Goal: Task Accomplishment & Management: Manage account settings

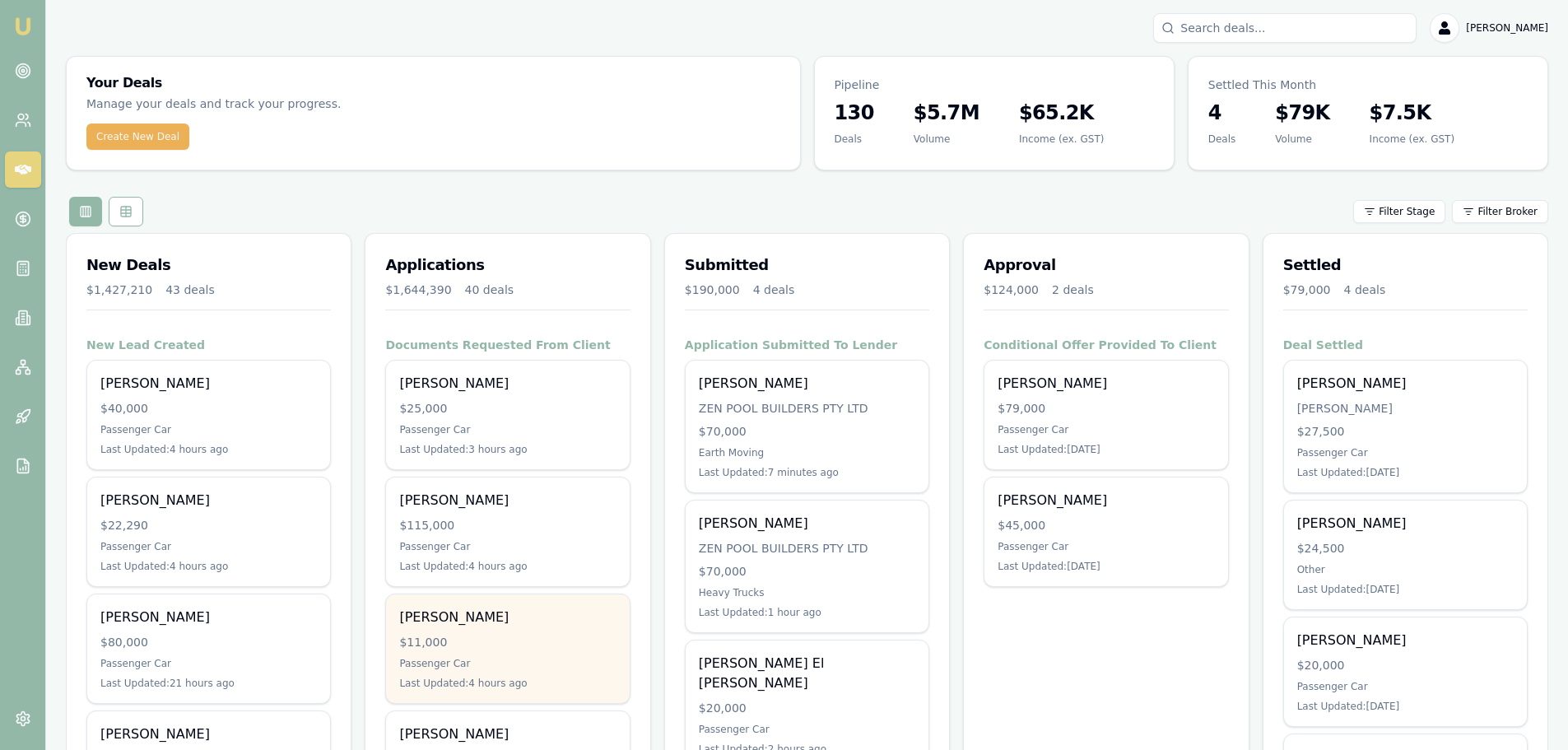
click at [594, 614] on div "[PERSON_NAME]" at bounding box center [508, 617] width 216 height 20
click at [503, 639] on div "$11,000" at bounding box center [508, 642] width 216 height 16
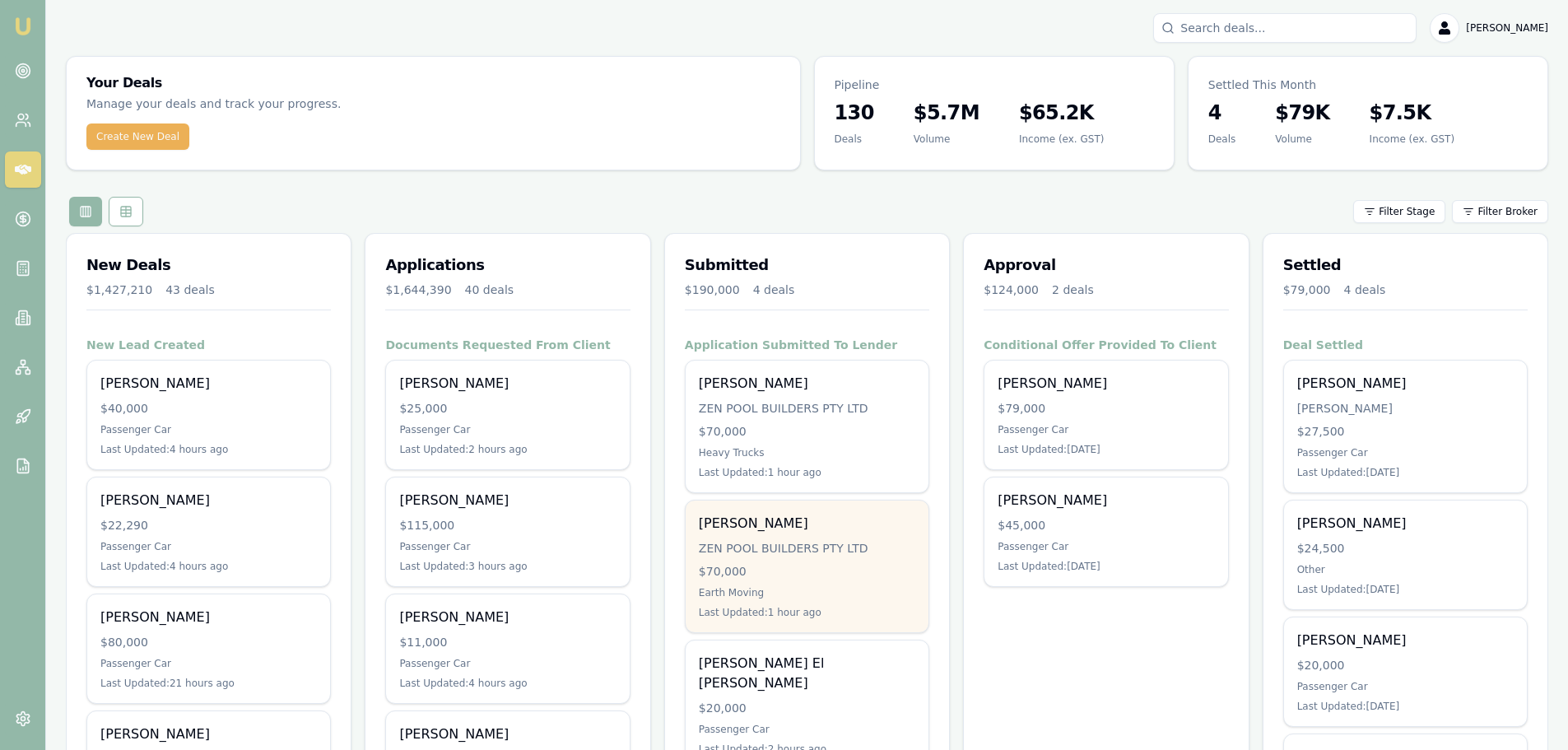
click at [755, 548] on div "ZEN POOL BUILDERS PTY LTD" at bounding box center [807, 548] width 216 height 16
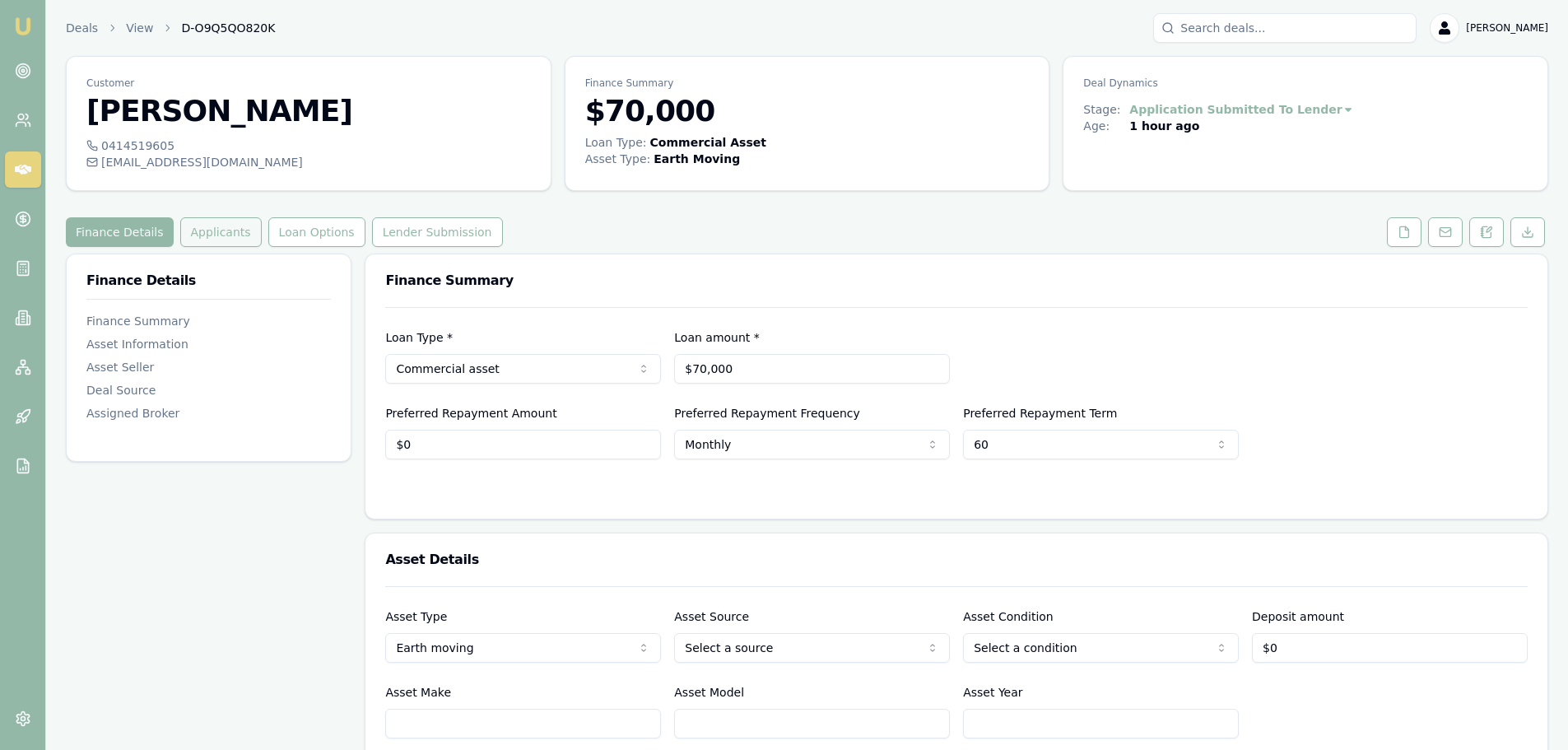
click at [219, 231] on button "Applicants" at bounding box center [220, 232] width 81 height 30
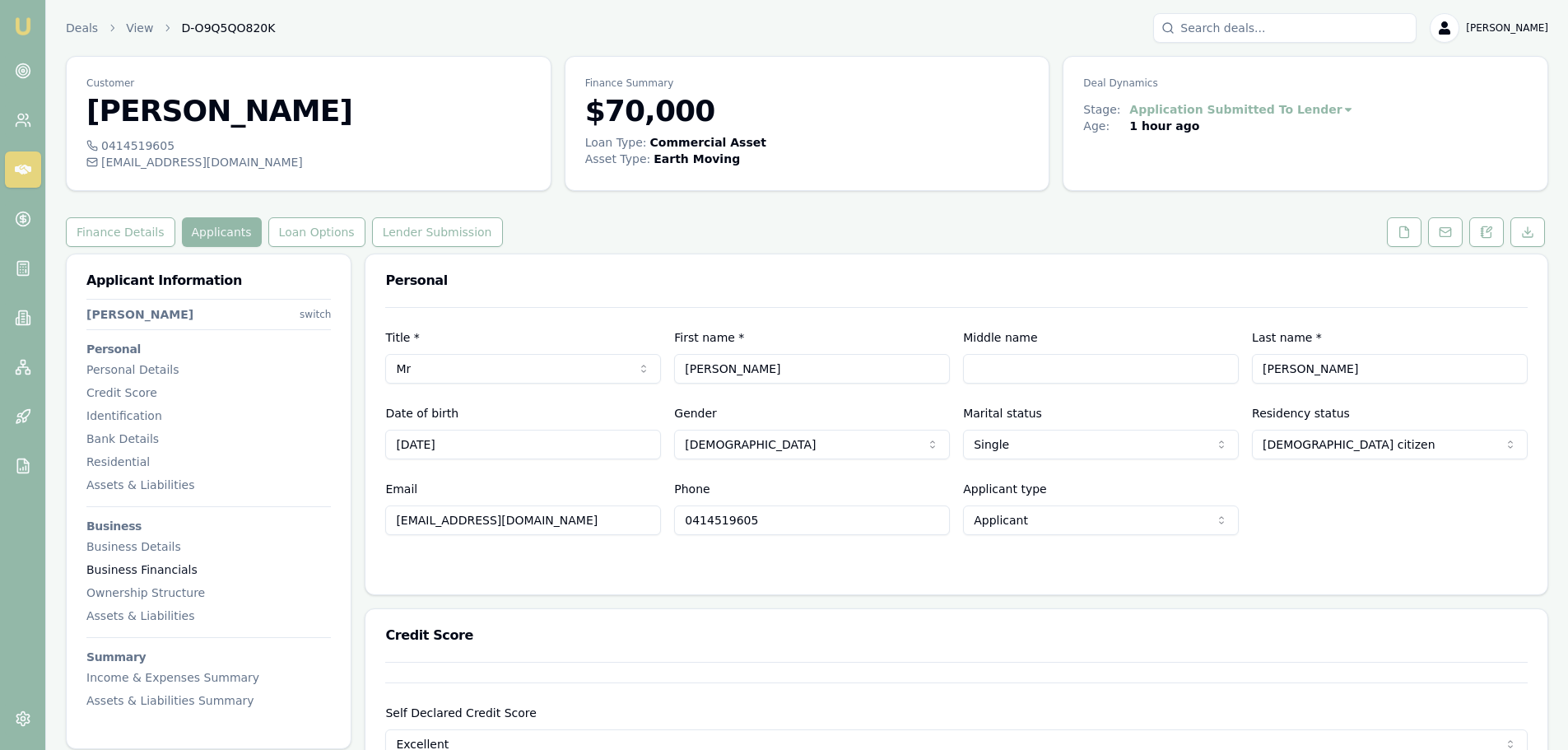
click at [164, 569] on div "Business Financials" at bounding box center [208, 569] width 244 height 16
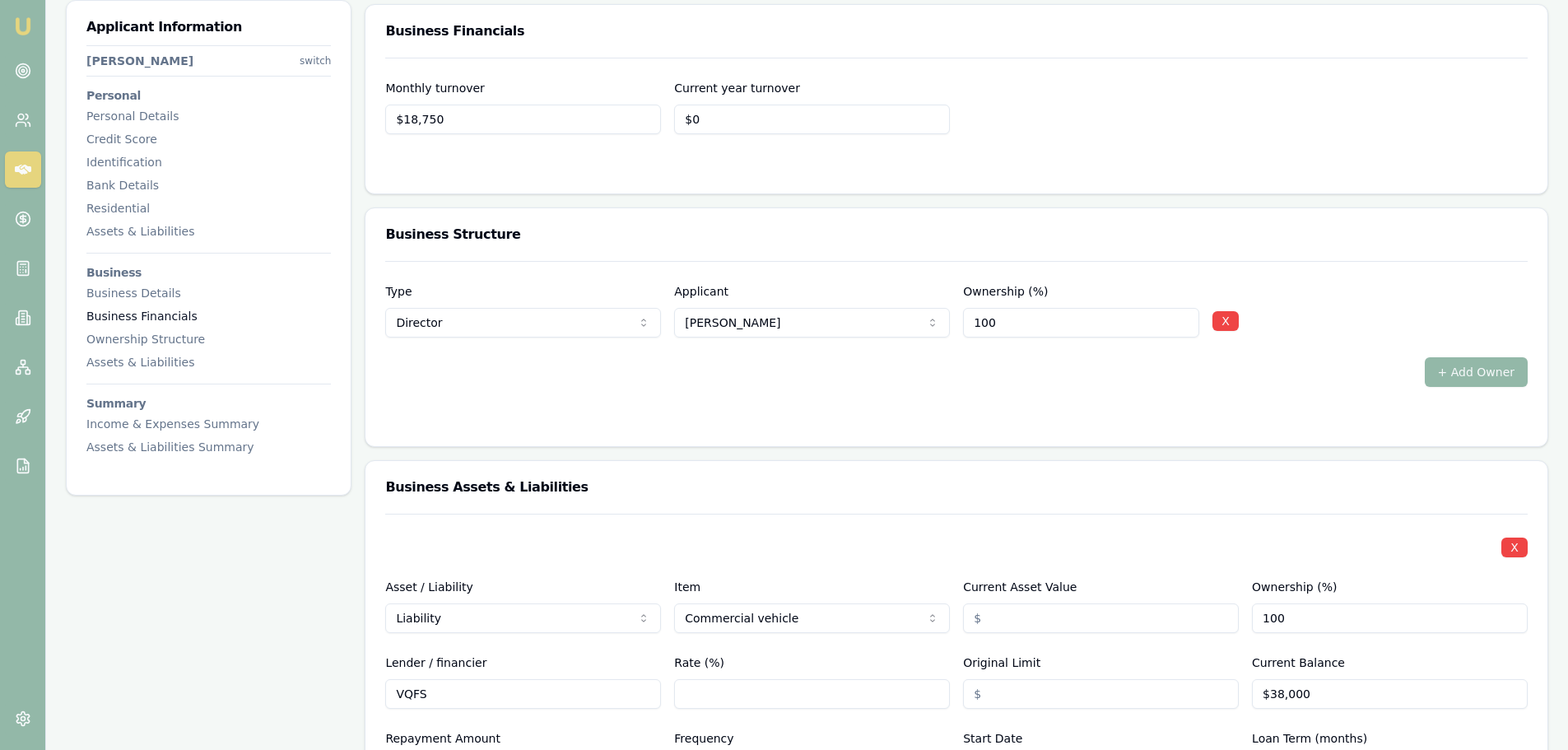
scroll to position [4227, 0]
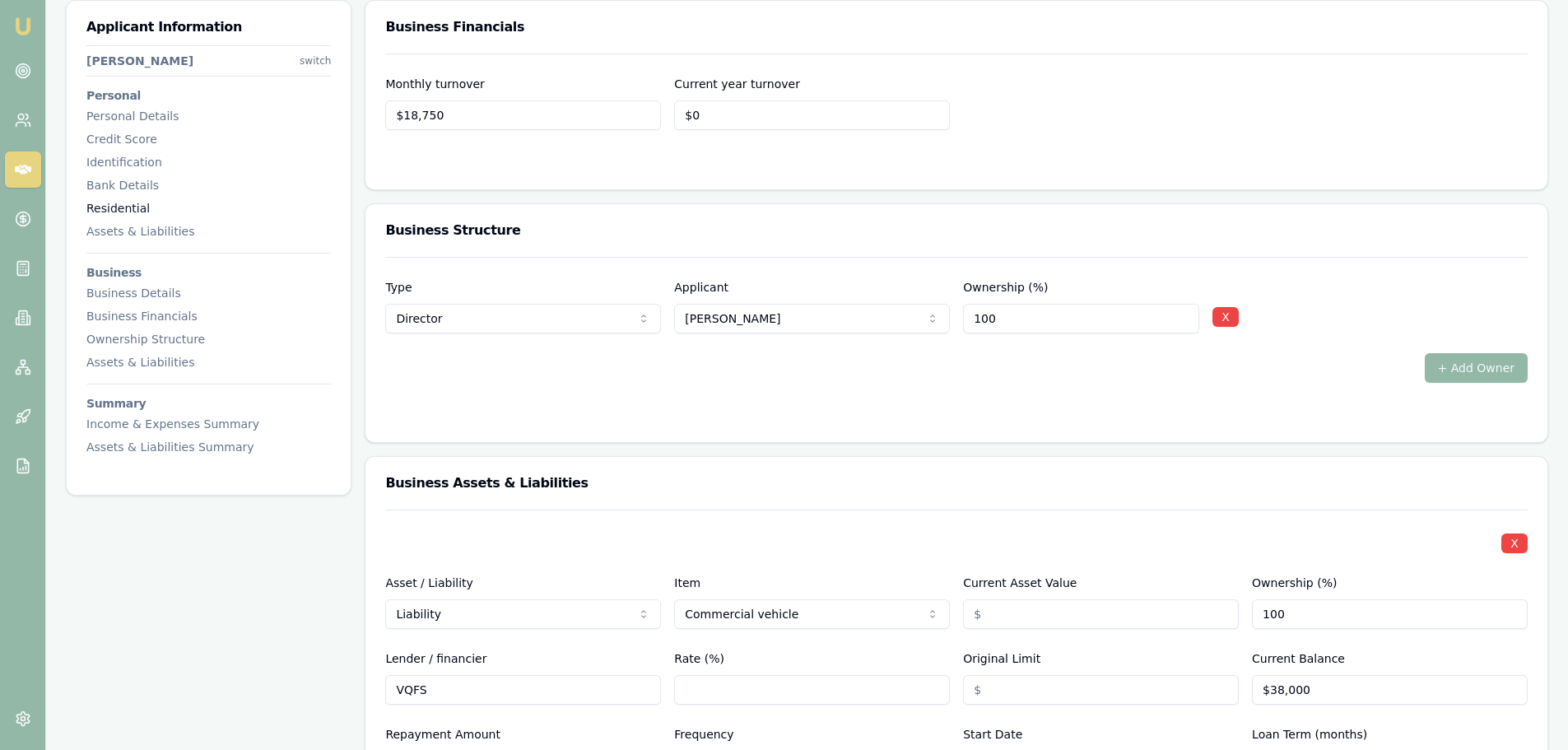
click at [138, 204] on div "Residential" at bounding box center [208, 208] width 244 height 16
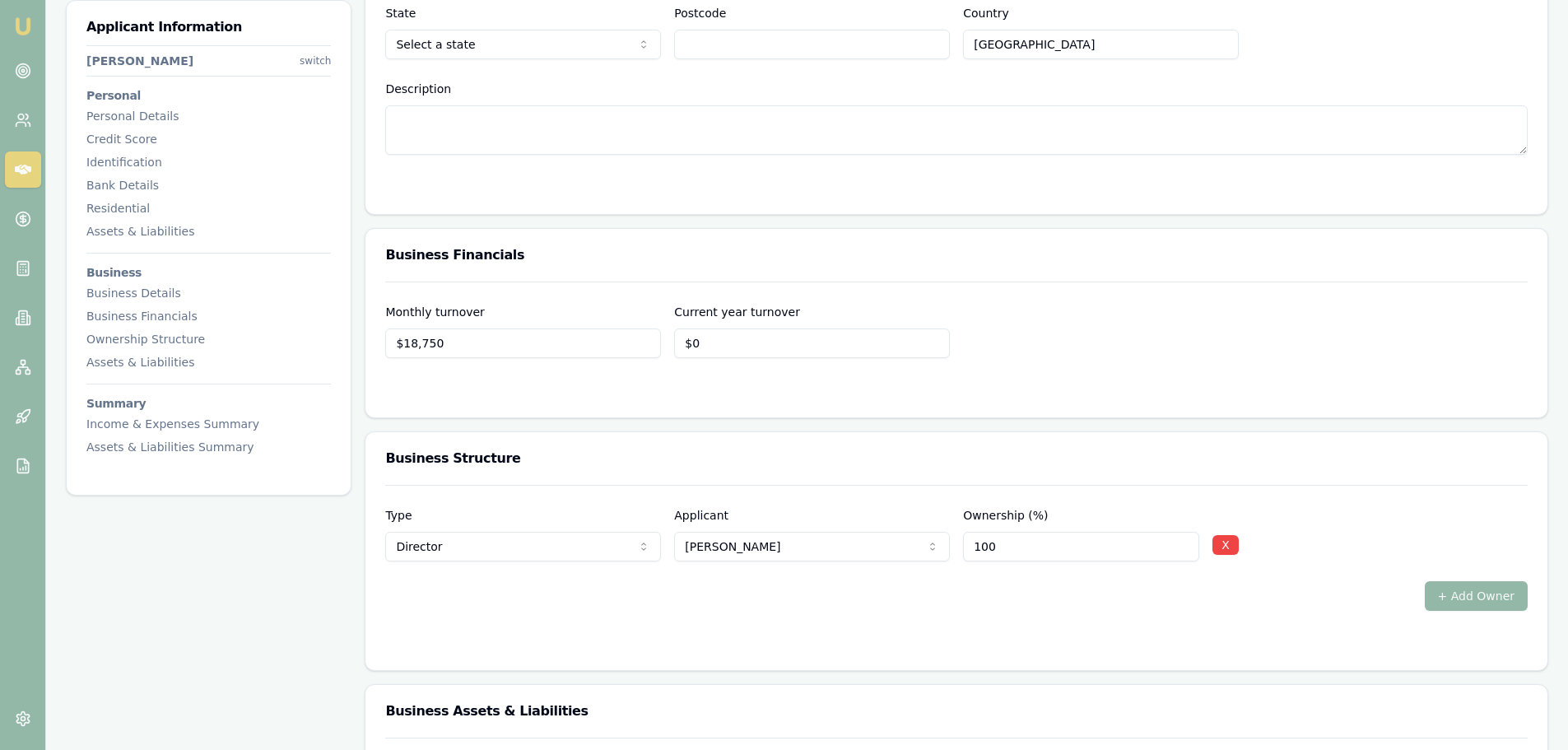
scroll to position [4056, 0]
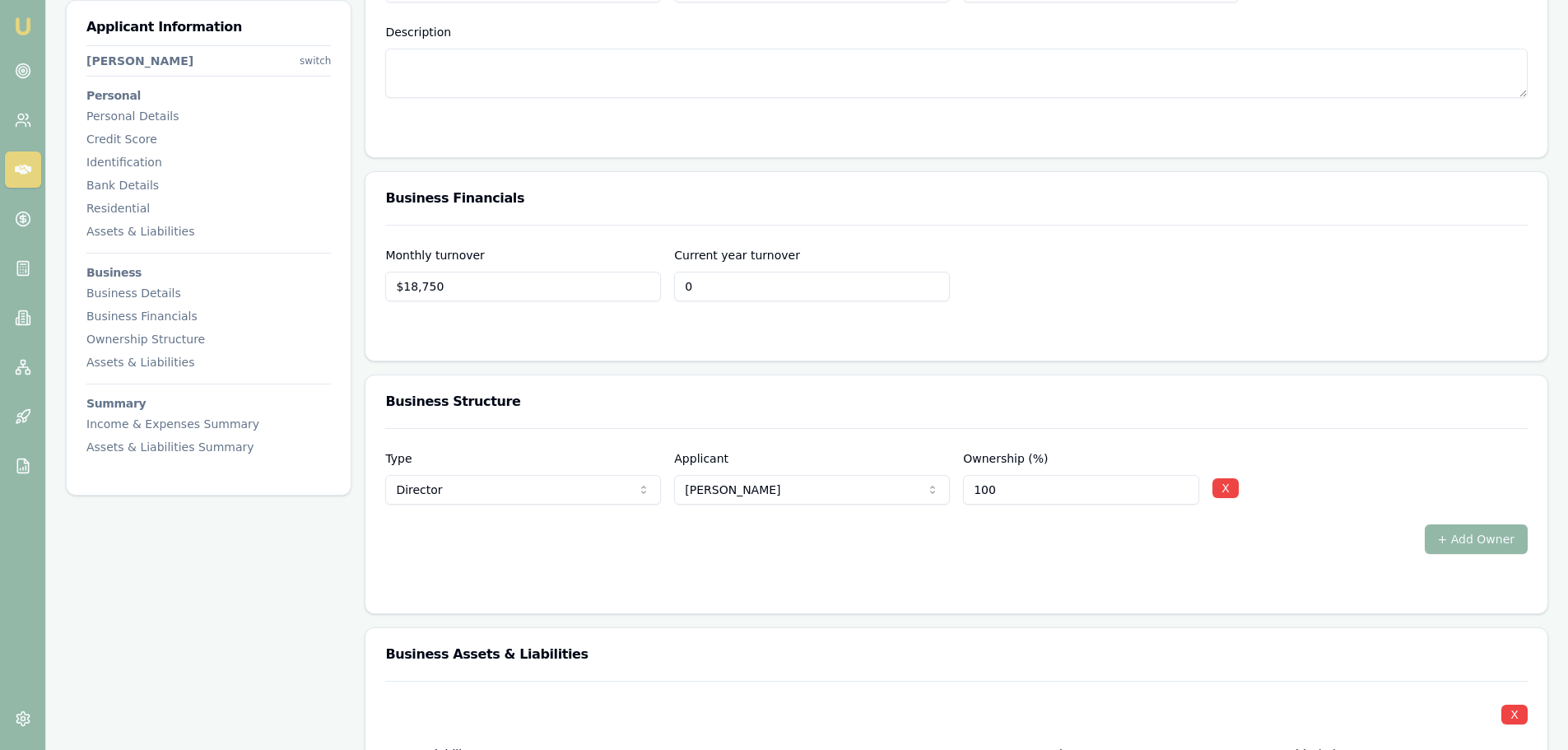
drag, startPoint x: 822, startPoint y: 287, endPoint x: 524, endPoint y: 284, distance: 298.0
click at [530, 286] on div "Monthly turnover $18,750 Current year turnover 0" at bounding box center [956, 273] width 1143 height 56
type input "$225,000"
click at [813, 342] on div "Monthly turnover $18,750 Current year turnover $225,000" at bounding box center [957, 293] width 1182 height 136
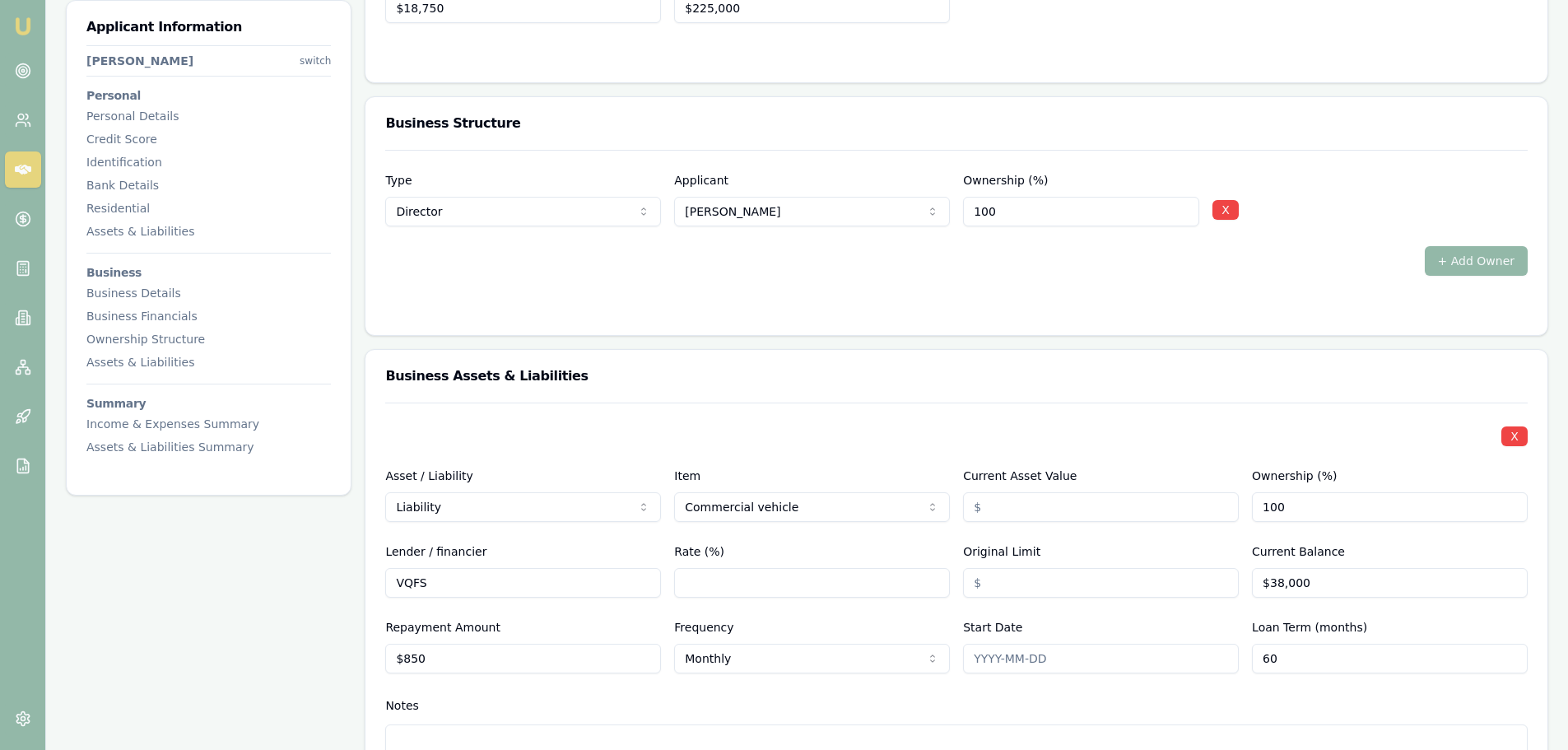
scroll to position [4385, 0]
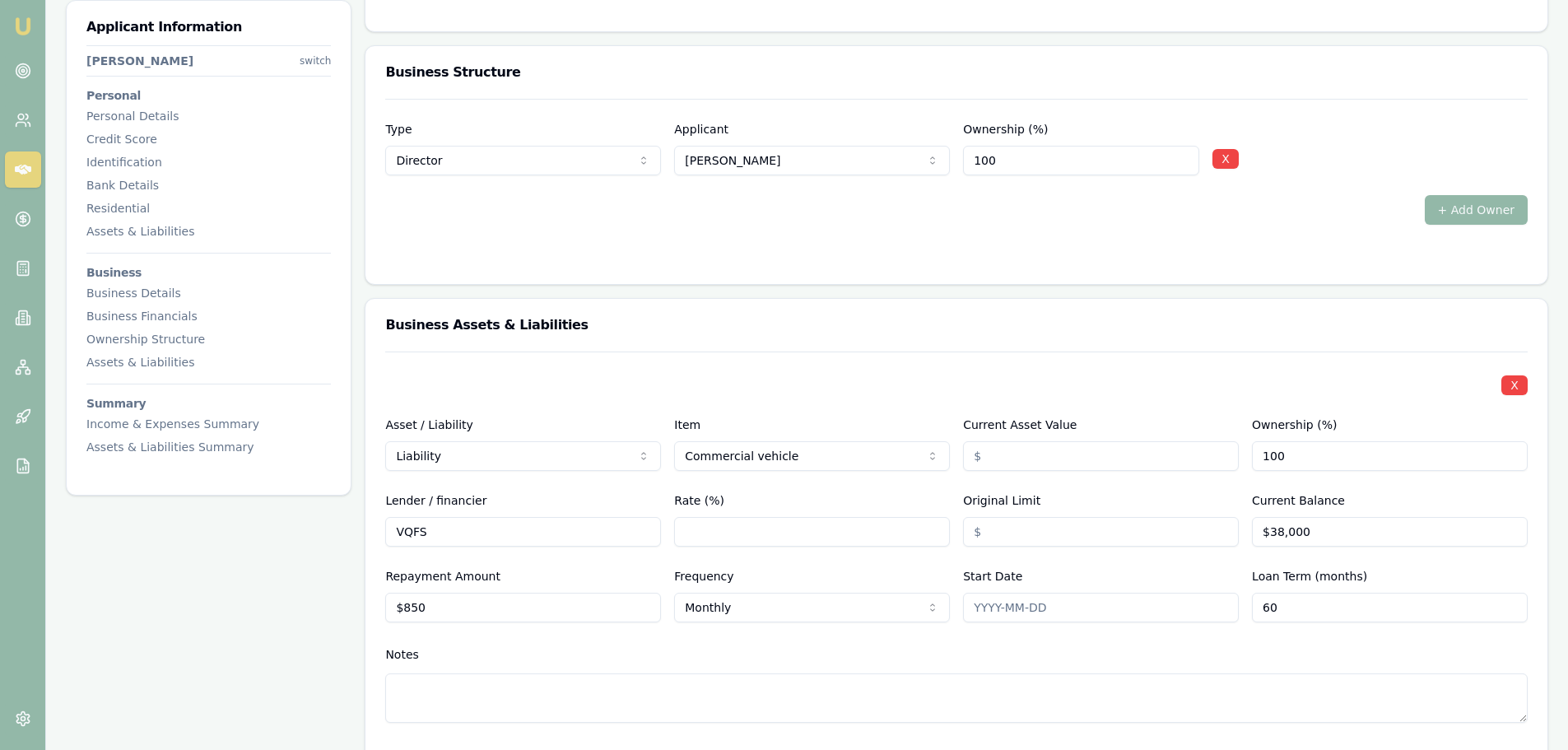
click at [915, 233] on form "Type Director Director Shareholder Company Trust Other Applicant KYLE THOMPSON …" at bounding box center [956, 181] width 1143 height 166
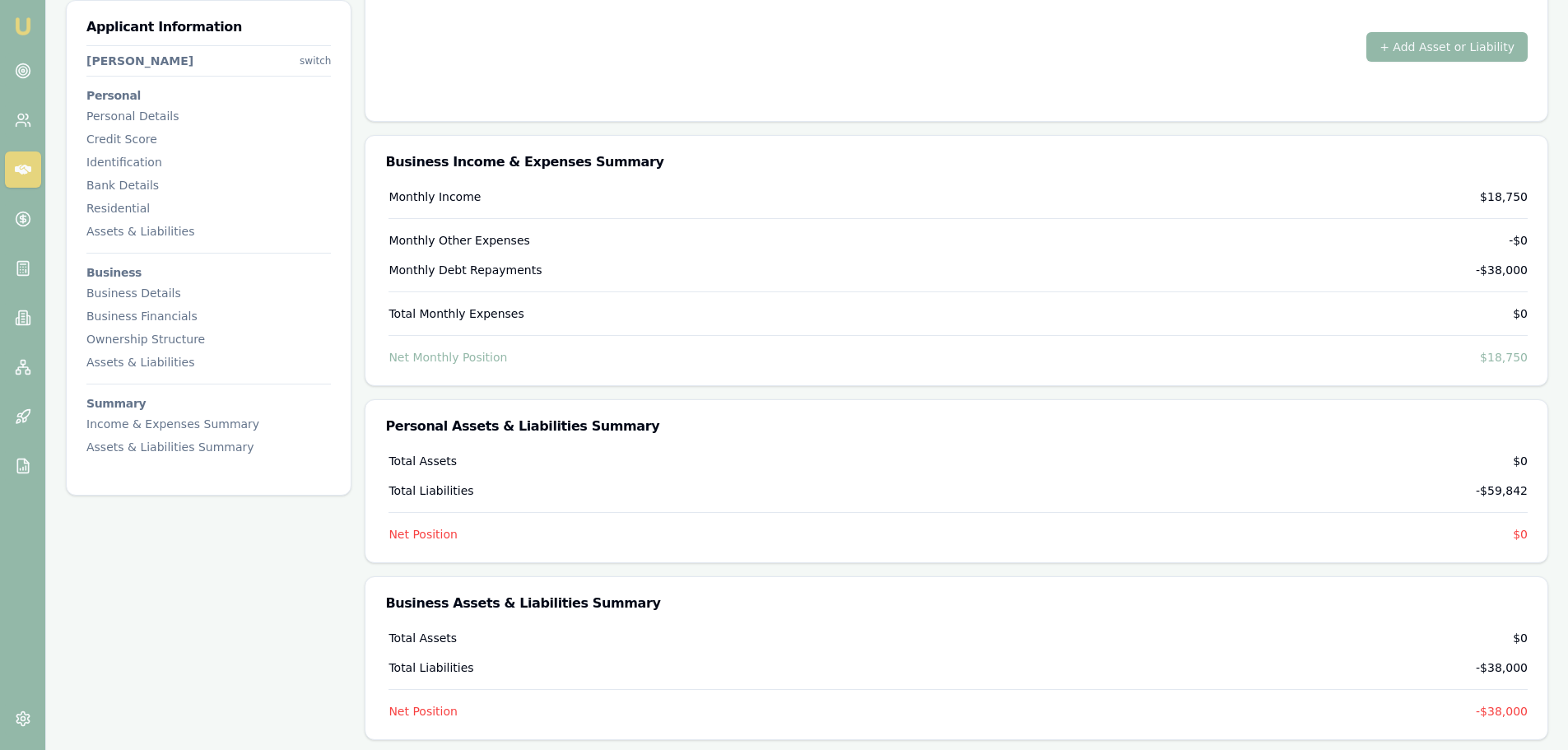
scroll to position [5151, 0]
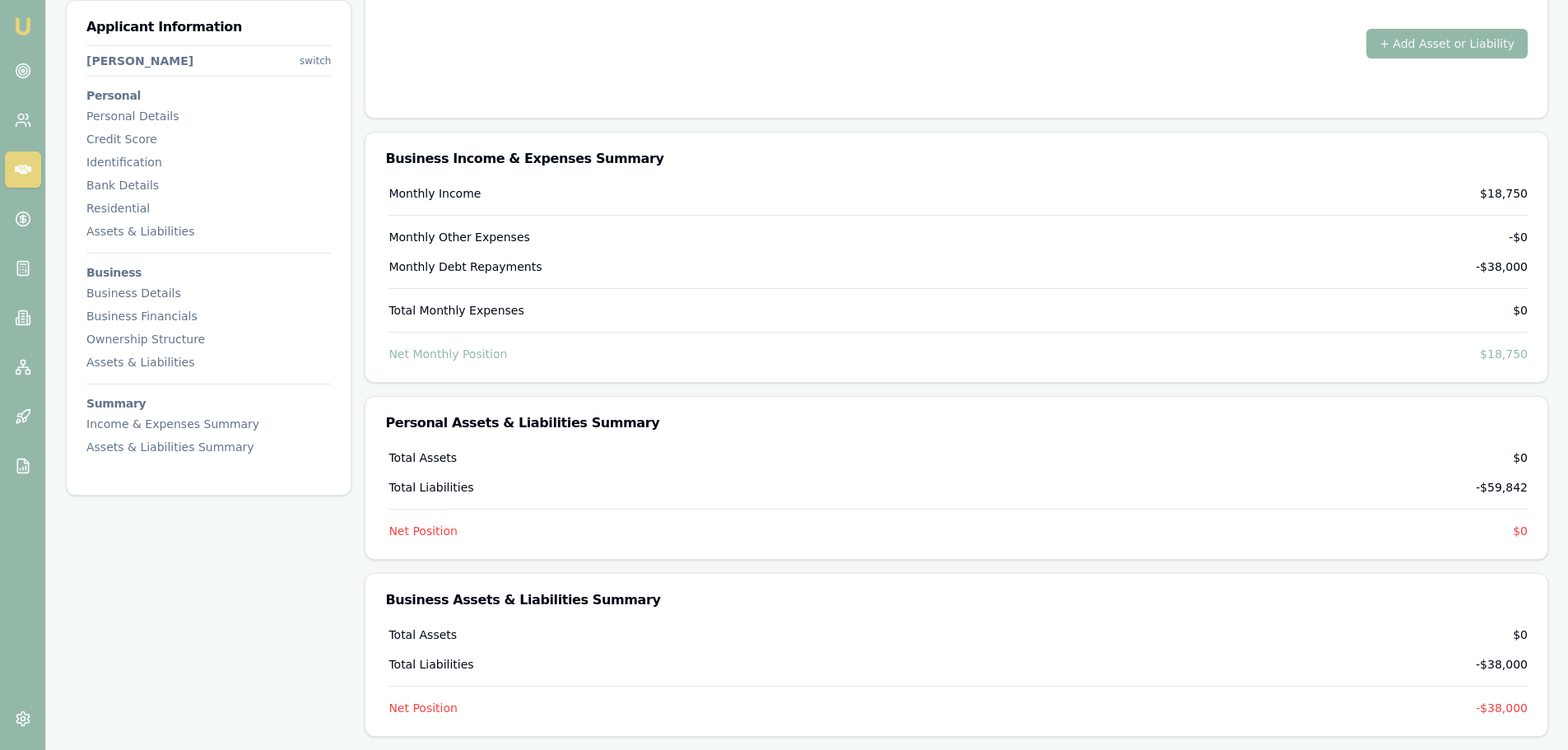
click at [948, 156] on h3 "Business Income & Expenses Summary" at bounding box center [956, 159] width 1143 height 13
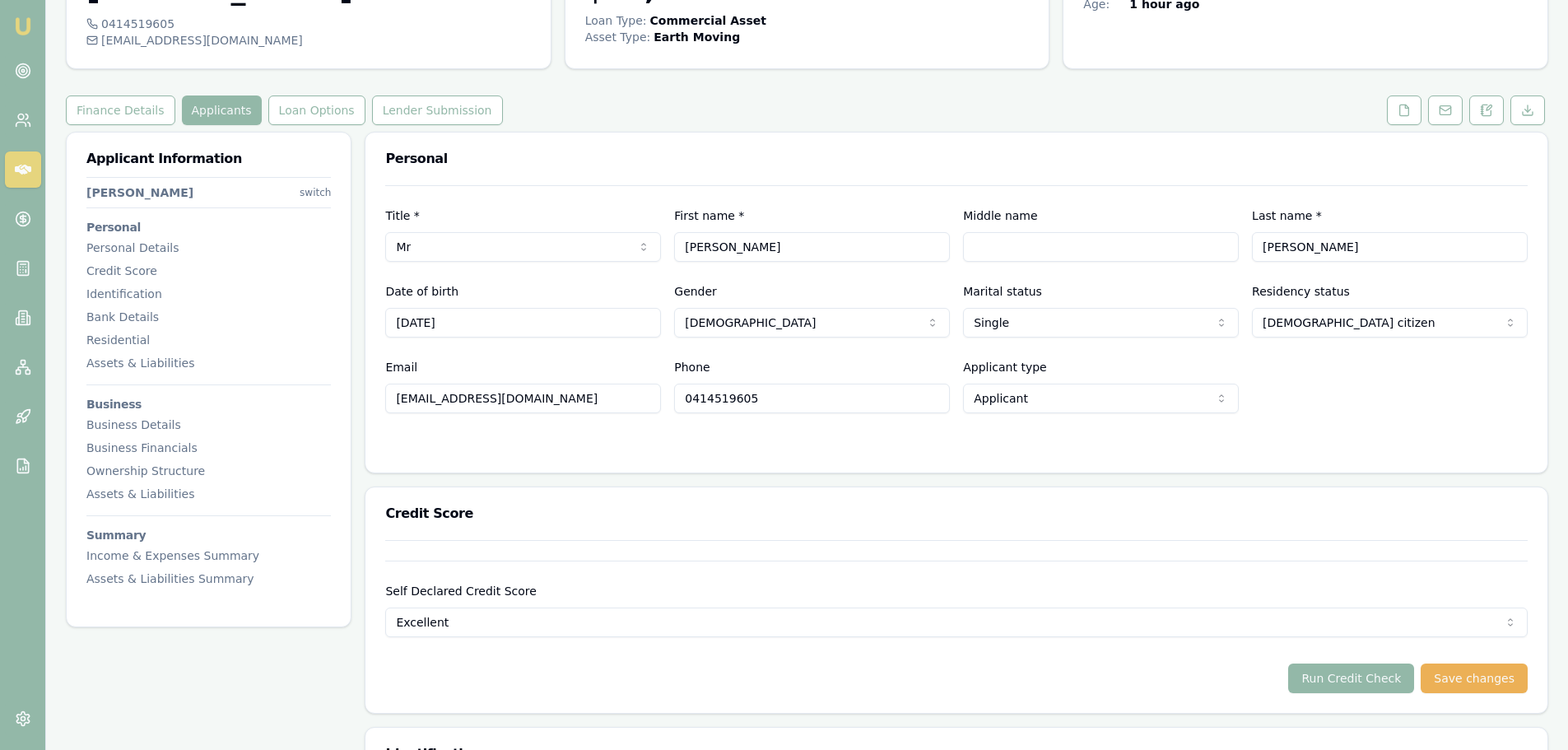
scroll to position [0, 0]
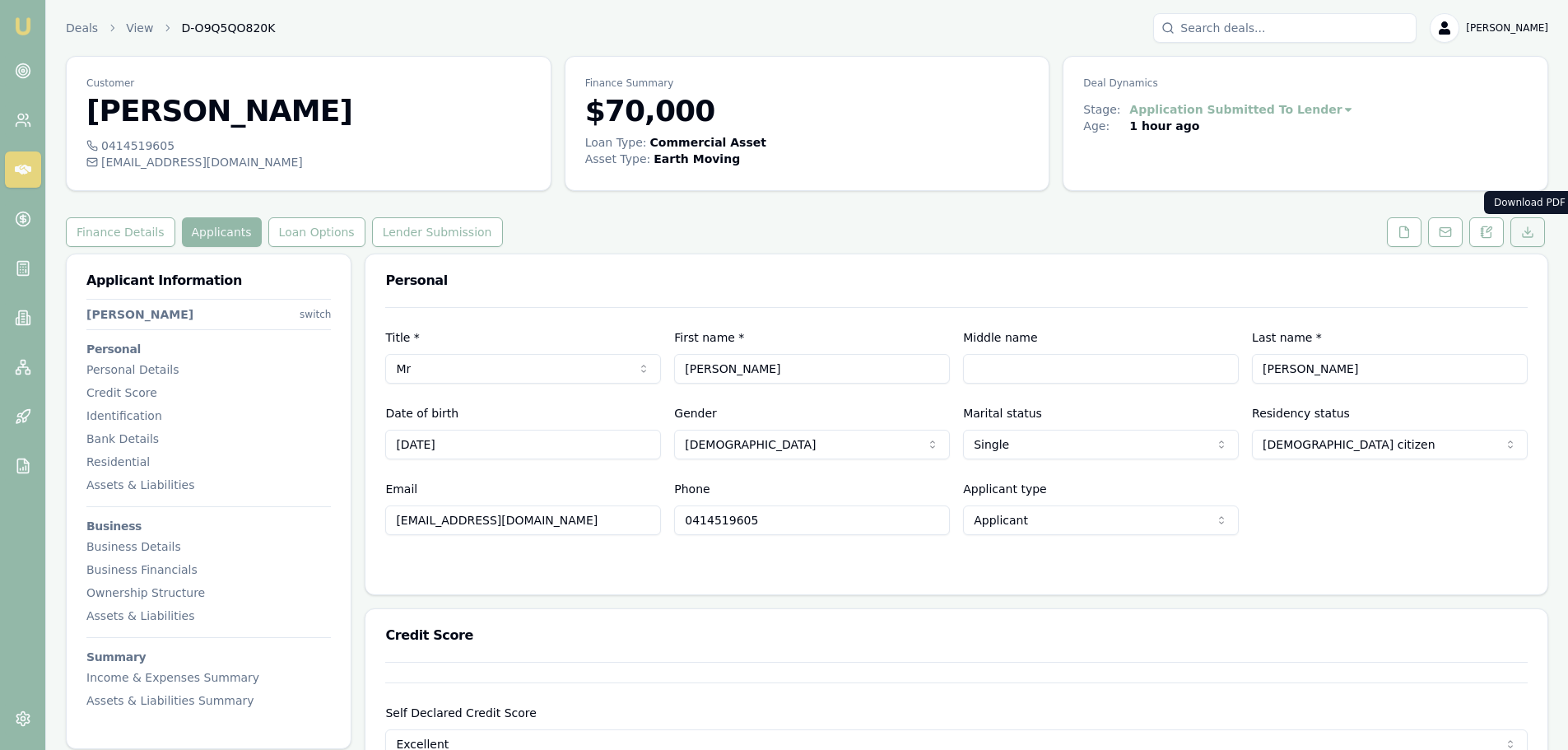
click at [1532, 235] on icon at bounding box center [1528, 232] width 13 height 13
click at [153, 485] on div "Assets & Liabilities" at bounding box center [208, 485] width 244 height 16
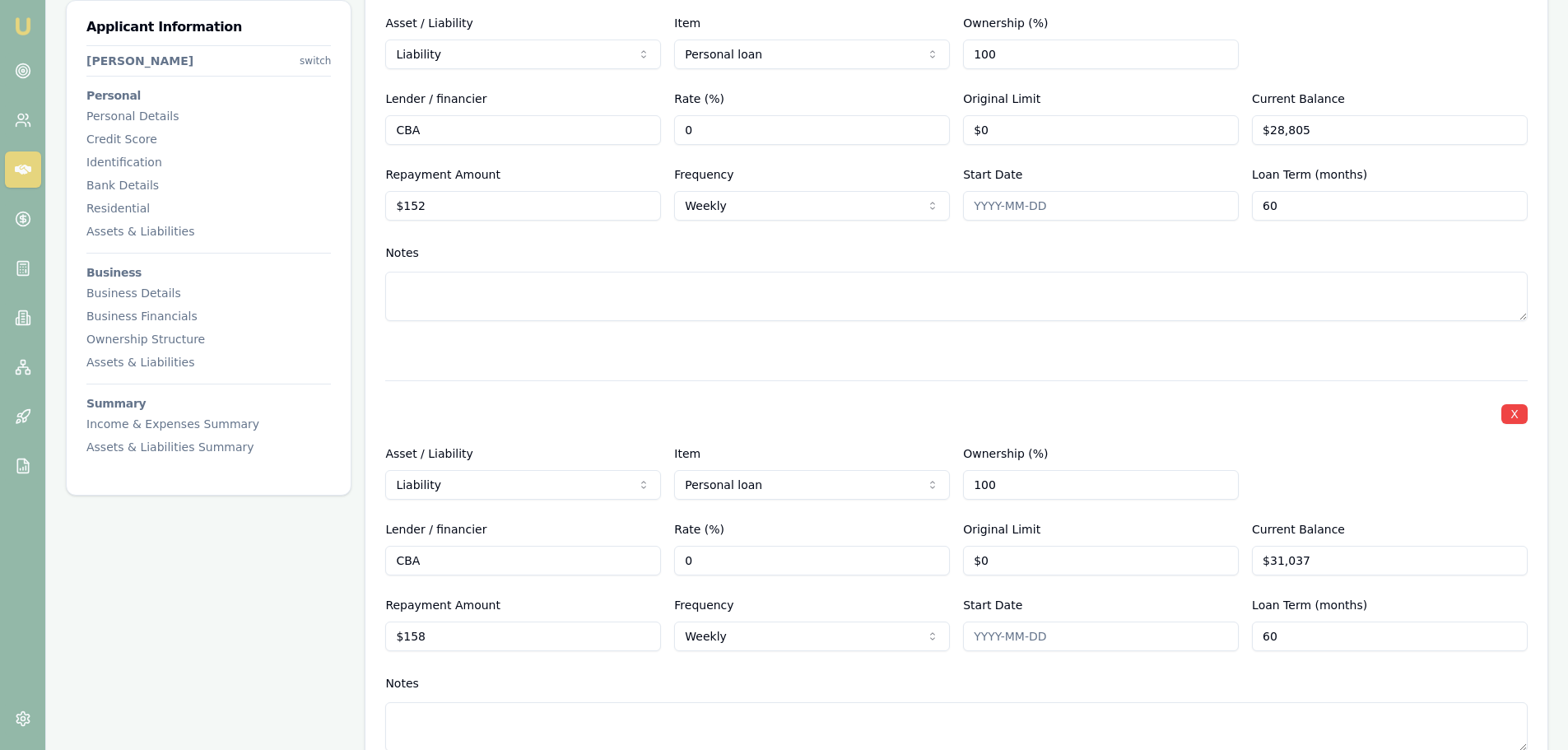
scroll to position [2943, 0]
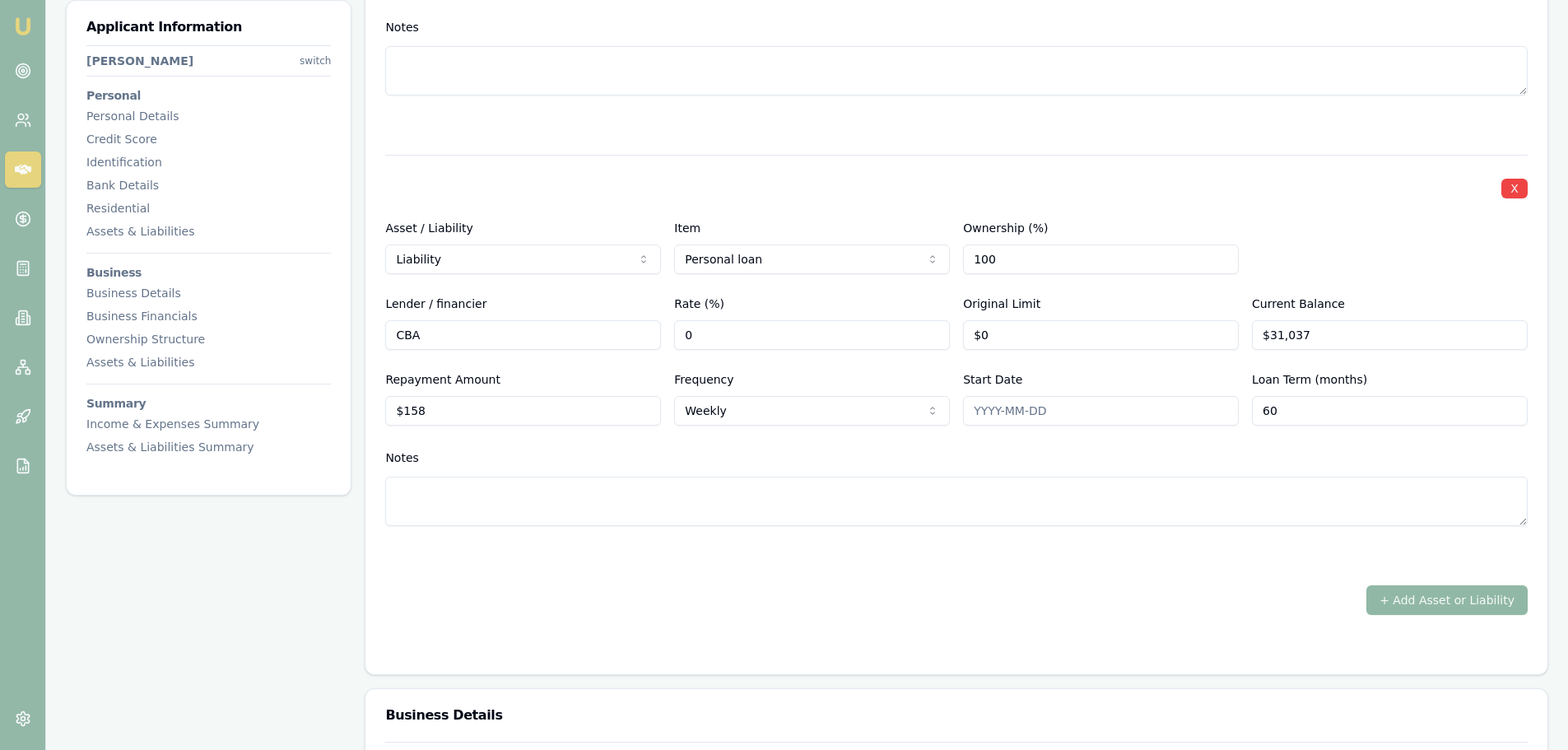
click at [1489, 601] on button "+ Add Asset or Liability" at bounding box center [1446, 600] width 161 height 30
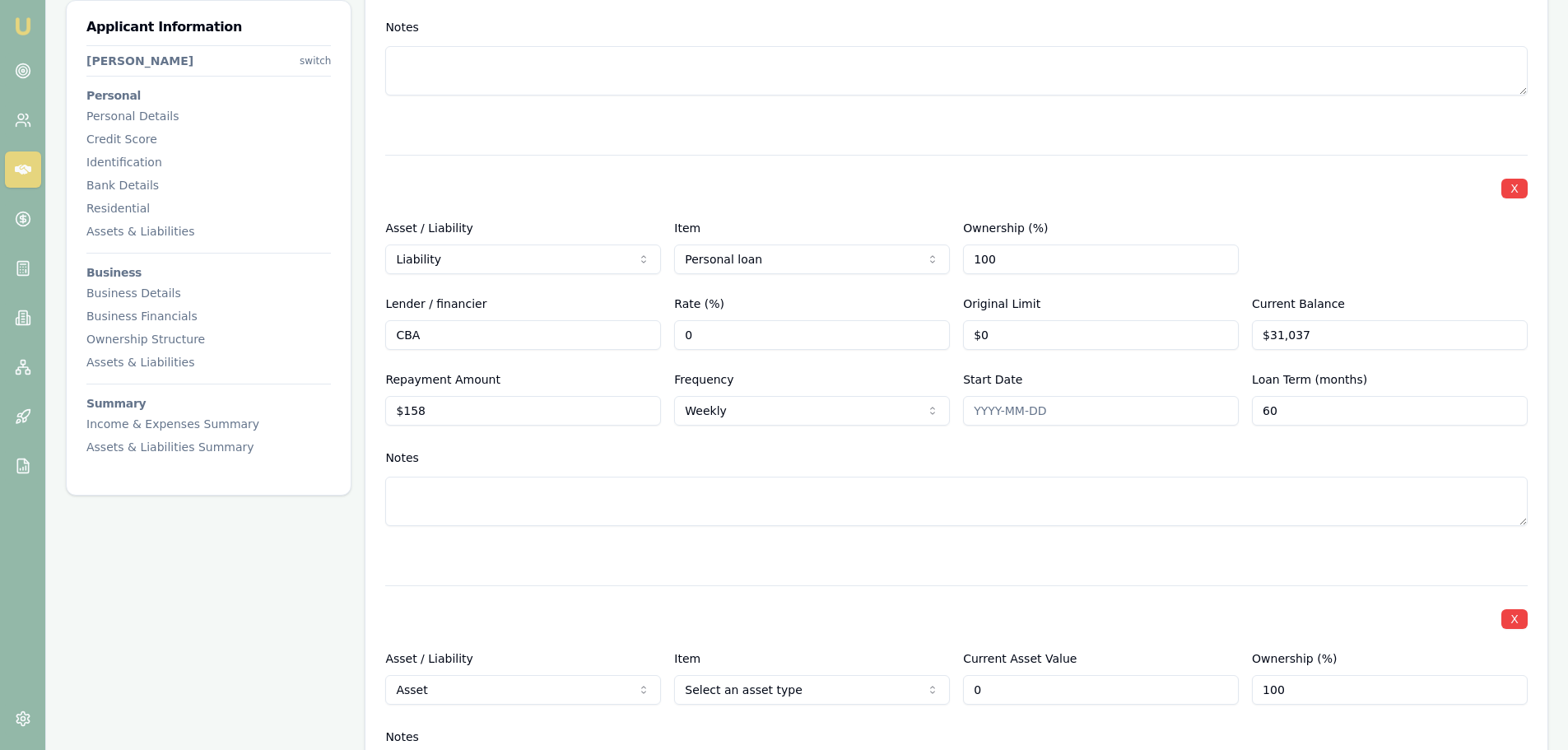
type input "$0"
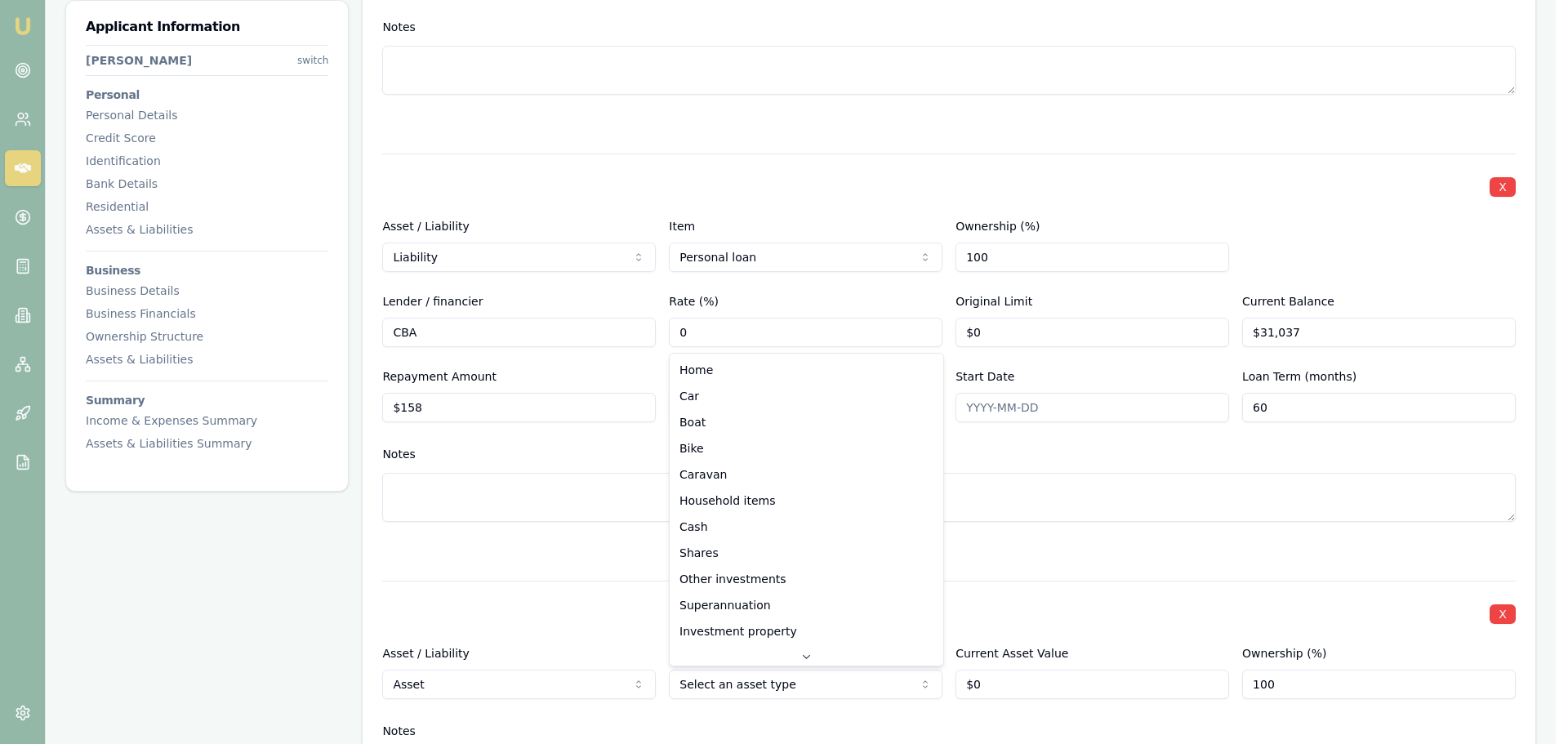
select select "CASH"
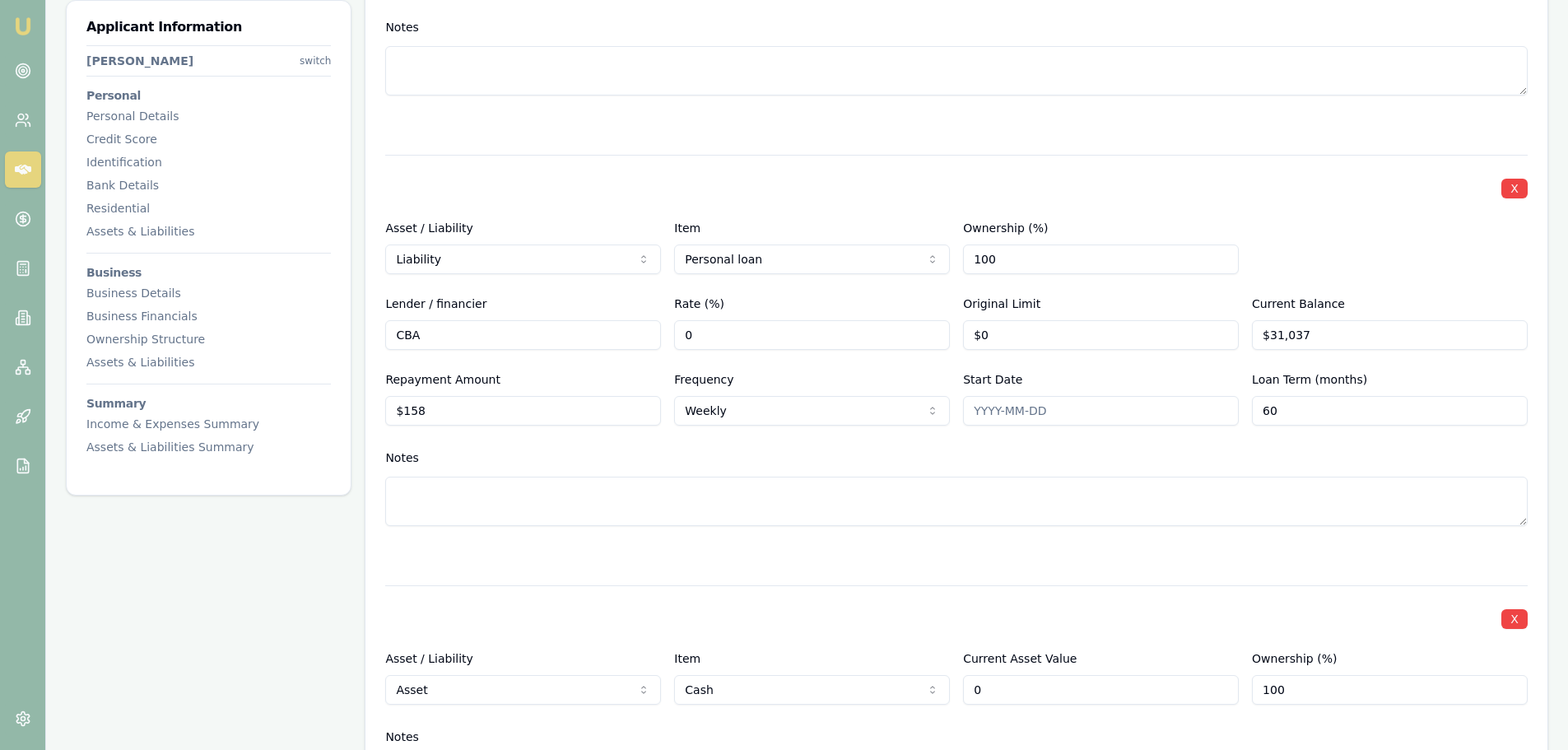
drag, startPoint x: 991, startPoint y: 687, endPoint x: 774, endPoint y: 688, distance: 217.0
click at [774, 688] on div "Asset / Liability Asset Asset Liability Item Cash Home Car Boat Bike Caravan Ho…" at bounding box center [956, 676] width 1143 height 56
type input "2"
type input "$24,000"
click at [781, 560] on div at bounding box center [956, 556] width 1143 height 20
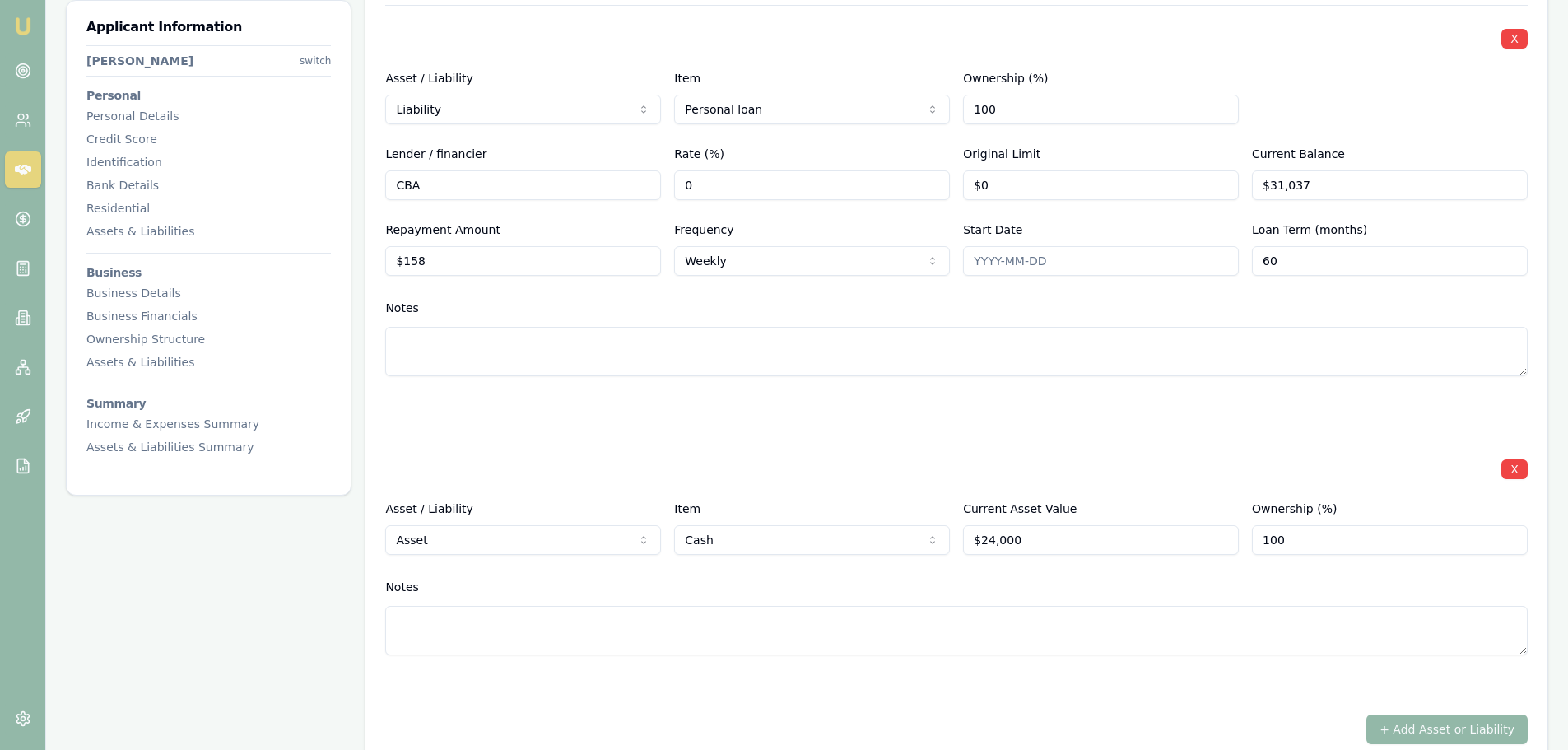
scroll to position [3273, 0]
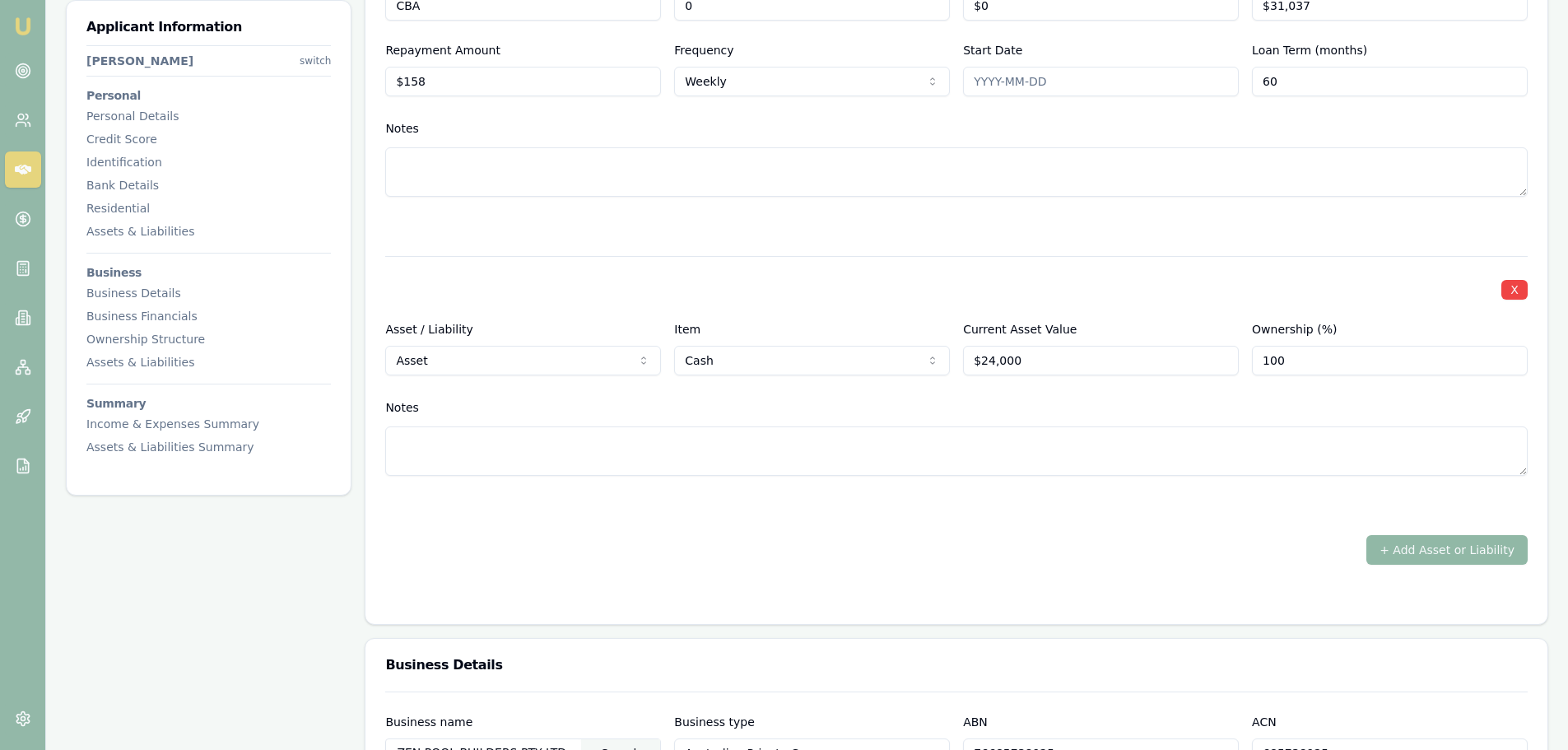
click at [1424, 547] on button "+ Add Asset or Liability" at bounding box center [1446, 550] width 161 height 30
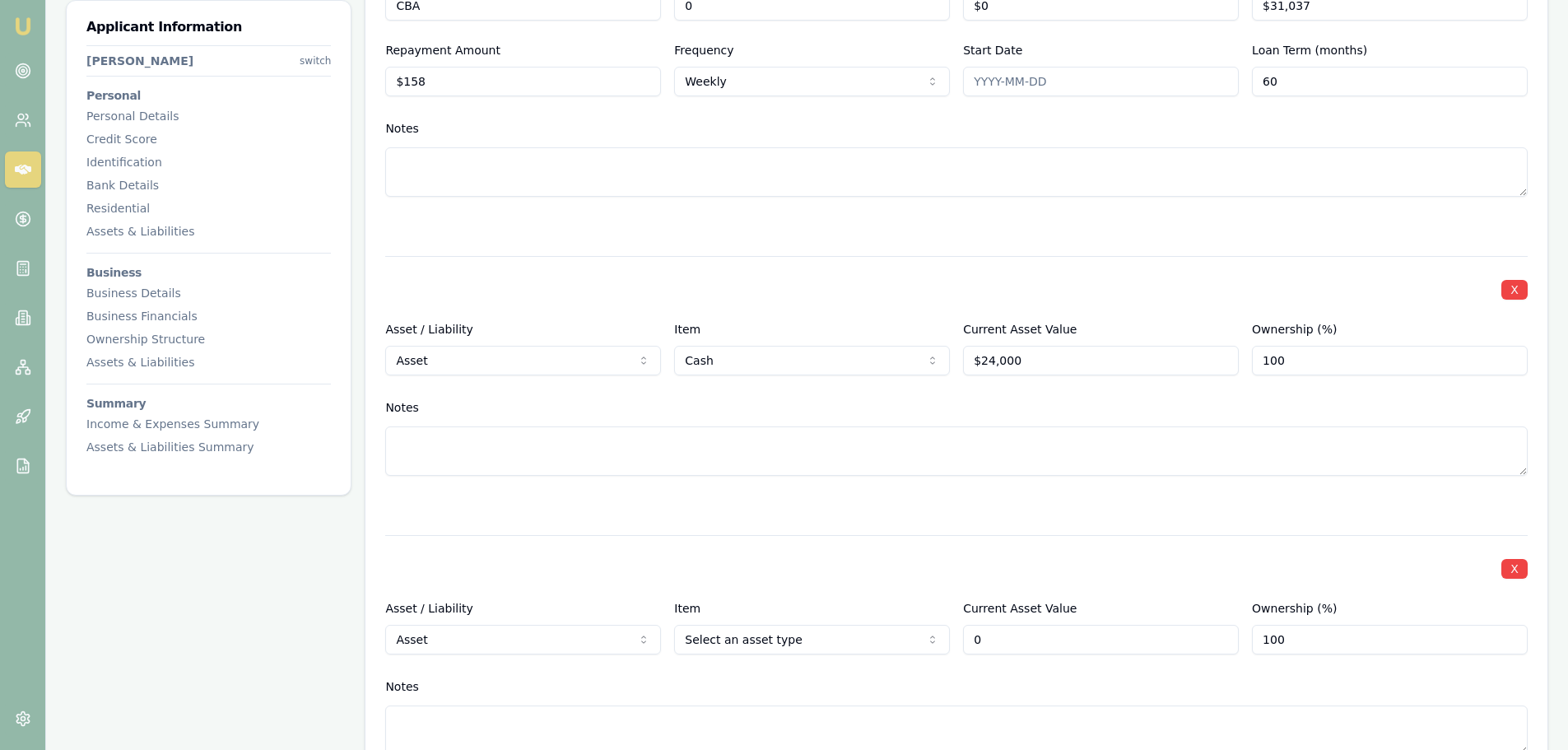
type input "$0"
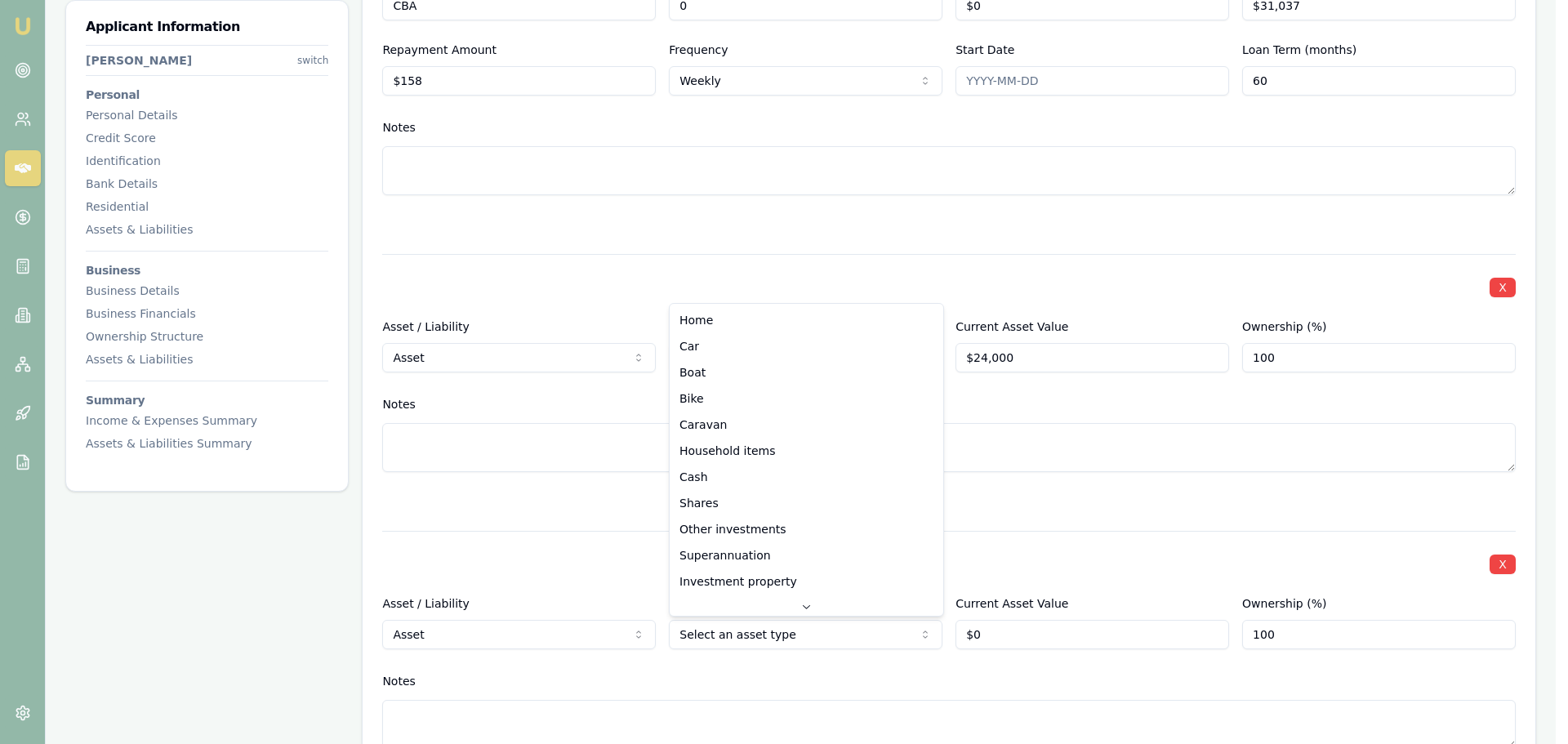
select select "HOUSEHOLD_ITEMS"
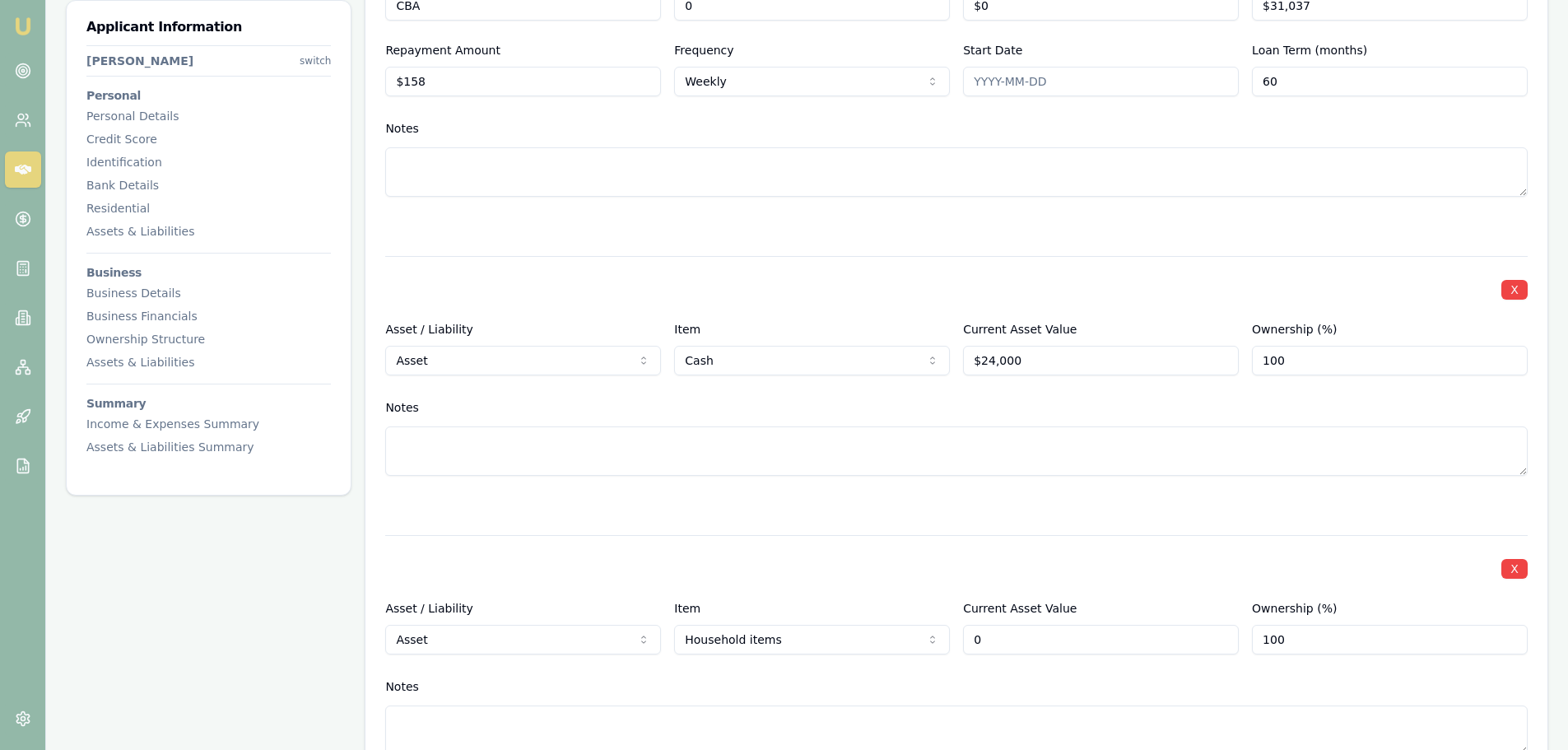
drag, startPoint x: 1044, startPoint y: 637, endPoint x: 821, endPoint y: 641, distance: 223.0
click at [821, 641] on div "Asset / Liability Asset Asset Liability Item Household items Home Car Boat Bike…" at bounding box center [956, 626] width 1143 height 56
type input "$50,000"
click at [875, 496] on div at bounding box center [956, 505] width 1143 height 20
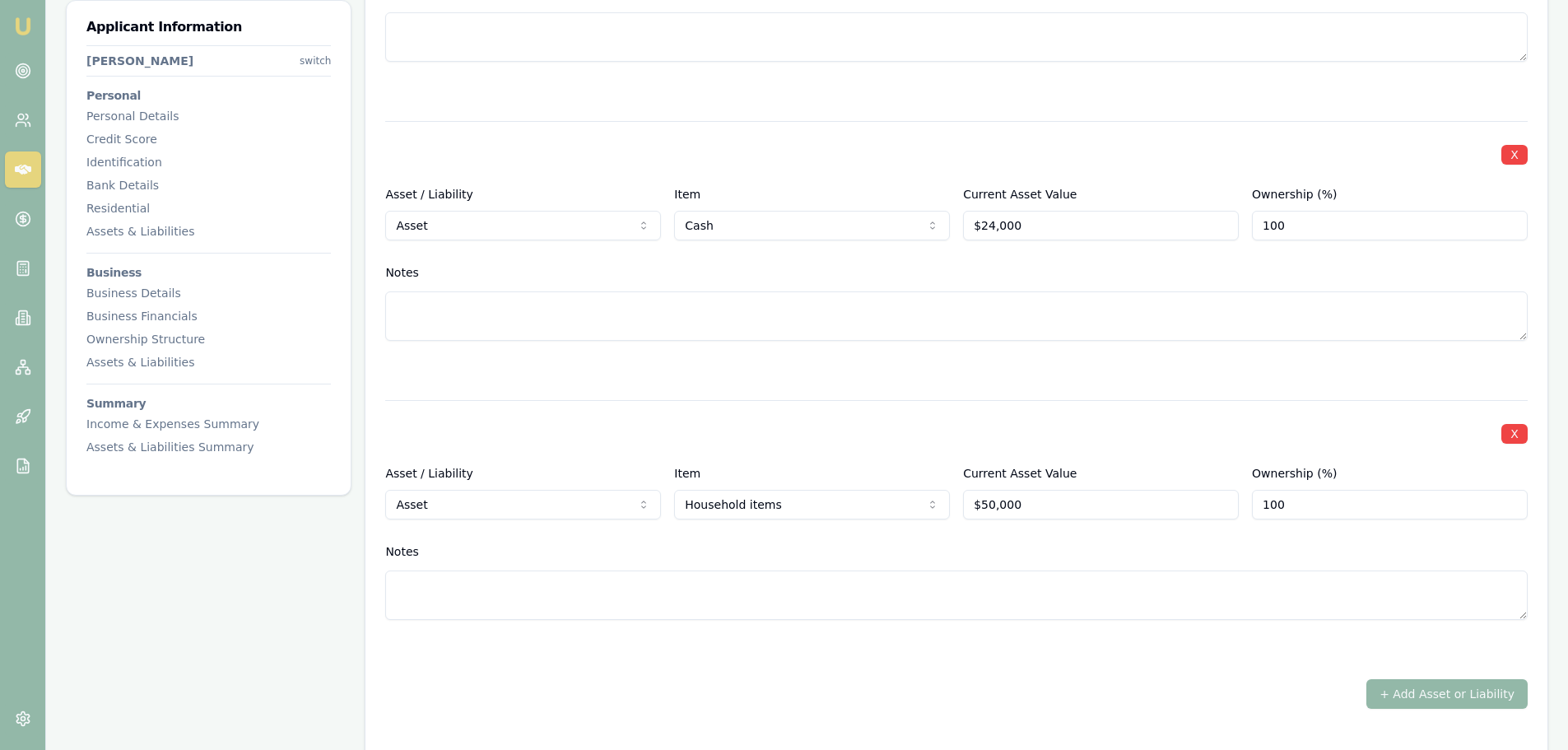
scroll to position [3438, 0]
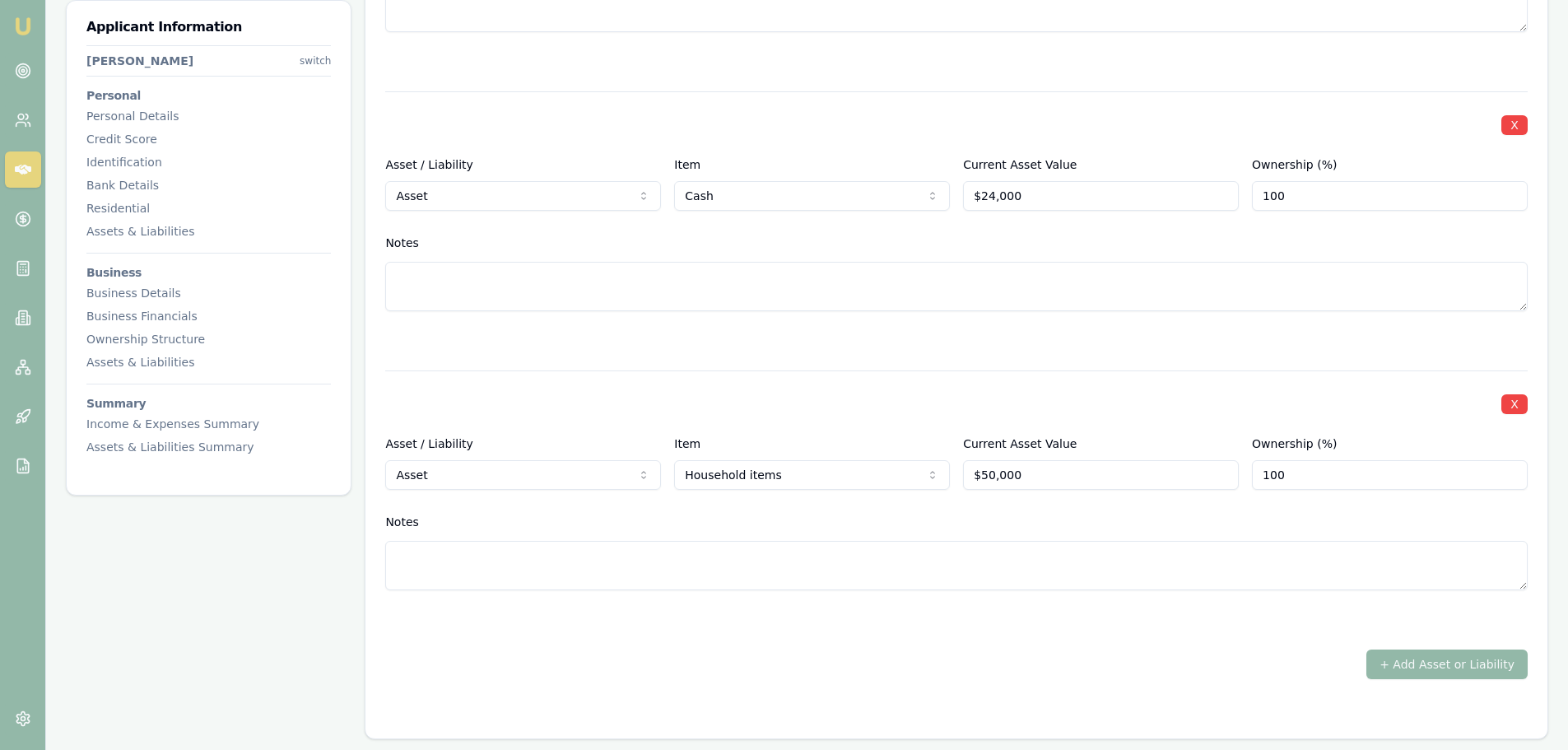
click at [902, 513] on div "Notes" at bounding box center [956, 522] width 1143 height 25
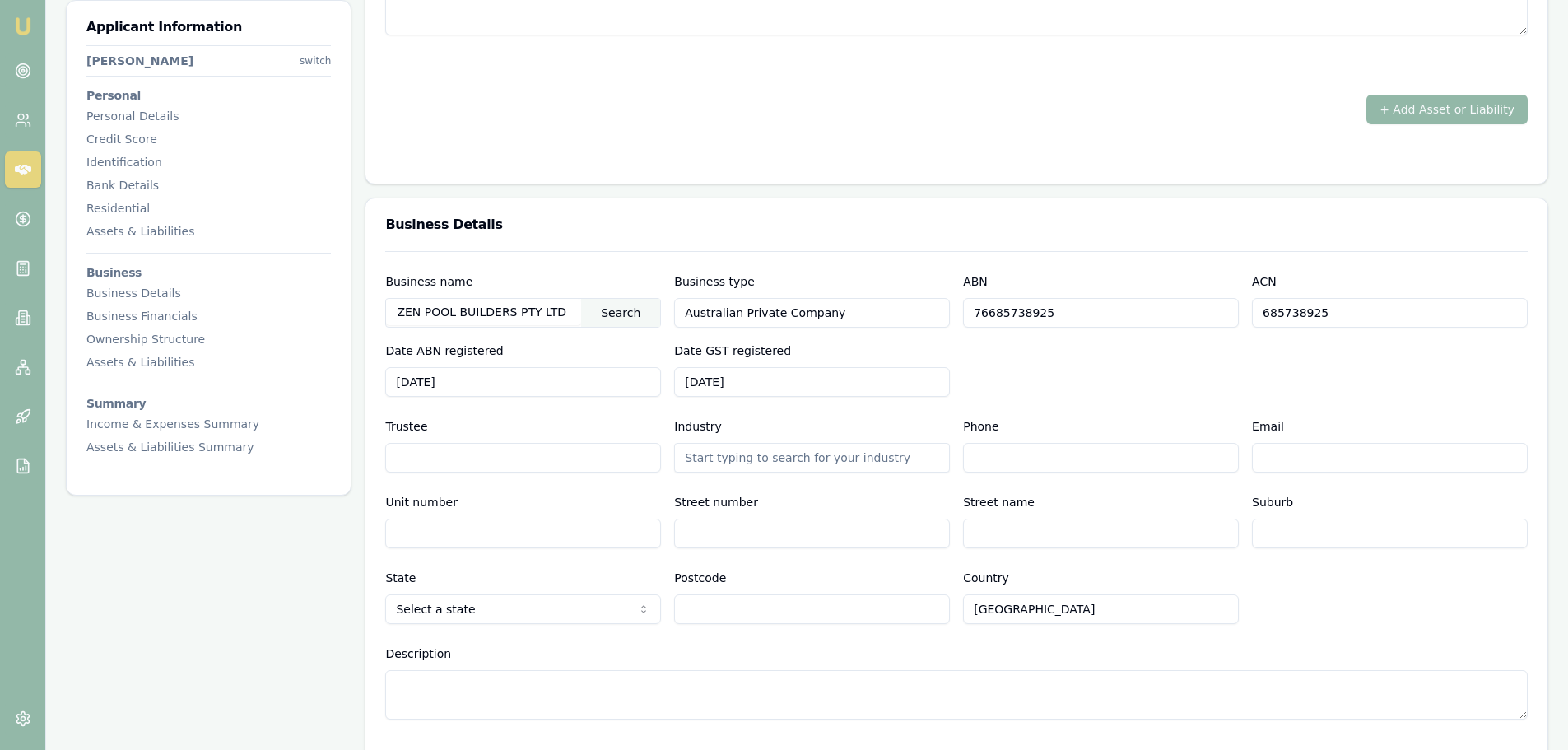
scroll to position [4096, 0]
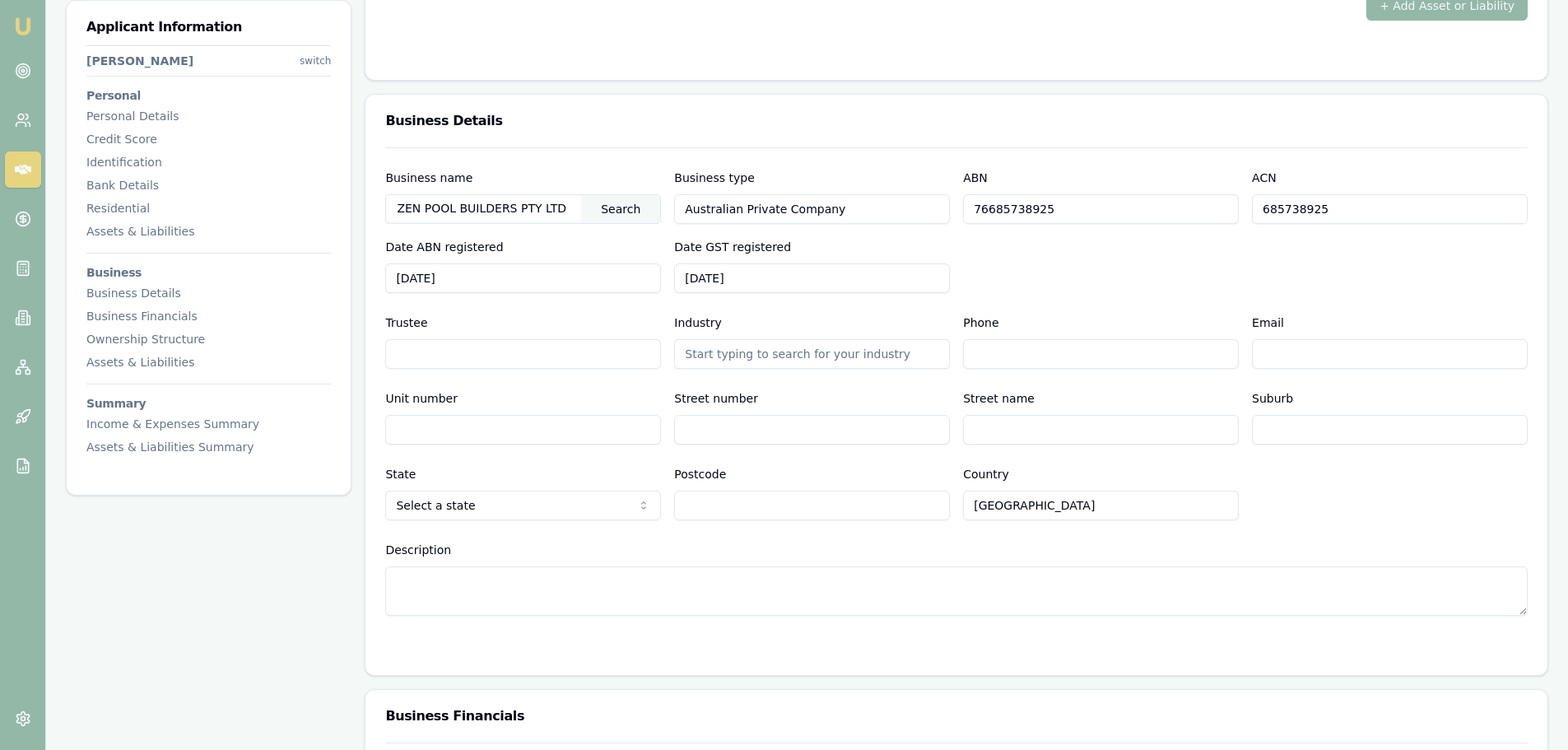
click at [912, 490] on input "Postcode" at bounding box center [812, 505] width 276 height 30
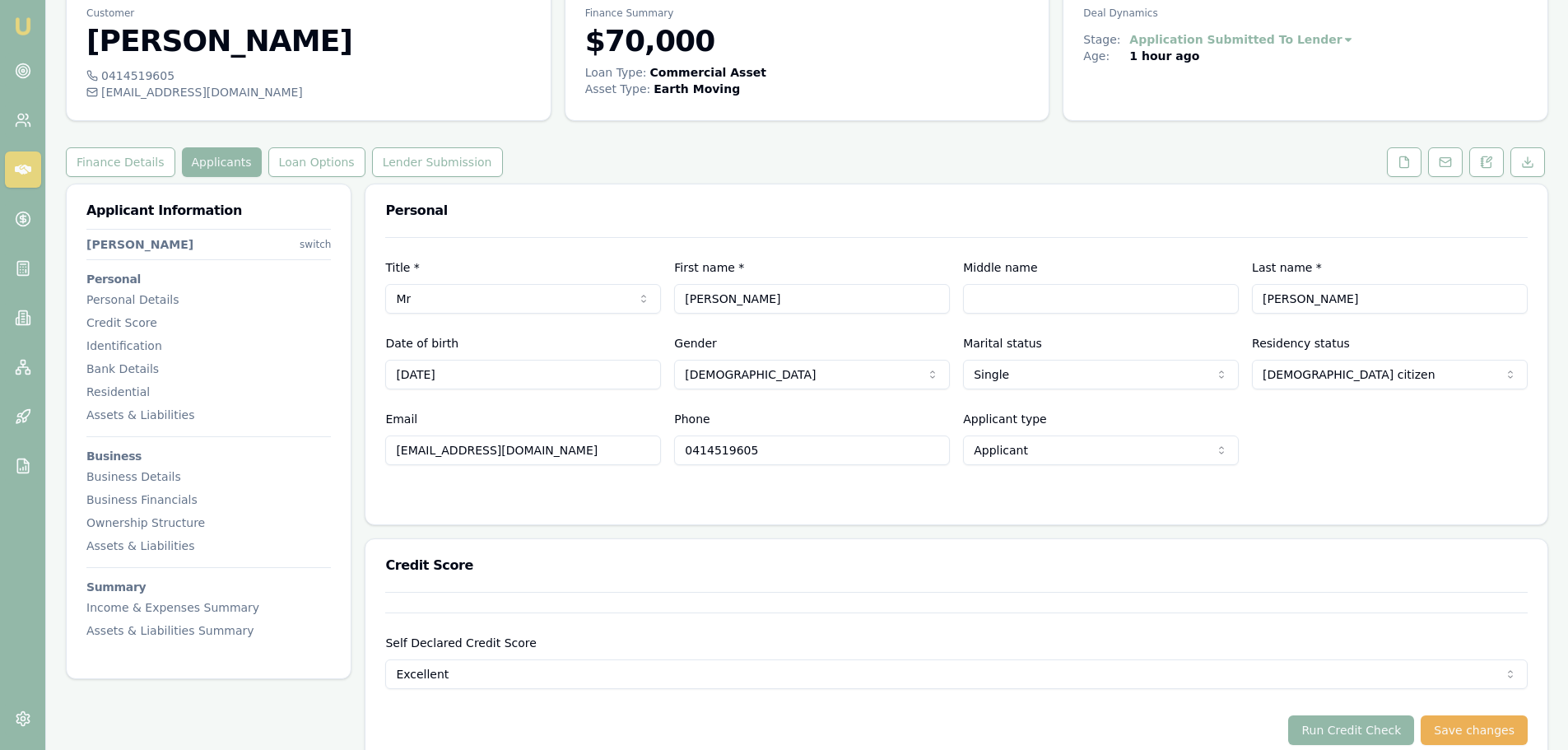
scroll to position [0, 0]
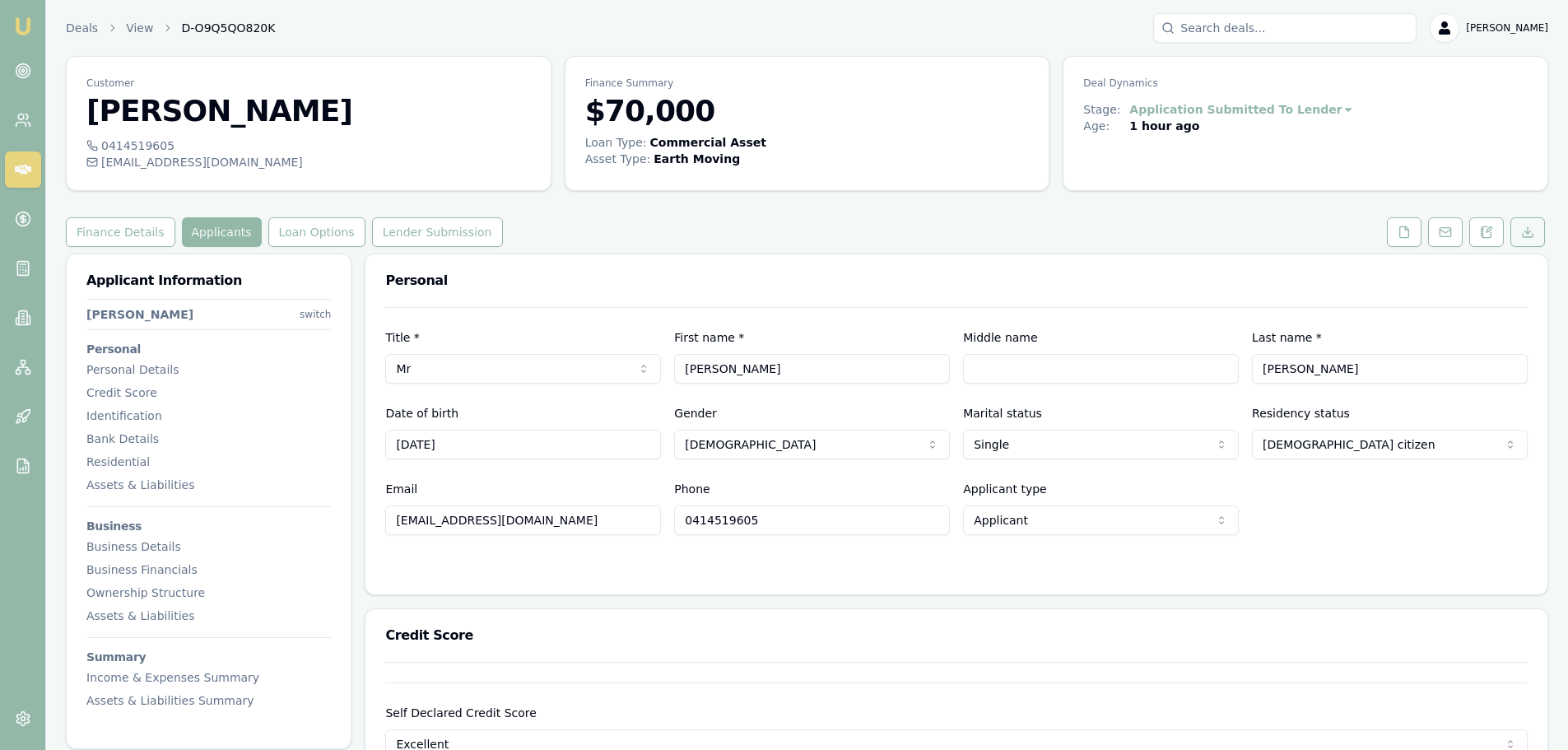
click at [1522, 239] on button at bounding box center [1528, 232] width 34 height 30
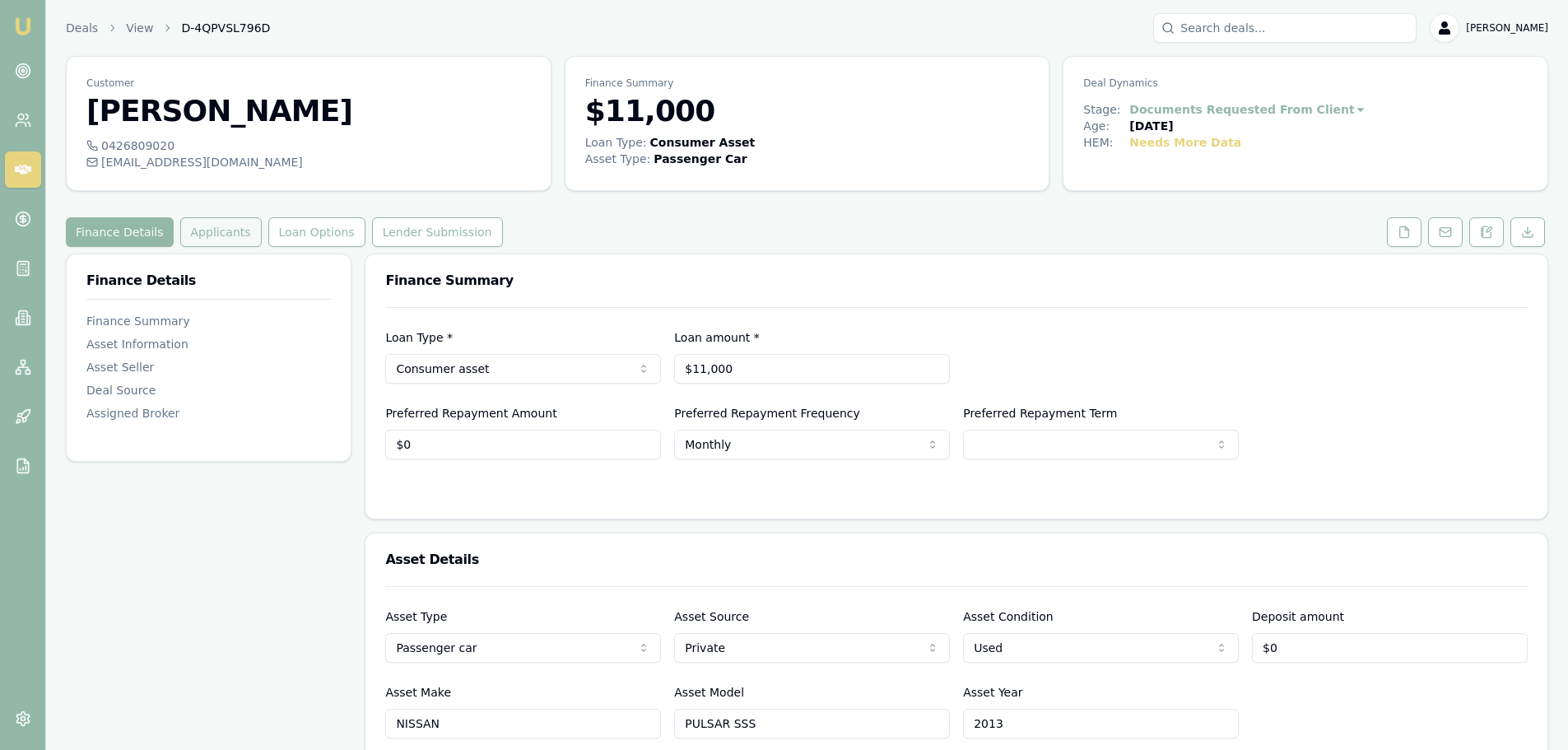
drag, startPoint x: 206, startPoint y: 231, endPoint x: 235, endPoint y: 243, distance: 31.4
click at [206, 231] on button "Applicants" at bounding box center [220, 232] width 81 height 30
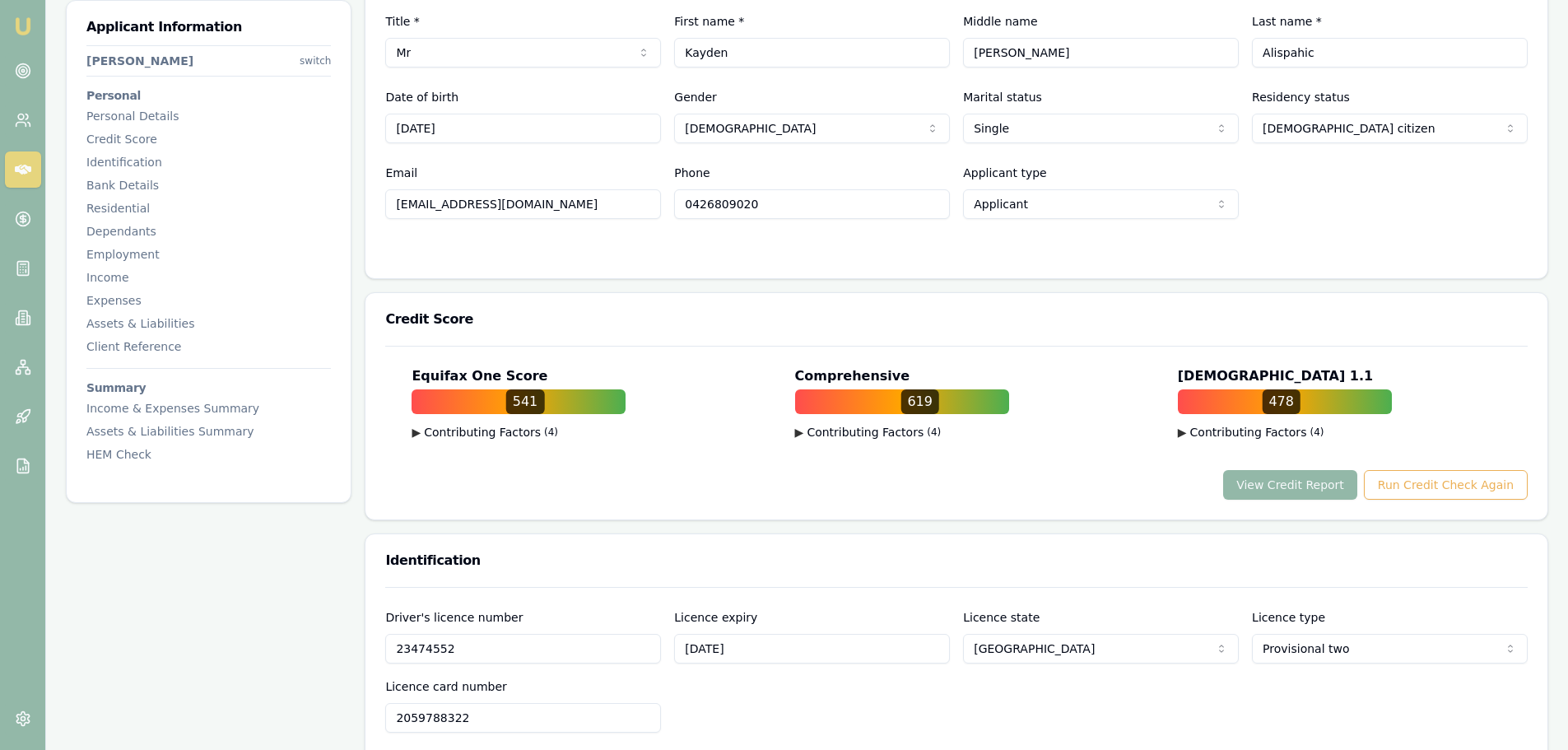
scroll to position [330, 0]
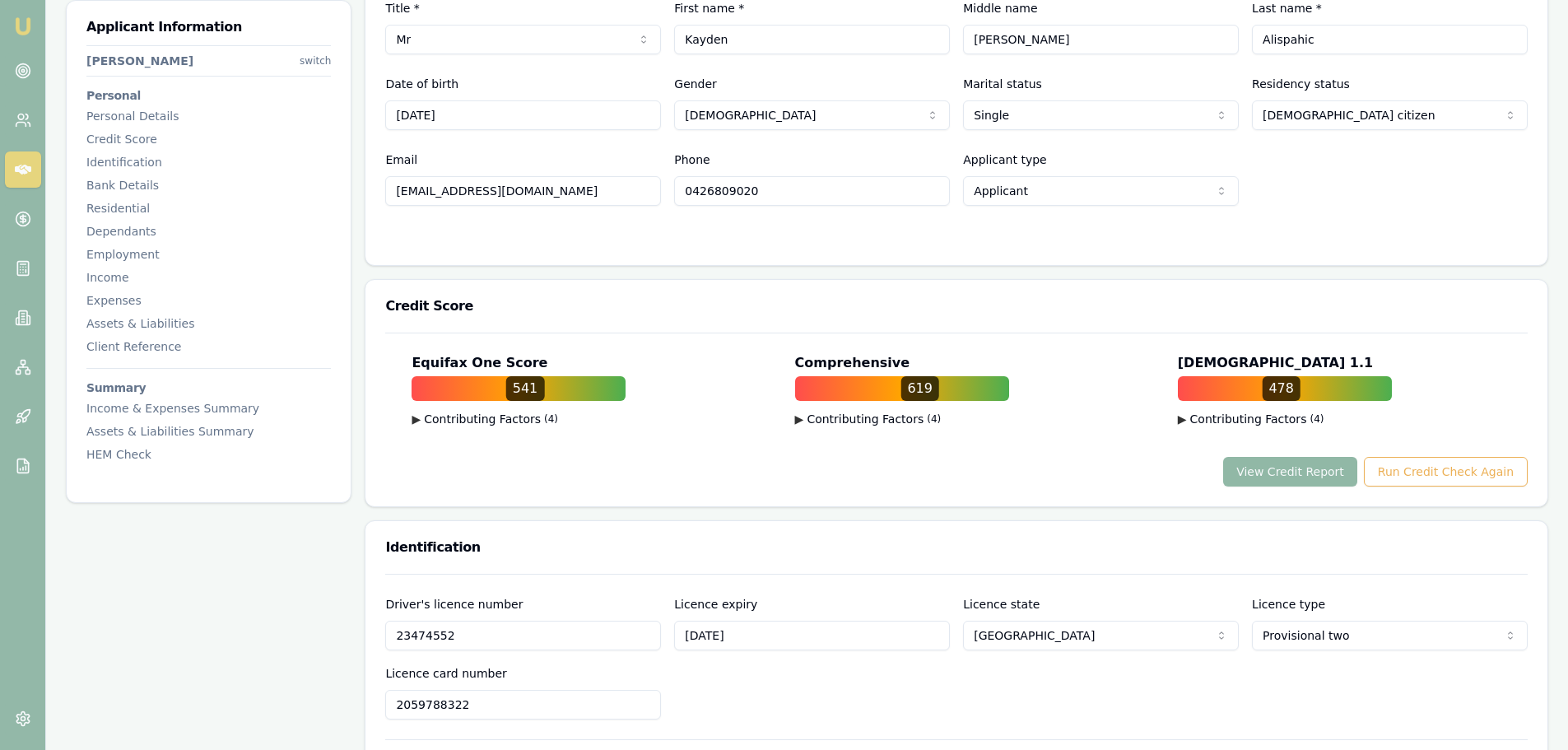
click at [1336, 476] on button "View Credit Report" at bounding box center [1290, 471] width 134 height 30
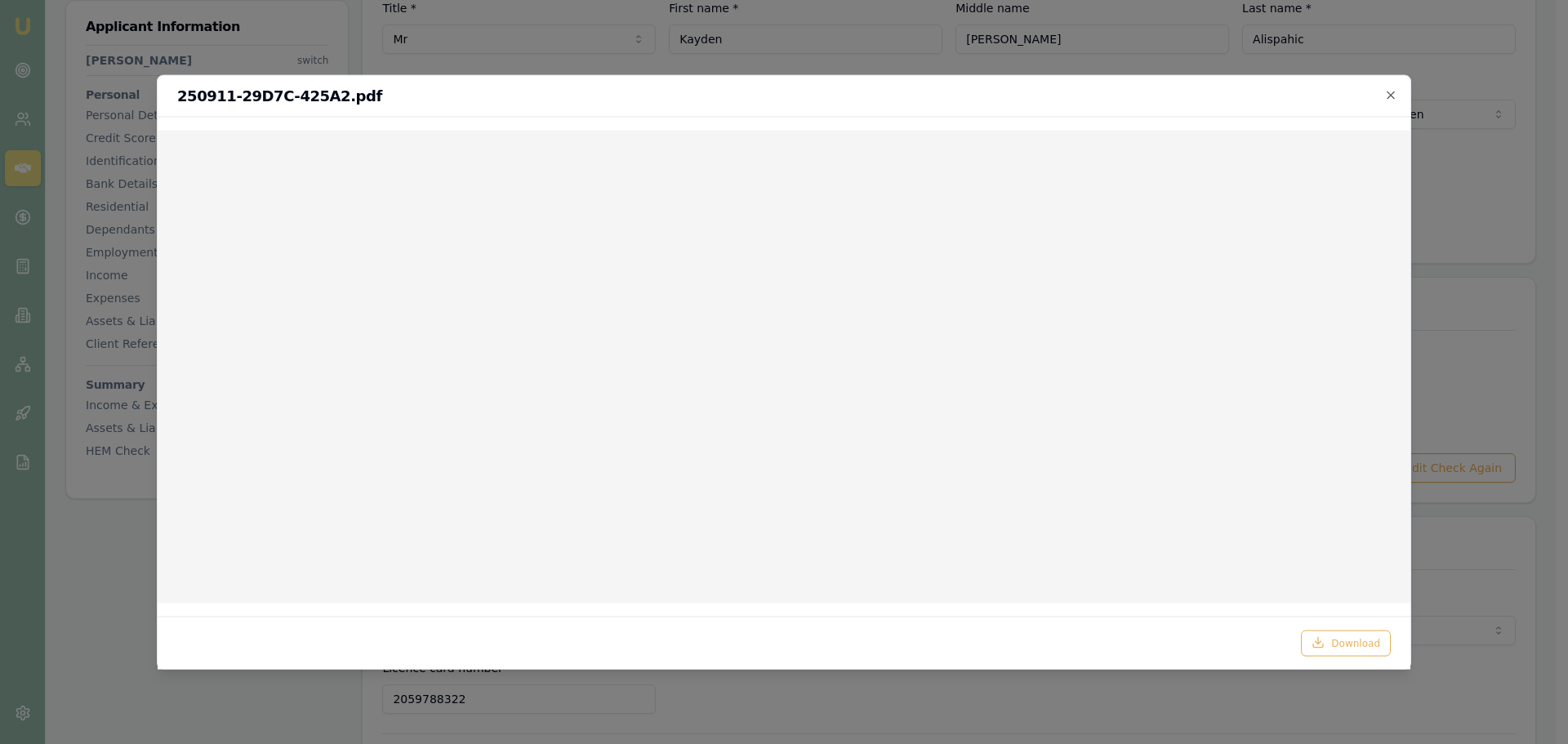
click at [1347, 44] on div at bounding box center [784, 372] width 1568 height 744
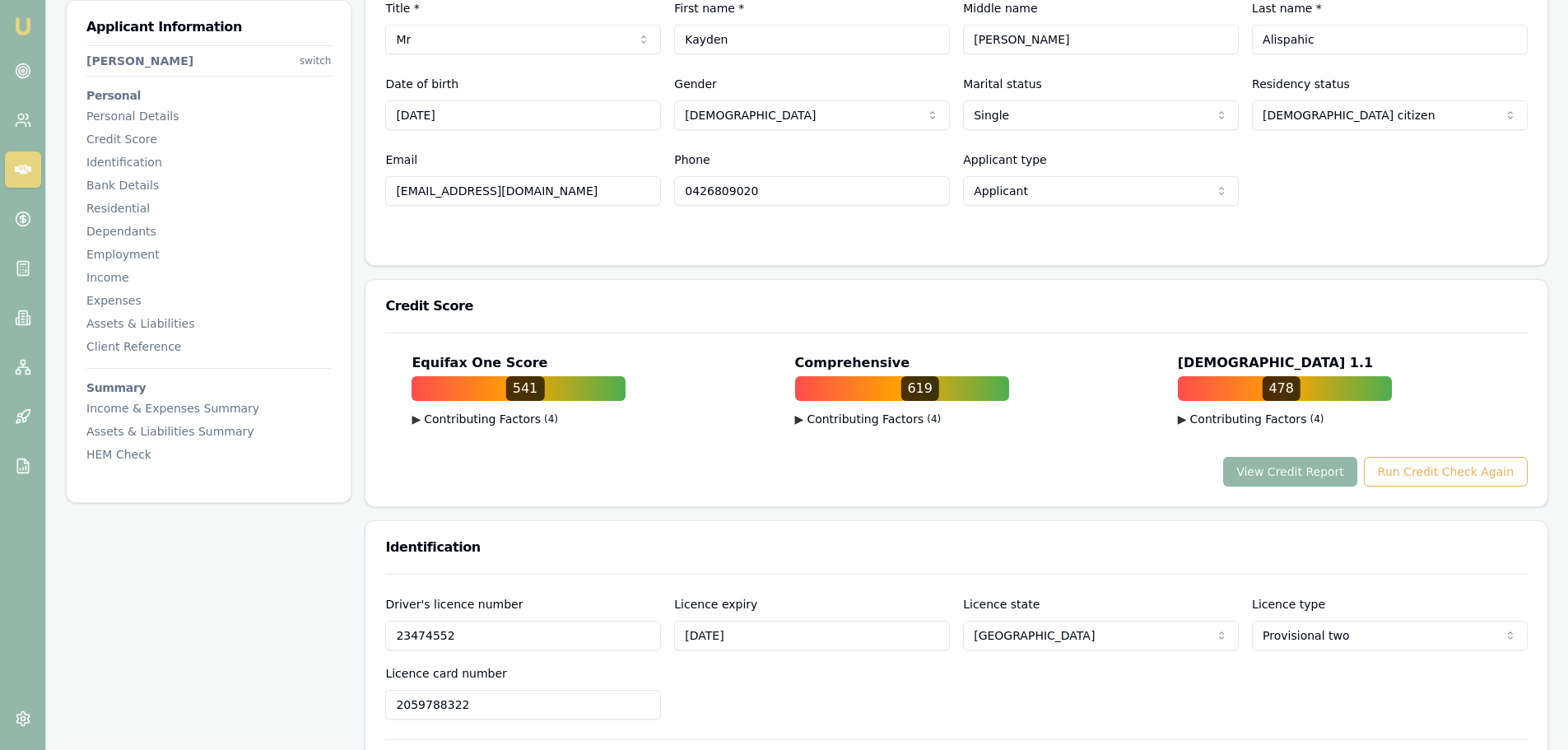
click at [1063, 447] on div "Equifax One Score 541 ▶ Contributing Factors ( 4 ) More Personal Loan Enquiries…" at bounding box center [956, 420] width 1143 height 133
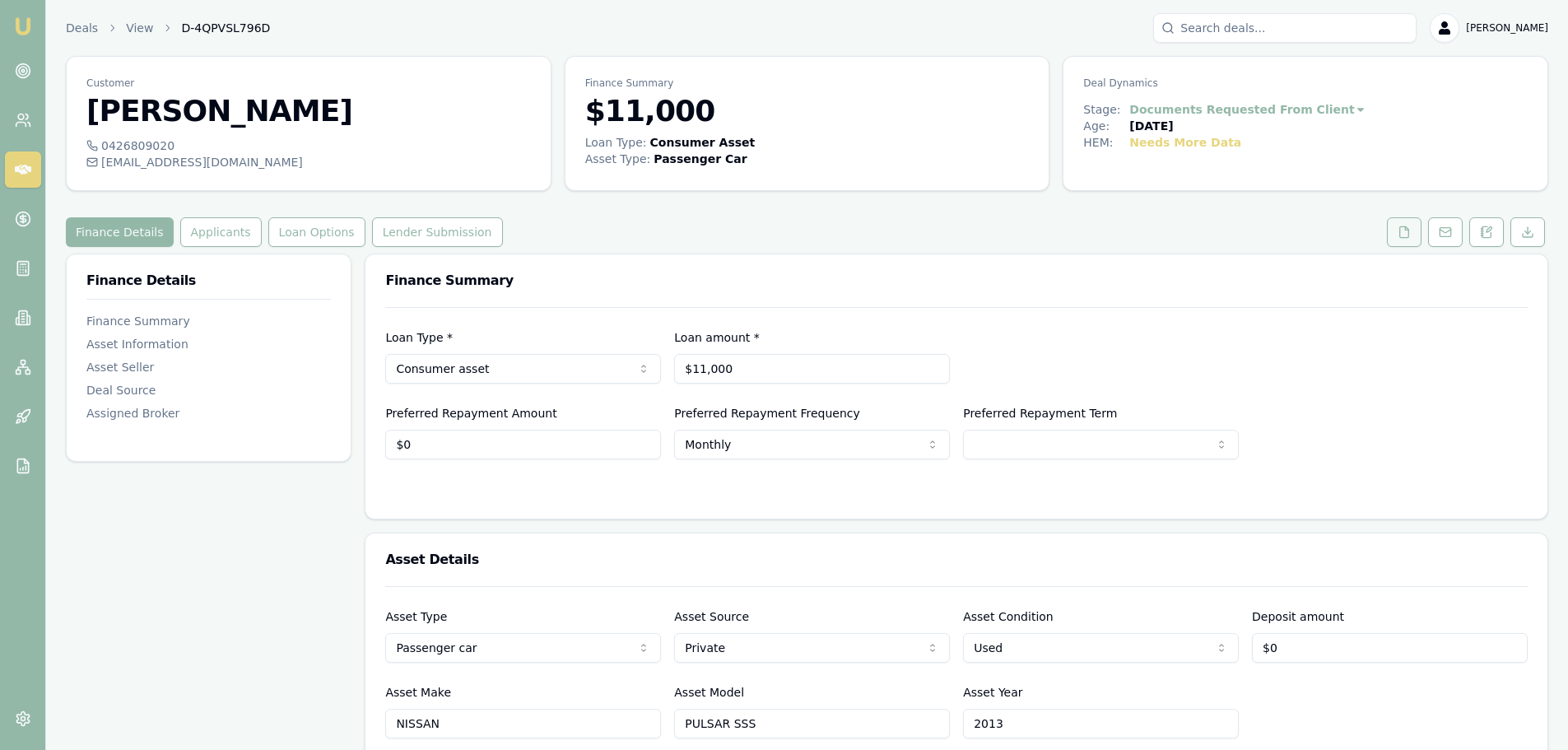
click at [1406, 234] on icon at bounding box center [1404, 232] width 13 height 13
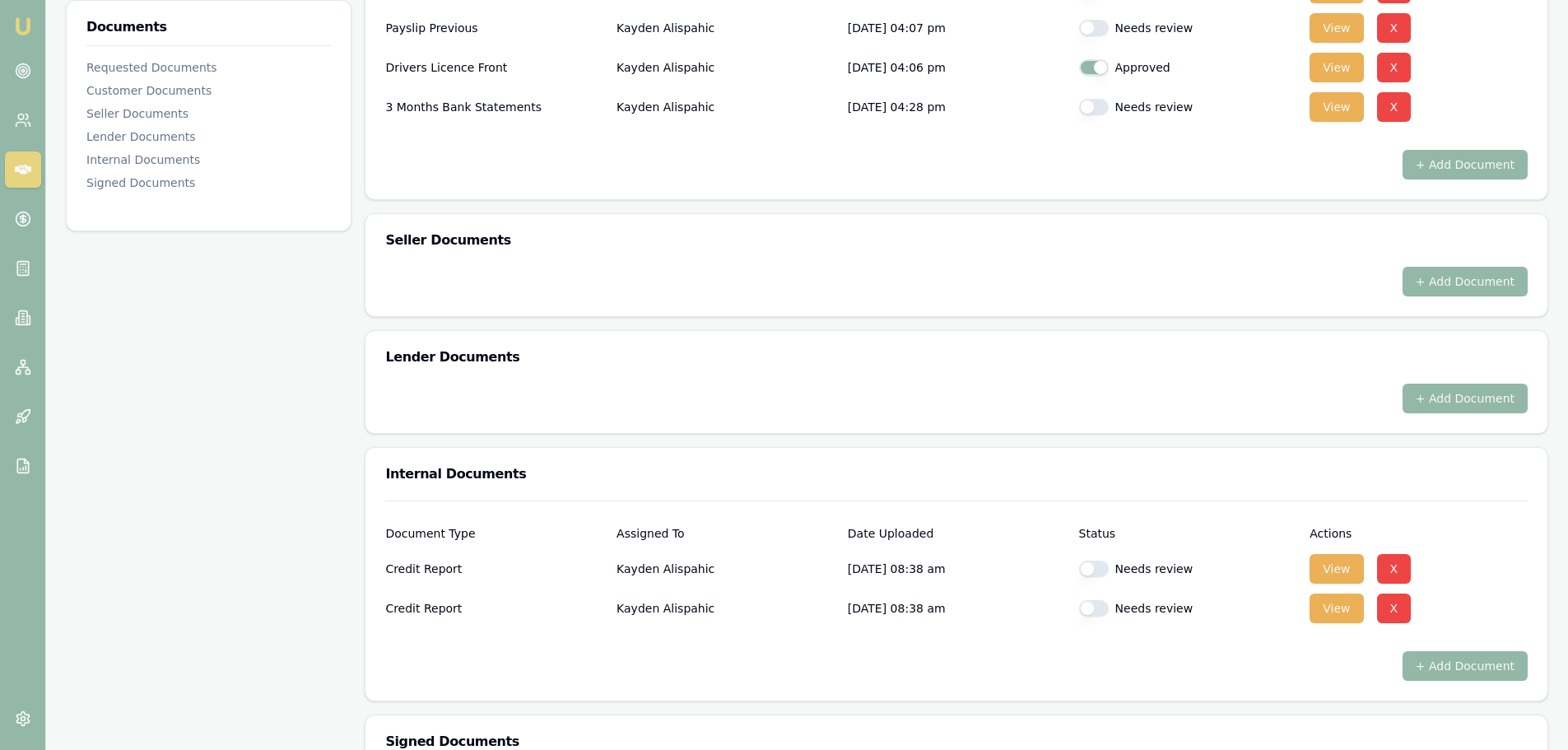
scroll to position [577, 0]
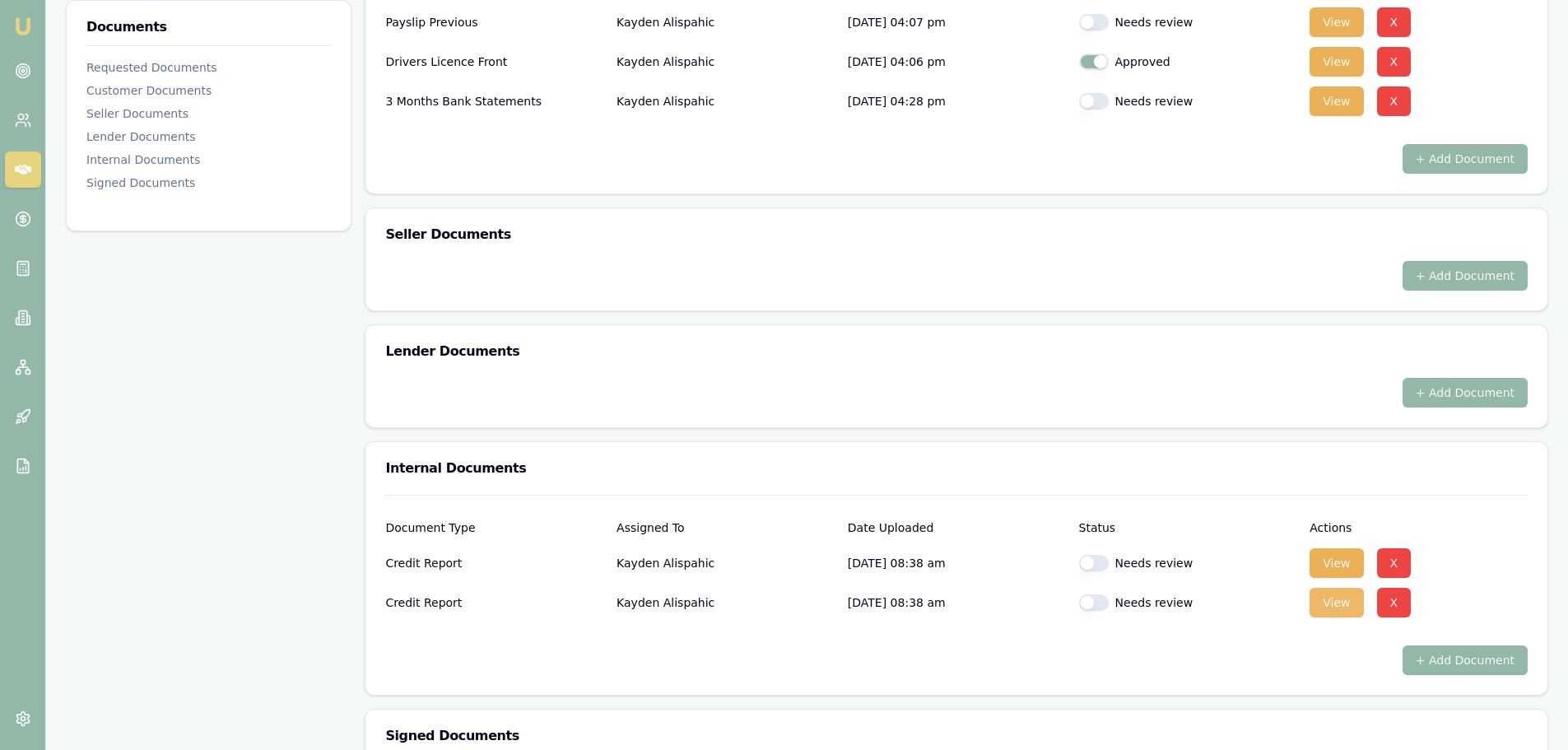
click at [1351, 610] on button "View" at bounding box center [1336, 602] width 54 height 30
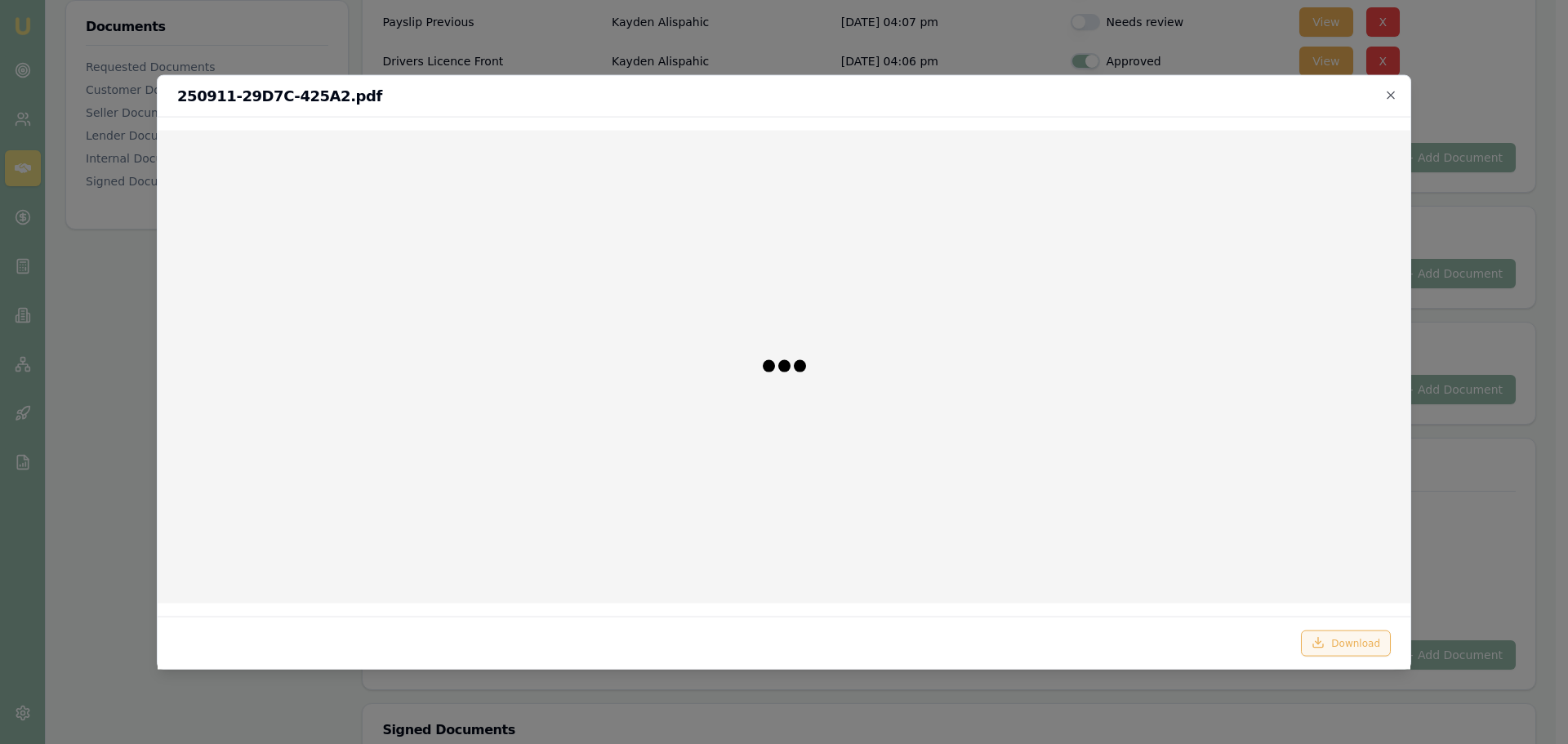
click at [1348, 637] on button "Download" at bounding box center [1346, 642] width 90 height 26
click at [1386, 93] on icon "button" at bounding box center [1391, 95] width 13 height 13
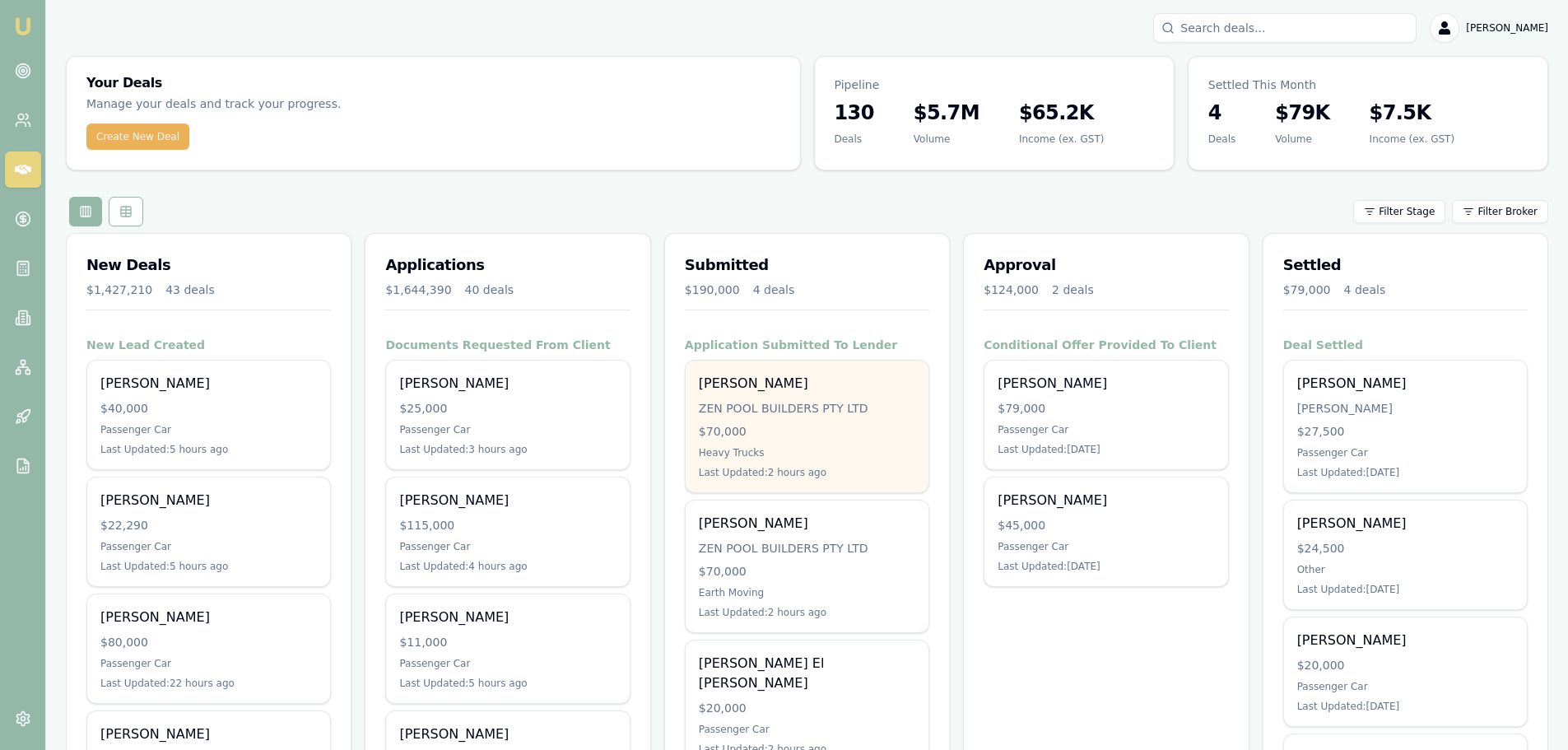
click at [786, 424] on div "$70,000" at bounding box center [807, 431] width 216 height 16
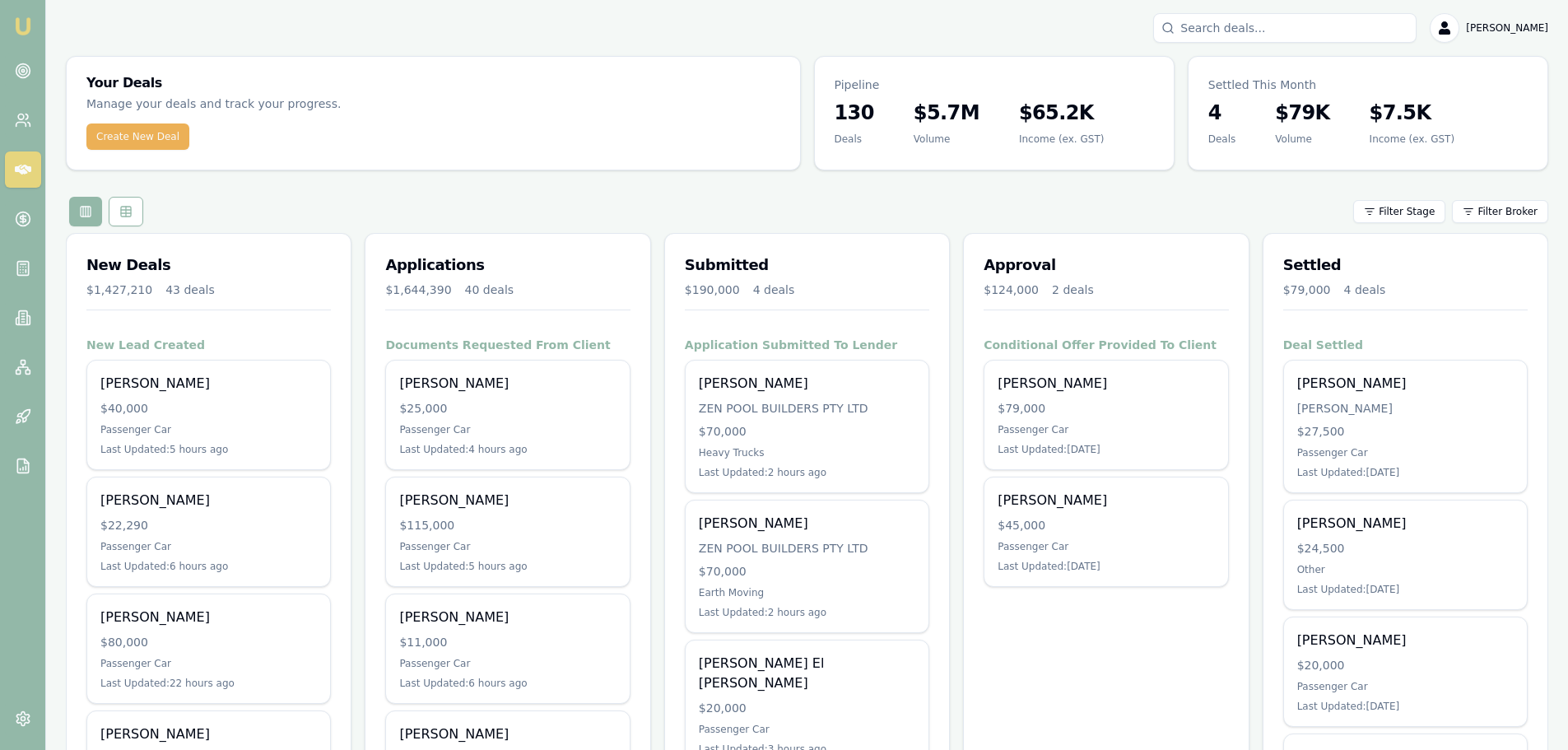
click at [841, 196] on div "Filter Stage Filter Broker" at bounding box center [807, 211] width 1483 height 30
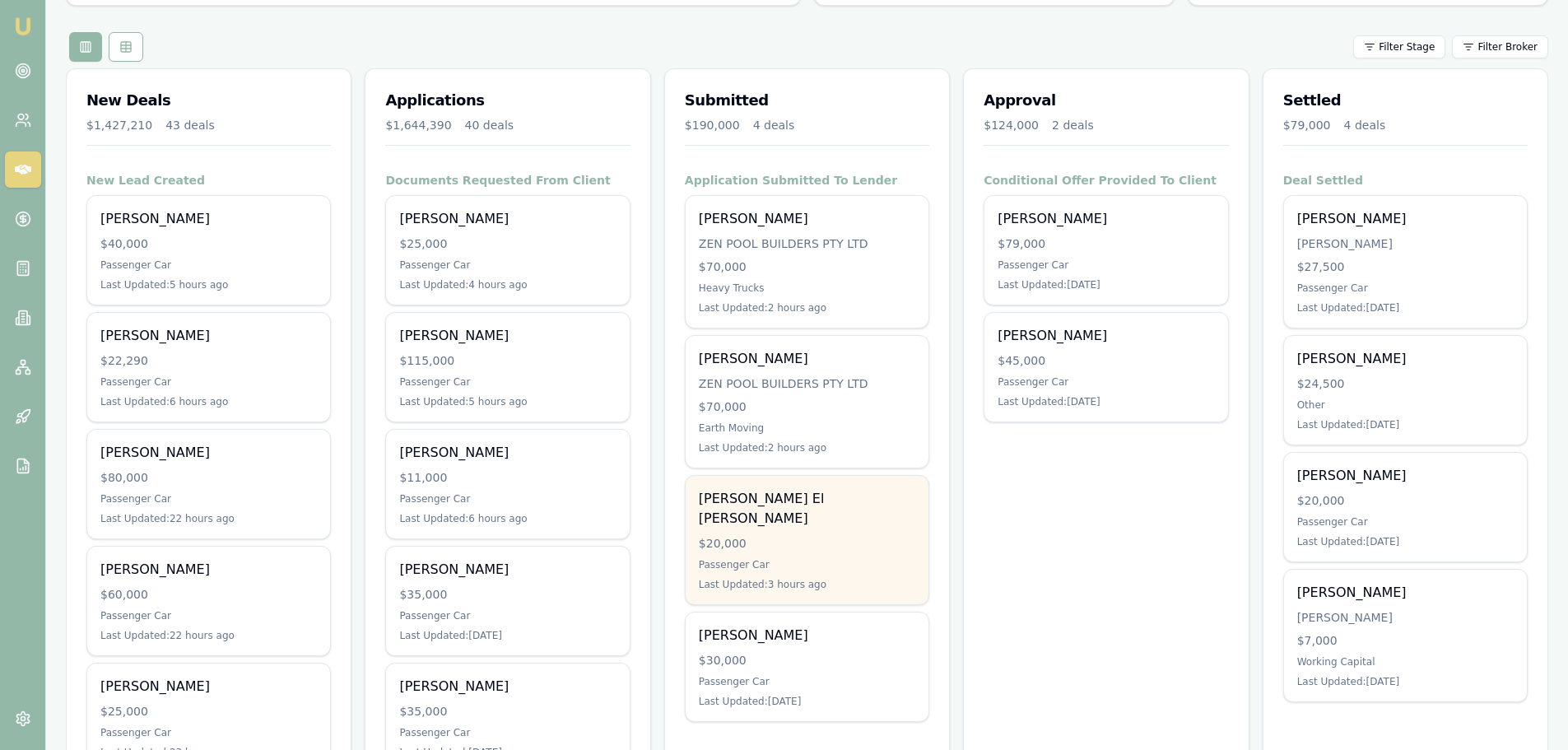
scroll to position [247, 0]
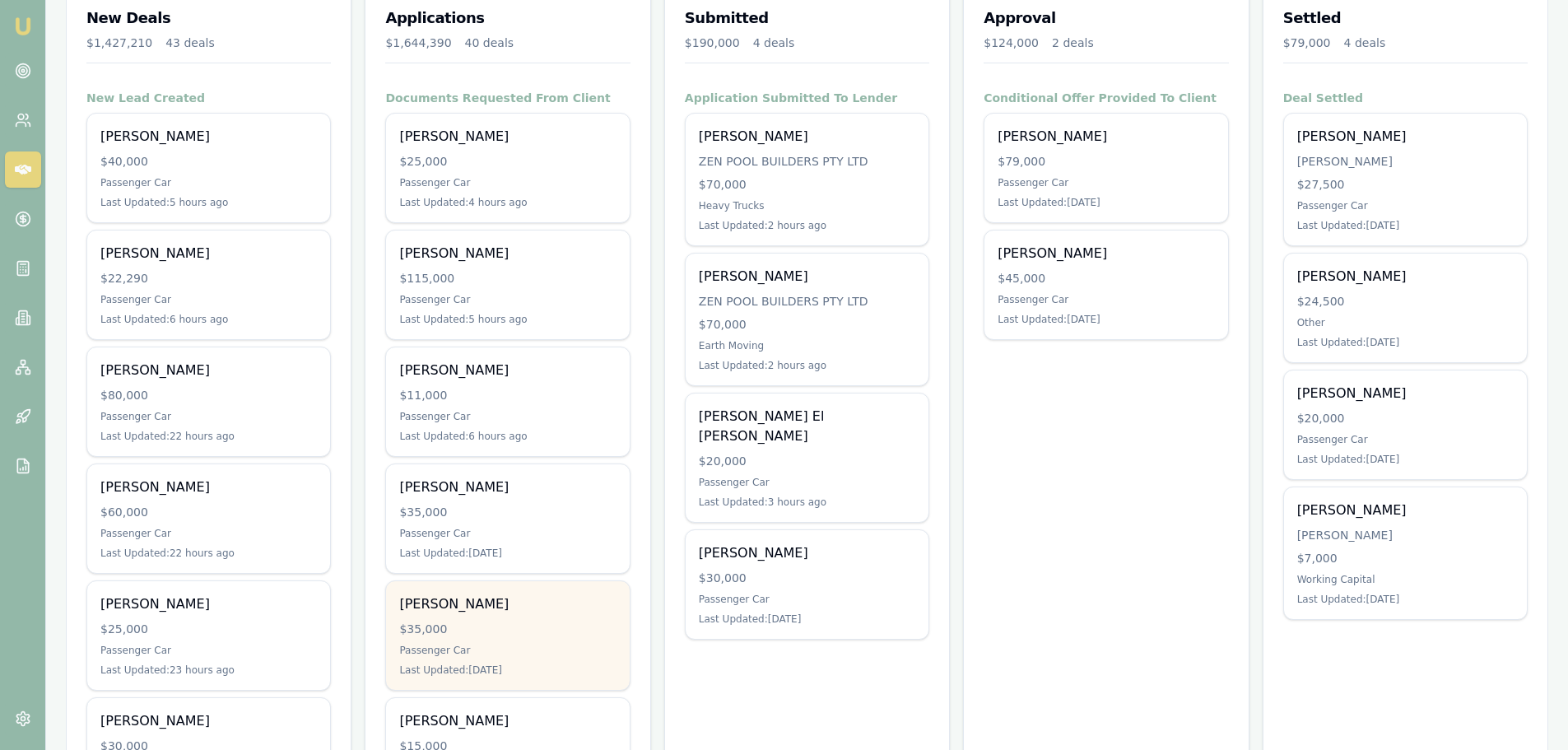
click at [450, 650] on div "Passenger Car" at bounding box center [508, 650] width 216 height 13
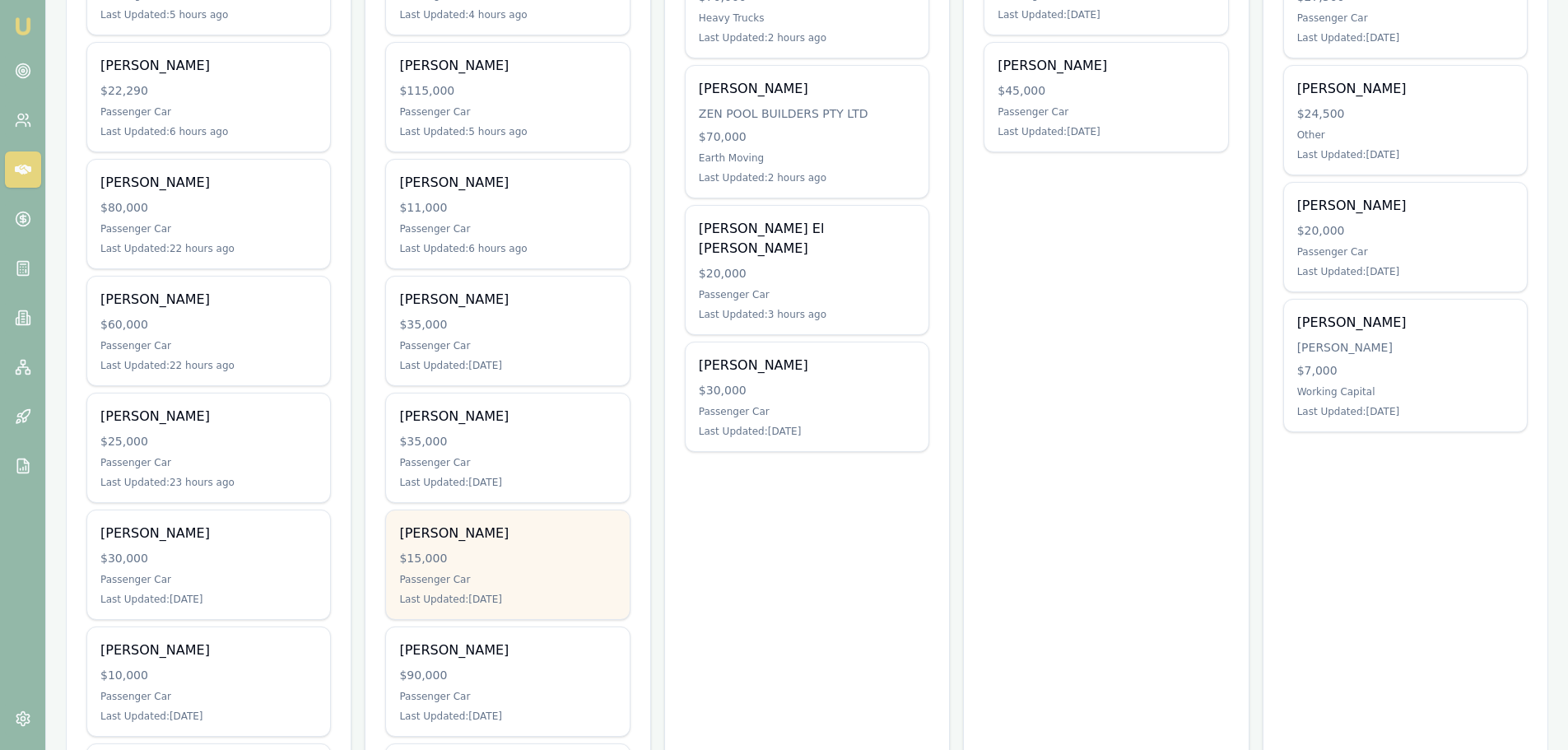
scroll to position [494, 0]
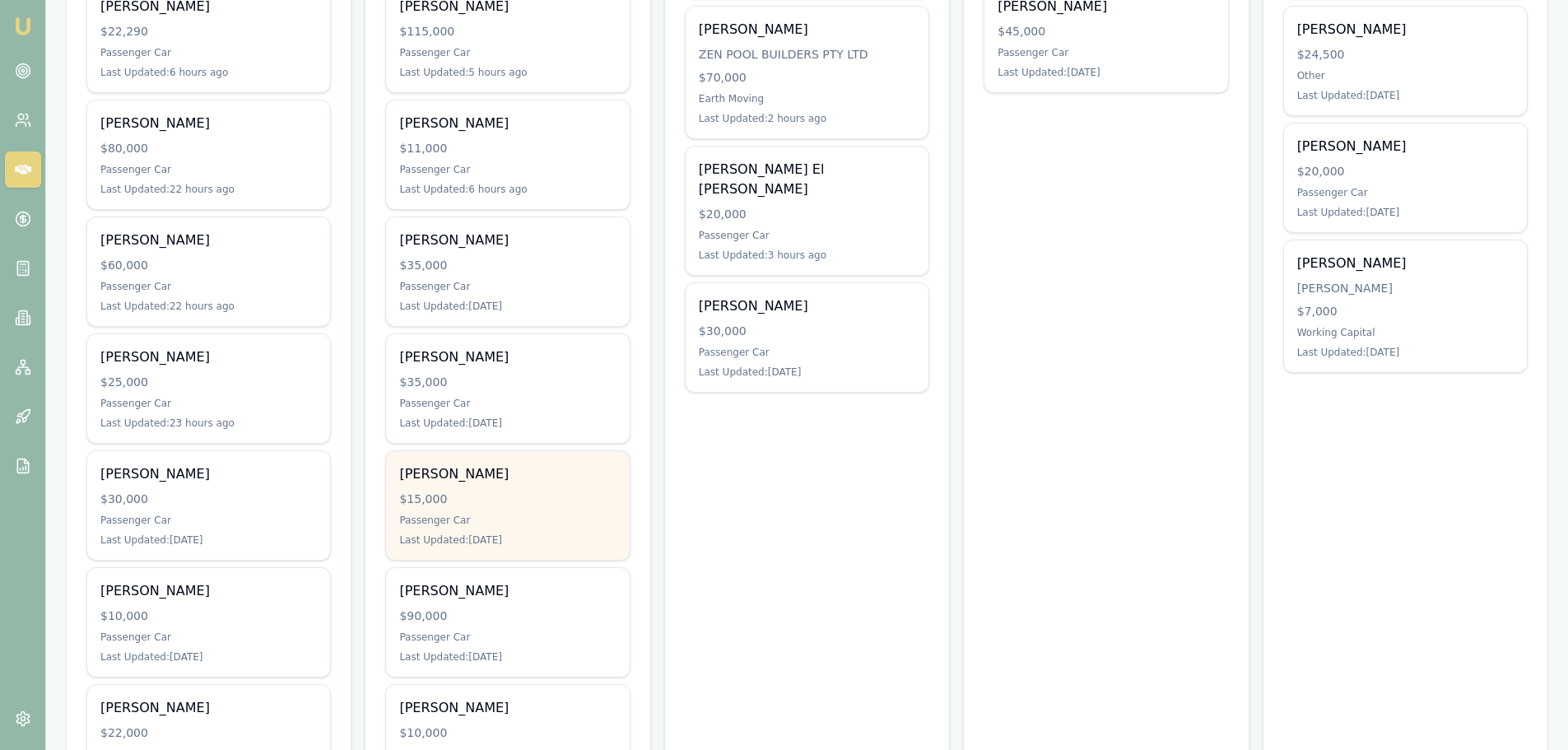
click at [561, 508] on div "WILLIAM THRUPP $15,000 Passenger Car Last Updated: 1 day ago" at bounding box center [508, 505] width 243 height 108
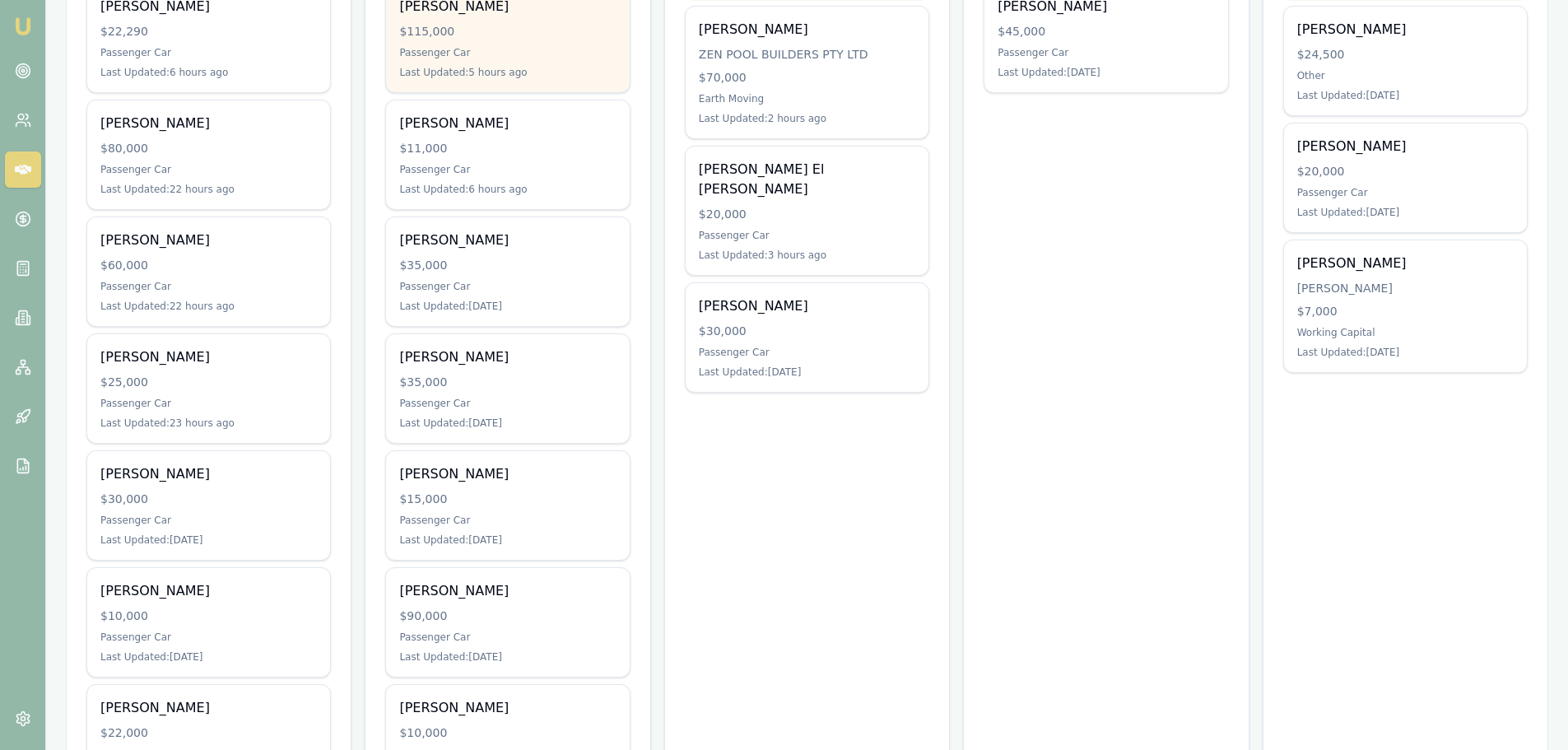
click at [518, 66] on div "Last Updated: 5 hours ago" at bounding box center [508, 73] width 216 height 13
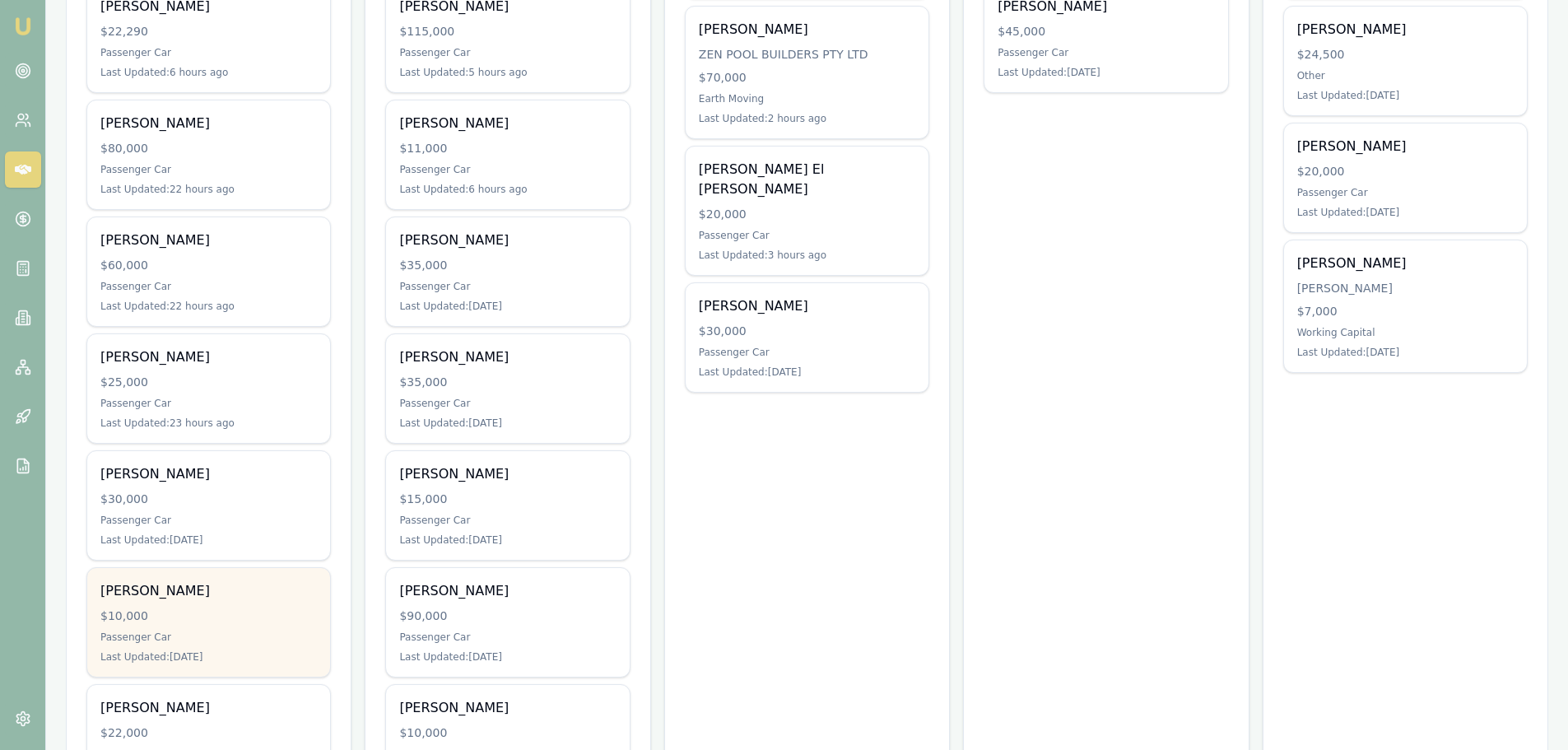
click at [255, 650] on div "Last Updated: 1 day ago" at bounding box center [209, 657] width 216 height 13
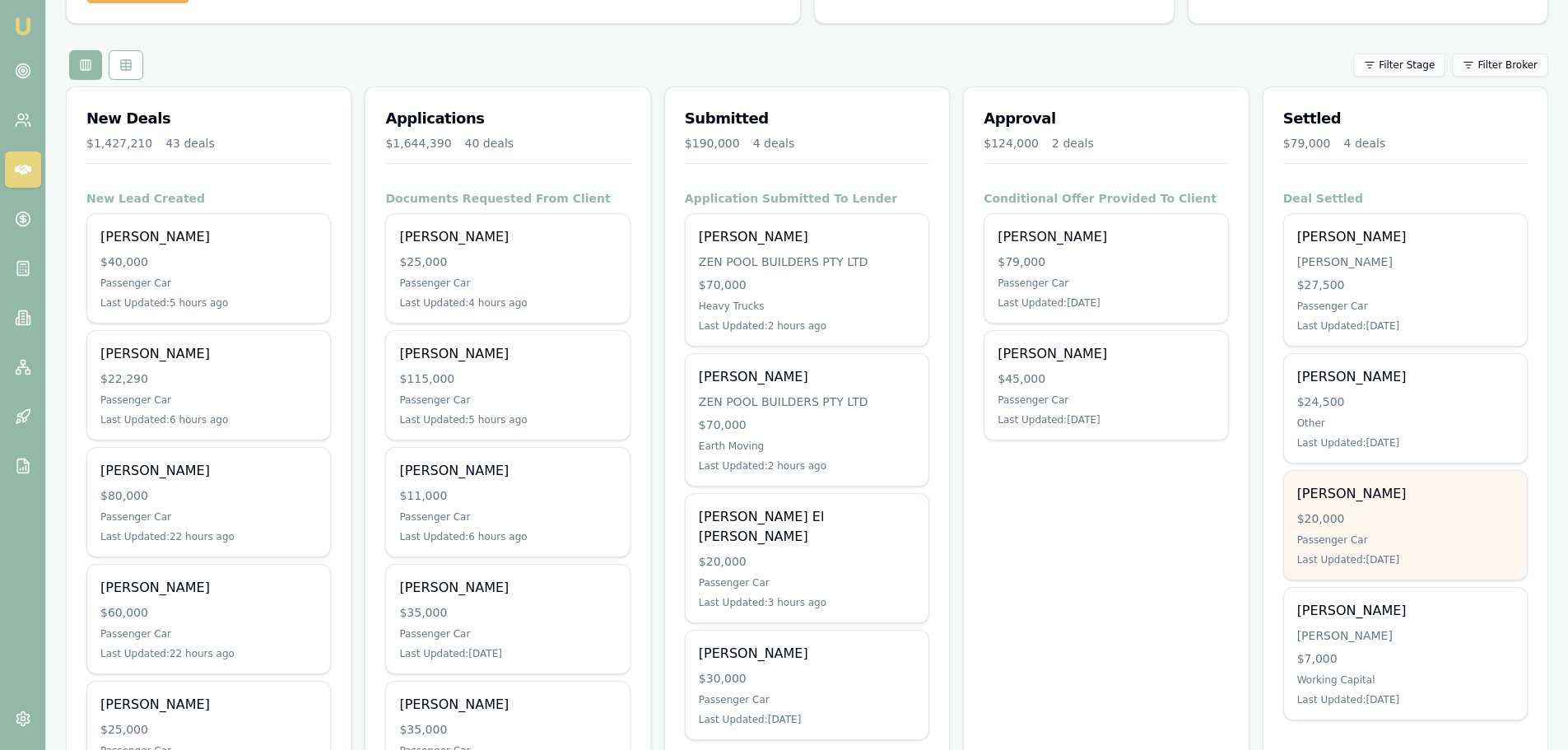
scroll to position [0, 0]
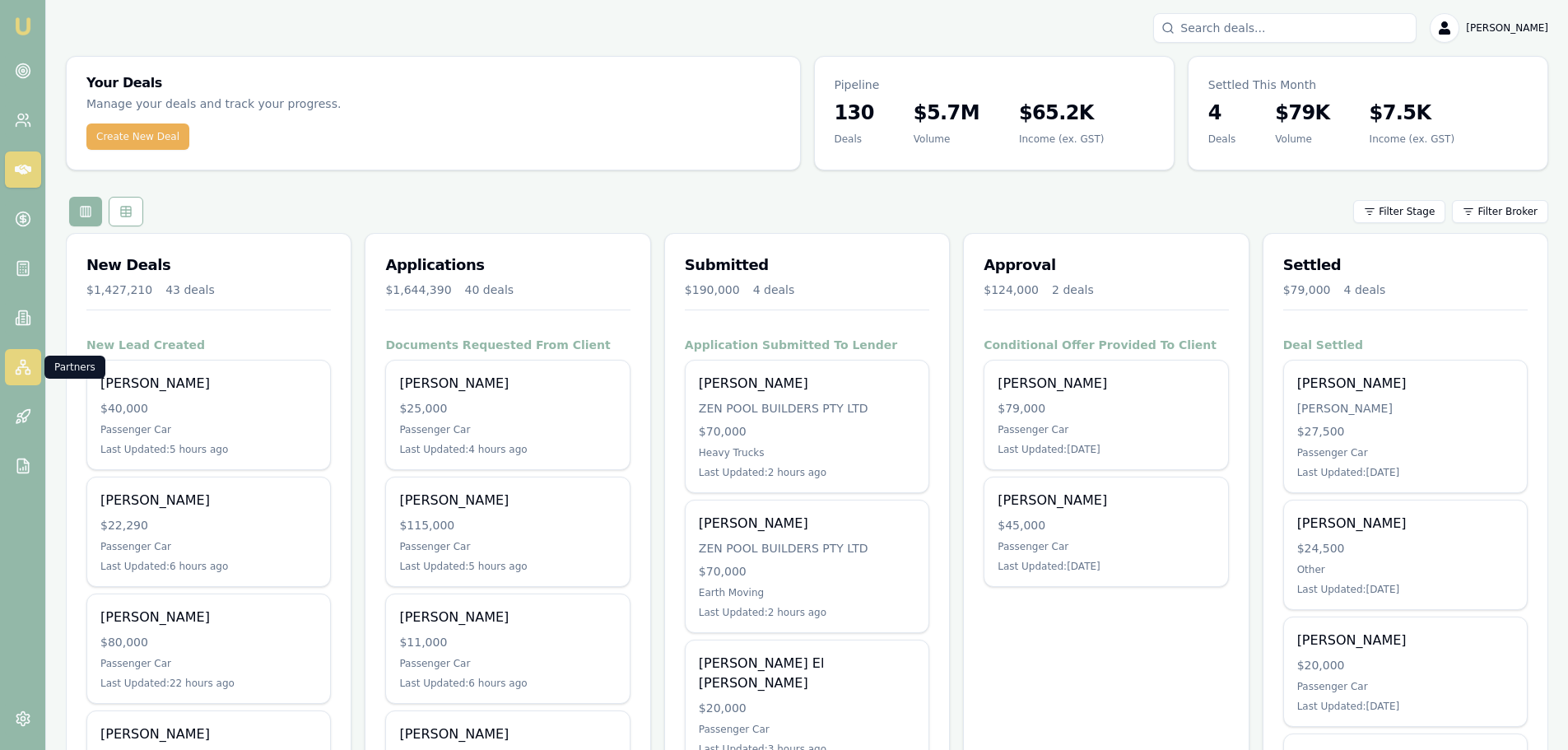
click at [38, 367] on link at bounding box center [23, 367] width 36 height 36
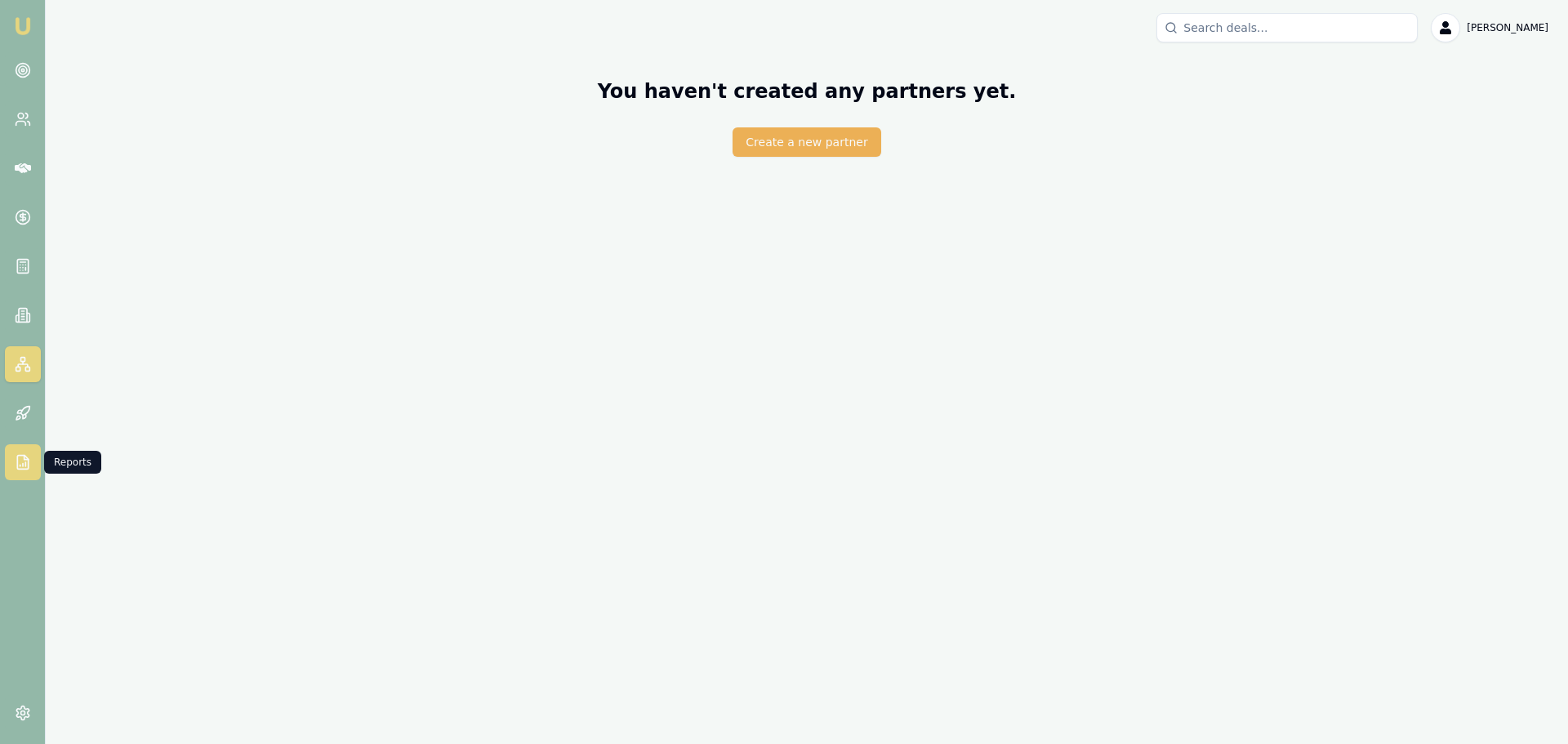
click at [19, 458] on icon at bounding box center [22, 462] width 16 height 16
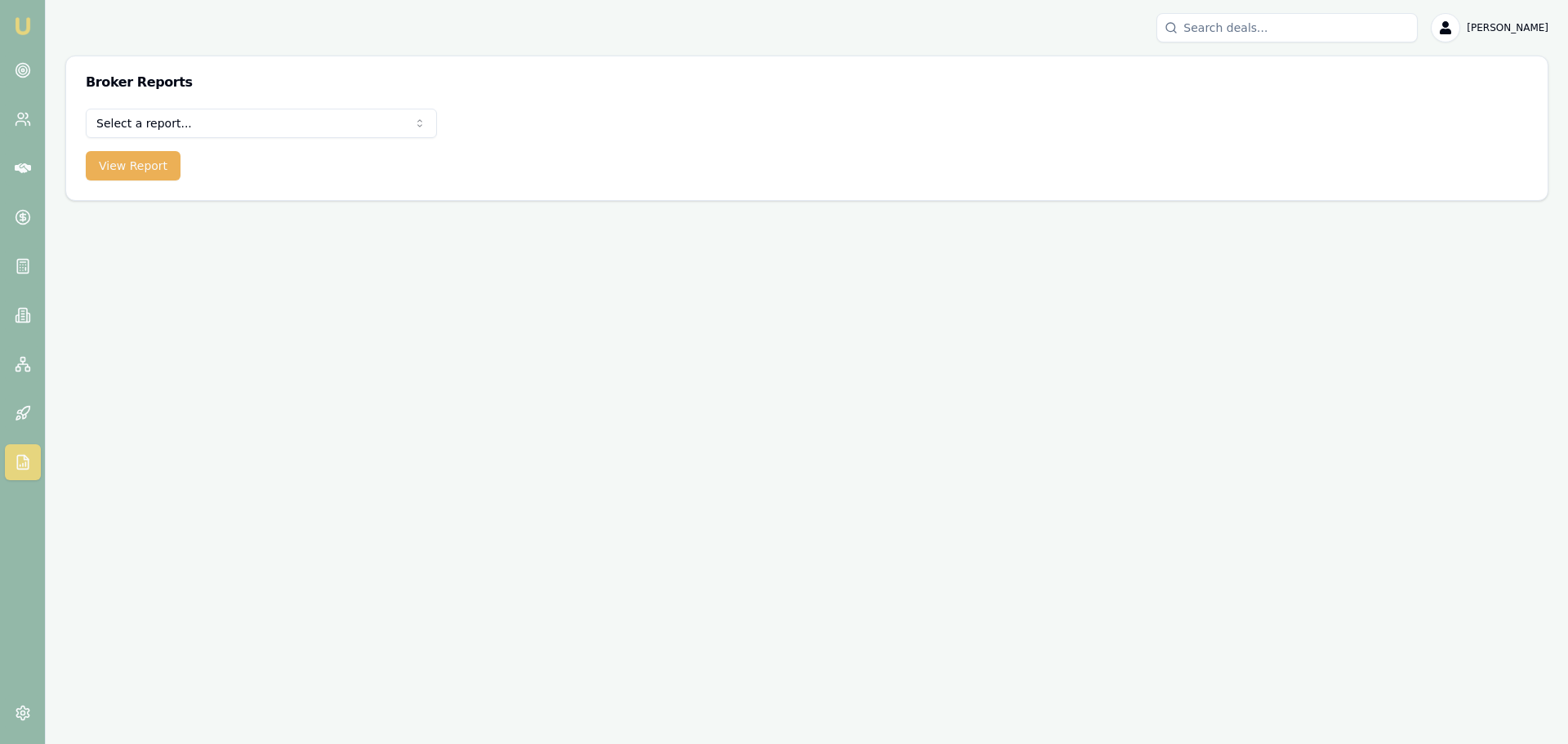
click at [188, 129] on html "Emu Broker Erin Shield Toggle Menu Broker Reports Select a report... Equifax Pa…" at bounding box center [784, 372] width 1568 height 744
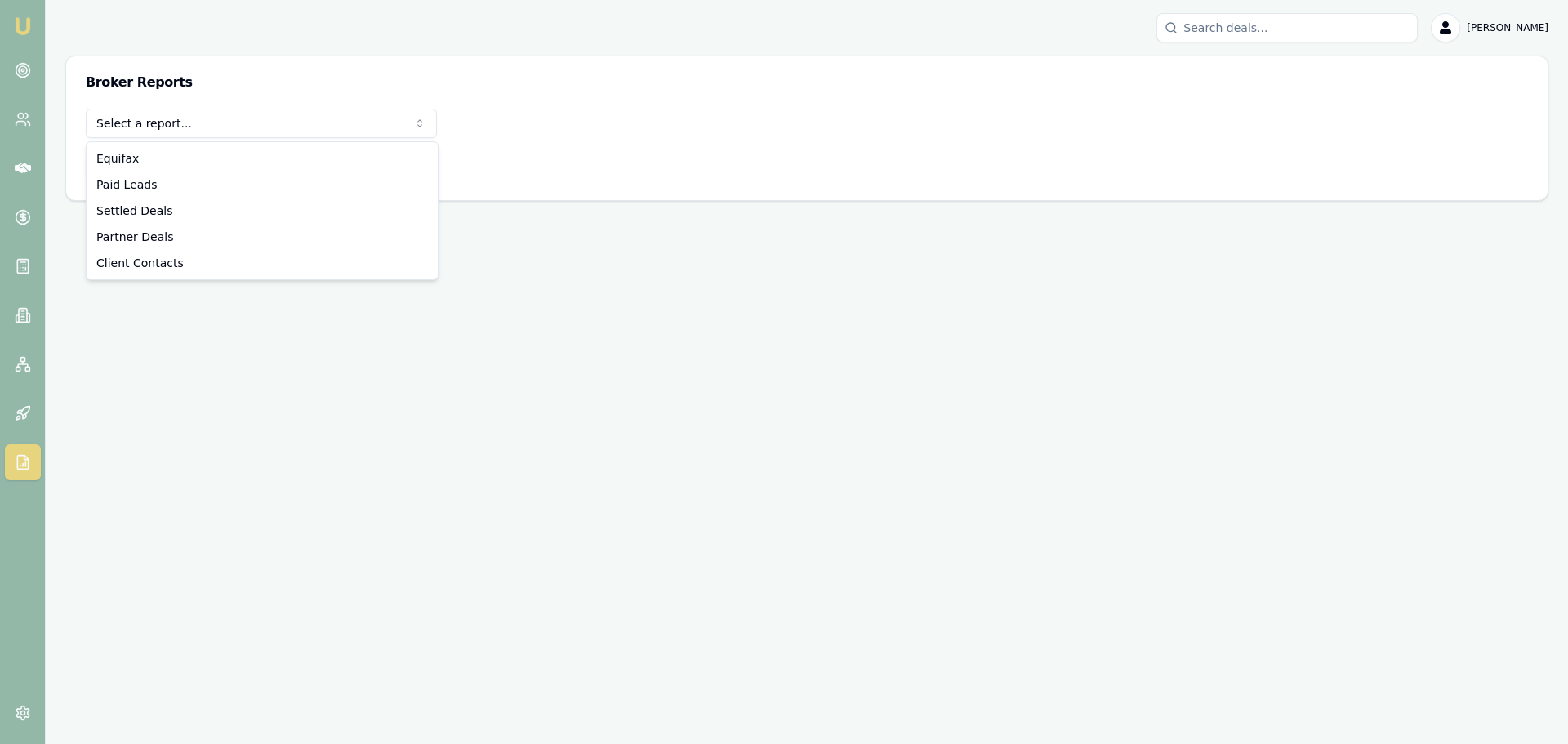
select select "settled-deals"
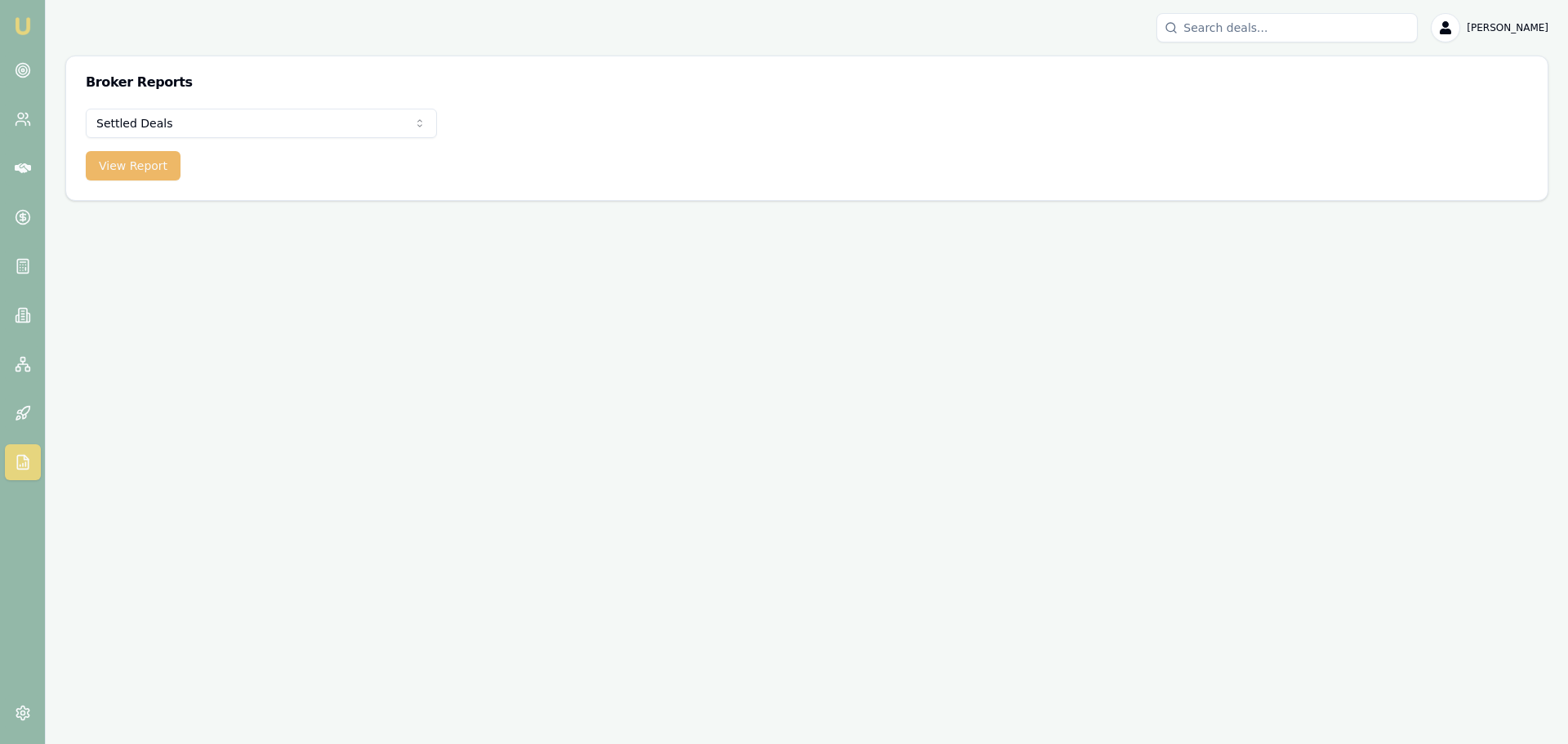
click at [148, 165] on button "View Report" at bounding box center [133, 165] width 95 height 29
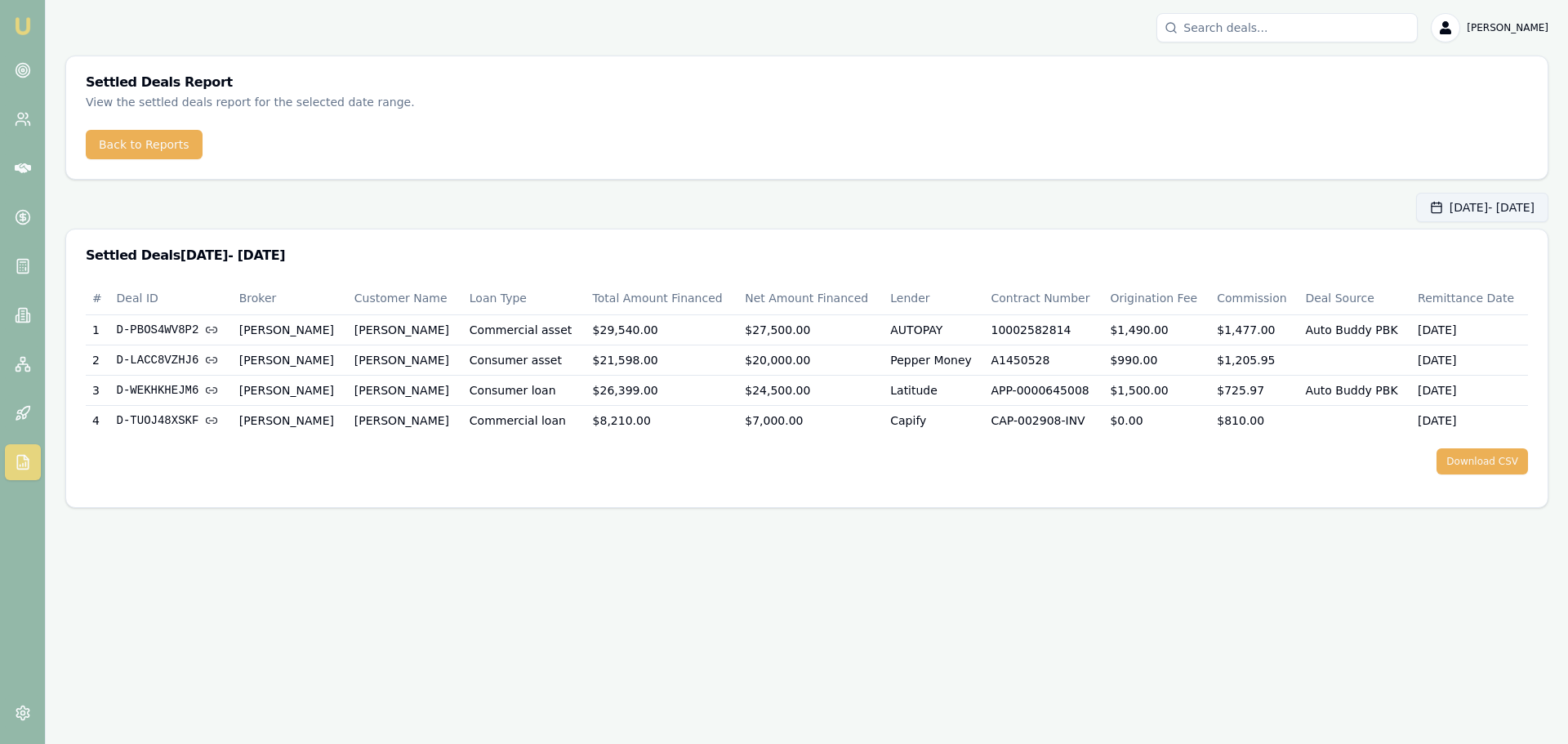
click at [1416, 207] on button "Sep 01, 2025 - Sep 30, 2025" at bounding box center [1482, 207] width 132 height 29
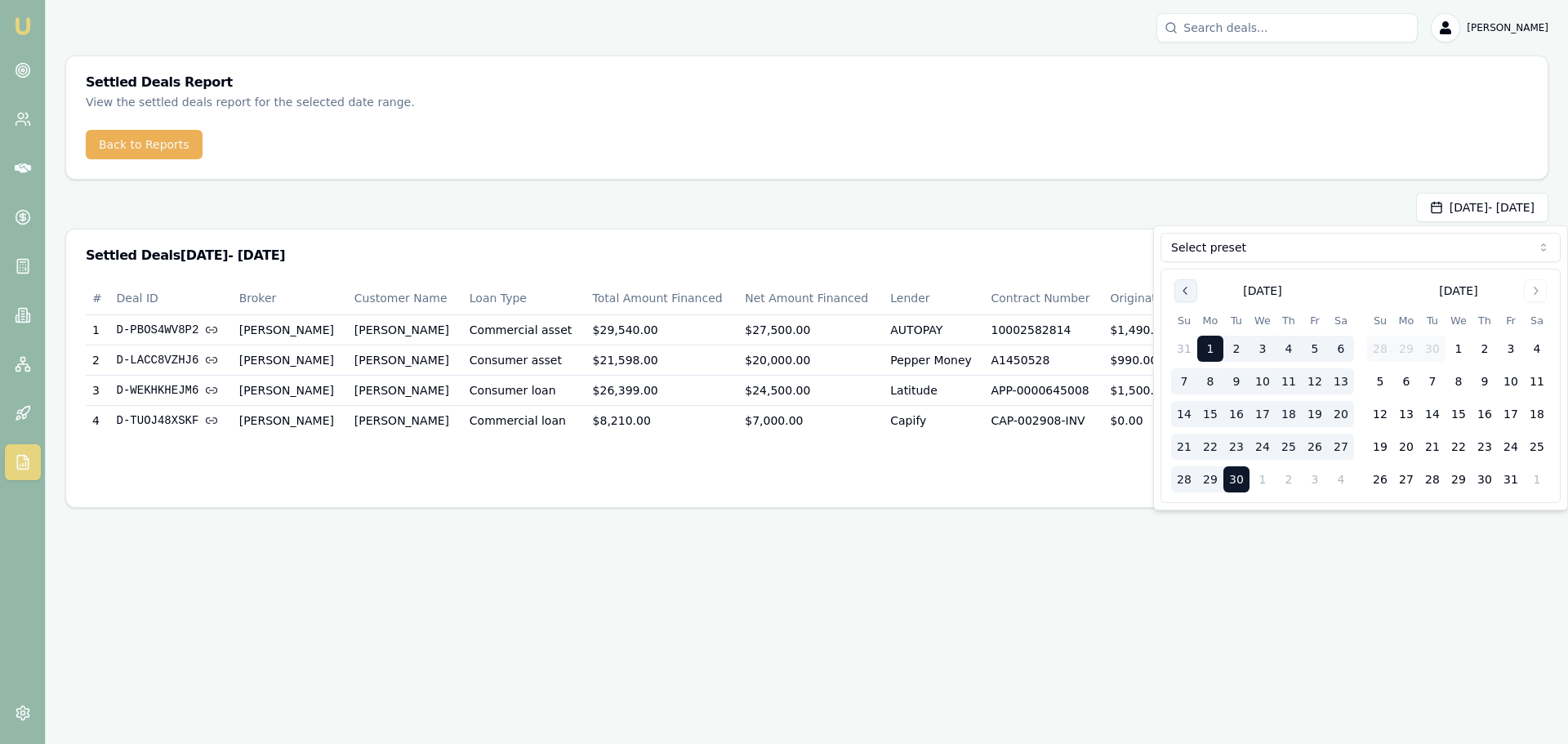
click at [1188, 286] on icon "Go to previous month" at bounding box center [1186, 291] width 13 height 13
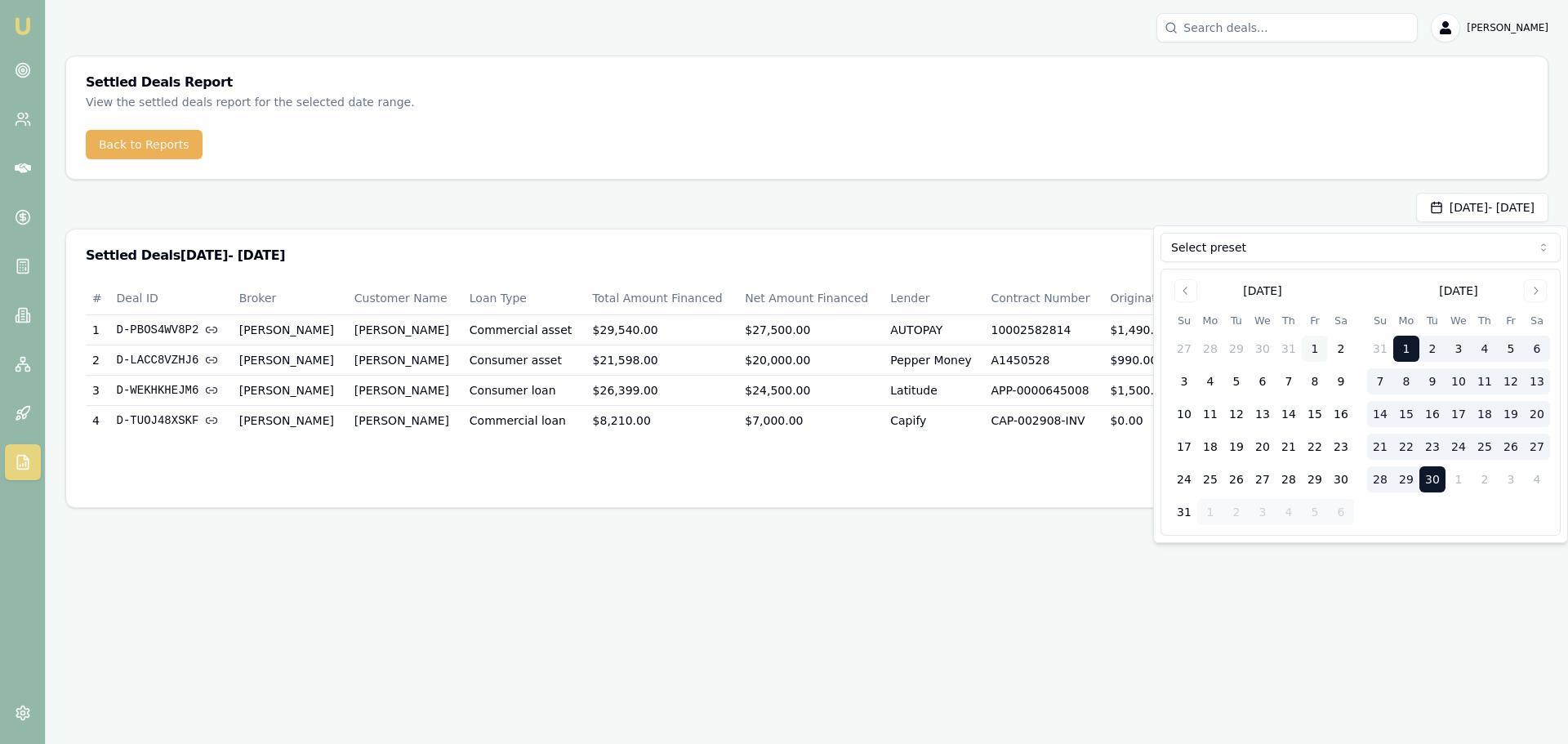
click at [1320, 343] on button "1" at bounding box center [1314, 348] width 26 height 26
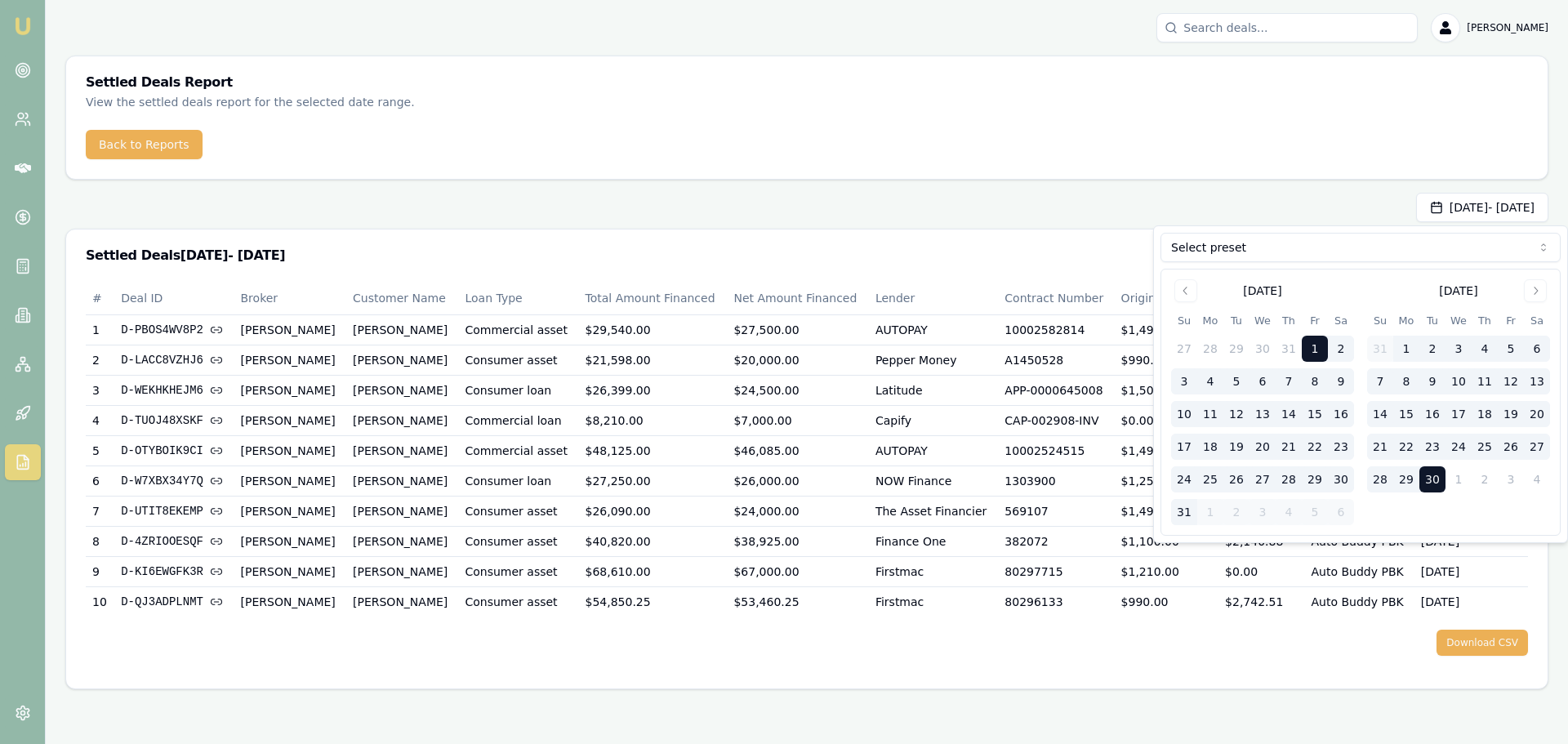
click at [1187, 506] on button "31" at bounding box center [1183, 511] width 26 height 26
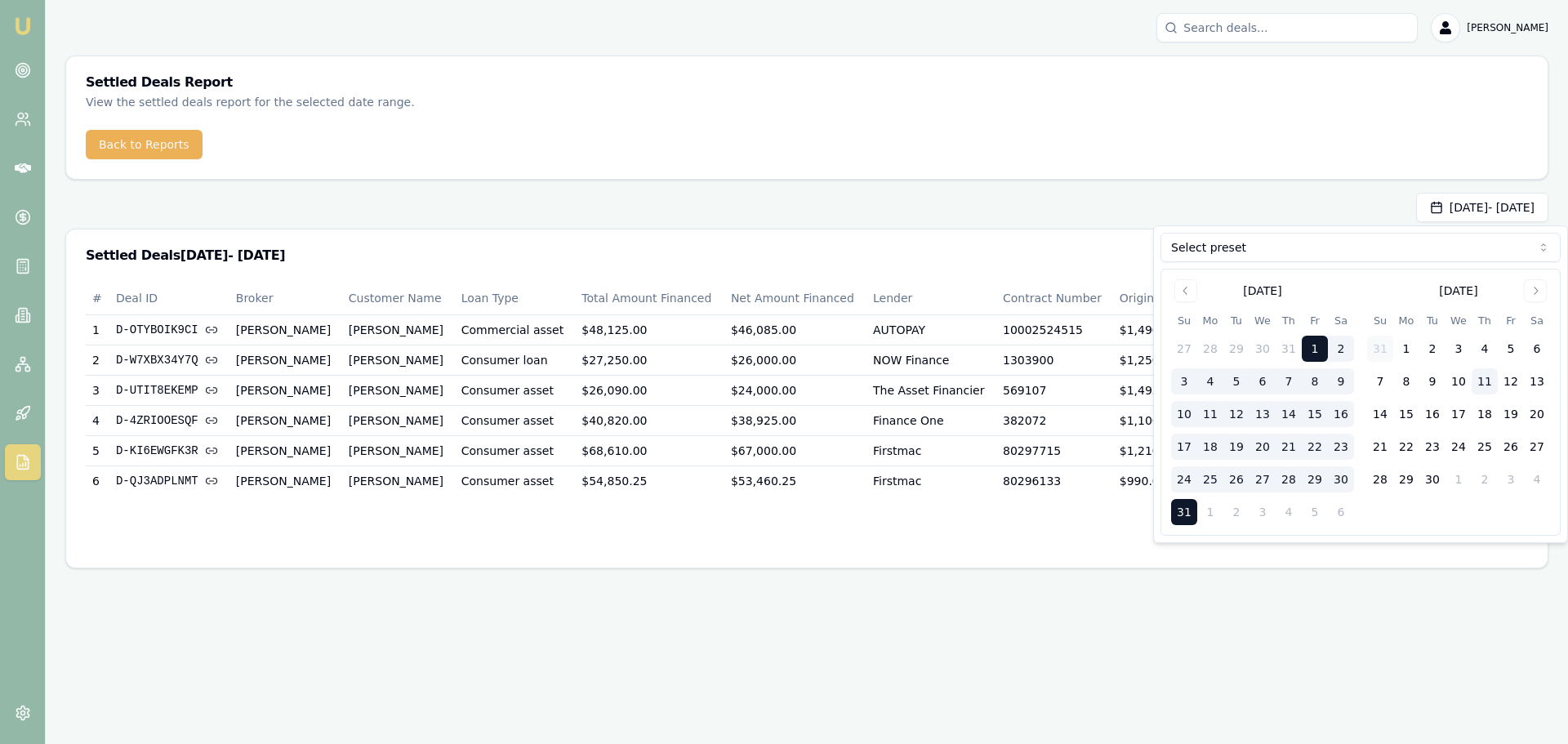
click at [998, 215] on div "Aug 01, 2025 - Aug 31, 2025" at bounding box center [807, 207] width 1483 height 29
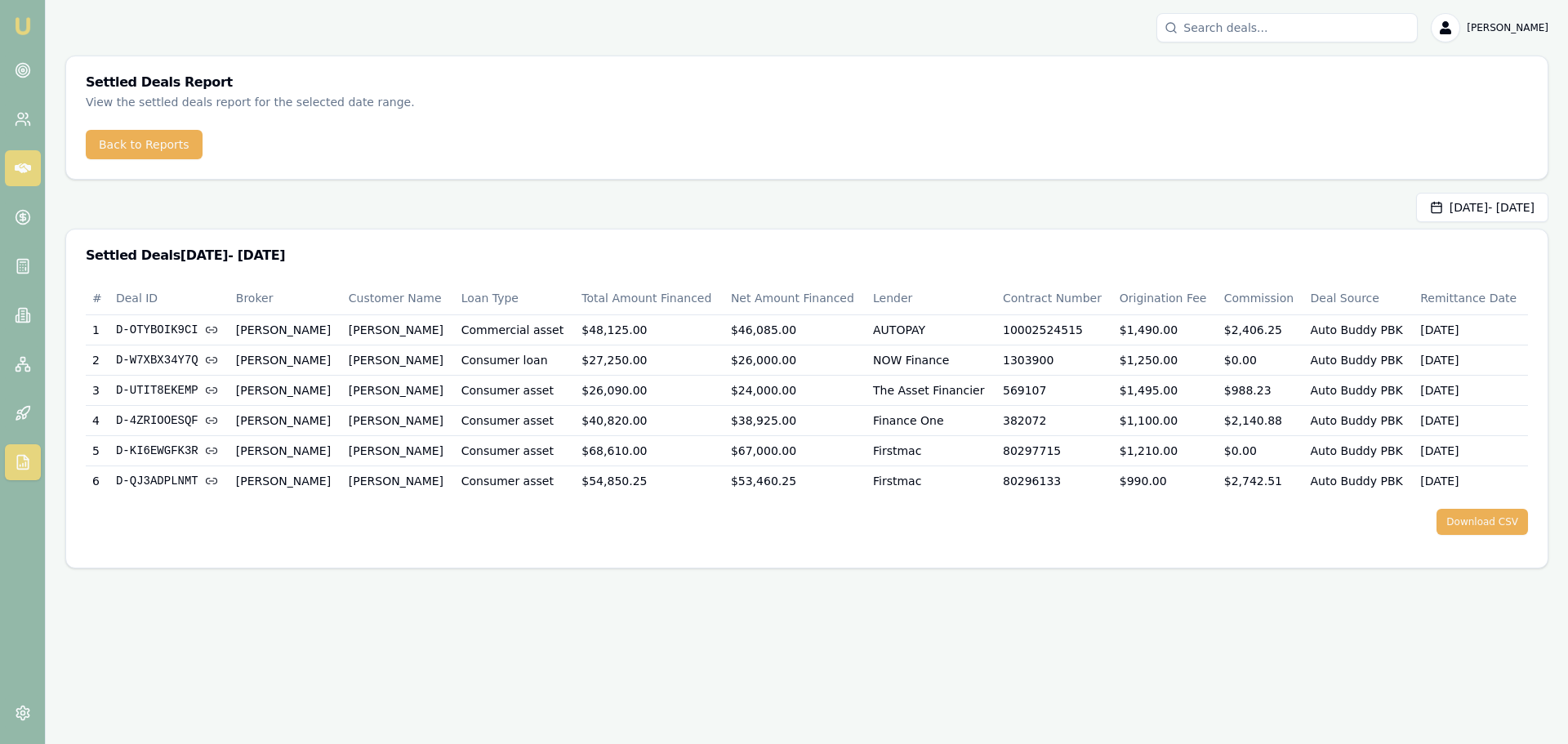
click at [22, 169] on icon at bounding box center [22, 168] width 16 height 10
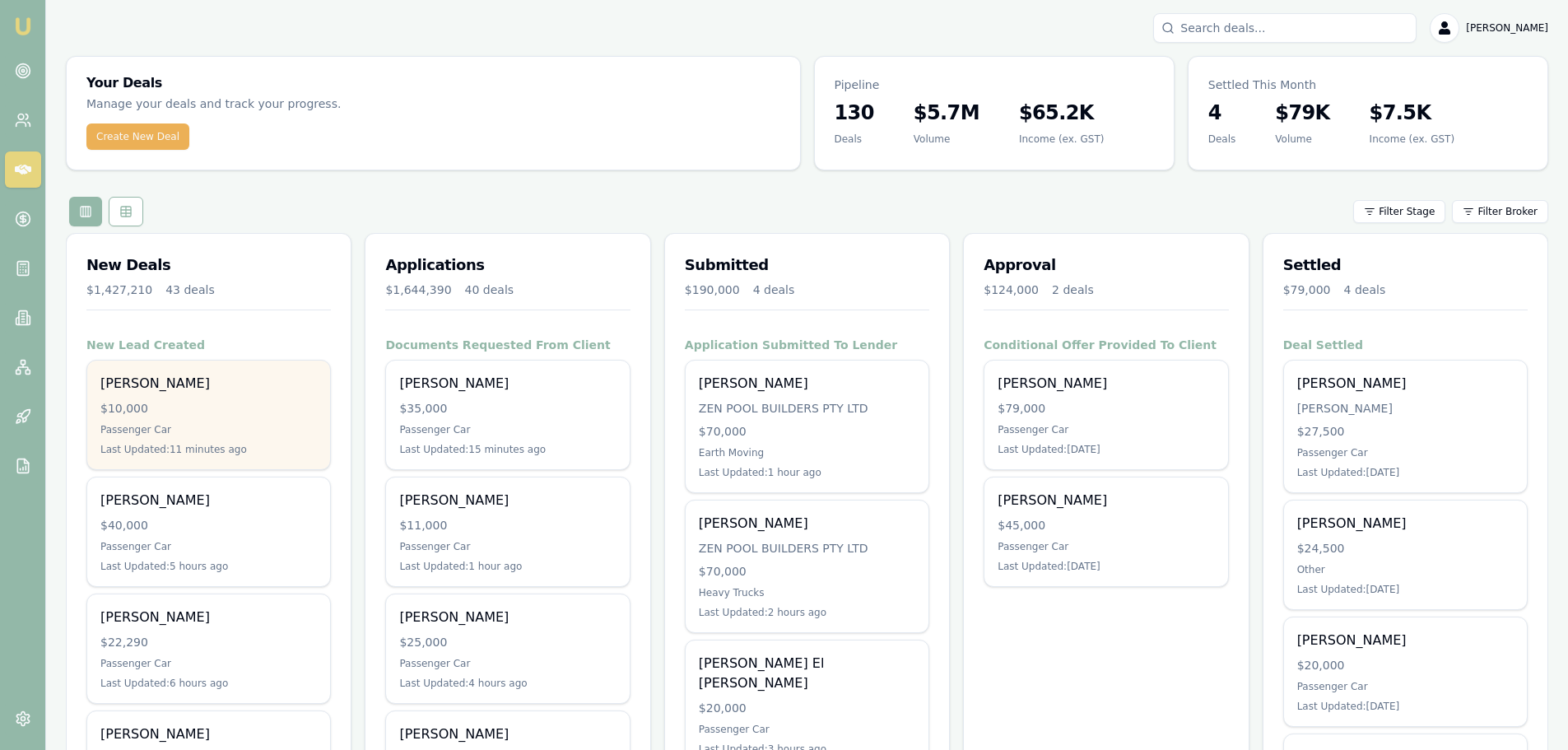
click at [157, 445] on div "Last Updated: 11 minutes ago" at bounding box center [209, 449] width 216 height 13
click at [243, 382] on div "Julia Westerlaken" at bounding box center [209, 383] width 216 height 20
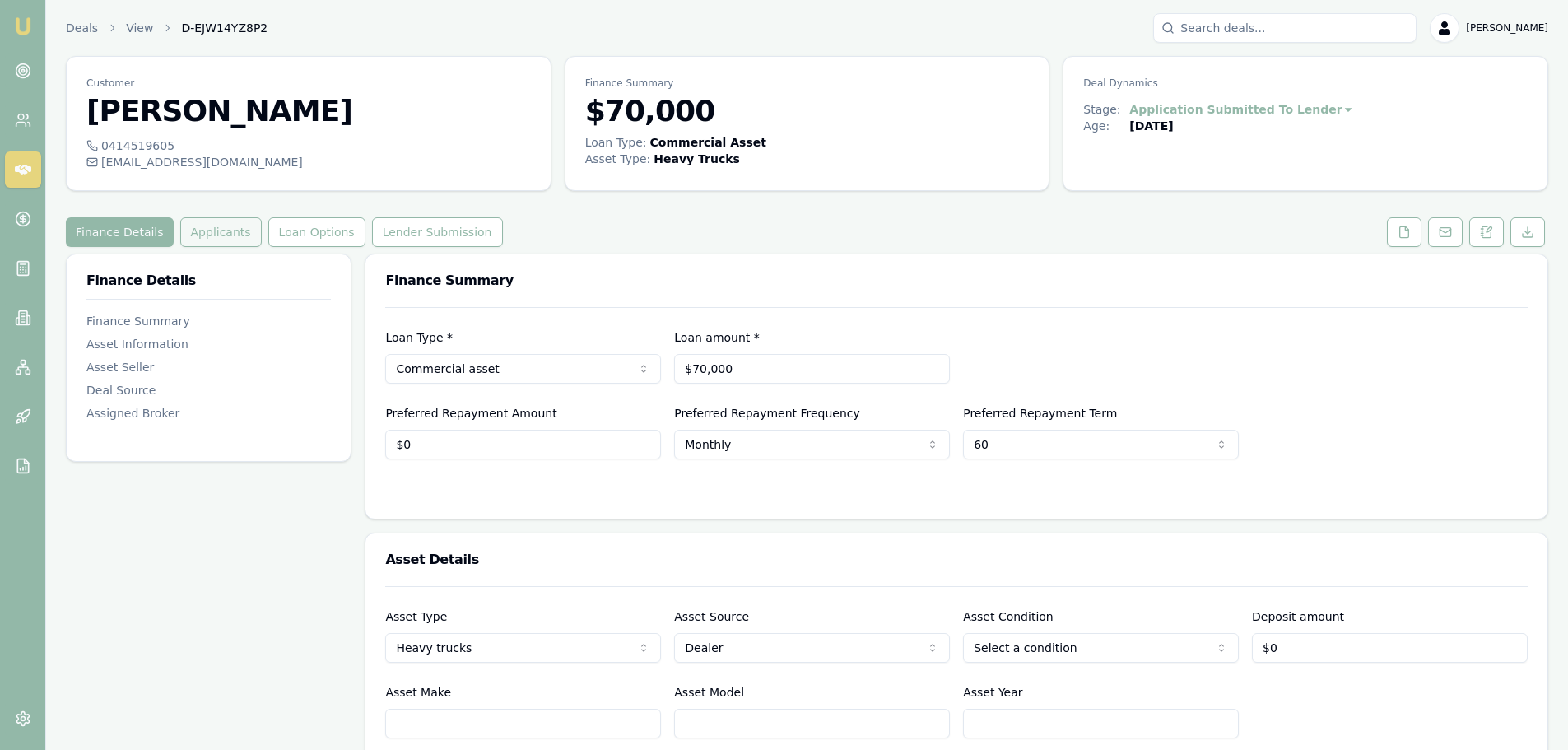
click at [208, 228] on button "Applicants" at bounding box center [220, 232] width 81 height 30
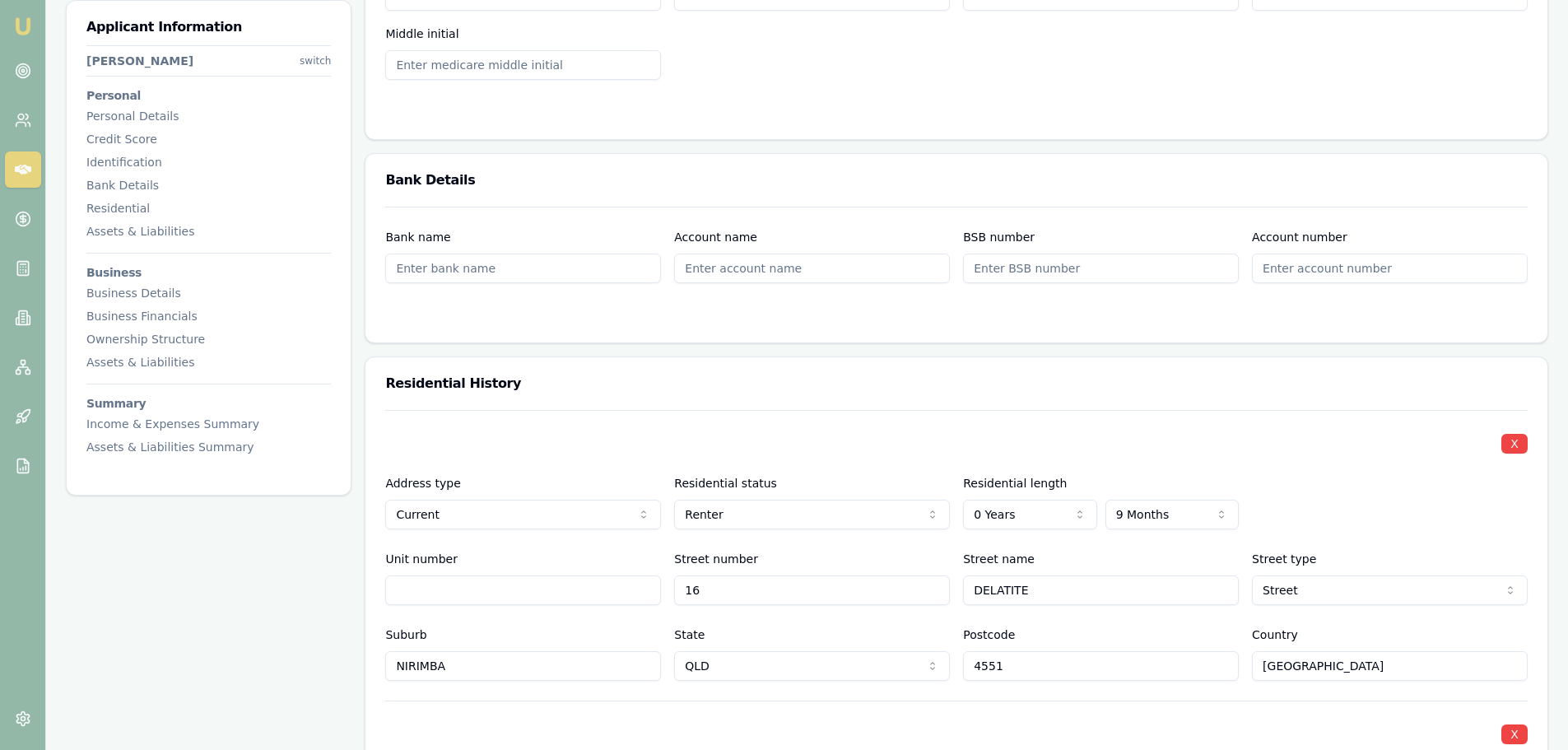
scroll to position [1070, 0]
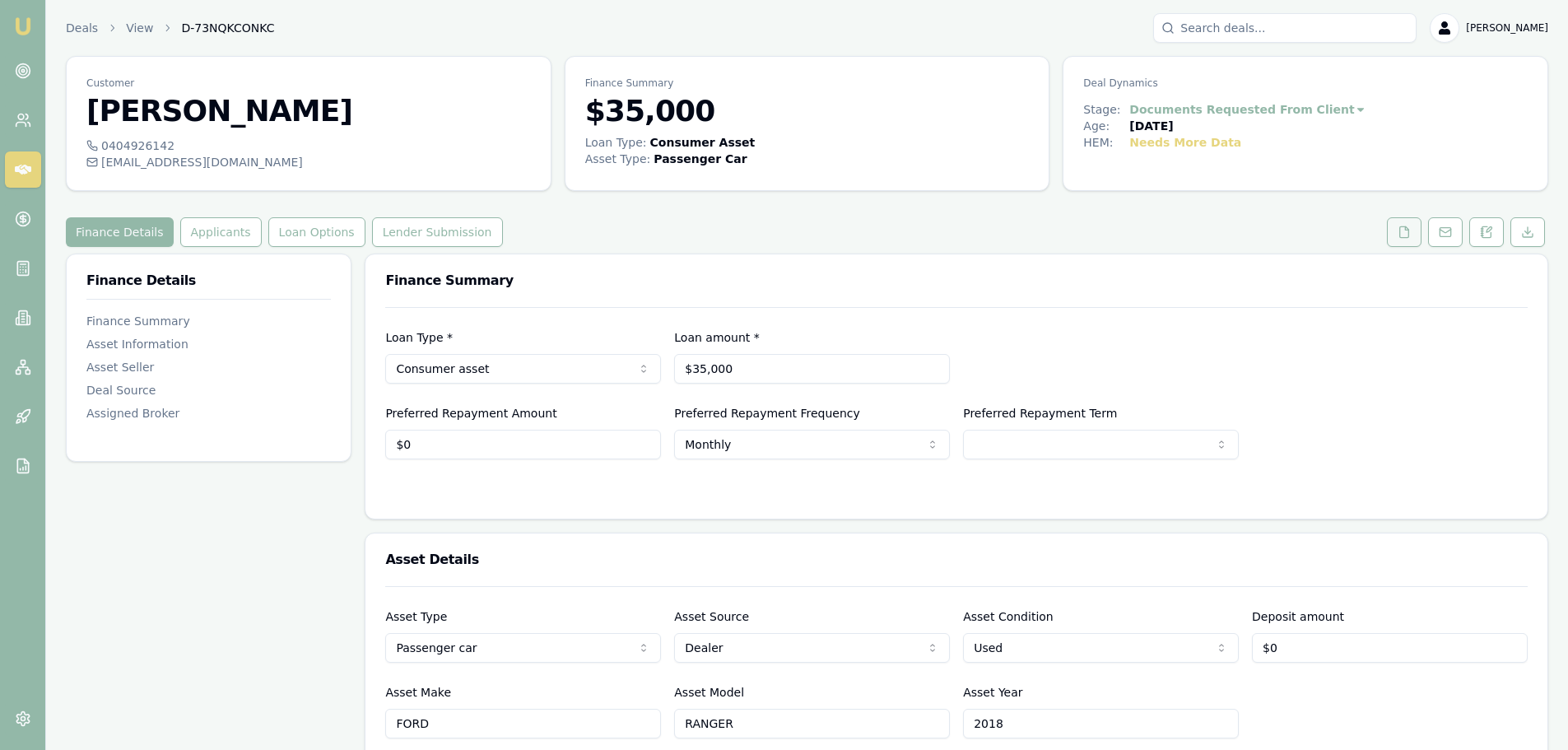
click at [1400, 236] on icon at bounding box center [1404, 231] width 9 height 11
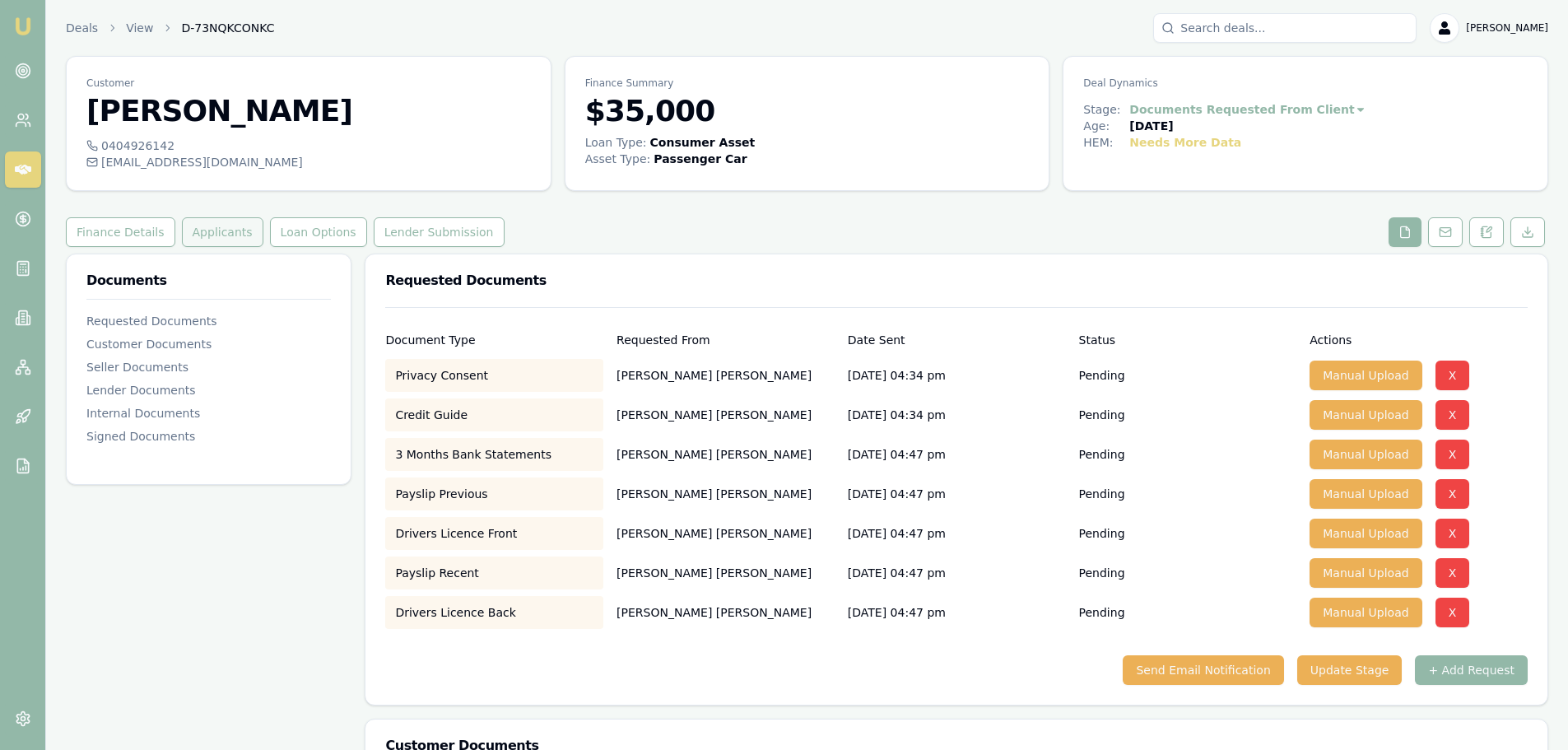
click at [225, 226] on button "Applicants" at bounding box center [222, 232] width 81 height 30
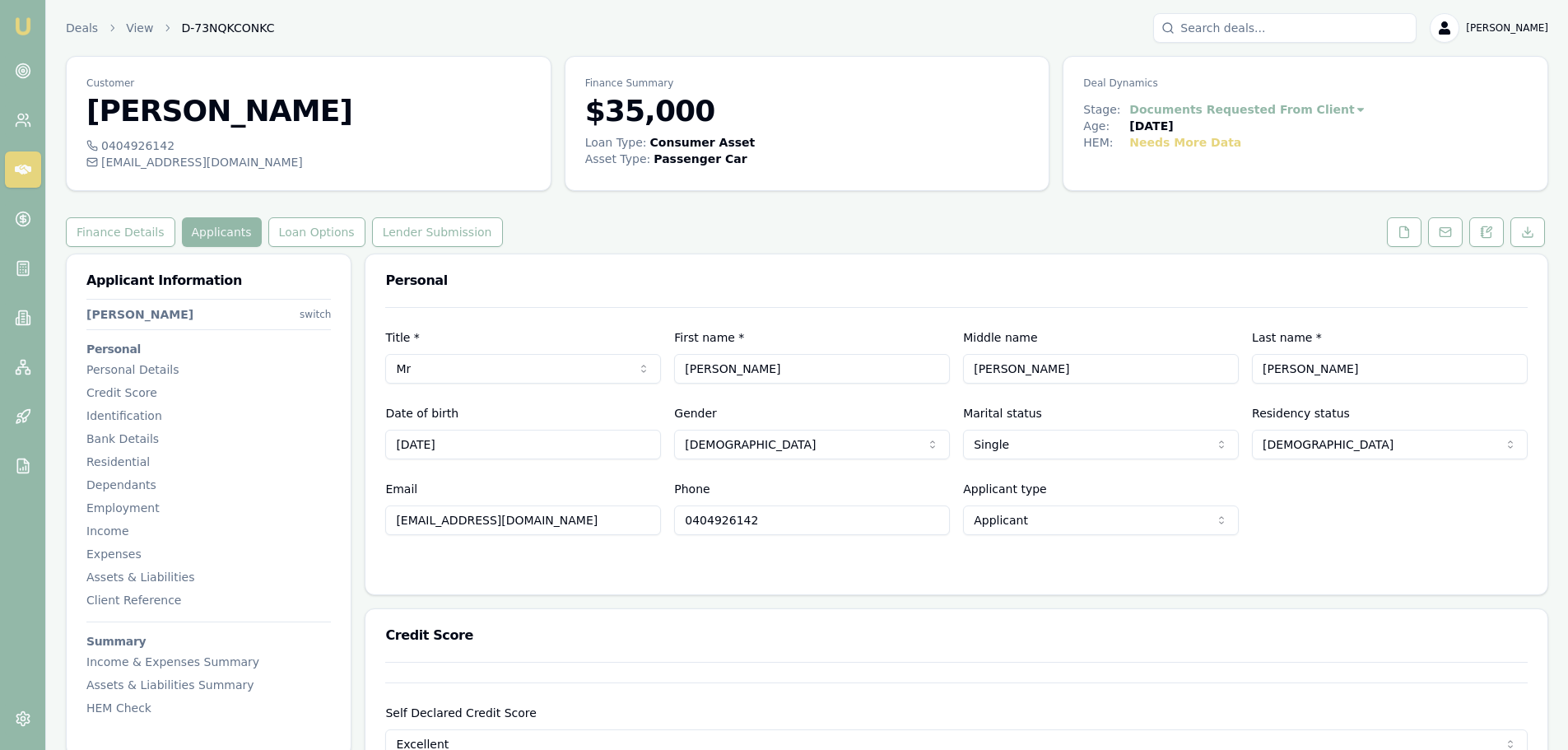
click at [30, 174] on icon at bounding box center [22, 169] width 16 height 16
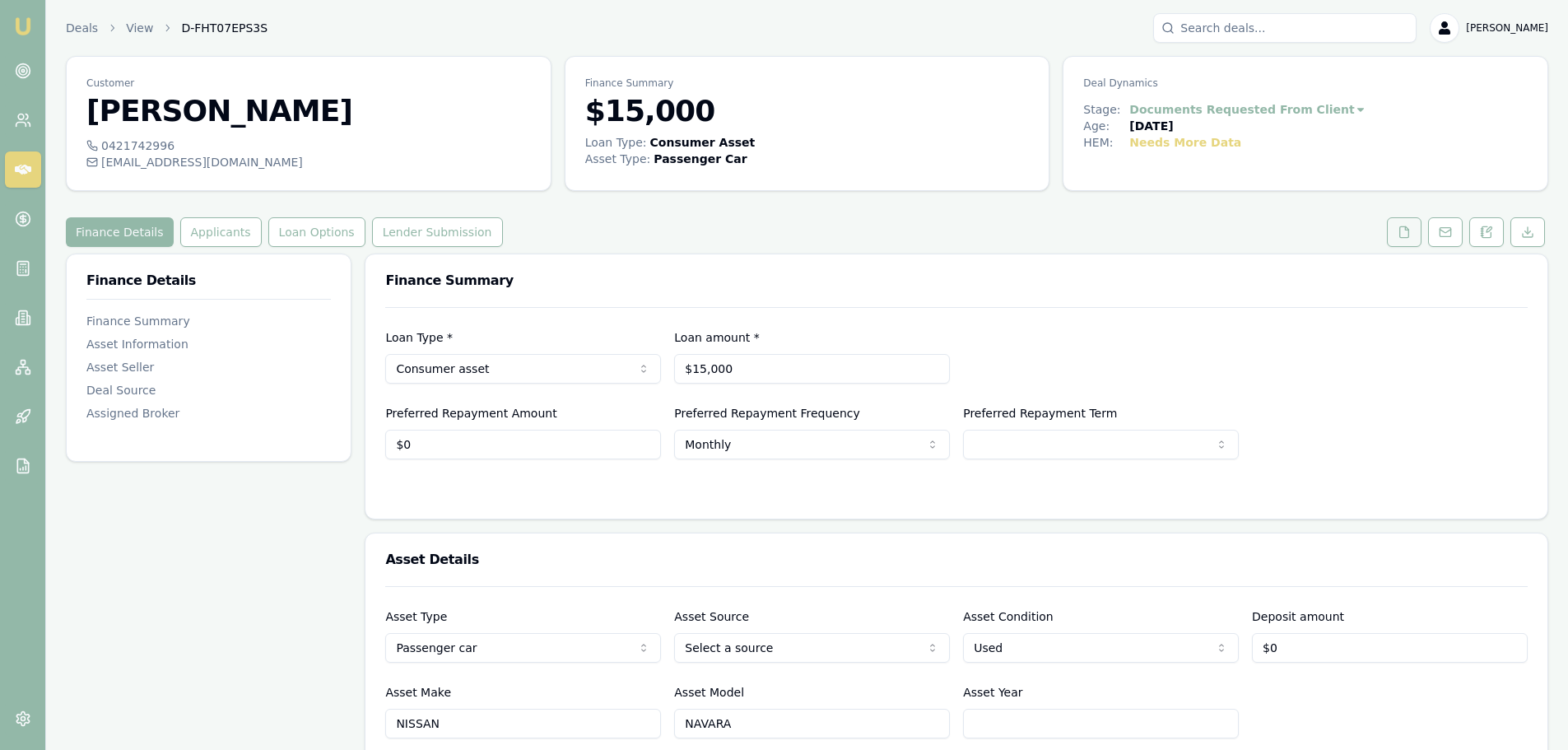
click at [1395, 237] on button at bounding box center [1404, 232] width 34 height 30
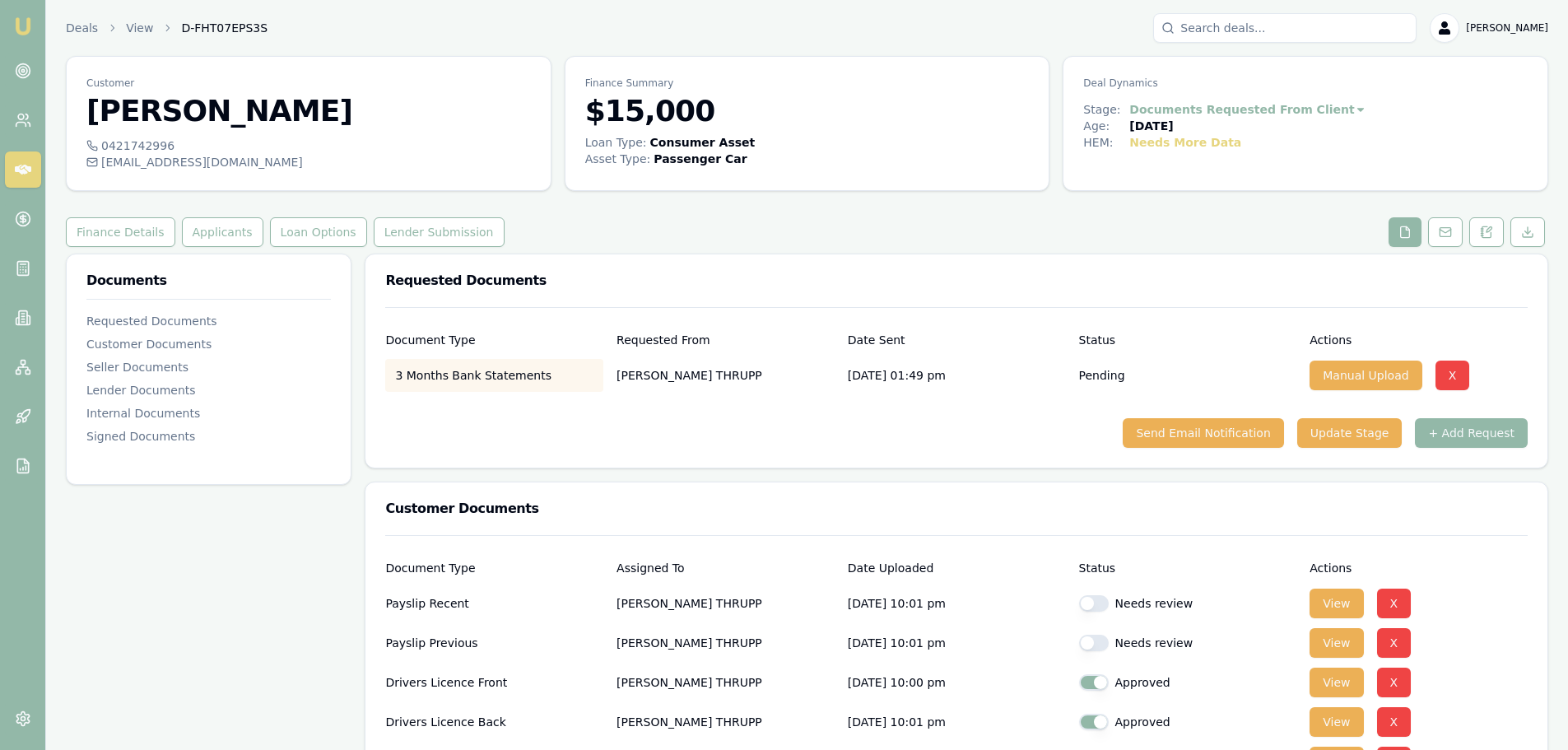
click at [959, 244] on div "Finance Details Applicants Loan Options Lender Submission" at bounding box center [807, 232] width 1483 height 30
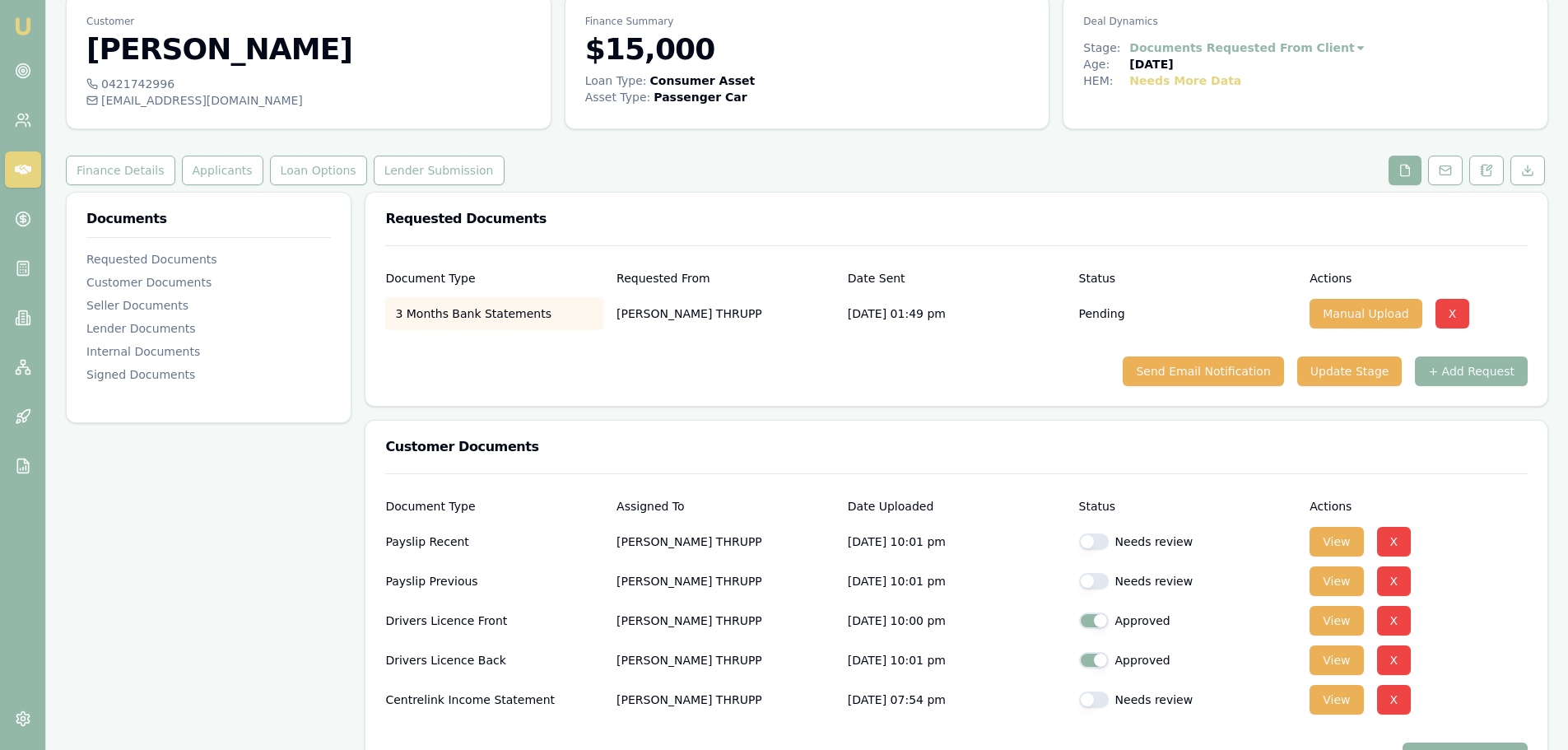
scroll to position [247, 0]
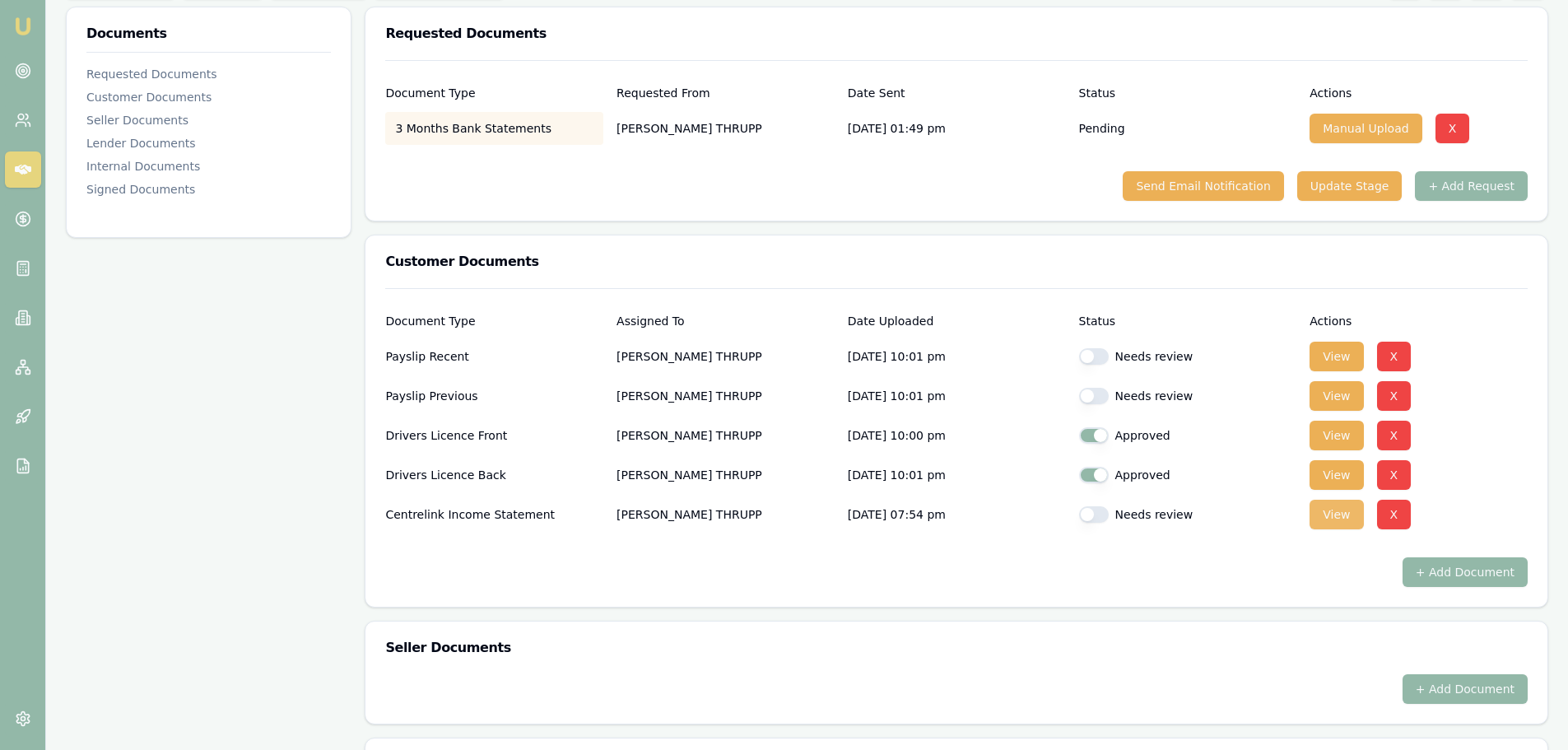
click at [1343, 514] on button "View" at bounding box center [1336, 514] width 54 height 30
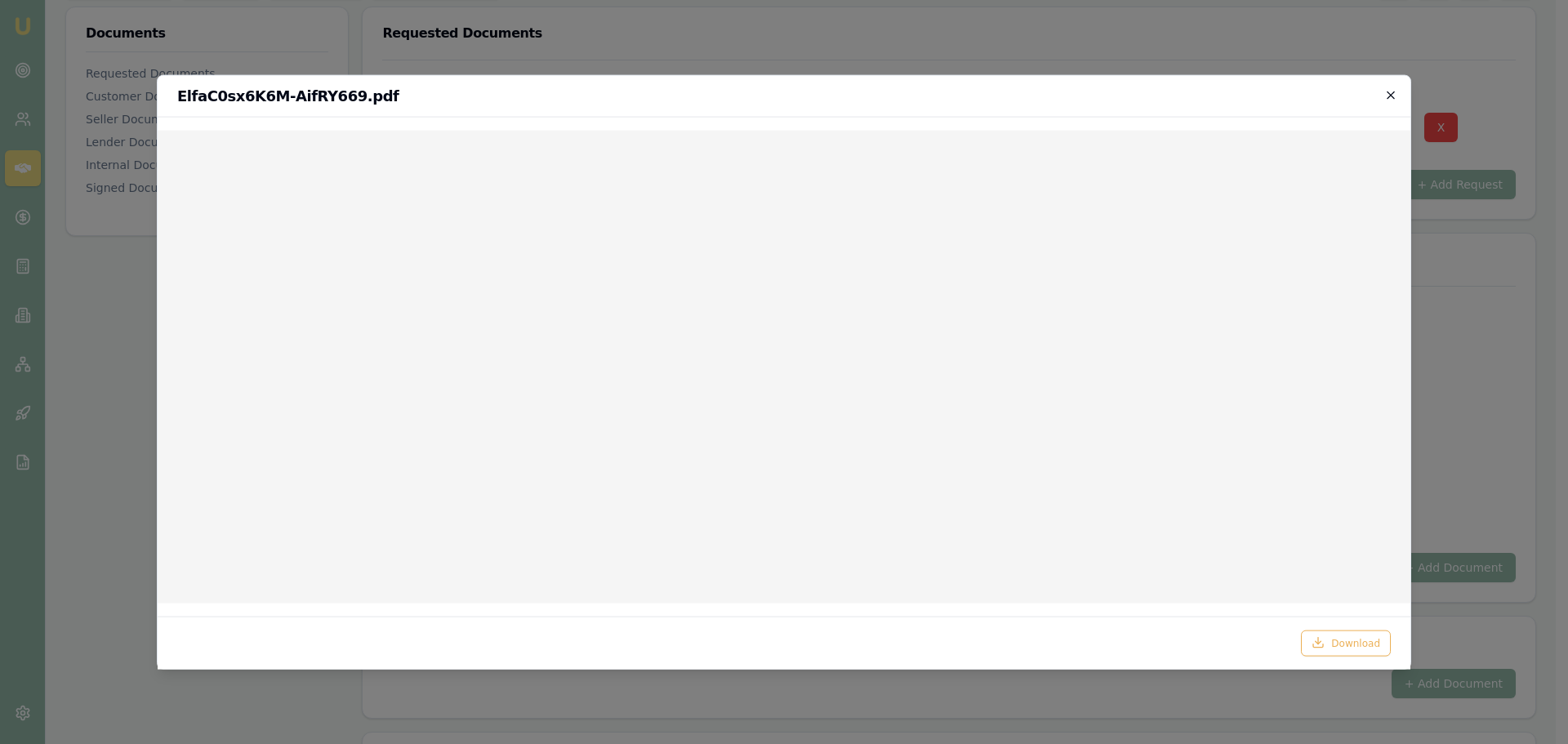
click at [1386, 94] on icon "button" at bounding box center [1391, 95] width 13 height 13
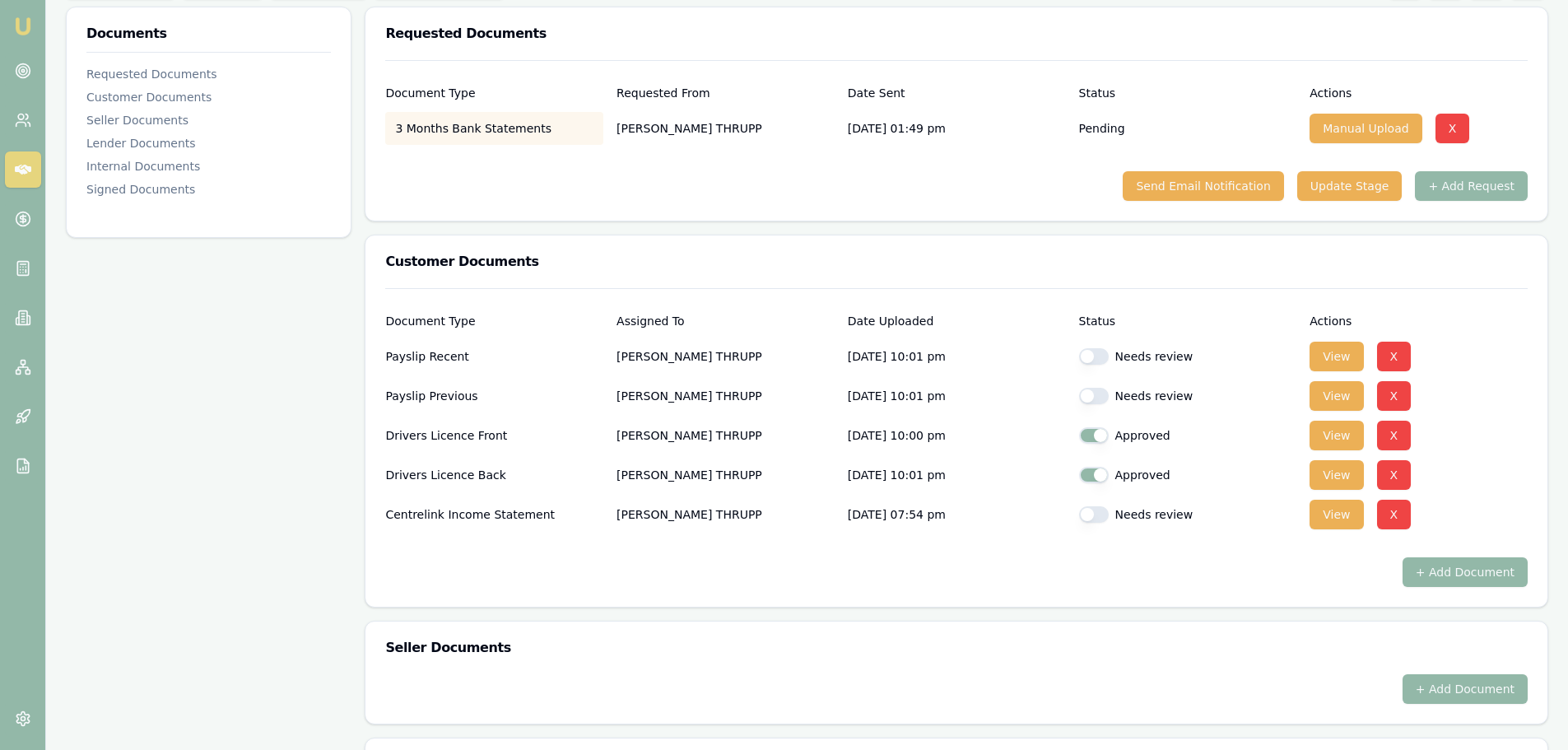
scroll to position [0, 0]
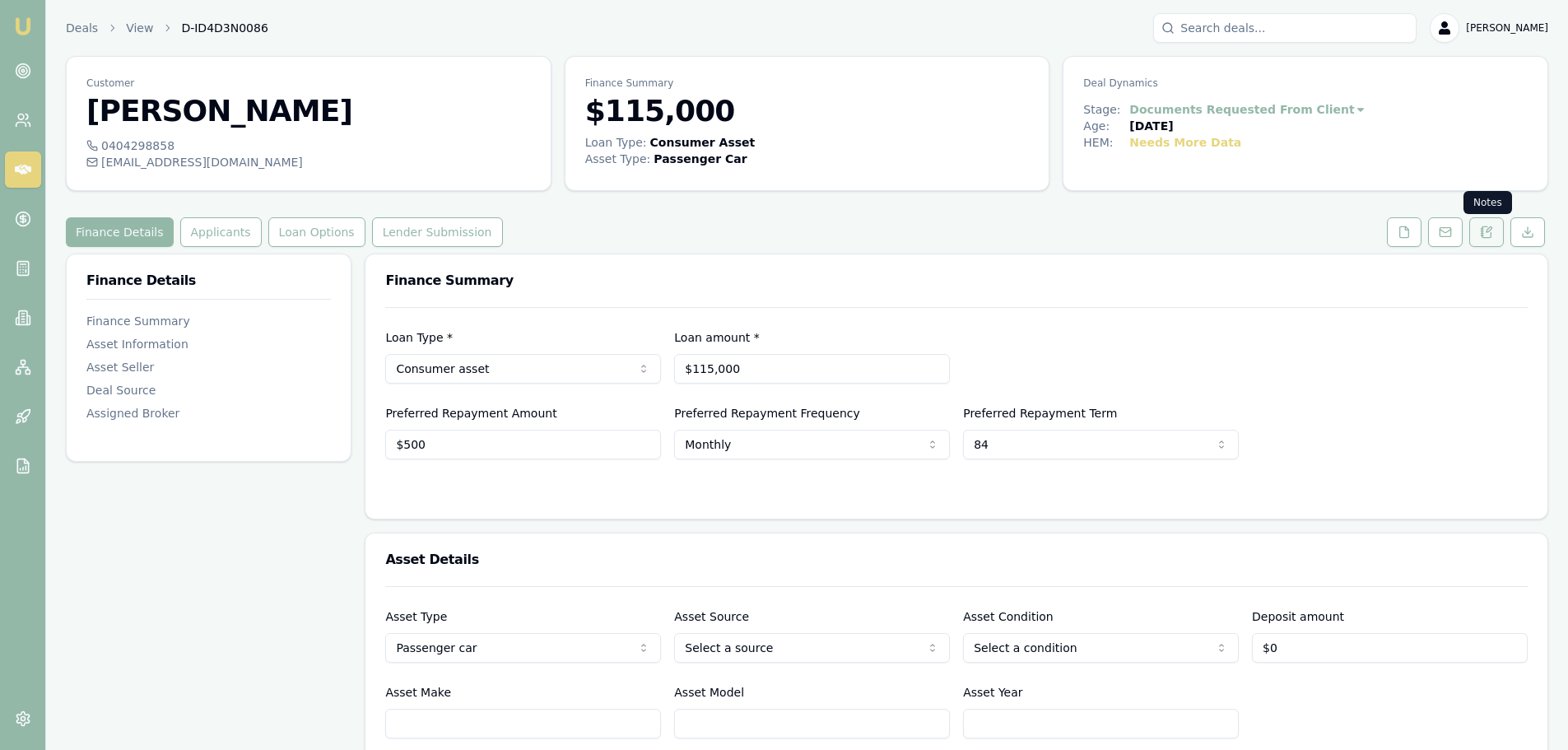
click at [1495, 232] on button at bounding box center [1487, 232] width 34 height 30
click at [216, 224] on button "Applicants" at bounding box center [220, 232] width 81 height 30
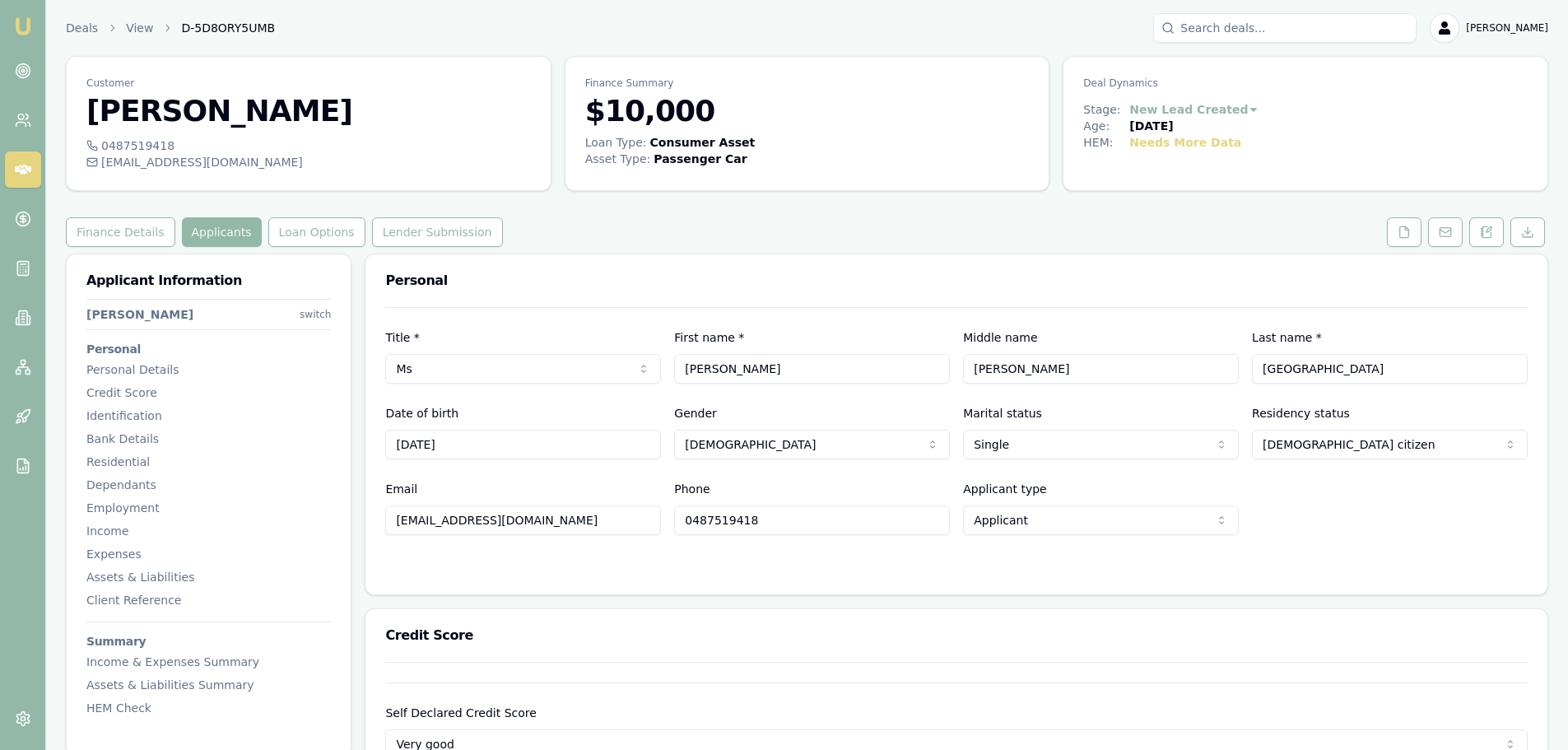
drag, startPoint x: 913, startPoint y: 235, endPoint x: 938, endPoint y: 235, distance: 25.0
click at [913, 235] on div "Finance Details Applicants Loan Options Lender Submission" at bounding box center [807, 232] width 1483 height 30
click at [1399, 236] on icon at bounding box center [1404, 232] width 13 height 13
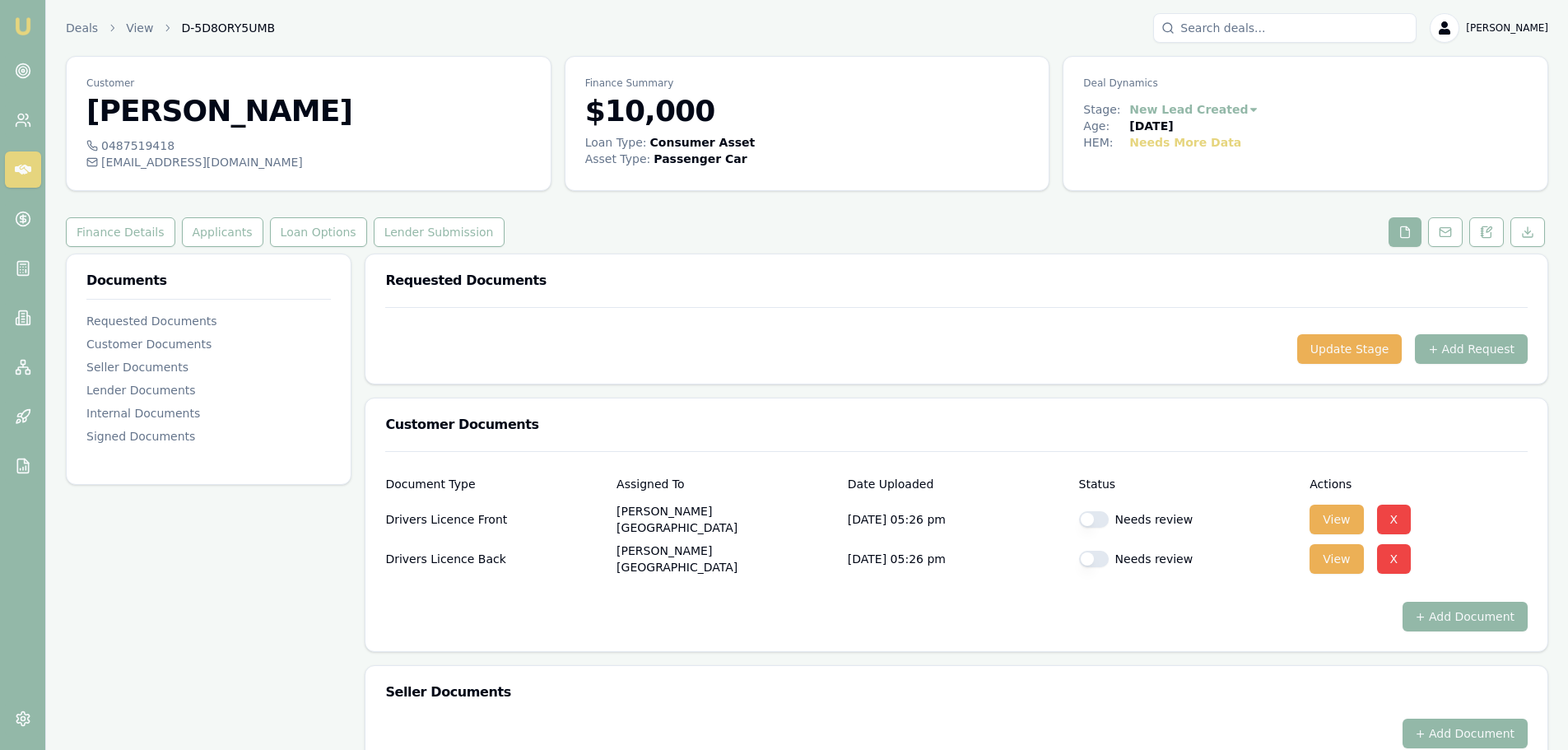
click at [1090, 518] on button "button" at bounding box center [1094, 519] width 30 height 16
checkbox input "true"
click at [1099, 557] on button "button" at bounding box center [1094, 558] width 30 height 16
checkbox input "true"
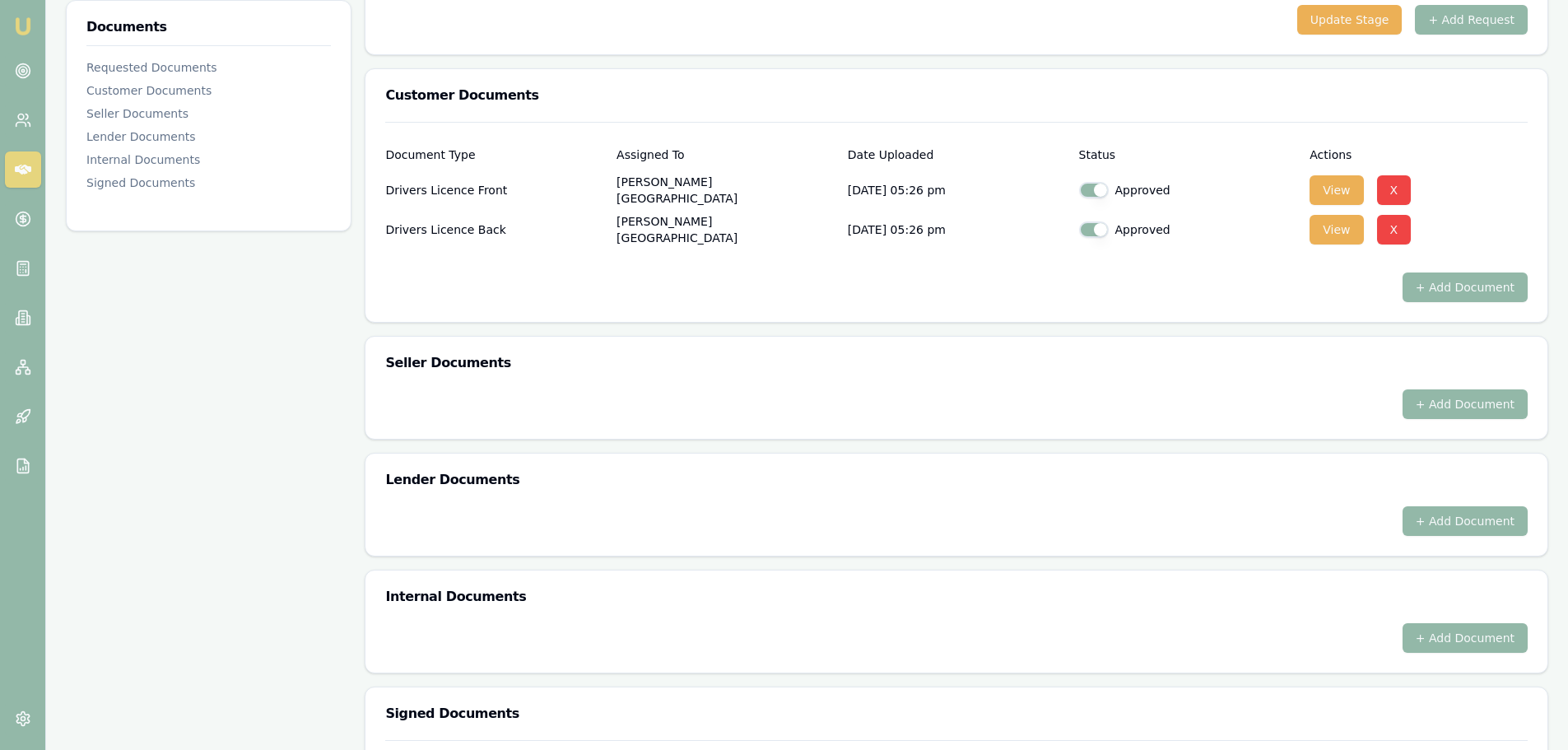
scroll to position [534, 0]
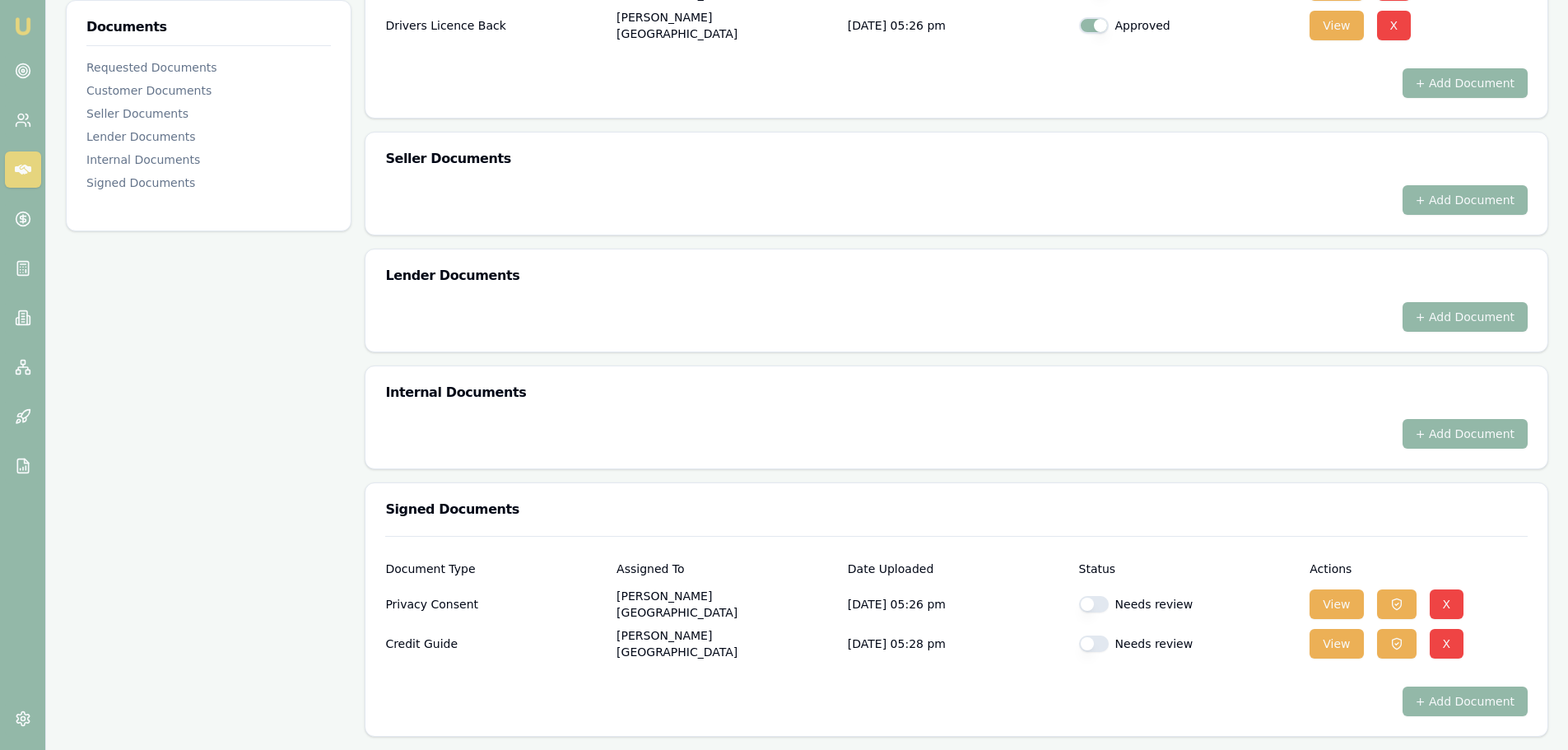
click at [1109, 605] on div "Needs review" at bounding box center [1189, 603] width 218 height 16
click at [1101, 602] on button "button" at bounding box center [1094, 603] width 30 height 16
checkbox input "true"
click at [1101, 641] on button "button" at bounding box center [1094, 643] width 30 height 16
checkbox input "true"
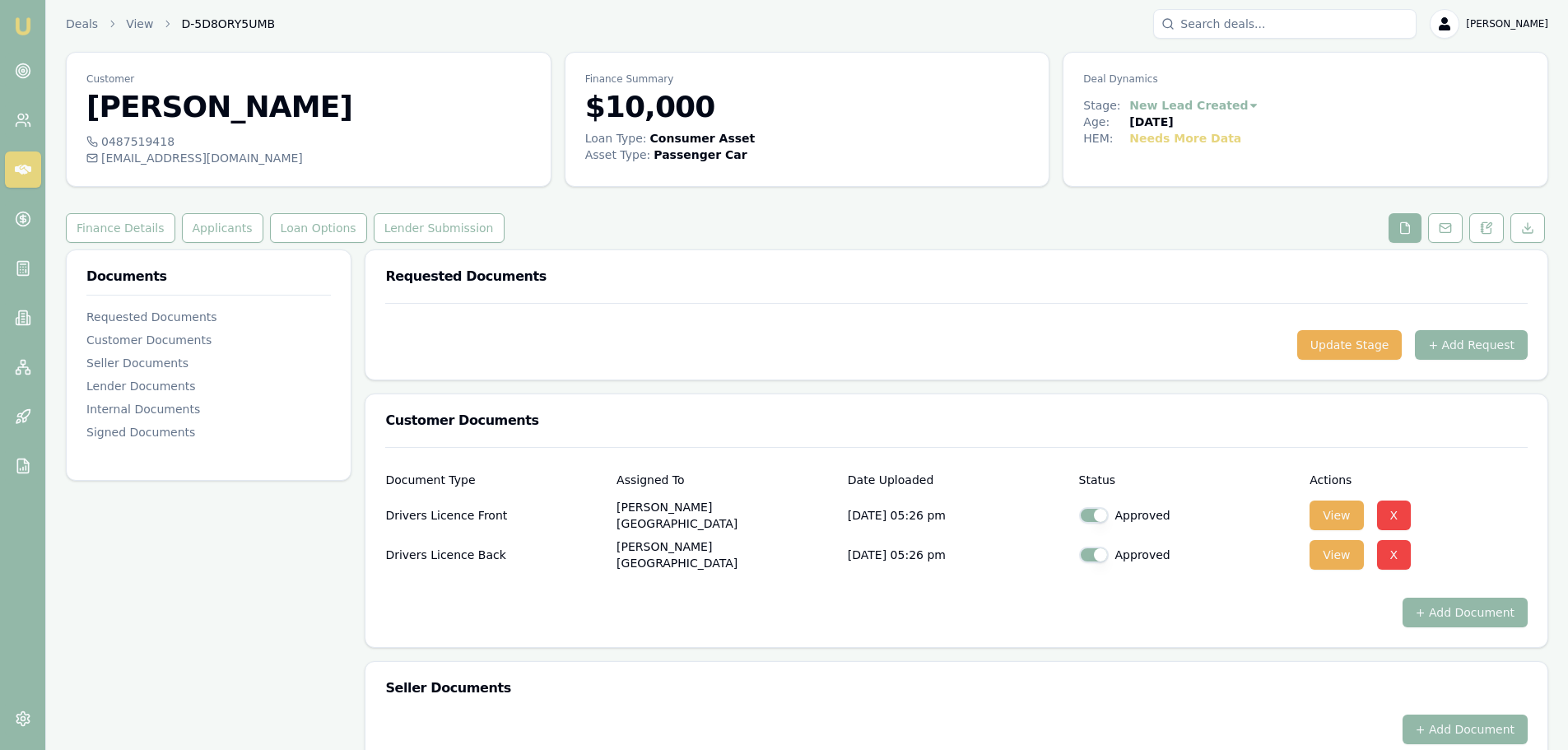
scroll to position [0, 0]
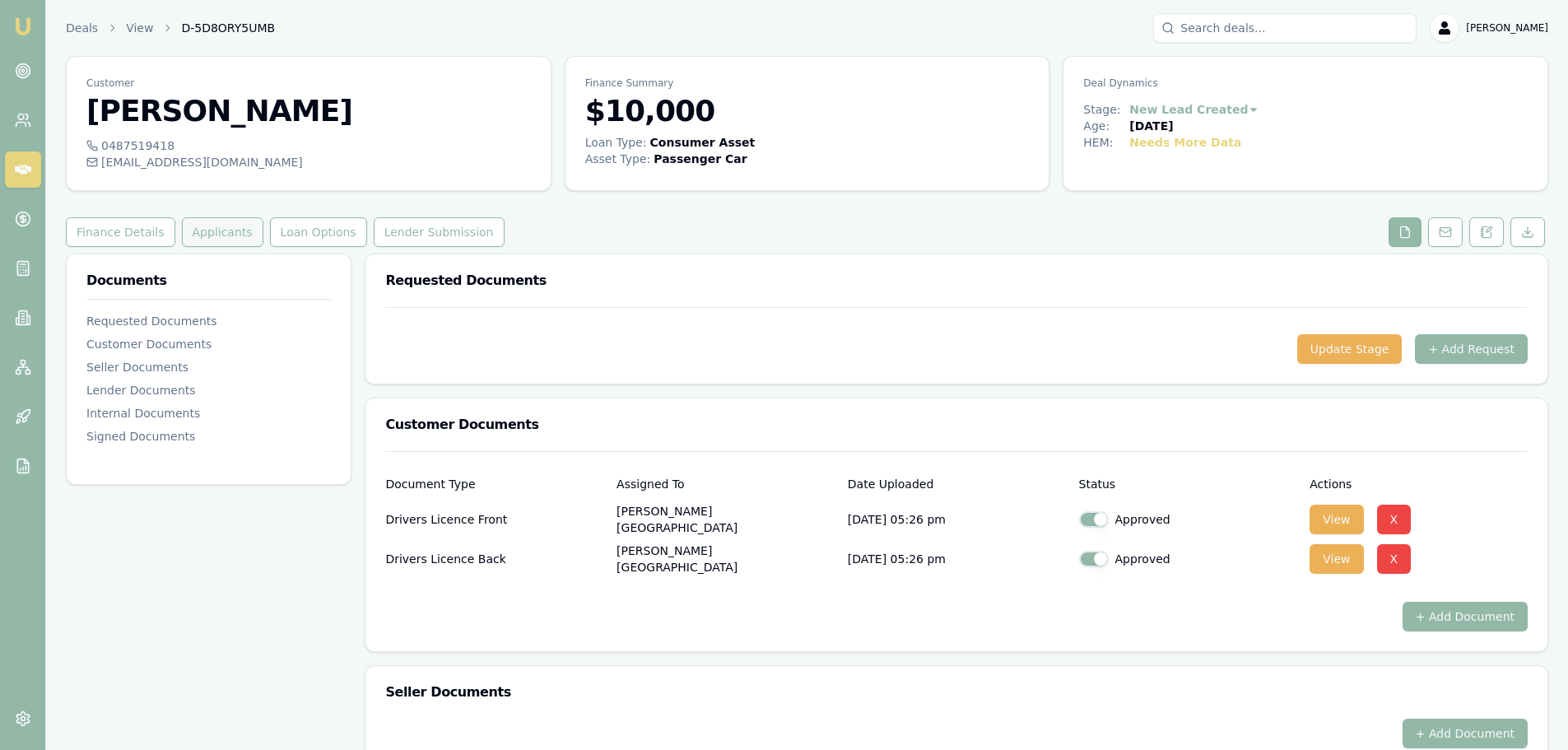
click at [225, 240] on button "Applicants" at bounding box center [222, 232] width 81 height 30
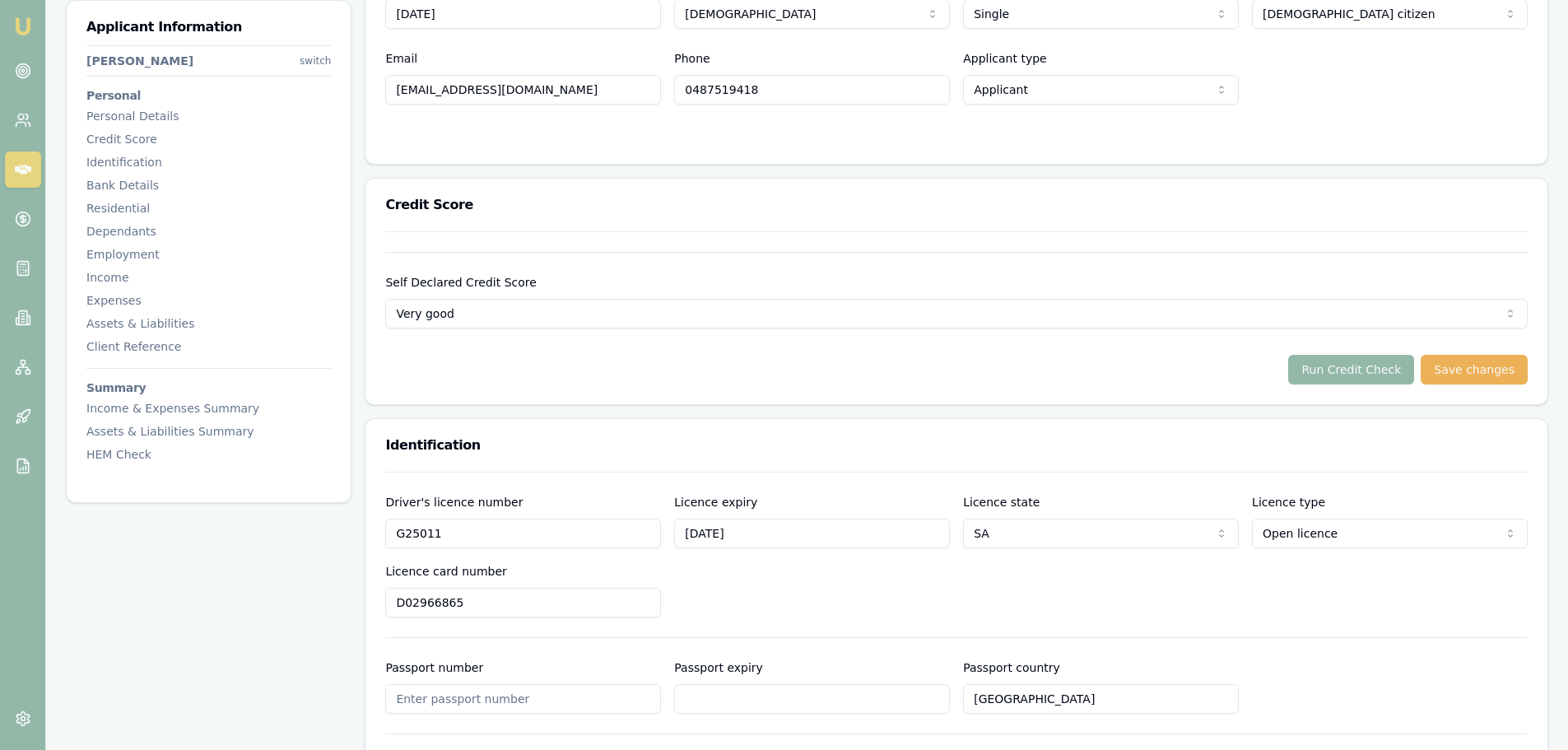
scroll to position [247, 0]
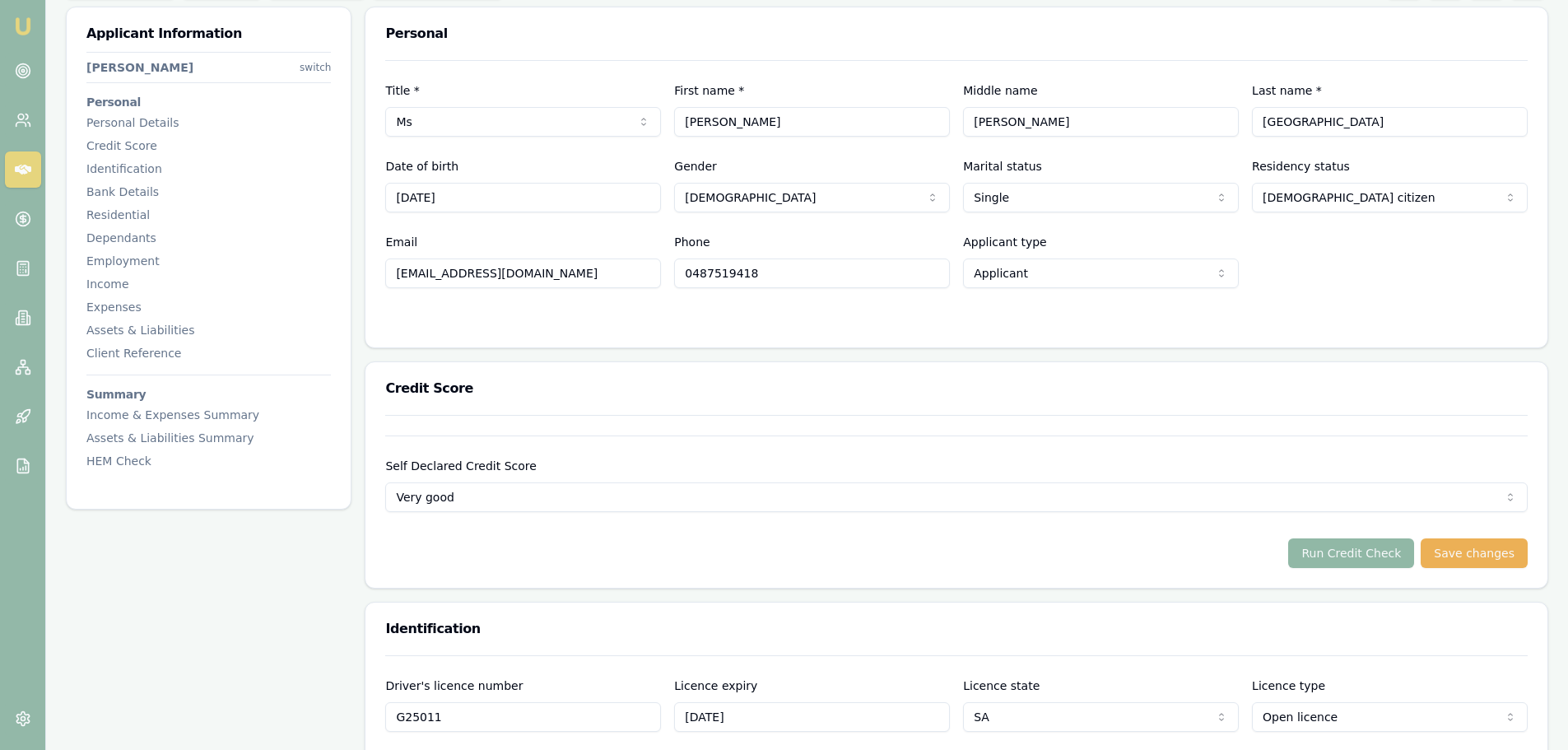
click at [1336, 553] on button "Run Credit Check" at bounding box center [1351, 553] width 125 height 30
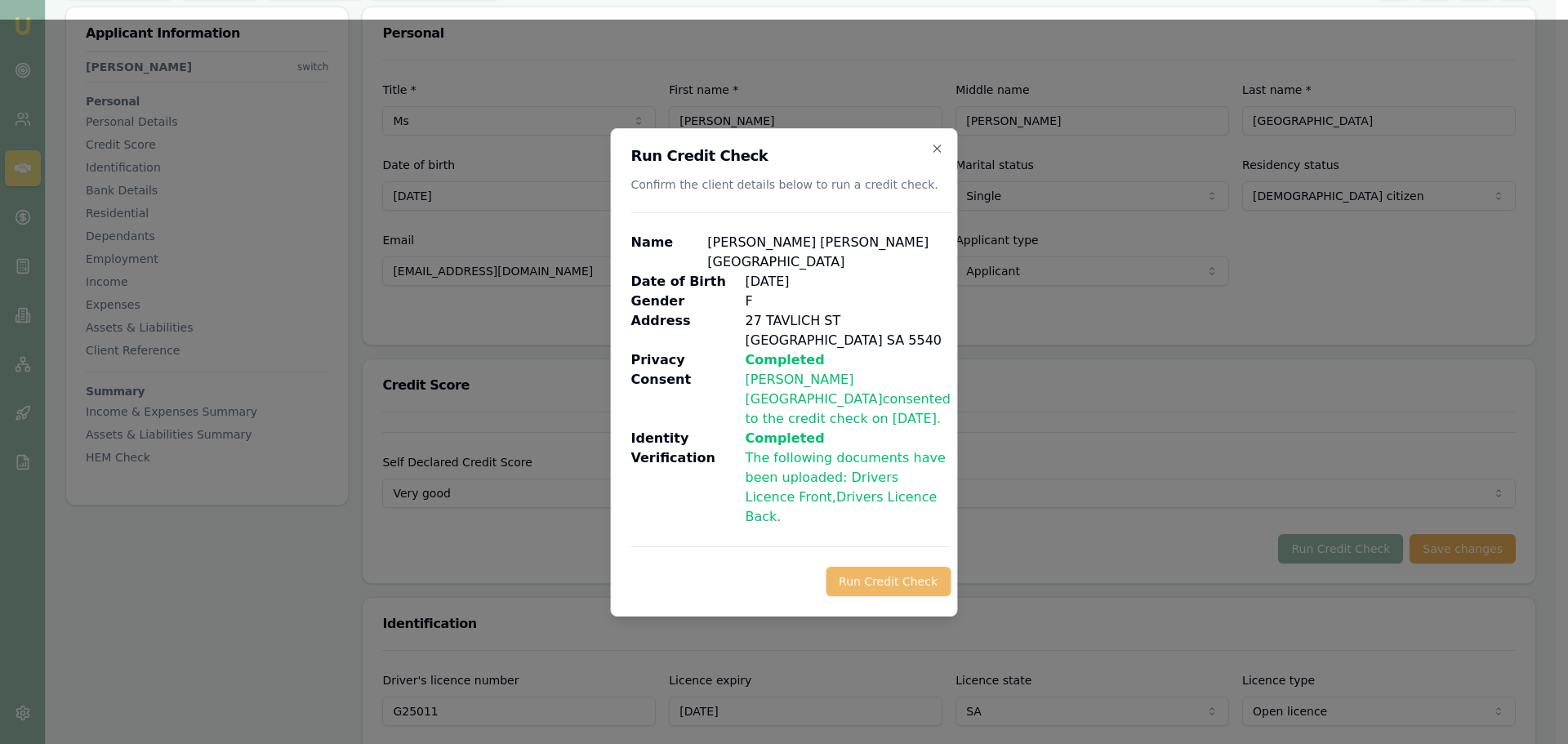
click at [908, 566] on button "Run Credit Check" at bounding box center [888, 581] width 124 height 29
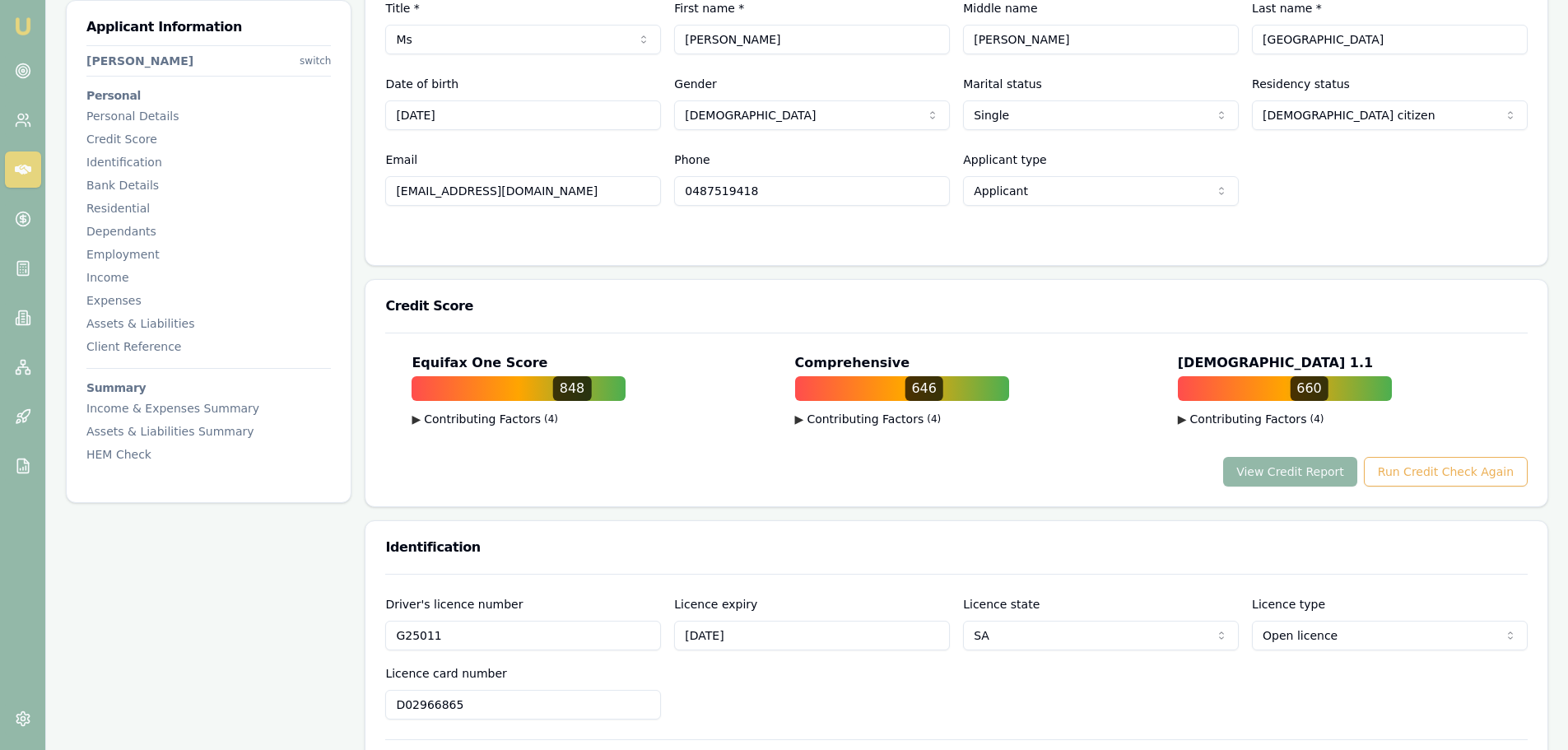
scroll to position [0, 0]
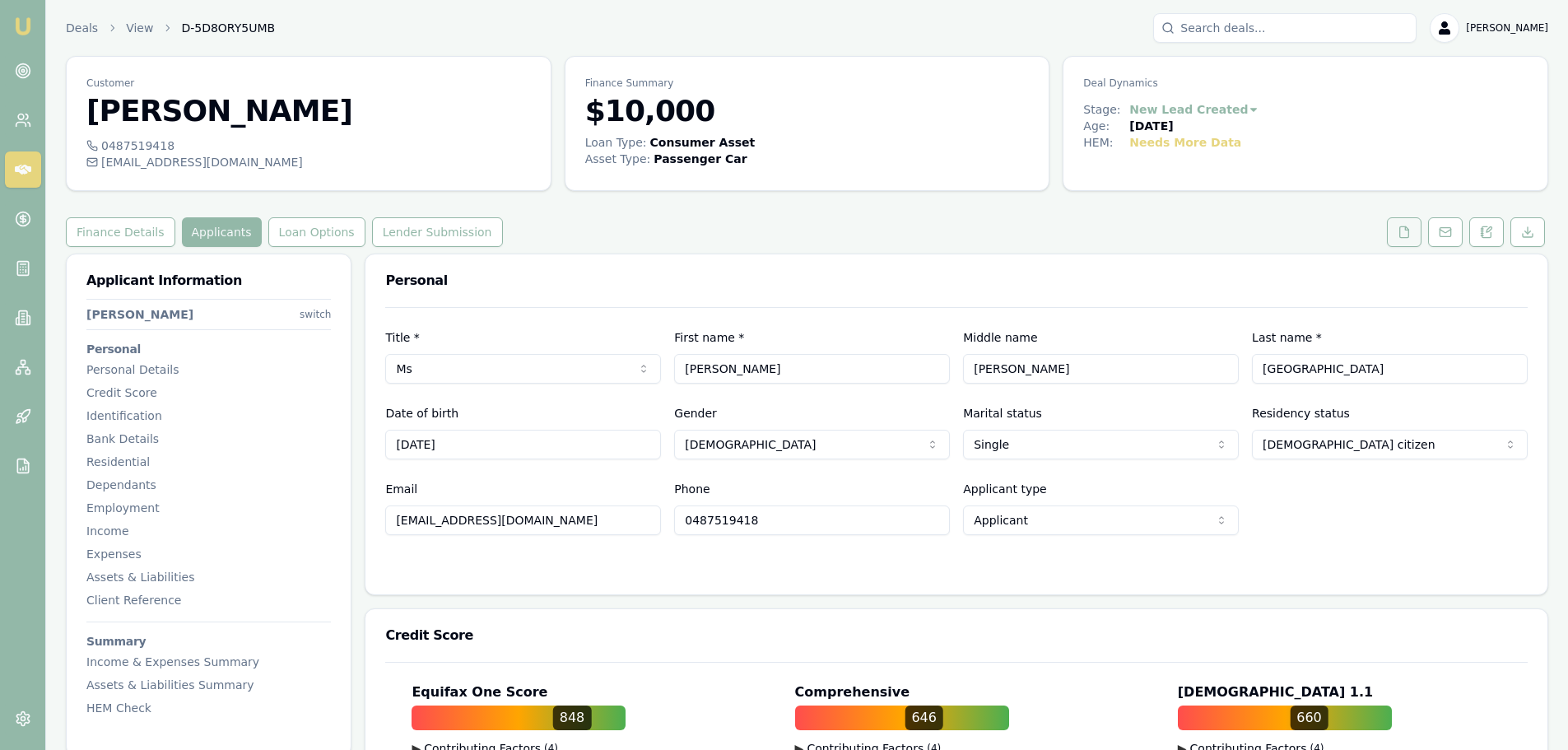
click at [1398, 235] on icon at bounding box center [1404, 232] width 13 height 13
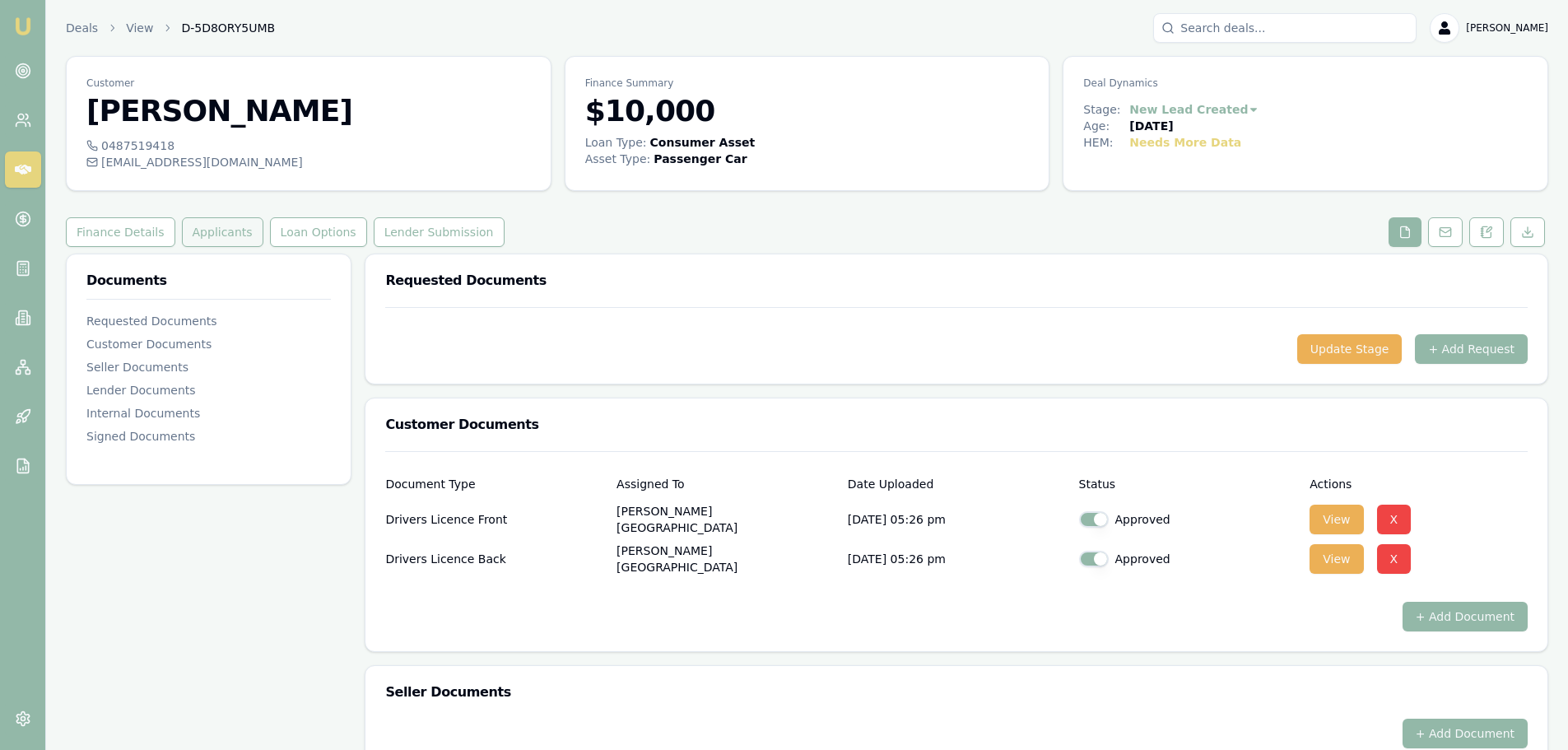
click at [220, 244] on button "Applicants" at bounding box center [222, 232] width 81 height 30
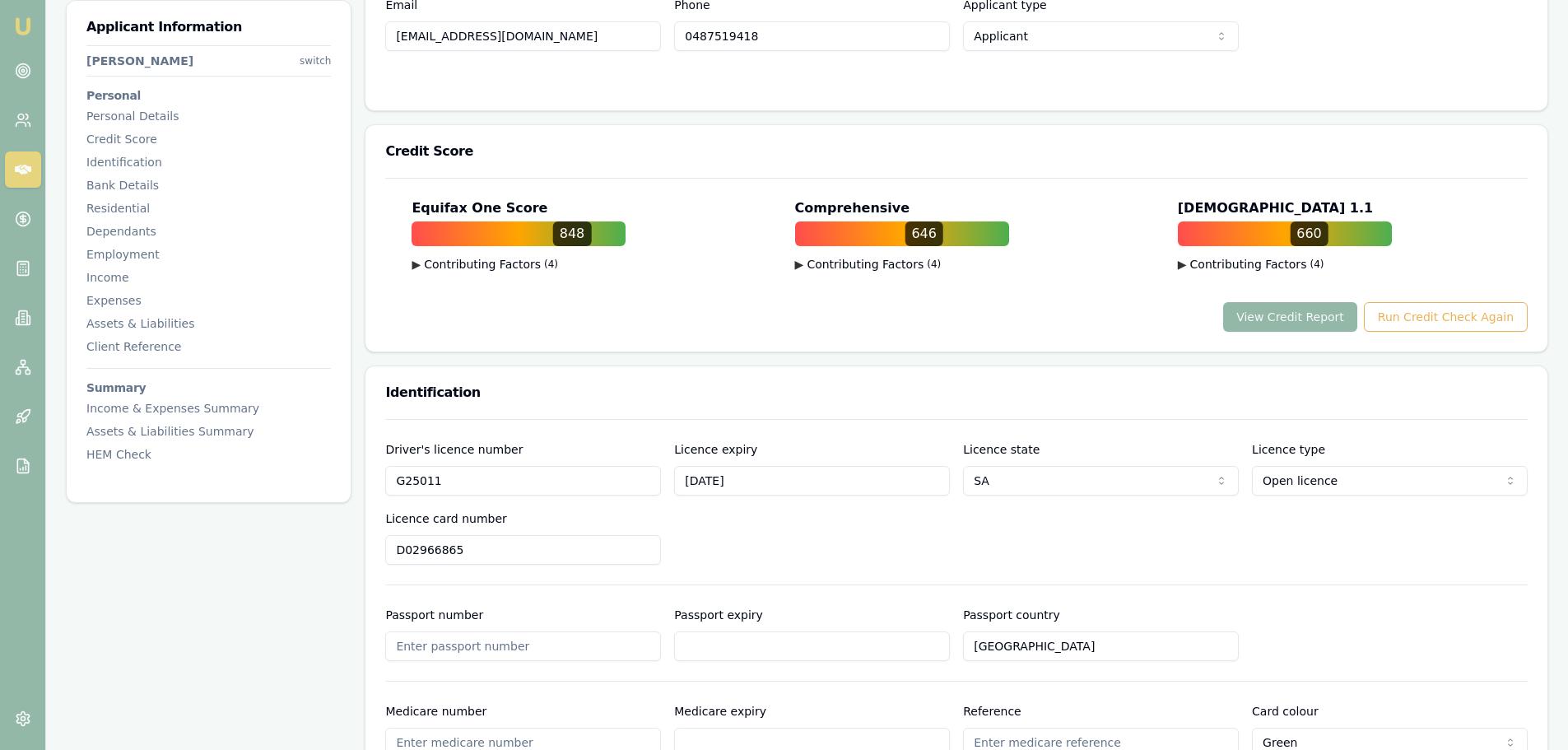
scroll to position [165, 0]
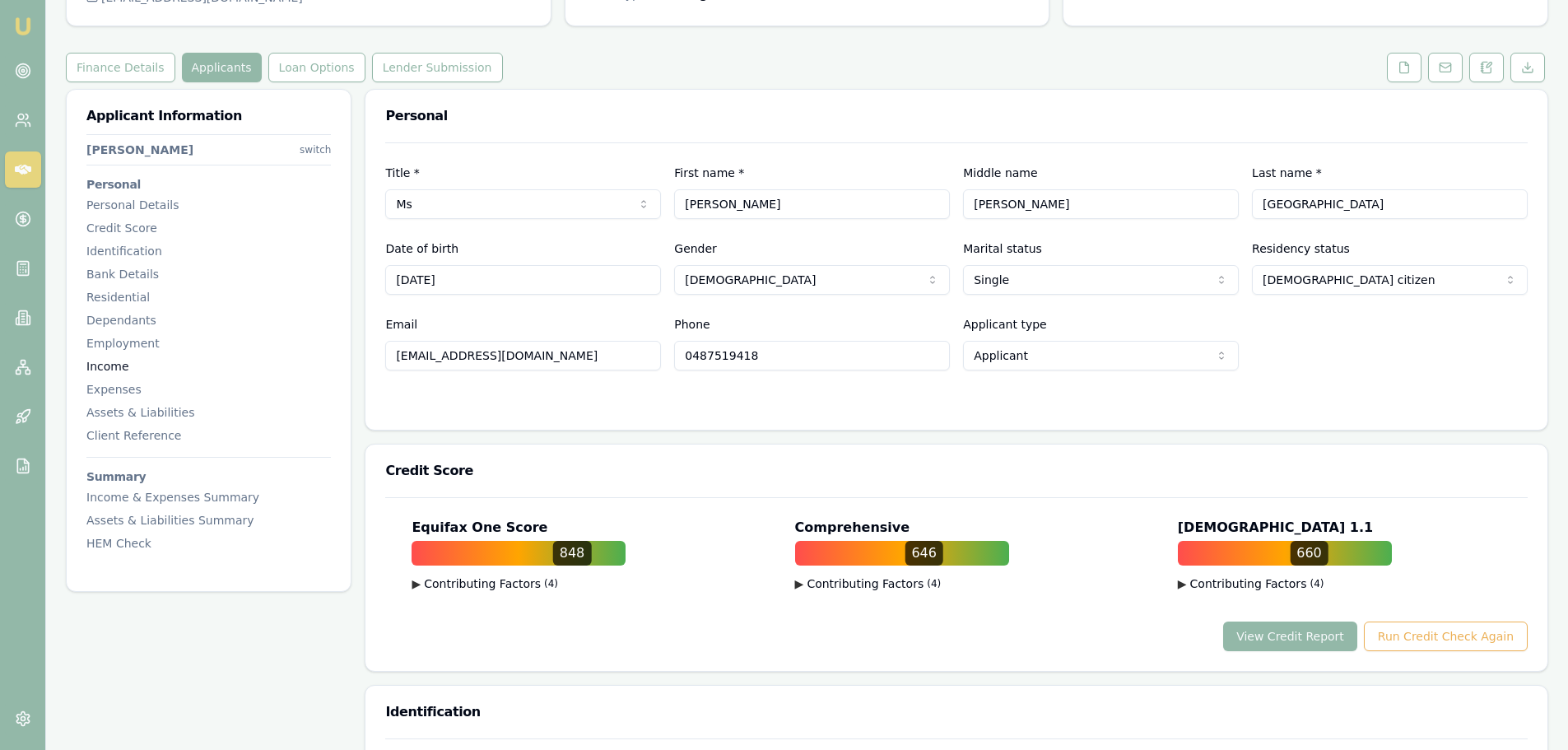
click at [99, 360] on div "Income" at bounding box center [208, 366] width 244 height 16
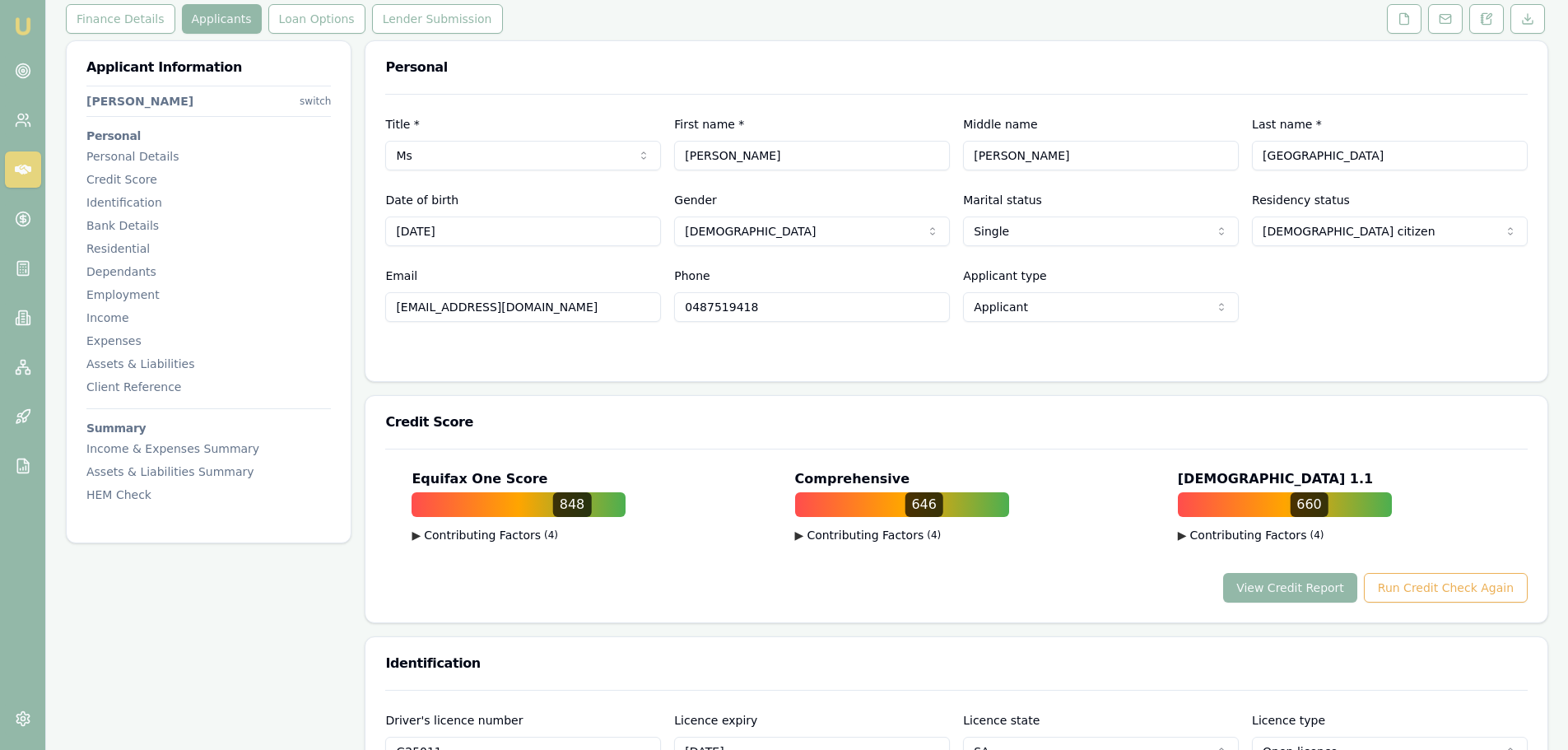
scroll to position [0, 0]
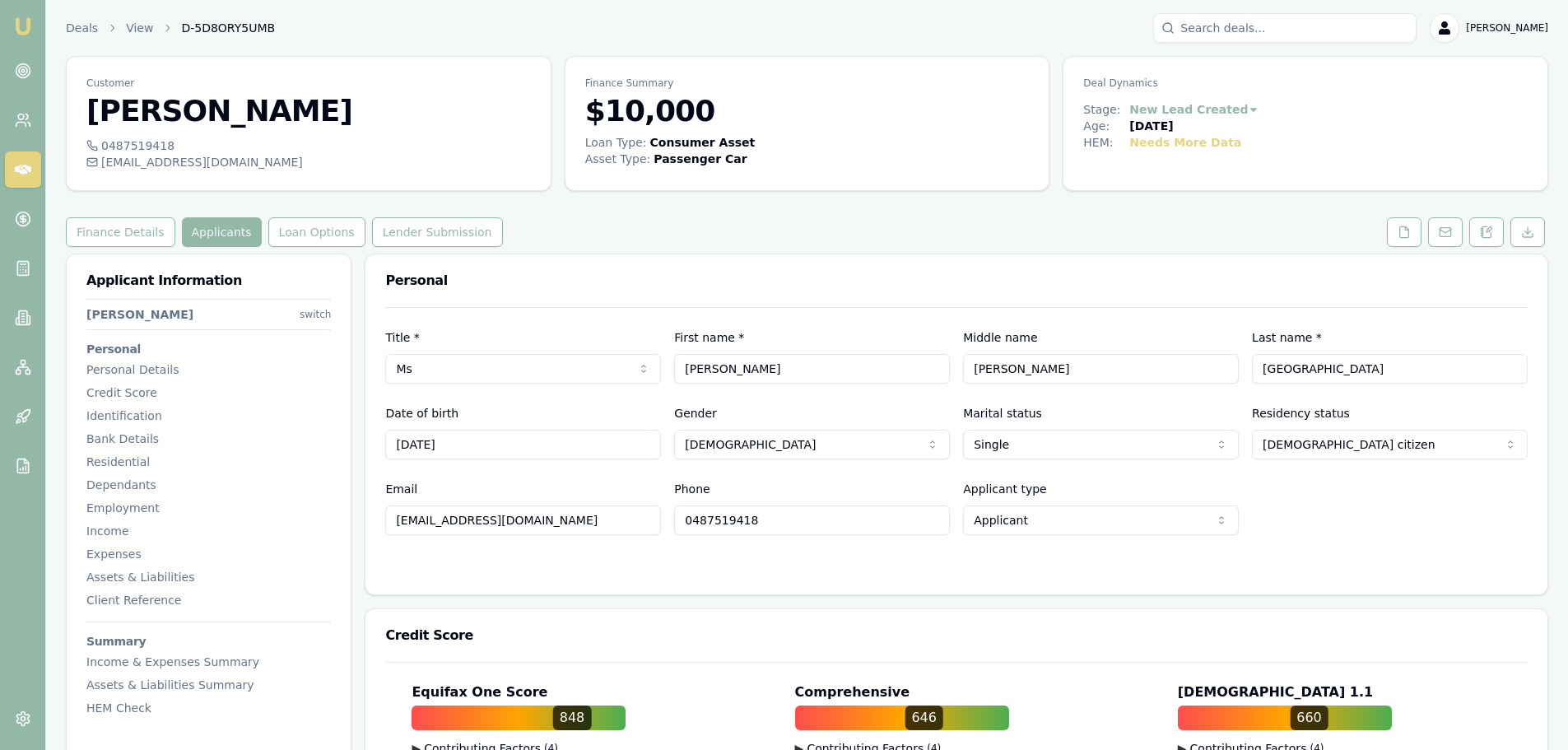
click at [804, 172] on div "Loan Type: Consumer Asset Asset Type : Passenger Car" at bounding box center [807, 160] width 484 height 53
click at [816, 218] on div "Finance Details Applicants Loan Options Lender Submission" at bounding box center [807, 232] width 1483 height 30
drag, startPoint x: 566, startPoint y: 520, endPoint x: 325, endPoint y: 509, distance: 241.3
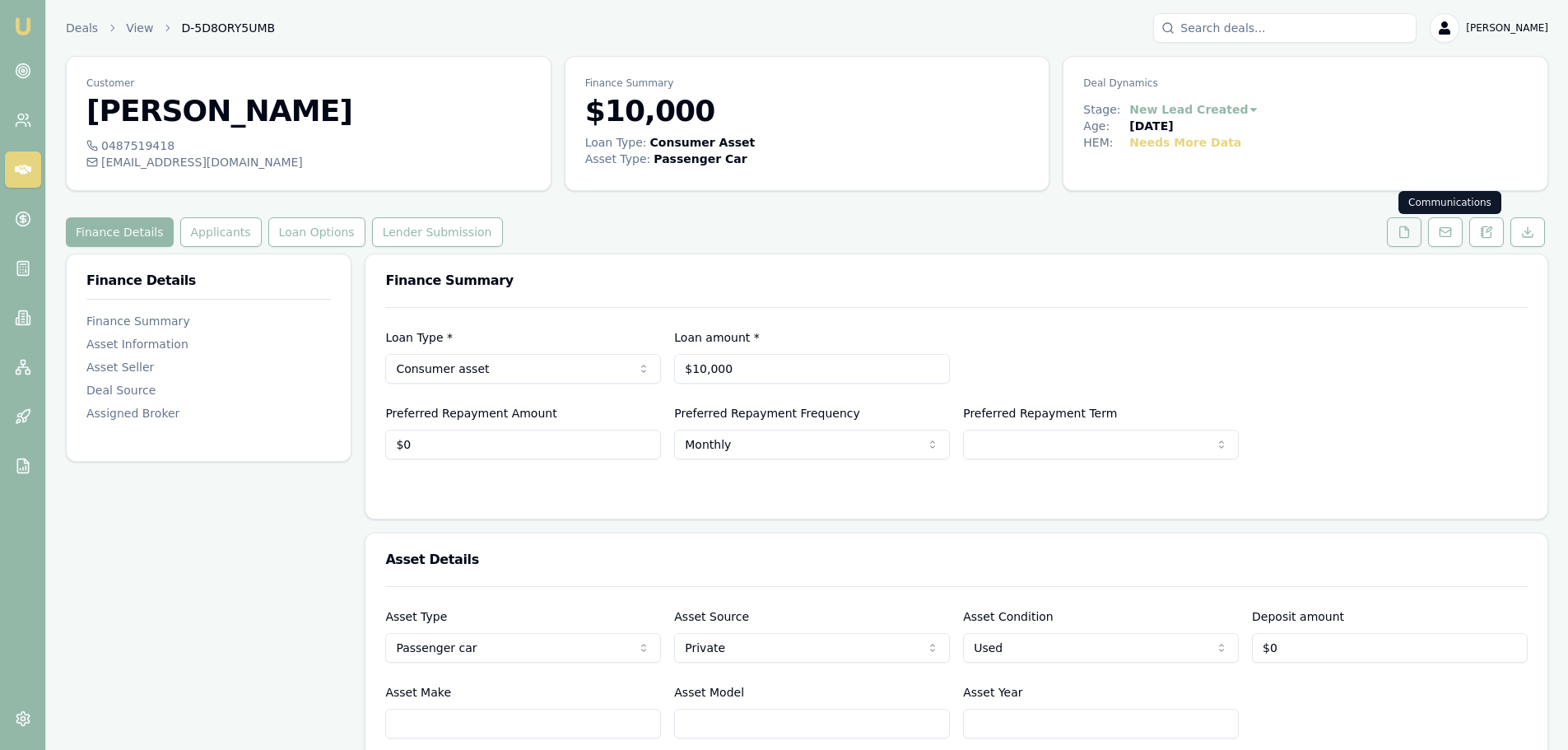
click at [1388, 231] on button at bounding box center [1404, 232] width 34 height 30
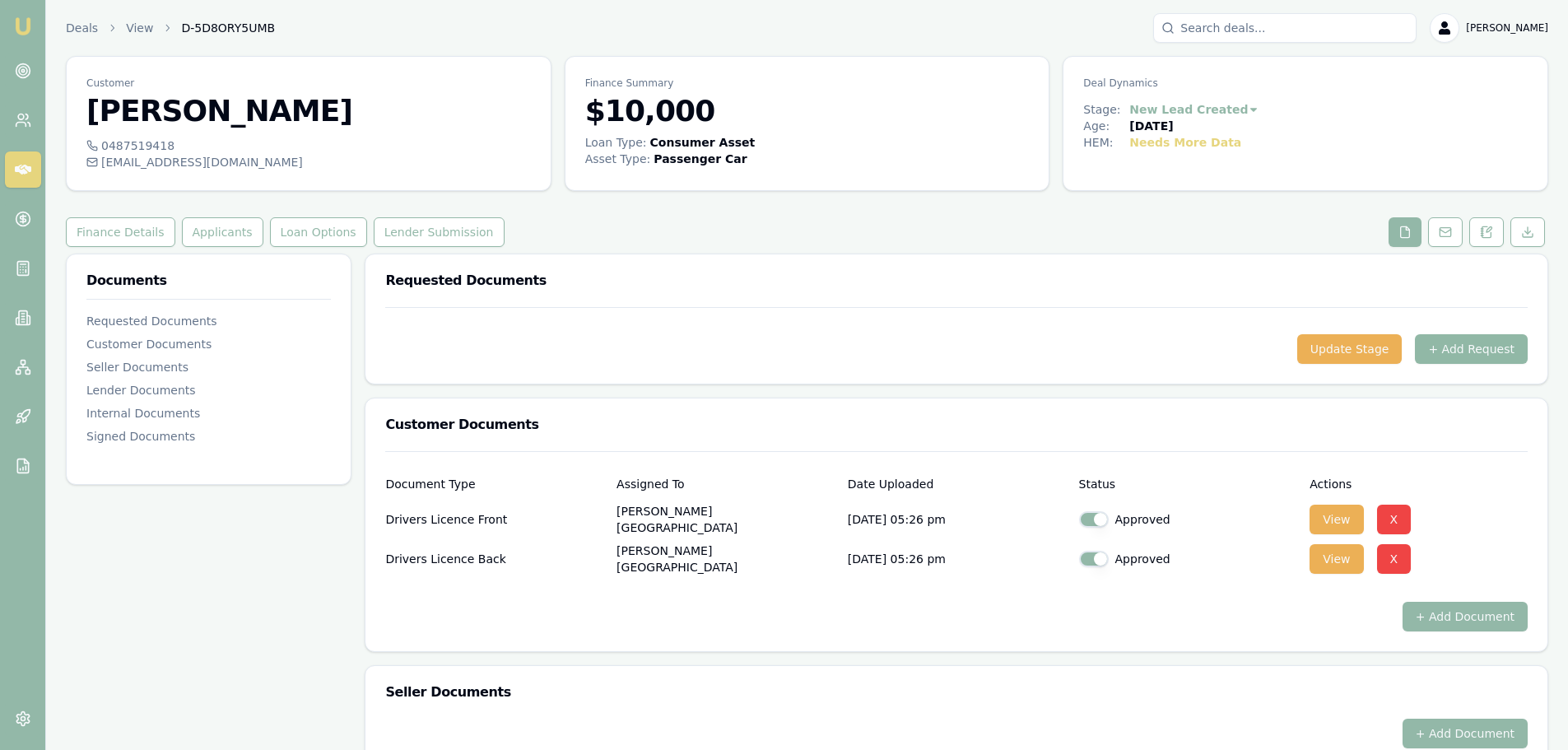
click at [1457, 343] on button "+ Add Request" at bounding box center [1471, 349] width 113 height 30
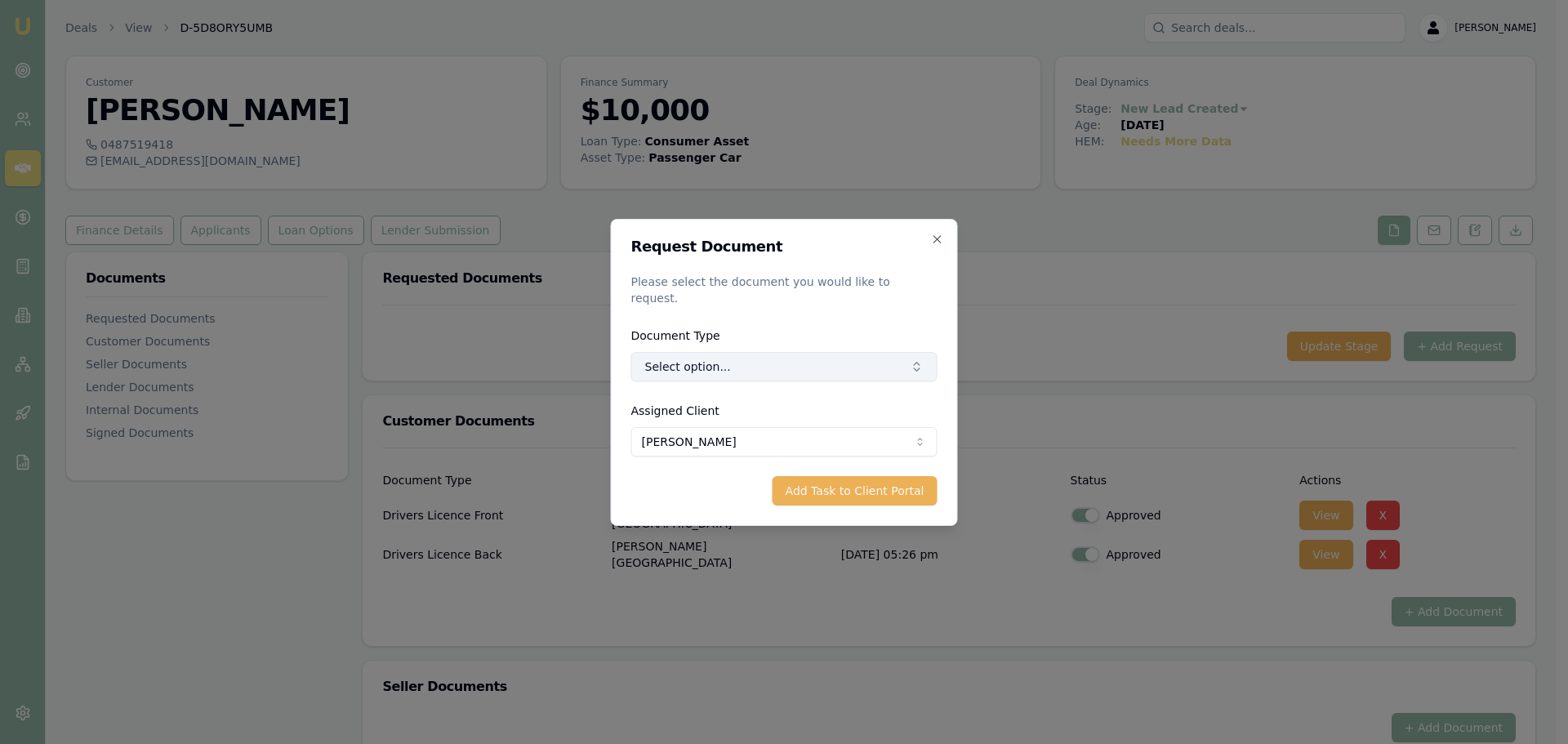
click at [867, 356] on button "Select option..." at bounding box center [784, 366] width 306 height 29
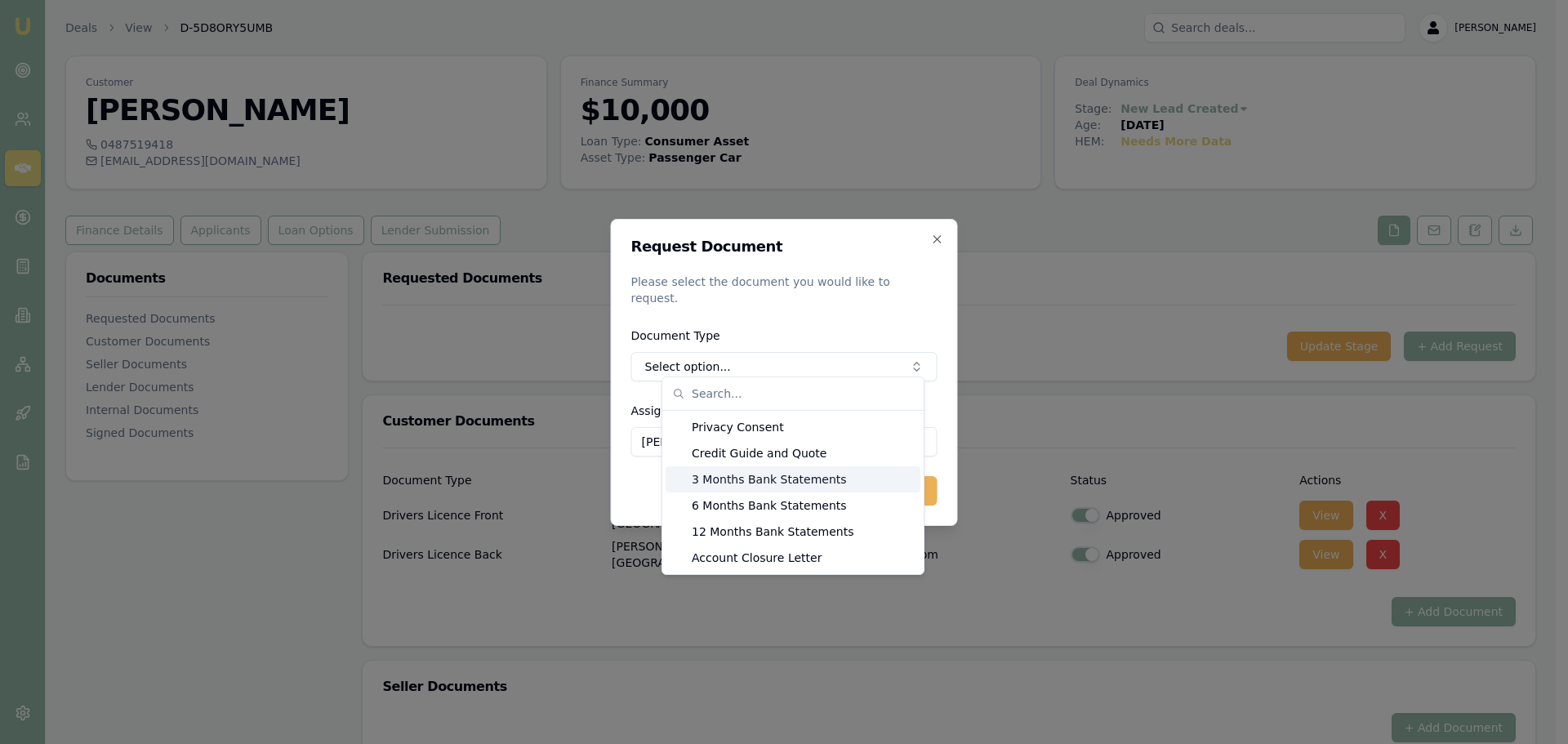
click at [781, 480] on div "3 Months Bank Statements" at bounding box center [793, 479] width 255 height 26
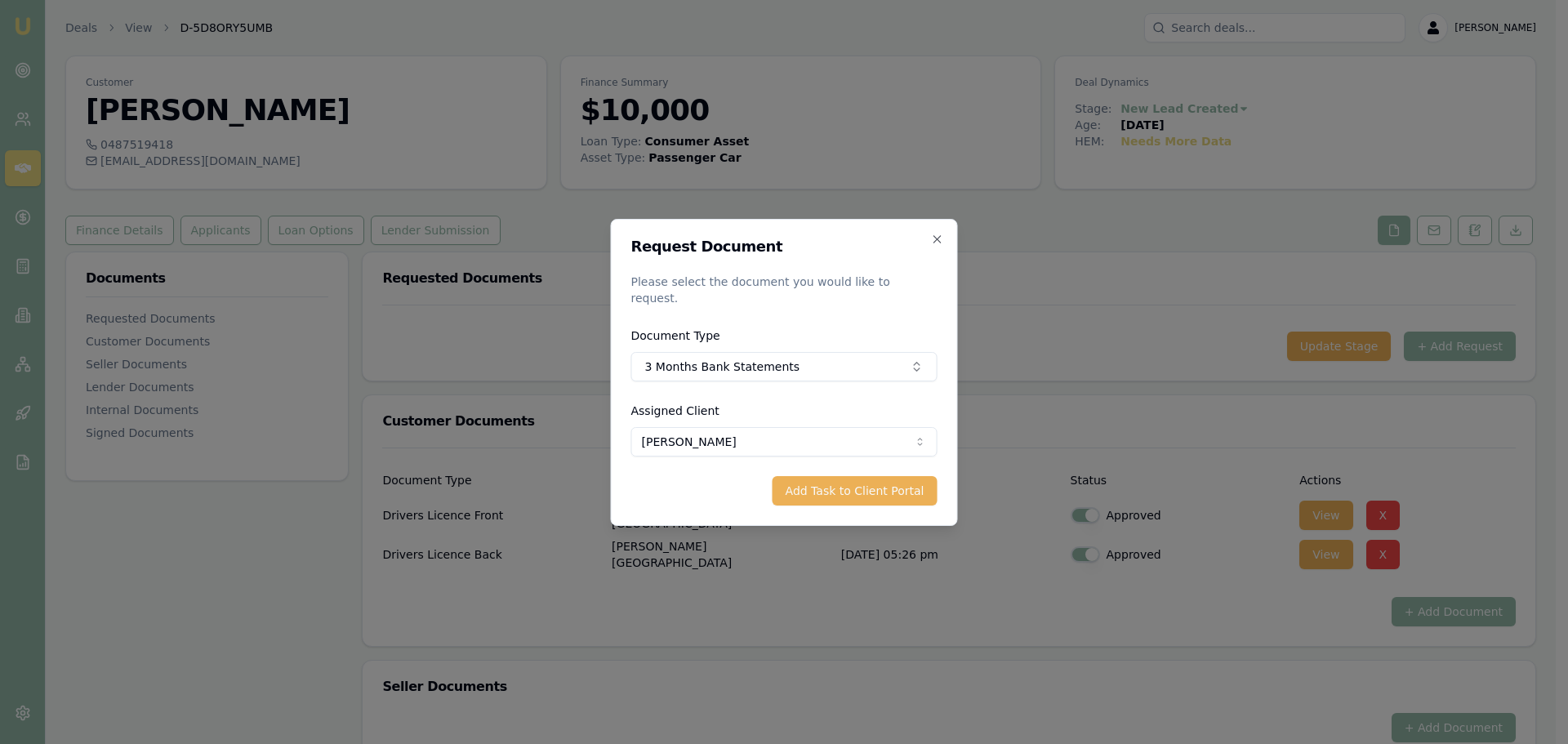
click at [856, 489] on button "Add Task to Client Portal" at bounding box center [855, 490] width 165 height 29
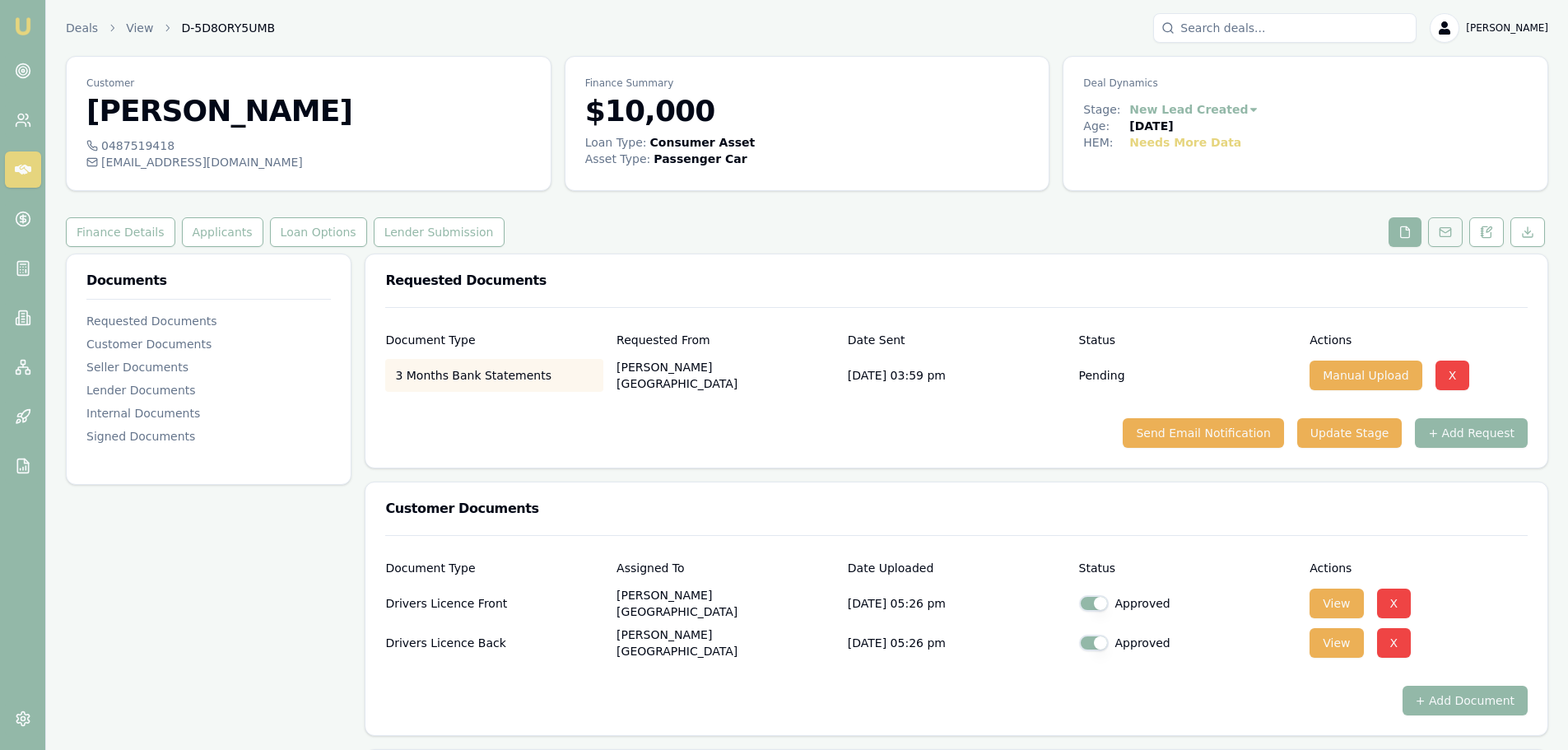
click at [1441, 236] on rect at bounding box center [1444, 232] width 11 height 9
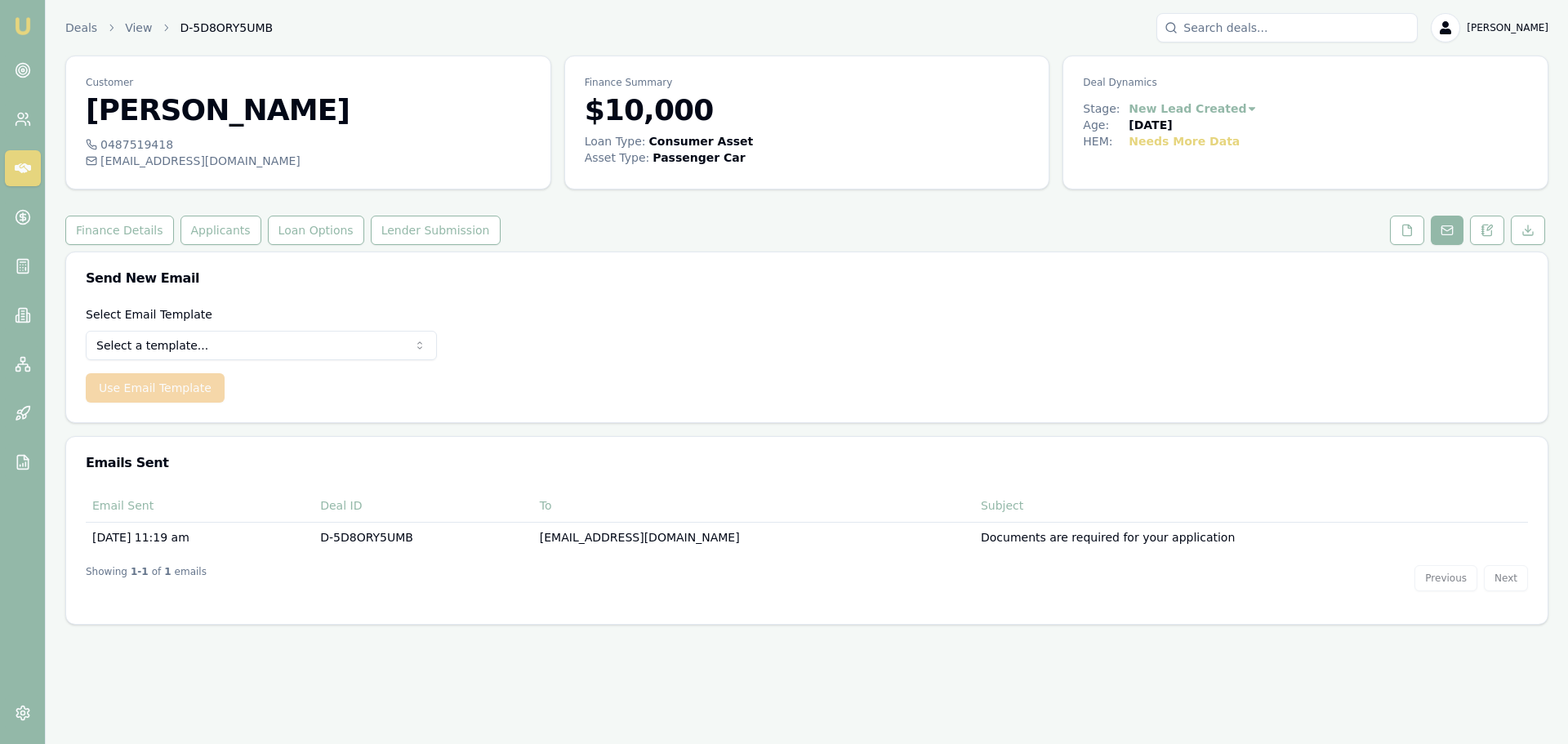
click at [258, 346] on html "Emu Broker Deals View D-5D8ORY5UMB Erin Shield Toggle Menu Customer Julia Weste…" at bounding box center [784, 372] width 1568 height 744
select select "document-request-reminder"
click at [141, 383] on button "Use Email Template" at bounding box center [155, 388] width 139 height 29
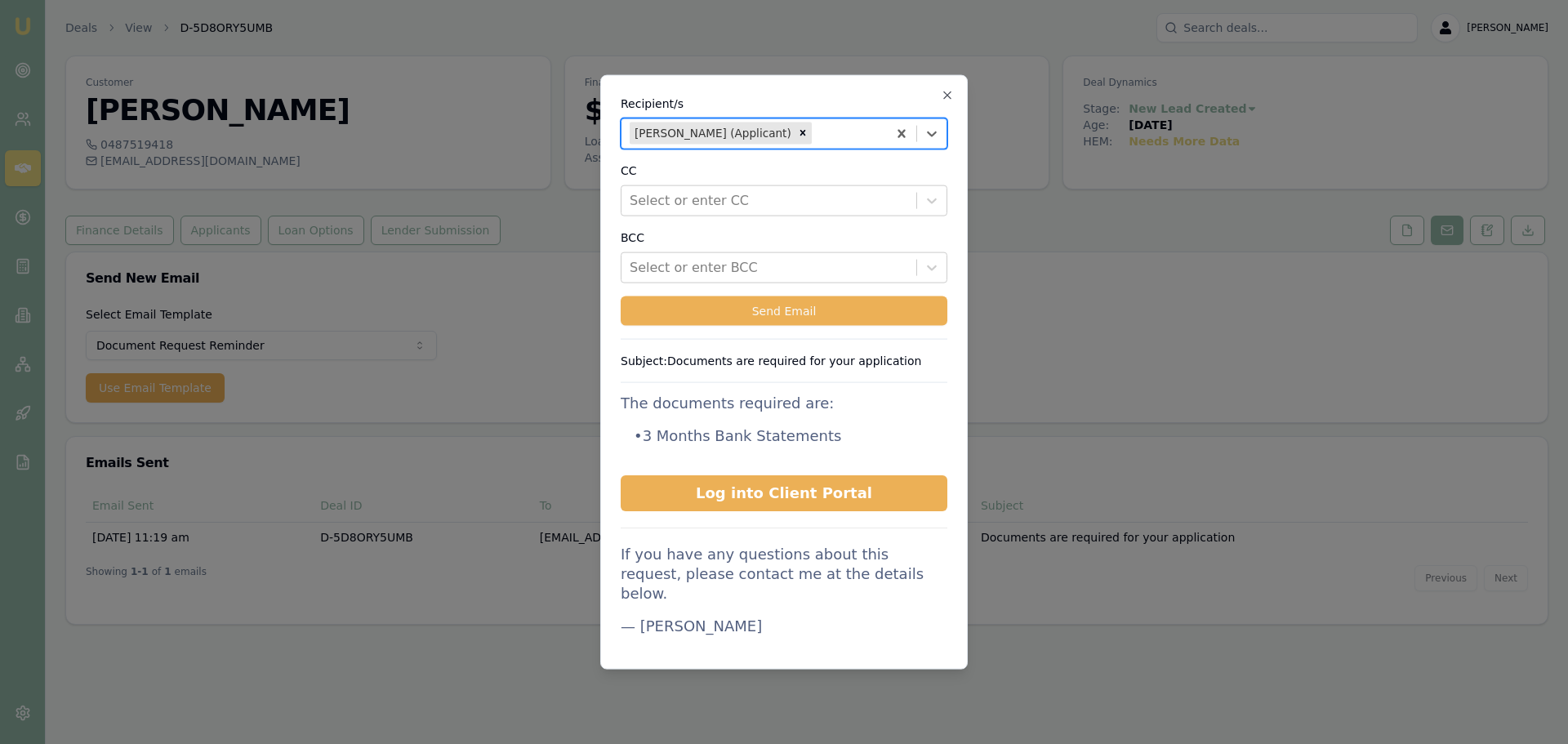
scroll to position [163, 0]
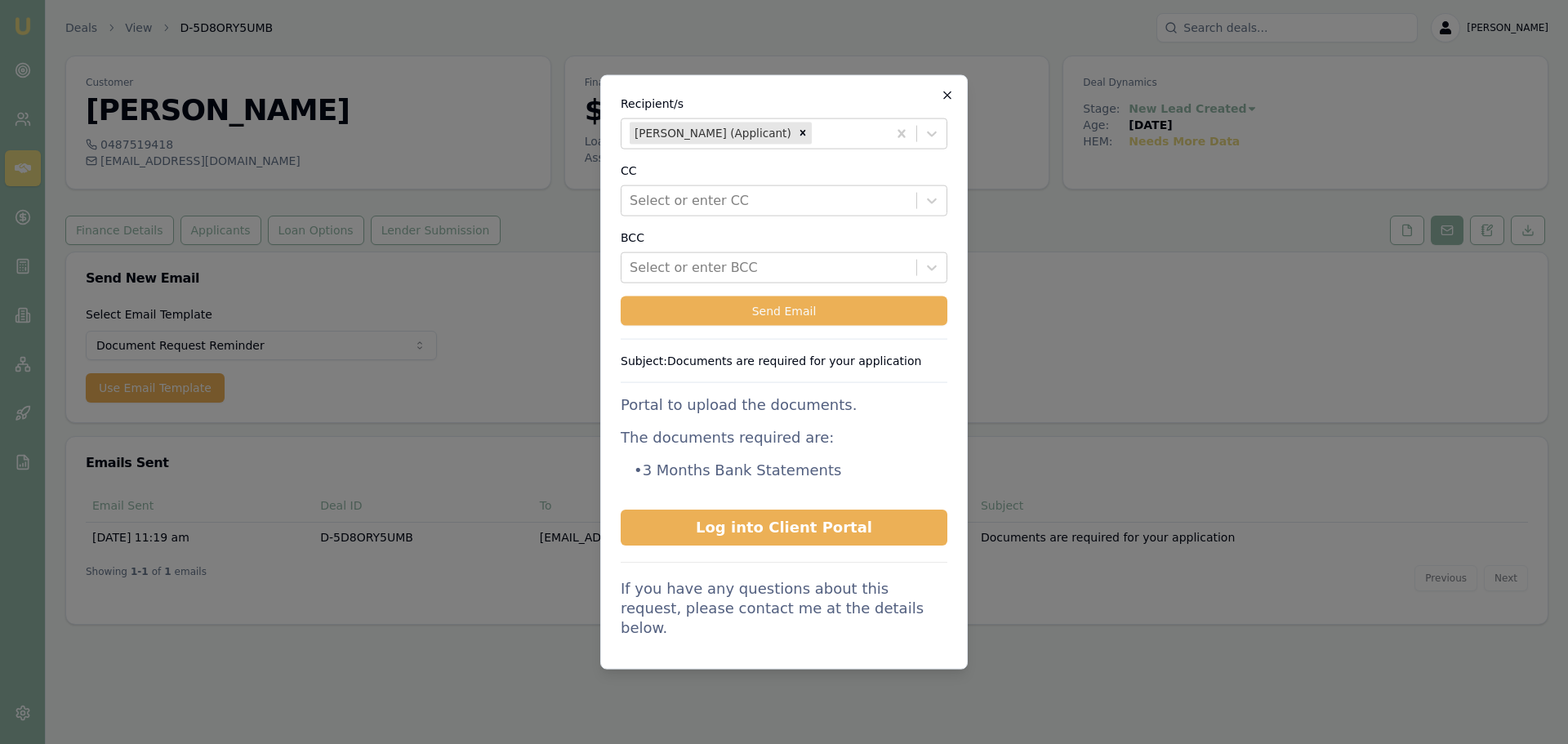
click at [947, 96] on icon "button" at bounding box center [947, 95] width 13 height 13
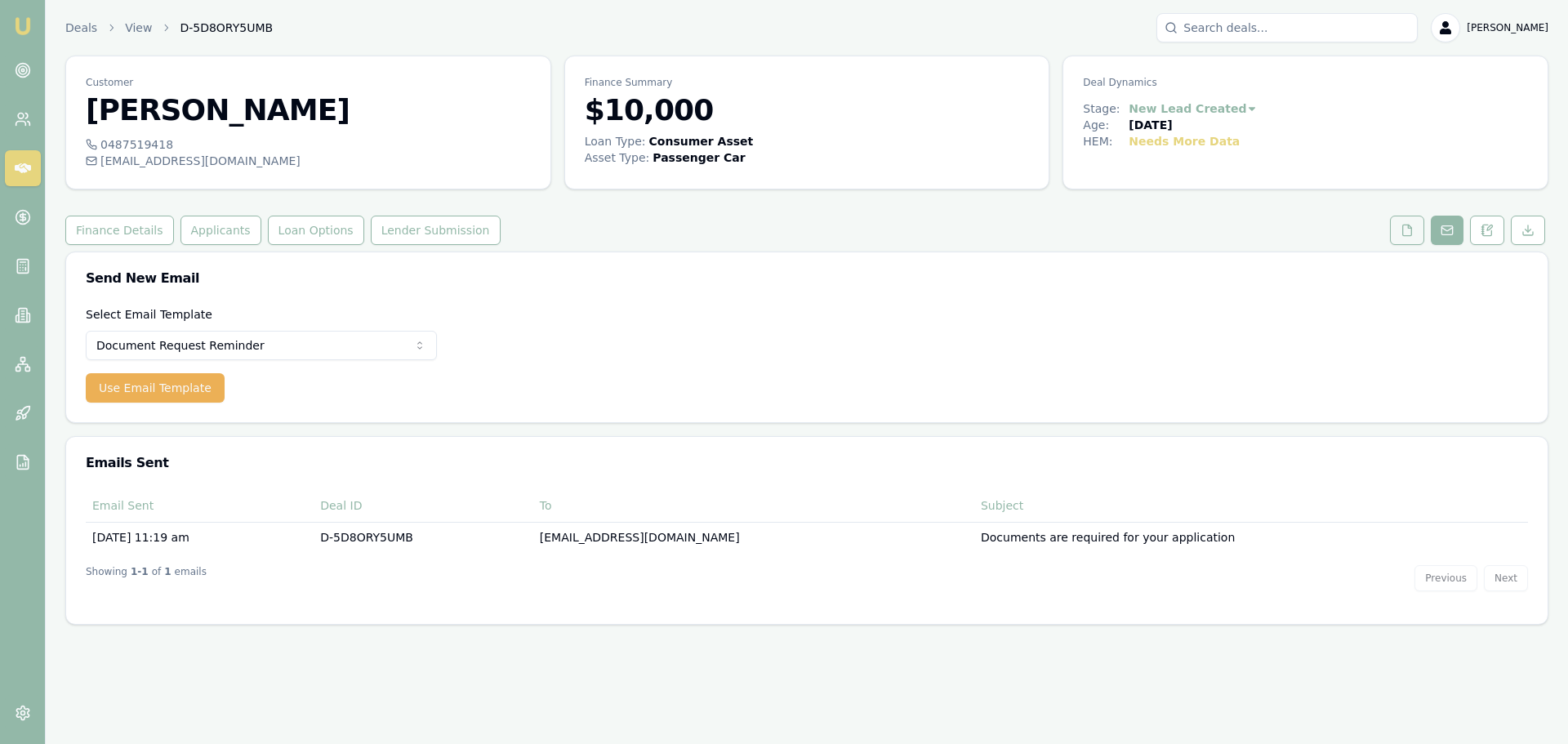
click at [1406, 228] on icon at bounding box center [1407, 230] width 13 height 13
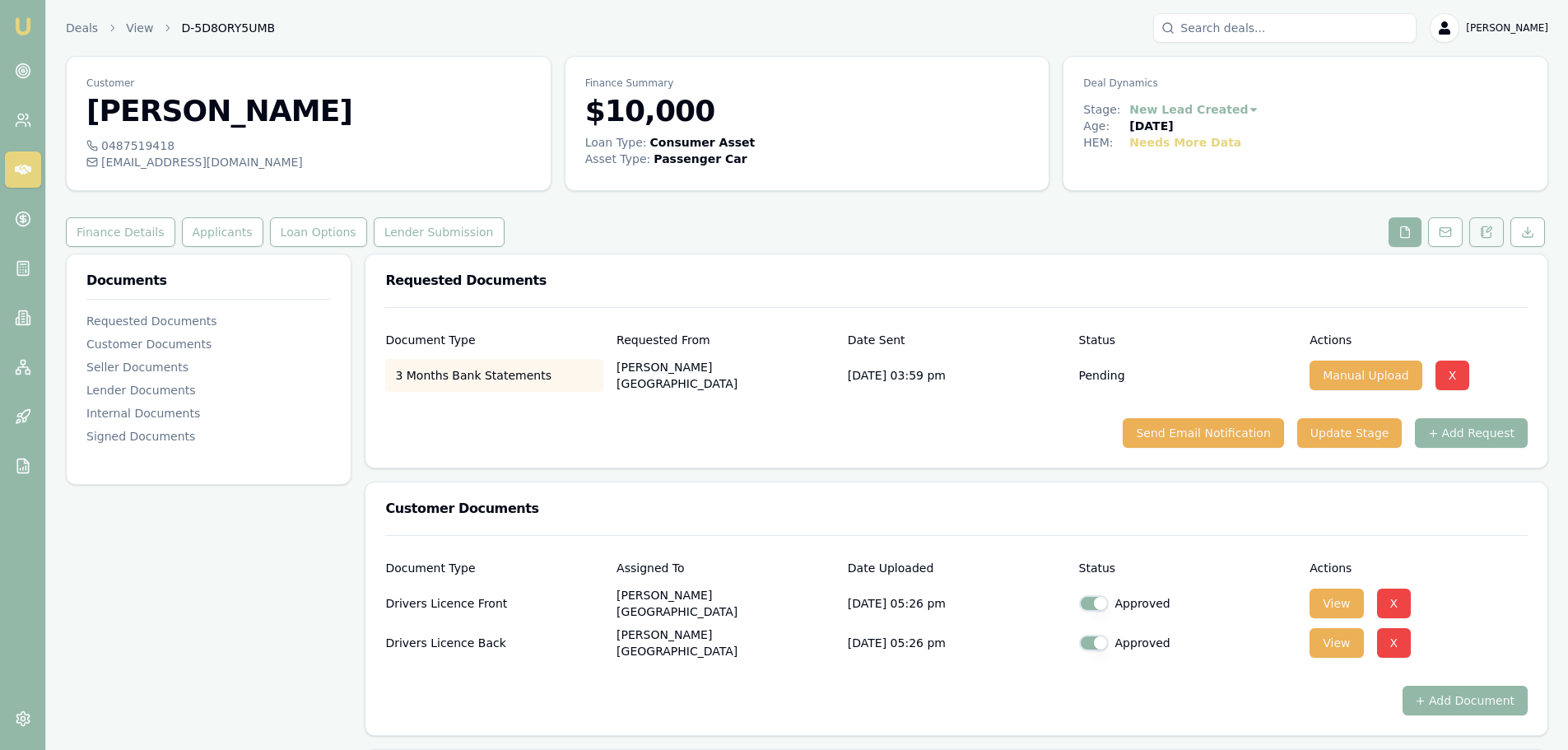
click at [1483, 232] on icon at bounding box center [1487, 231] width 9 height 11
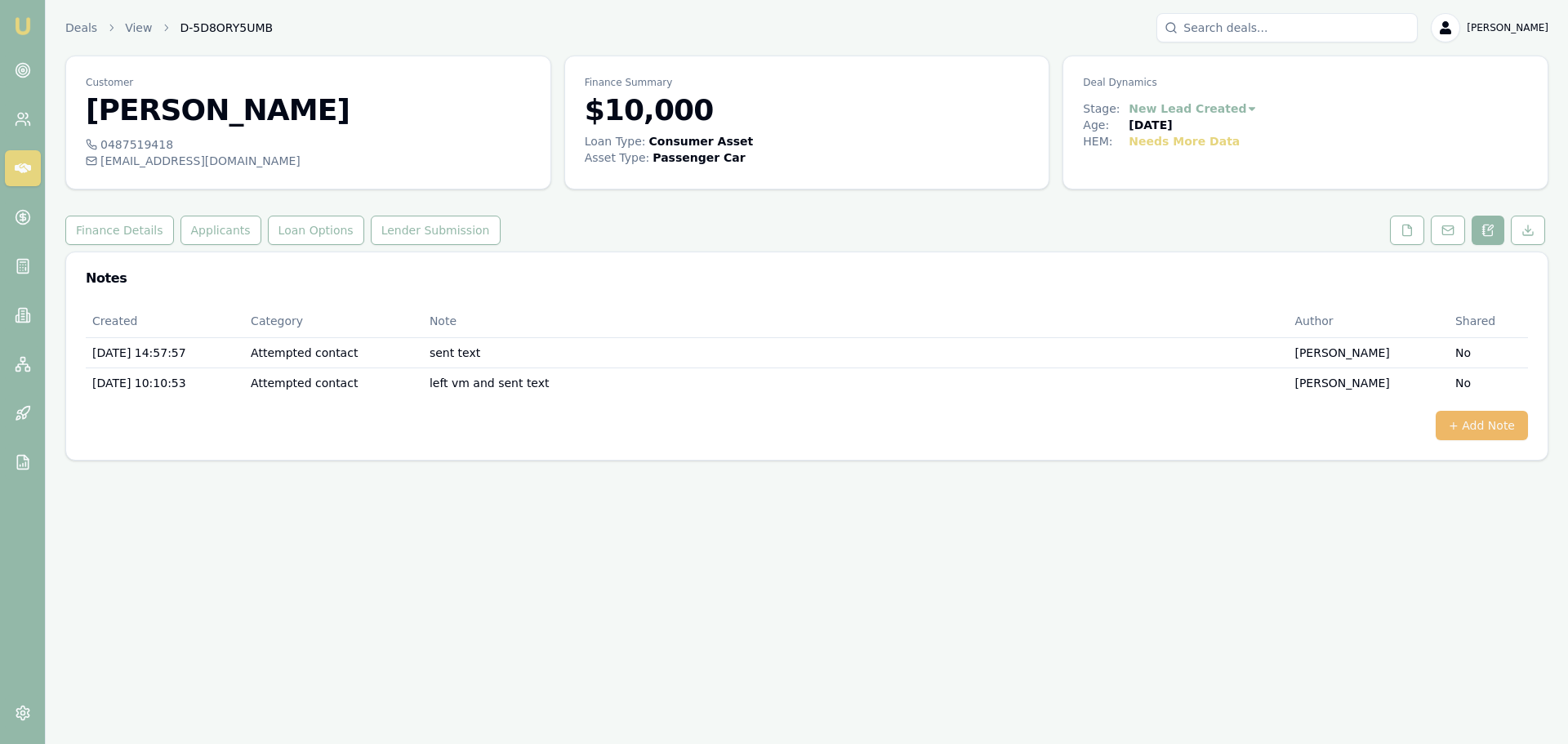
click at [1486, 423] on button "+ Add Note" at bounding box center [1482, 425] width 92 height 29
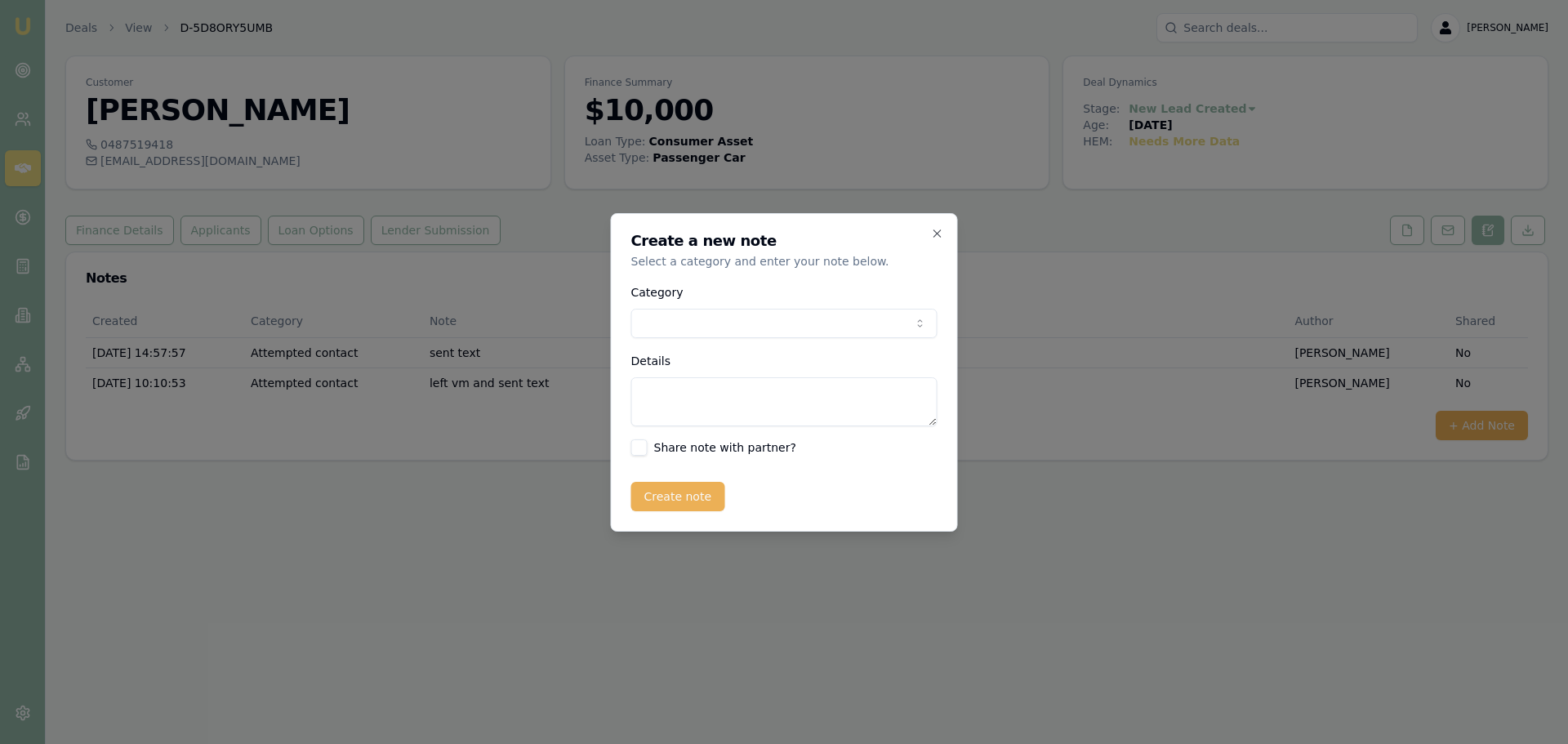
click at [803, 320] on body "Emu Broker Deals View D-5D8ORY5UMB Erin Shield Toggle Menu Customer Julia Weste…" at bounding box center [784, 372] width 1568 height 744
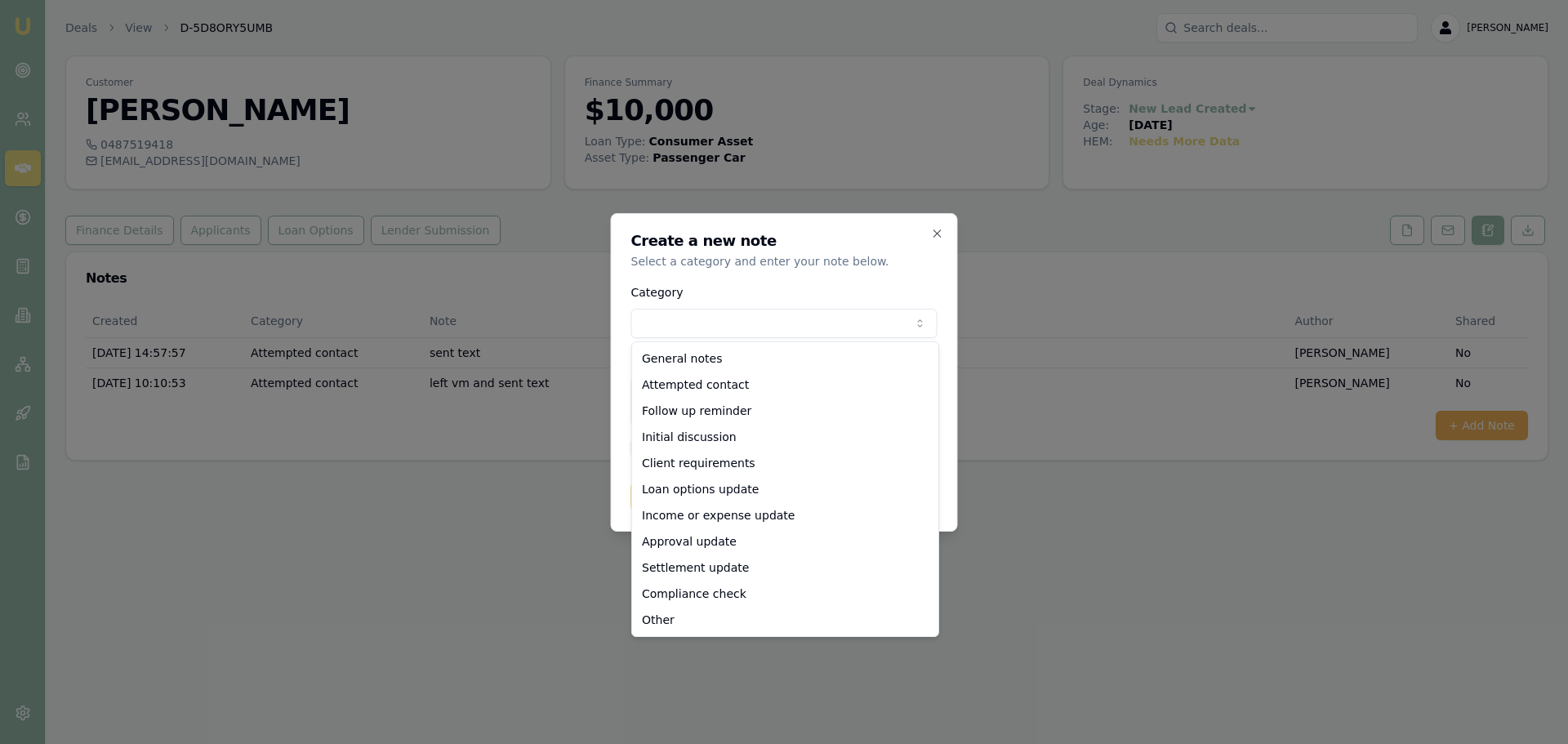
select select "ATTEMPTED_CONTACT"
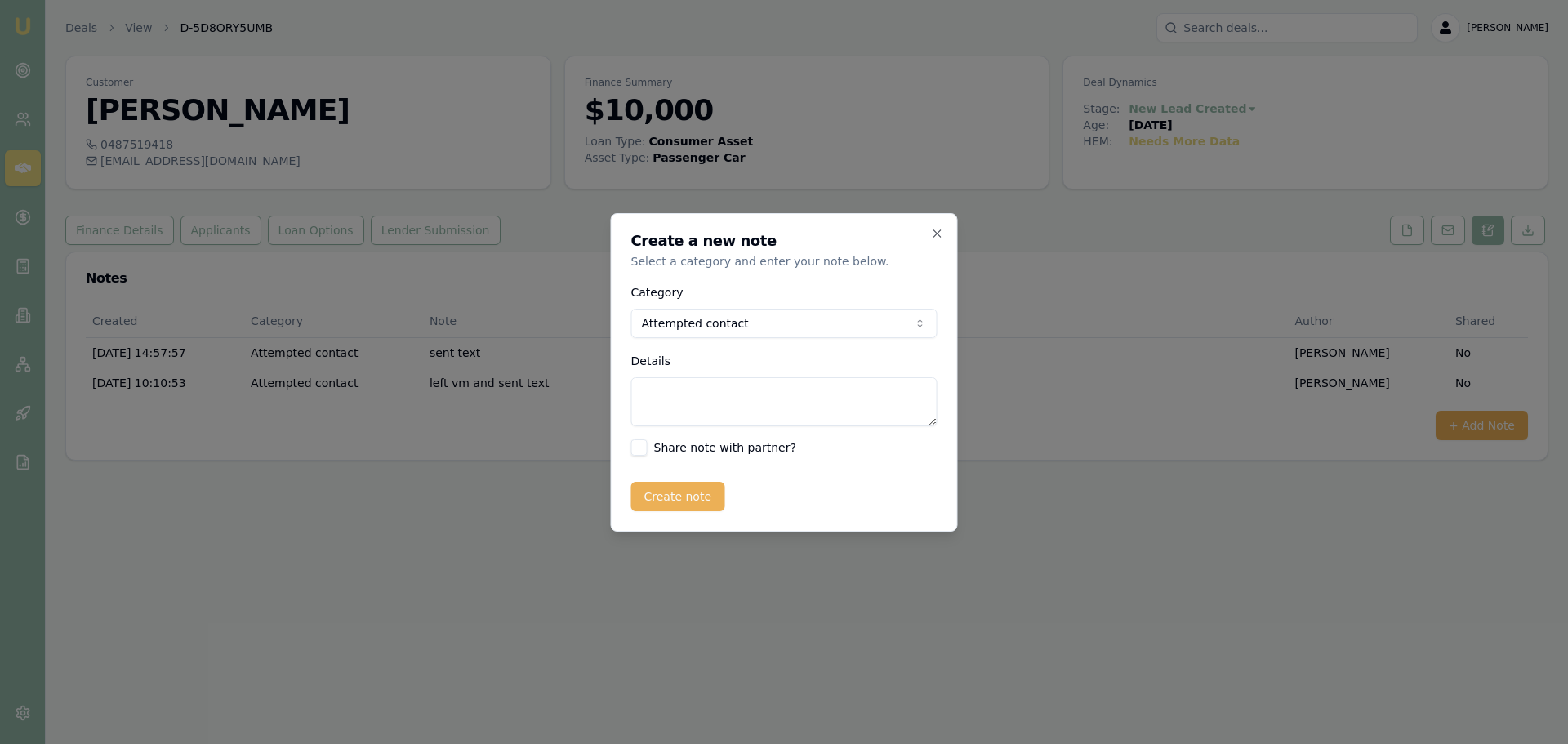
click at [764, 401] on textarea "Details" at bounding box center [784, 402] width 306 height 49
type textarea "p"
type textarea "partial docs supplied, still need bank statements, centrelink and payslips"
click at [685, 499] on button "Create note" at bounding box center [678, 496] width 94 height 29
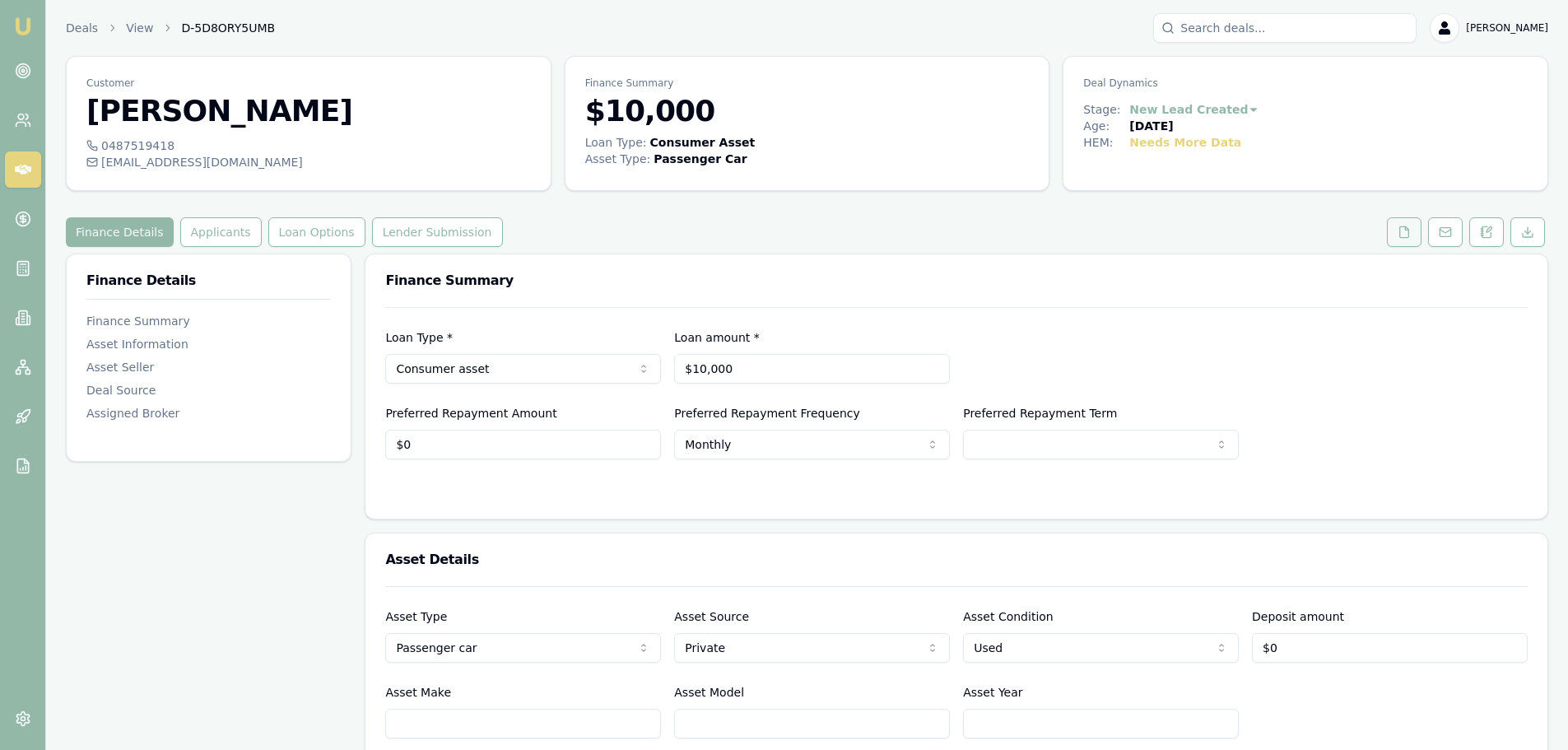
click at [1400, 239] on button at bounding box center [1404, 232] width 34 height 30
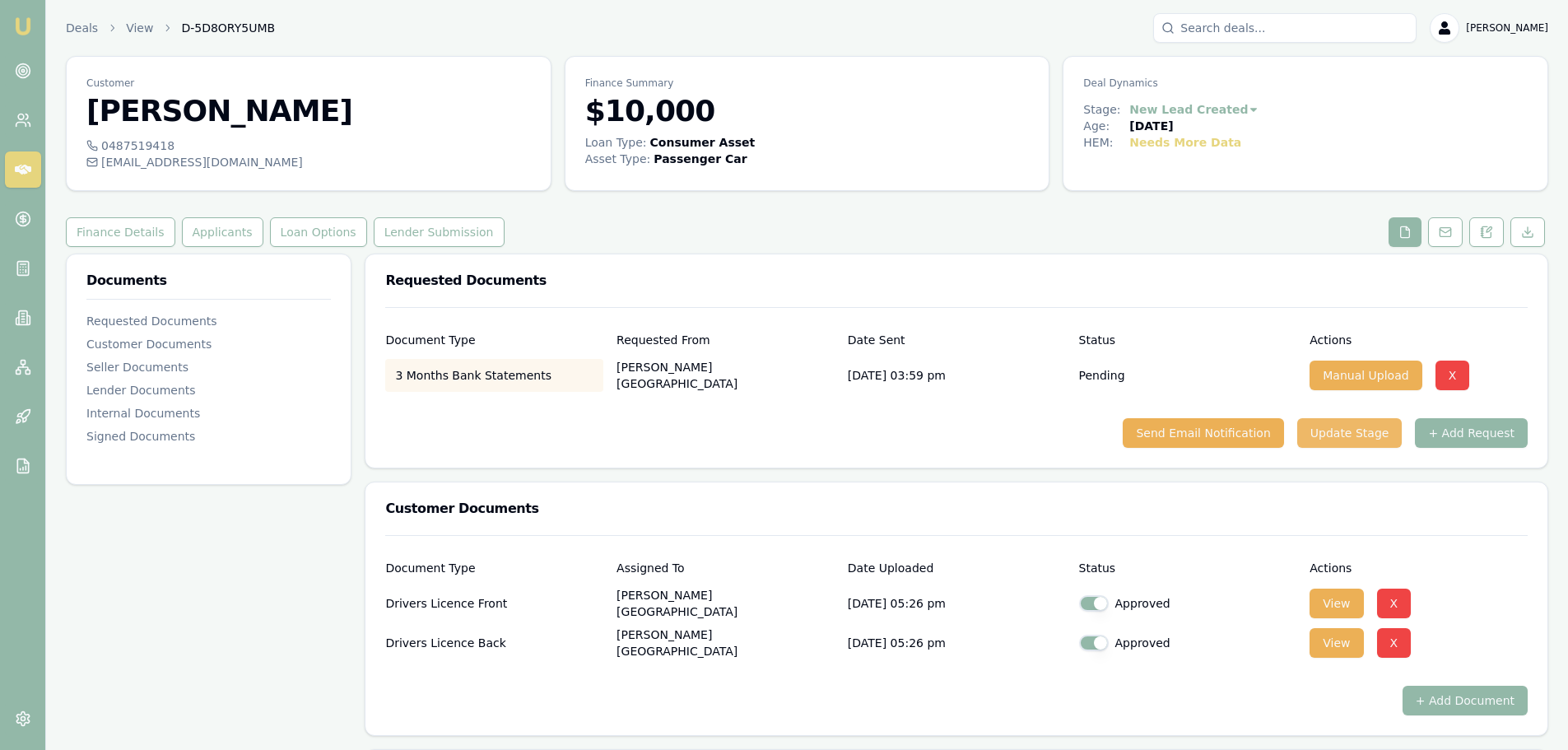
click at [1343, 425] on button "Update Stage" at bounding box center [1350, 433] width 105 height 30
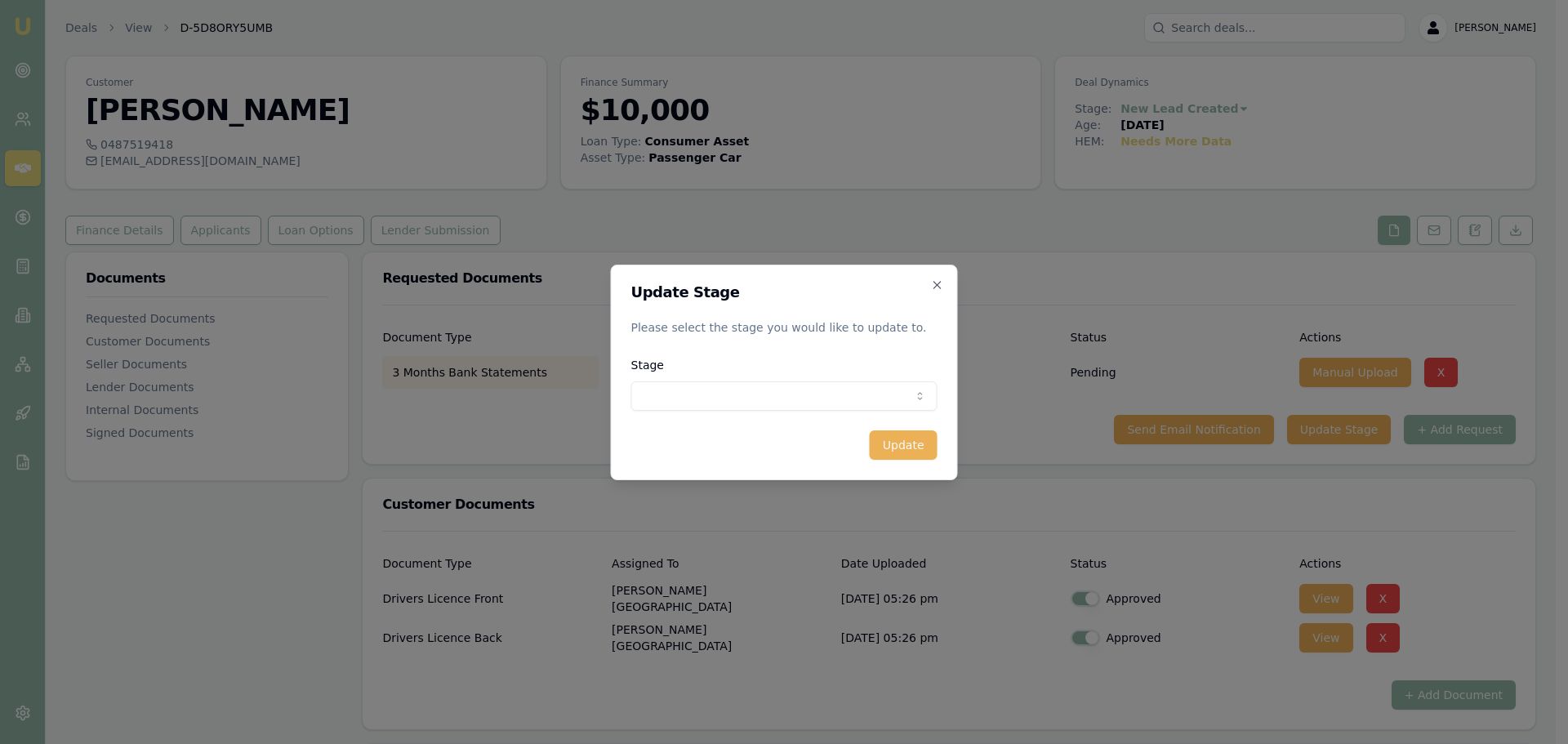
click at [822, 391] on body "Emu Broker Deals View D-5D8ORY5UMB [PERSON_NAME] Shield Toggle Menu Customer [P…" at bounding box center [777, 372] width 1556 height 744
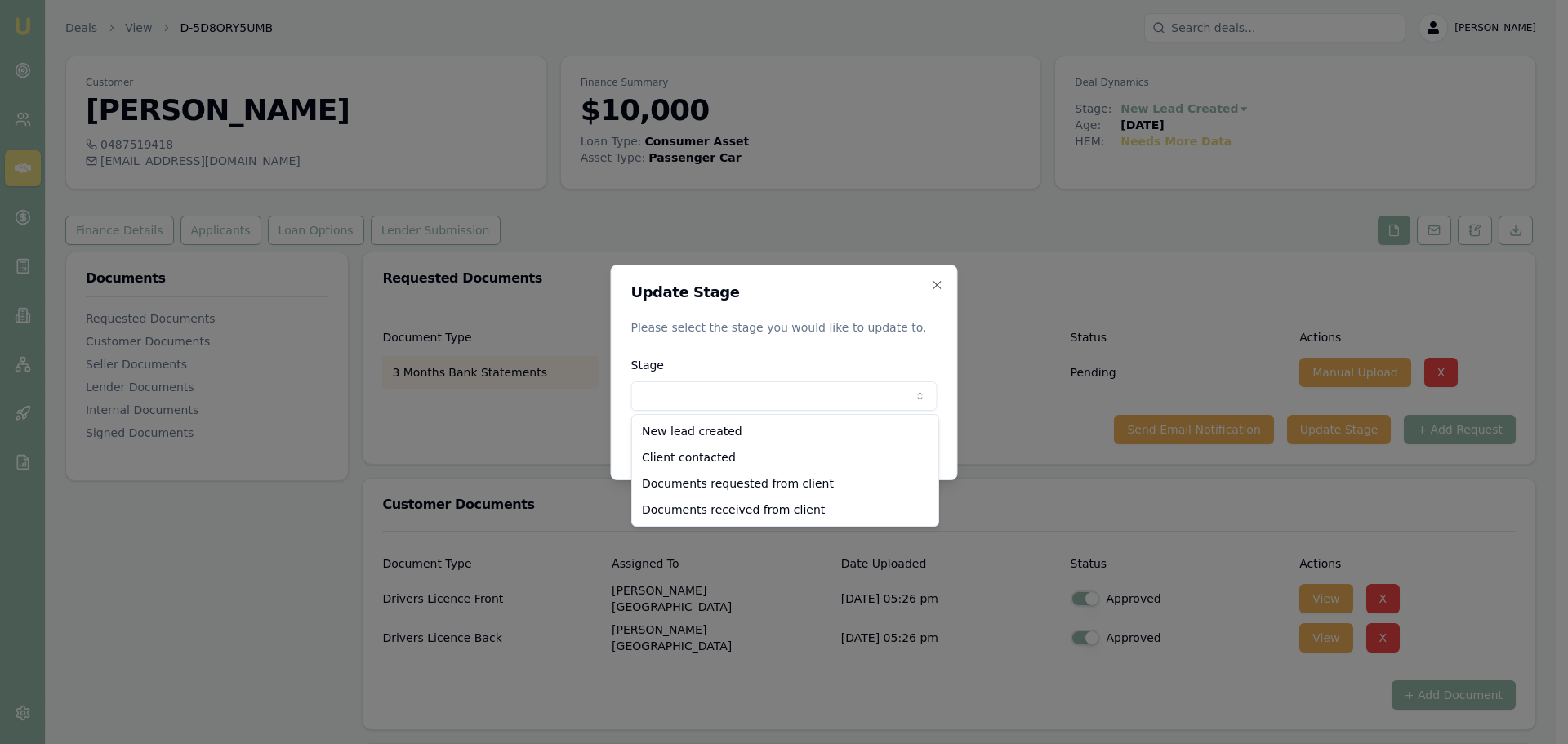
select select "DOCUMENTS_REQUESTED_FROM_CLIENT"
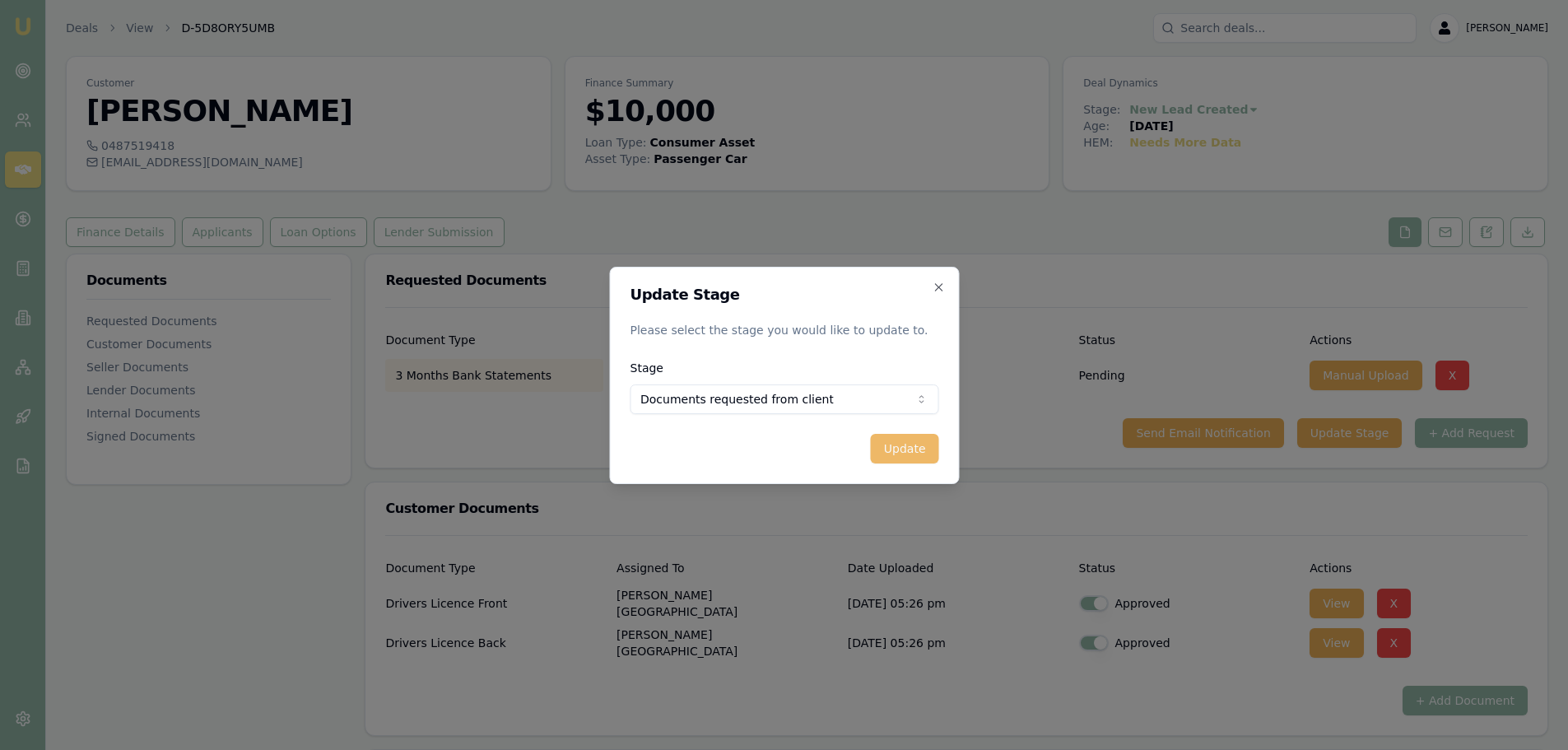
click at [891, 448] on button "Update" at bounding box center [903, 448] width 68 height 30
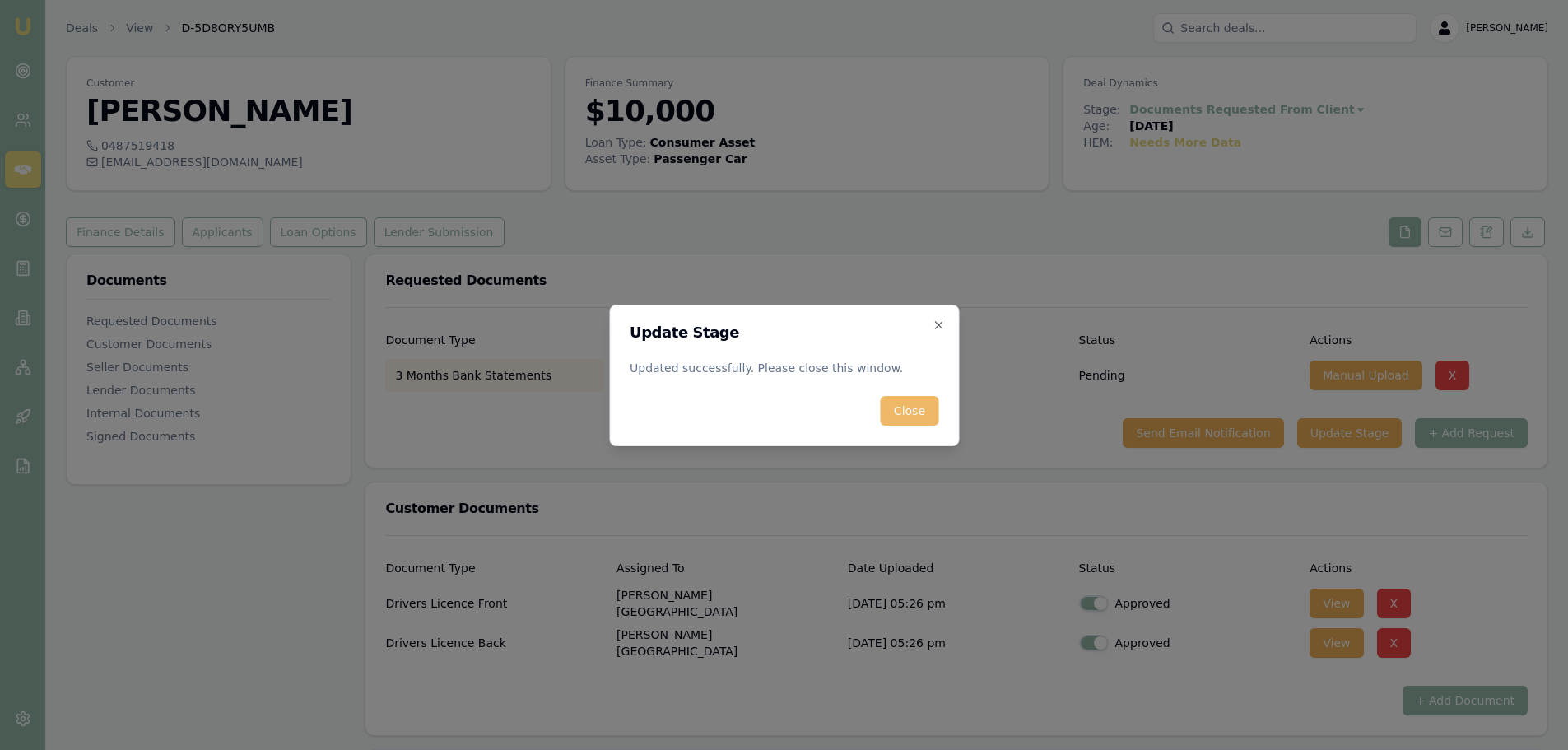
click at [923, 405] on button "Close" at bounding box center [909, 410] width 57 height 30
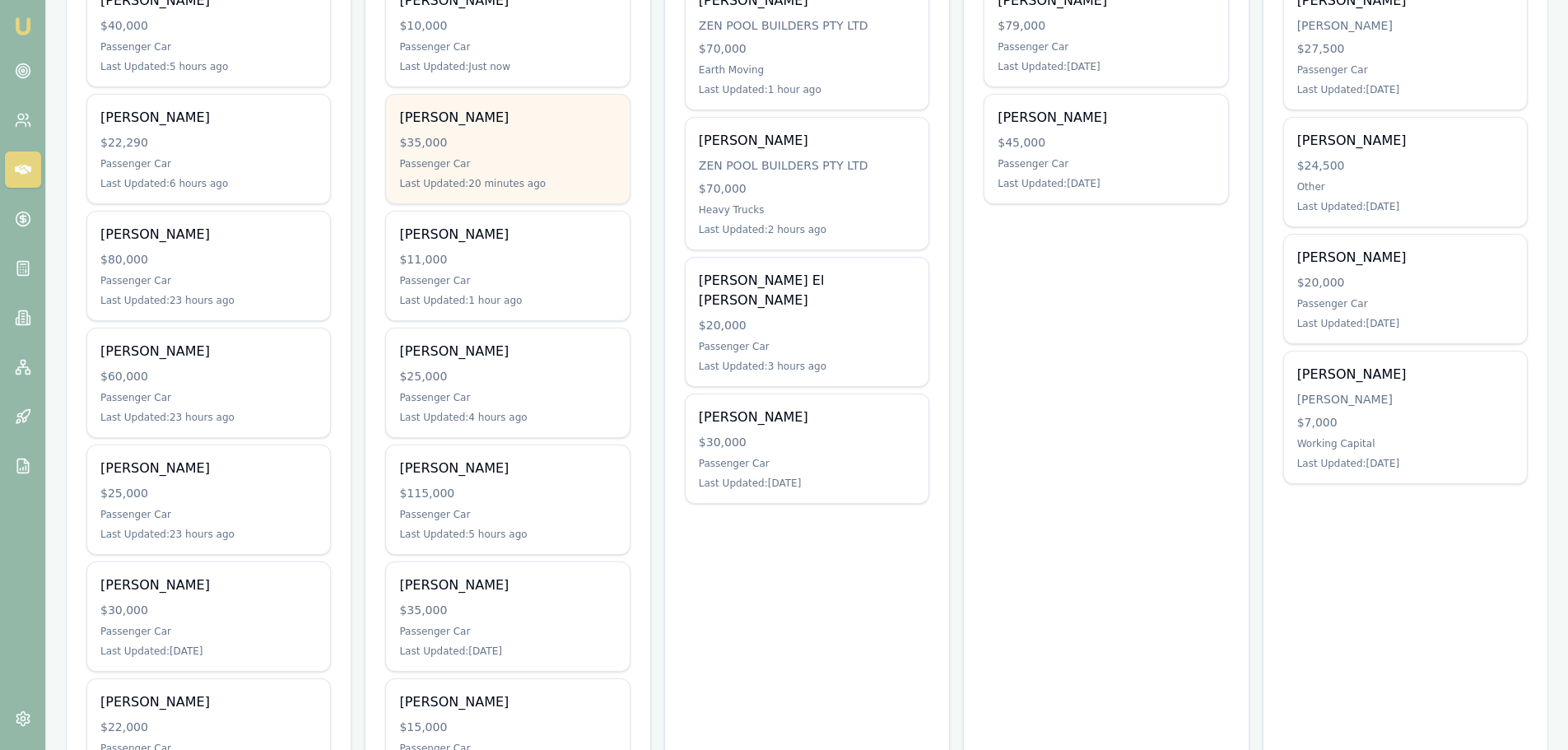
scroll to position [412, 0]
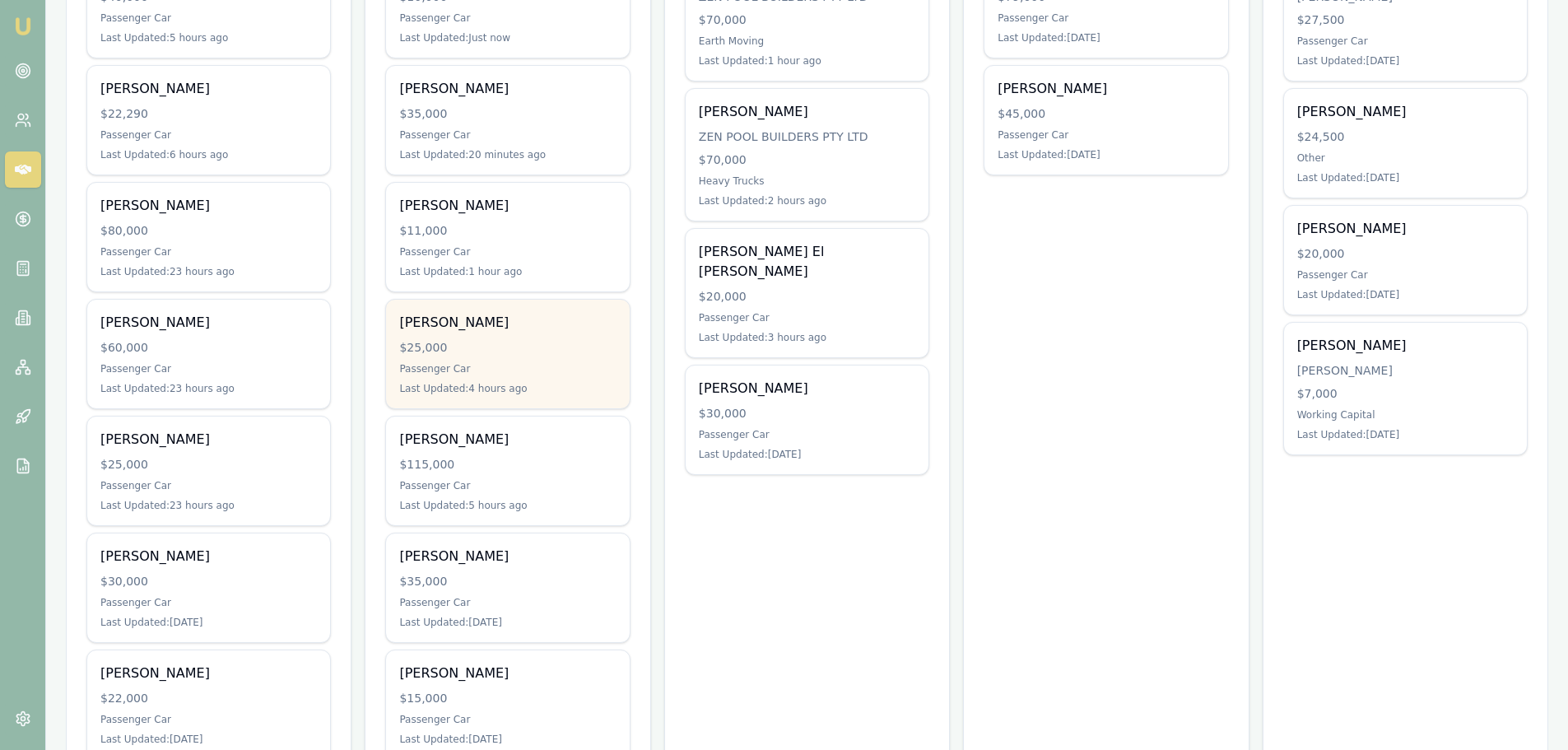
click at [460, 352] on div "$25,000" at bounding box center [508, 347] width 216 height 16
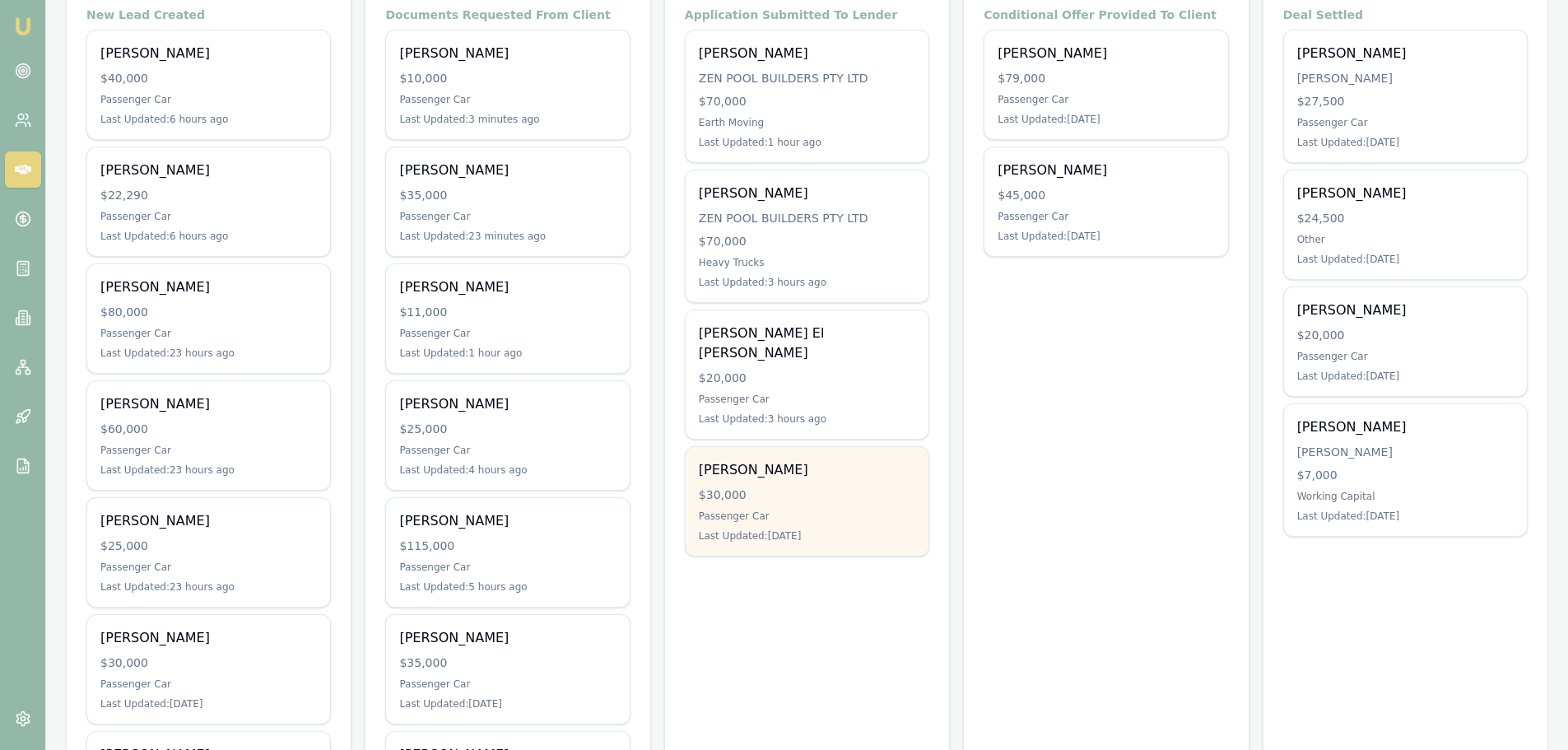
scroll to position [577, 0]
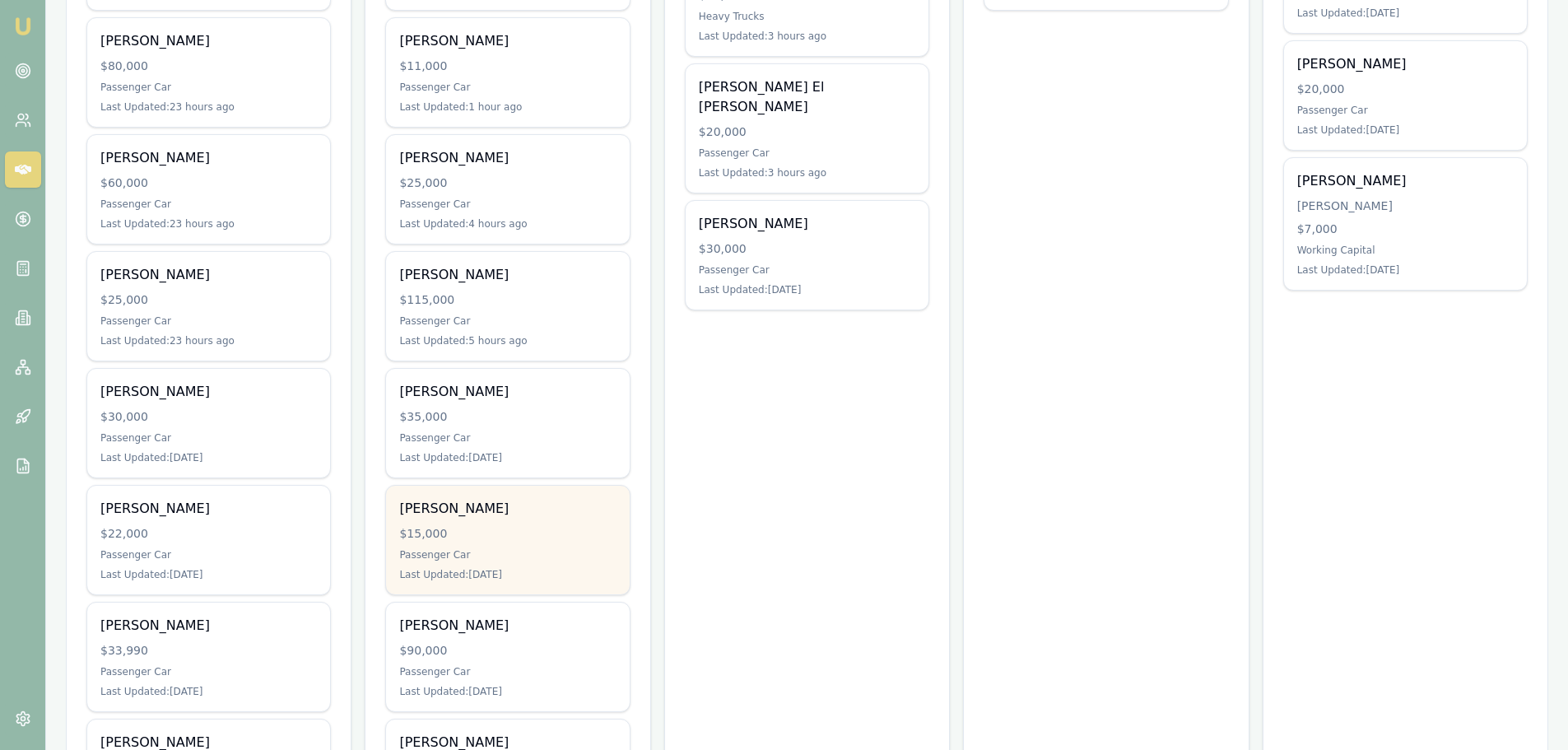
click at [495, 529] on div "$15,000" at bounding box center [508, 533] width 216 height 16
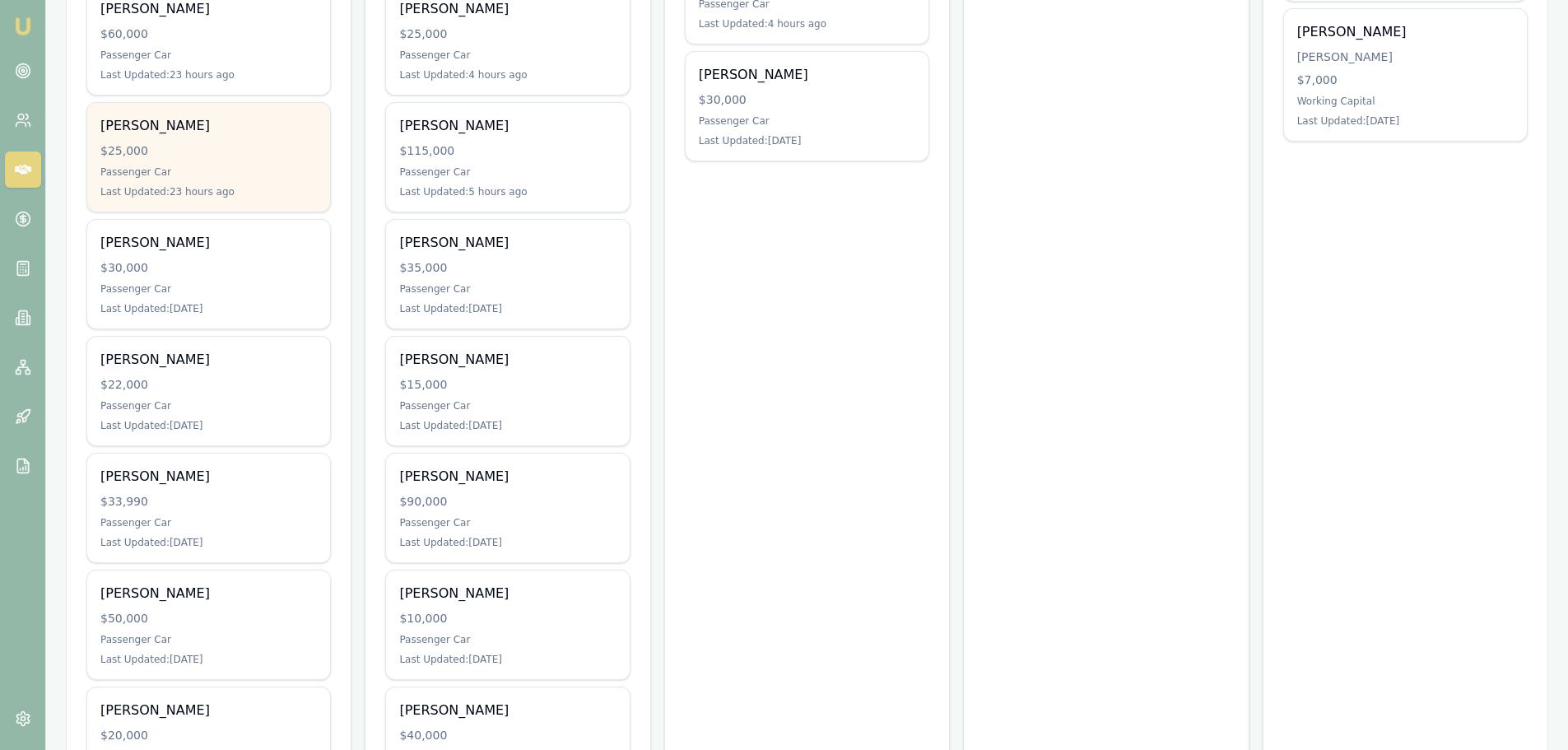
scroll to position [905, 0]
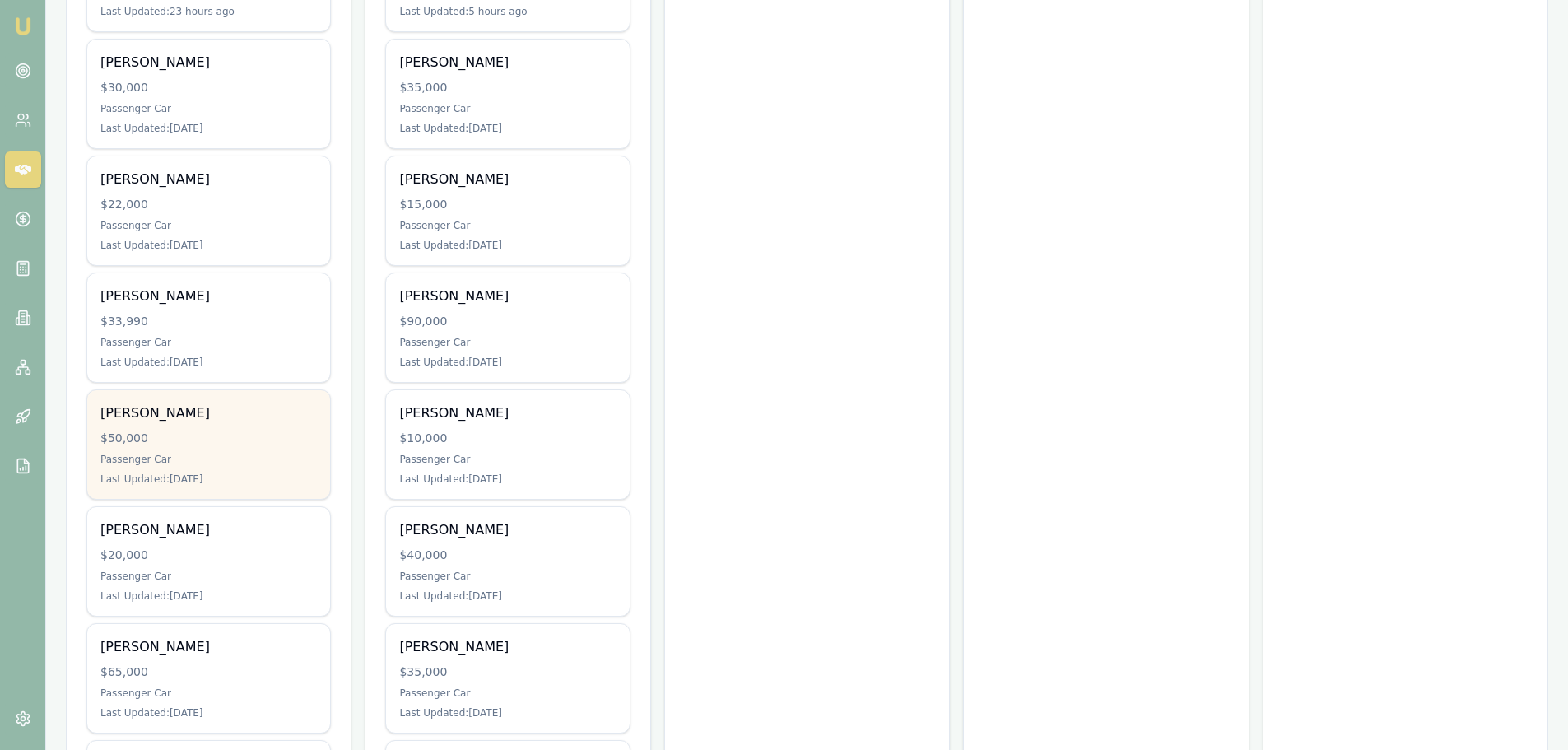
click at [260, 447] on div "[PERSON_NAME] $50,000 Passenger Car Last Updated: [DATE]" at bounding box center [209, 443] width 243 height 108
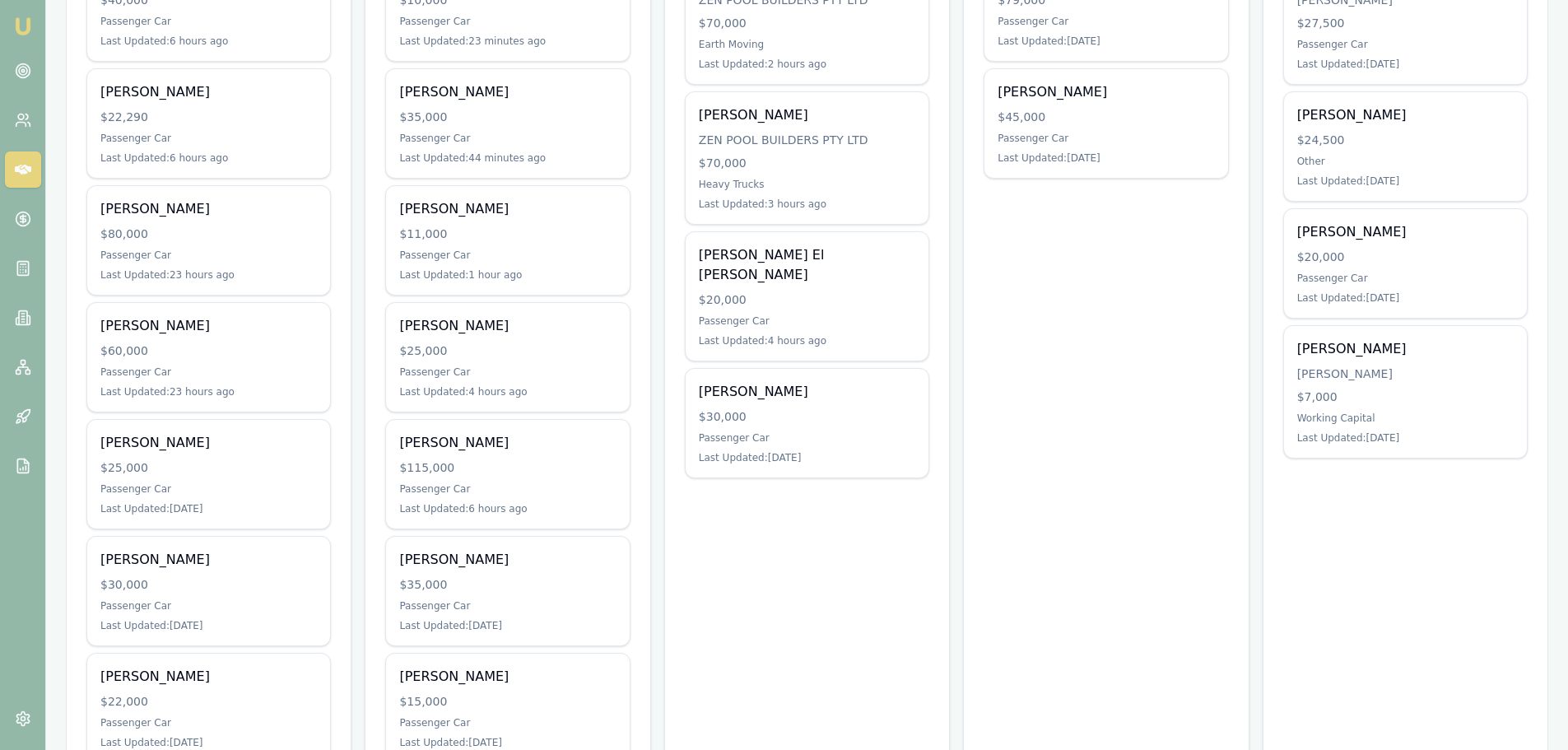
scroll to position [82, 0]
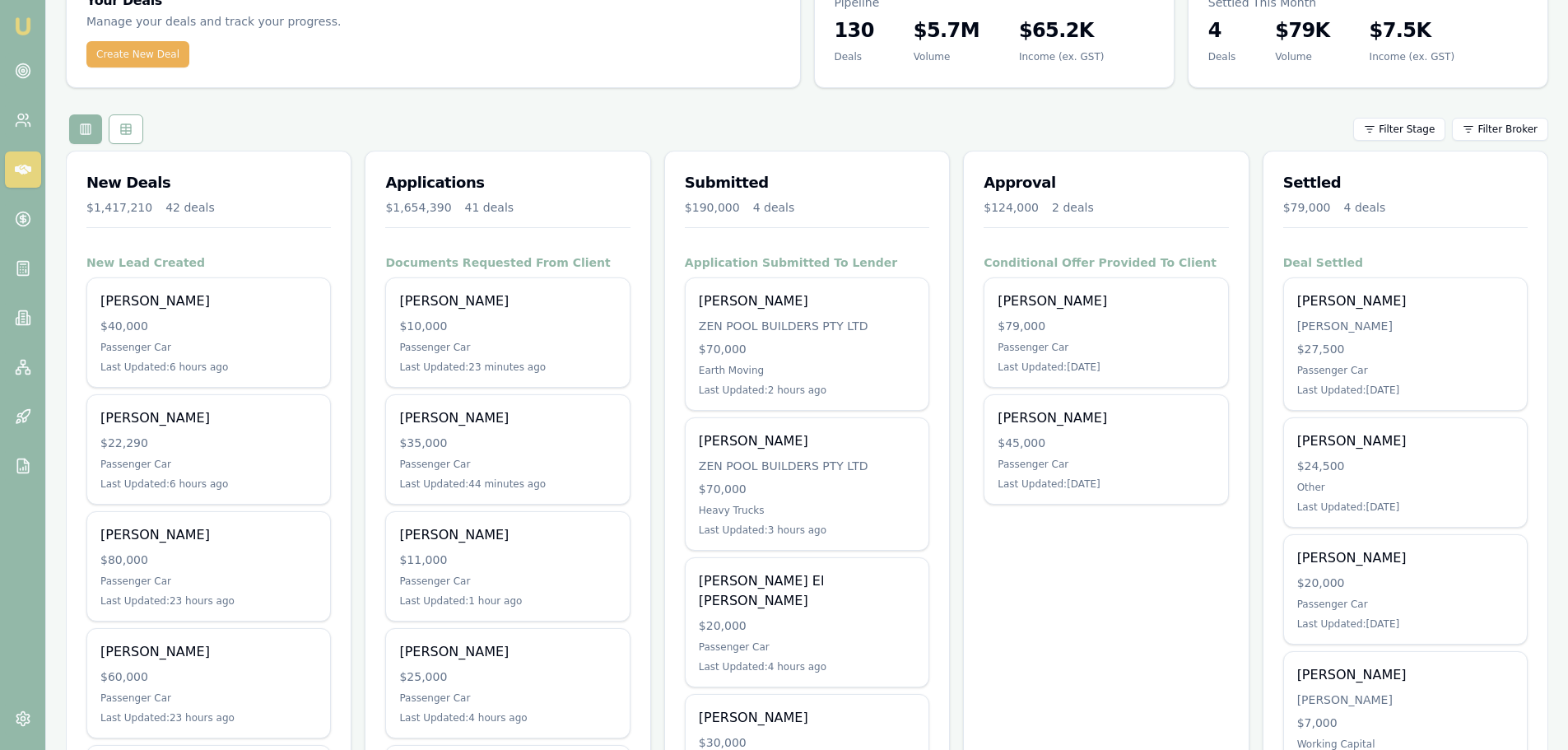
click at [477, 121] on div "Filter Stage Filter Broker" at bounding box center [807, 128] width 1483 height 30
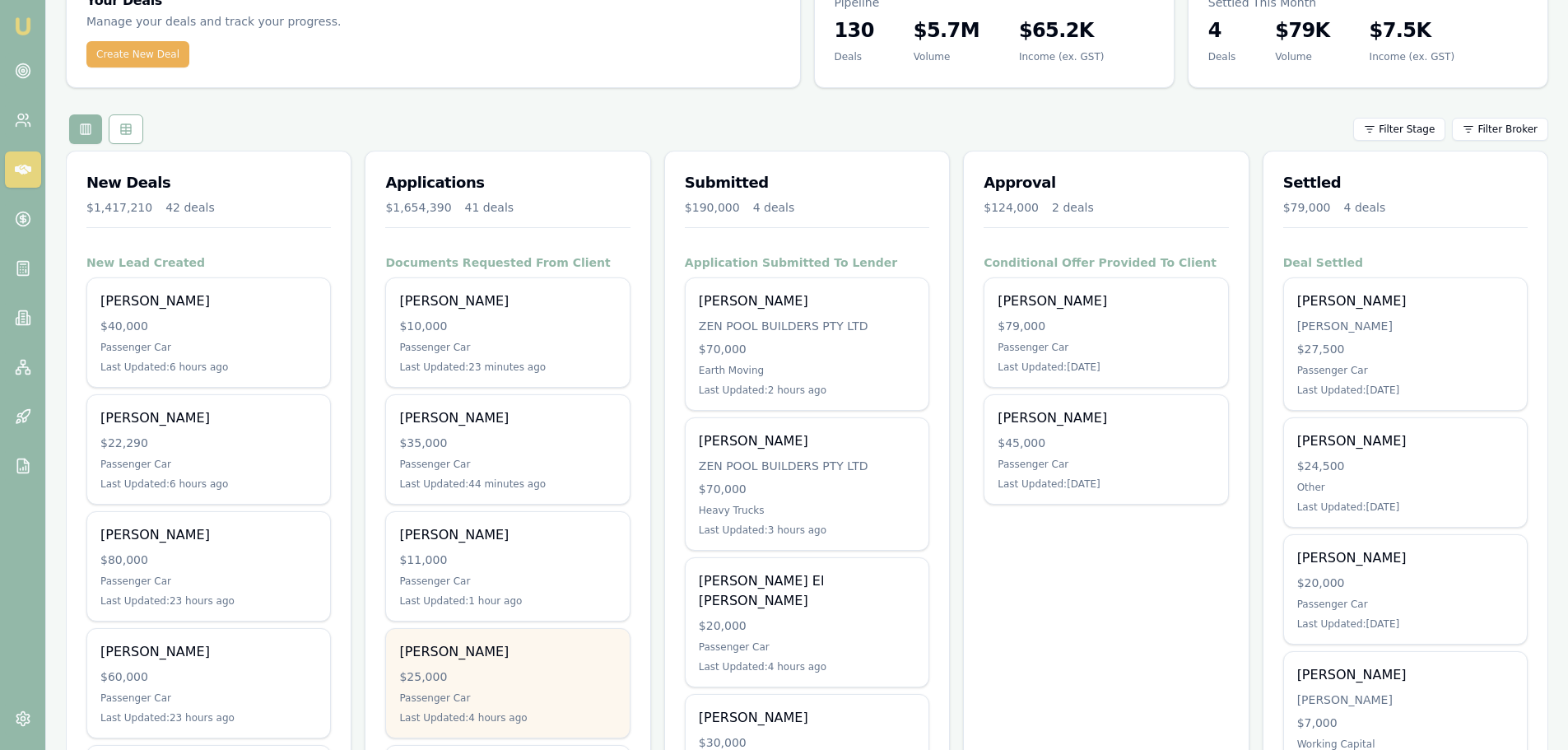
click at [514, 711] on div "Last Updated: 4 hours ago" at bounding box center [508, 717] width 216 height 13
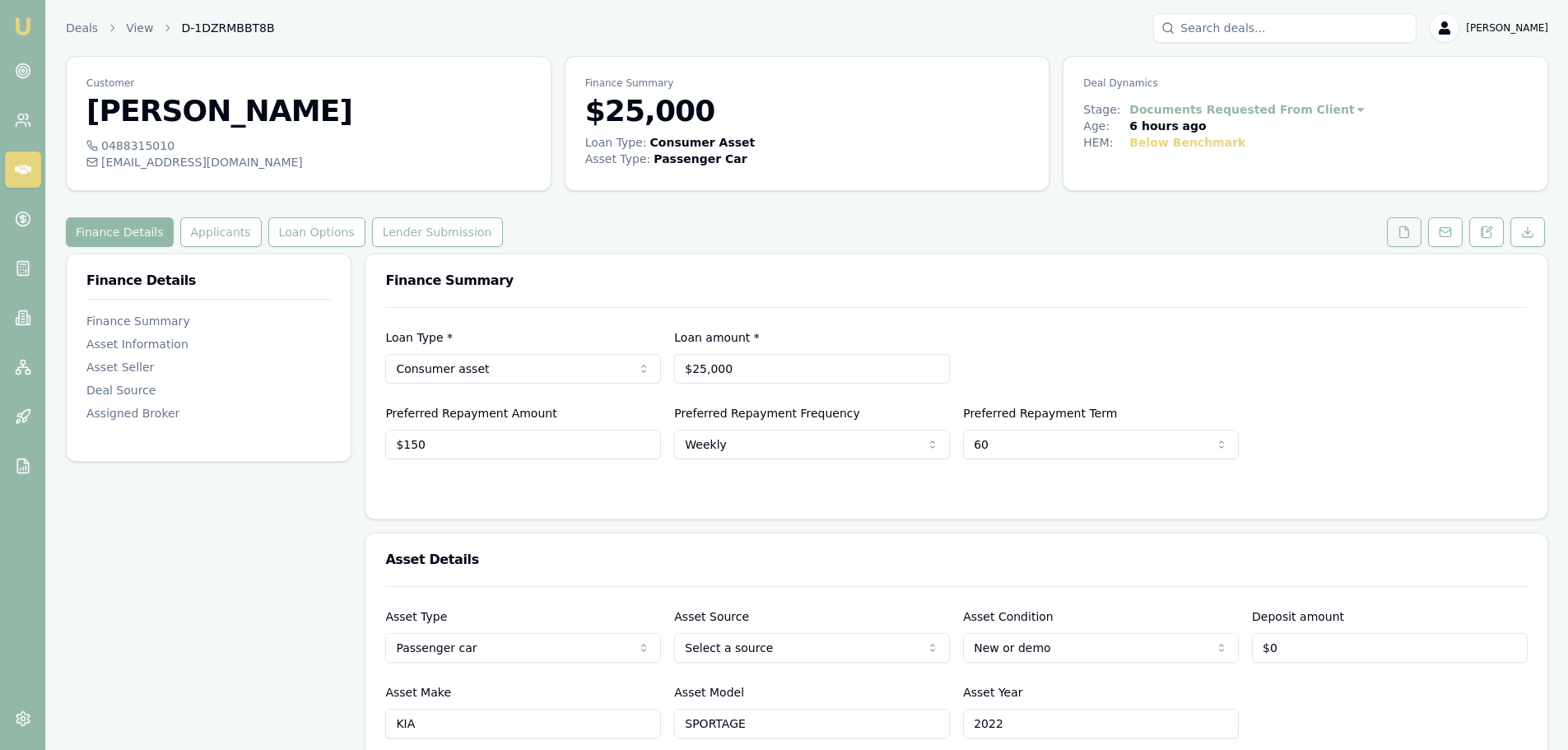
click at [1403, 237] on icon at bounding box center [1404, 231] width 9 height 11
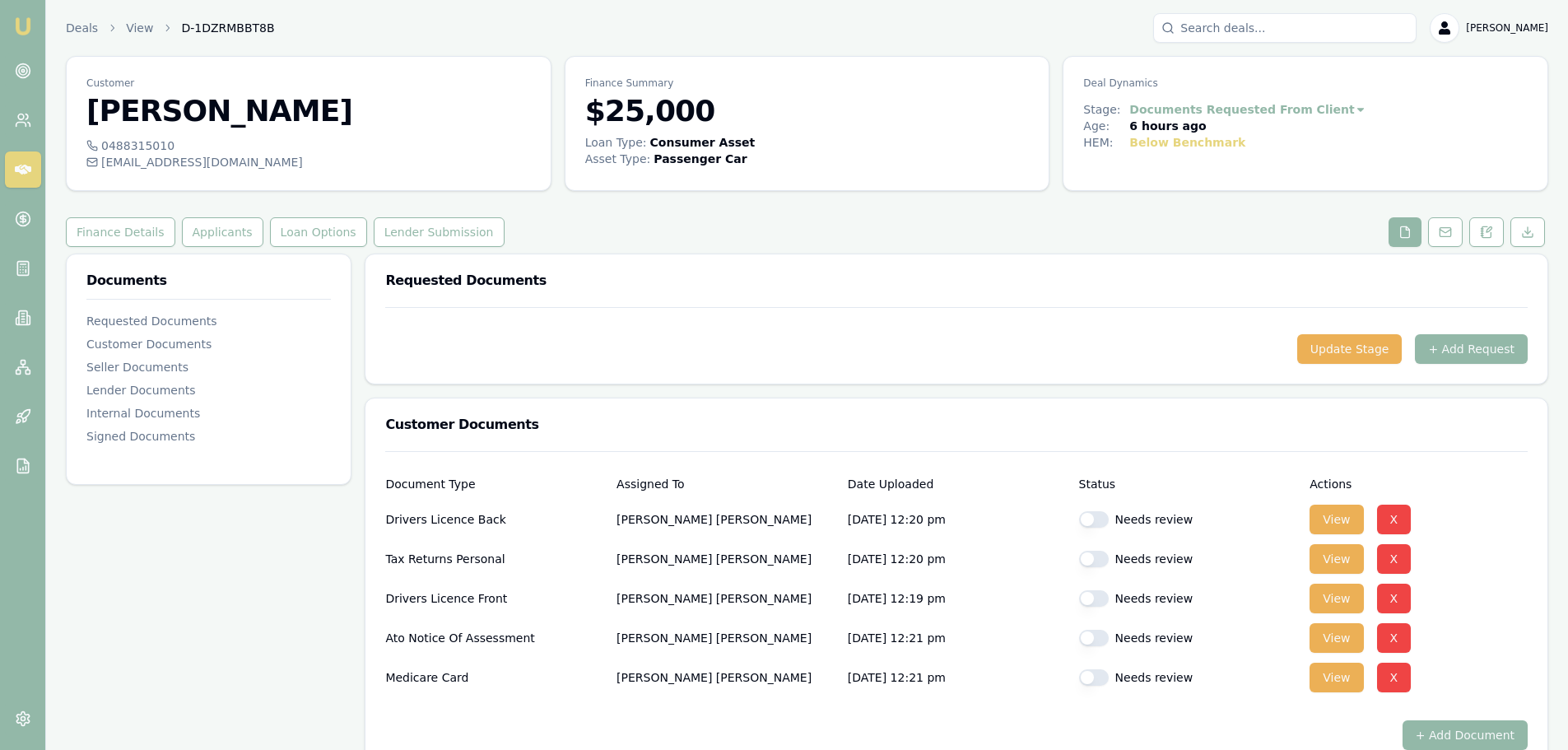
click at [1097, 515] on button "button" at bounding box center [1094, 519] width 30 height 16
checkbox input "true"
click at [1097, 600] on button "button" at bounding box center [1094, 598] width 30 height 16
checkbox input "true"
checkbox input "false"
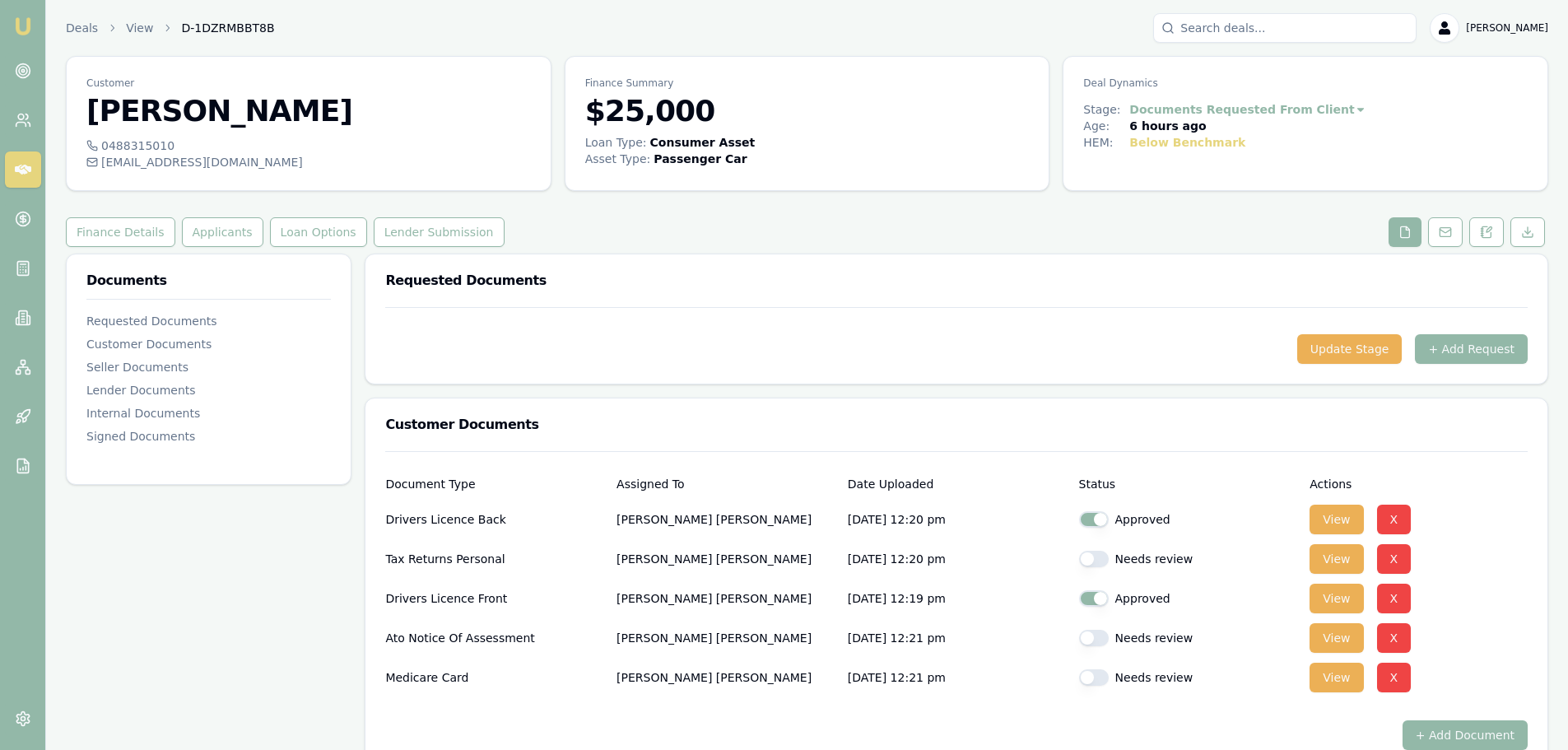
checkbox input "true"
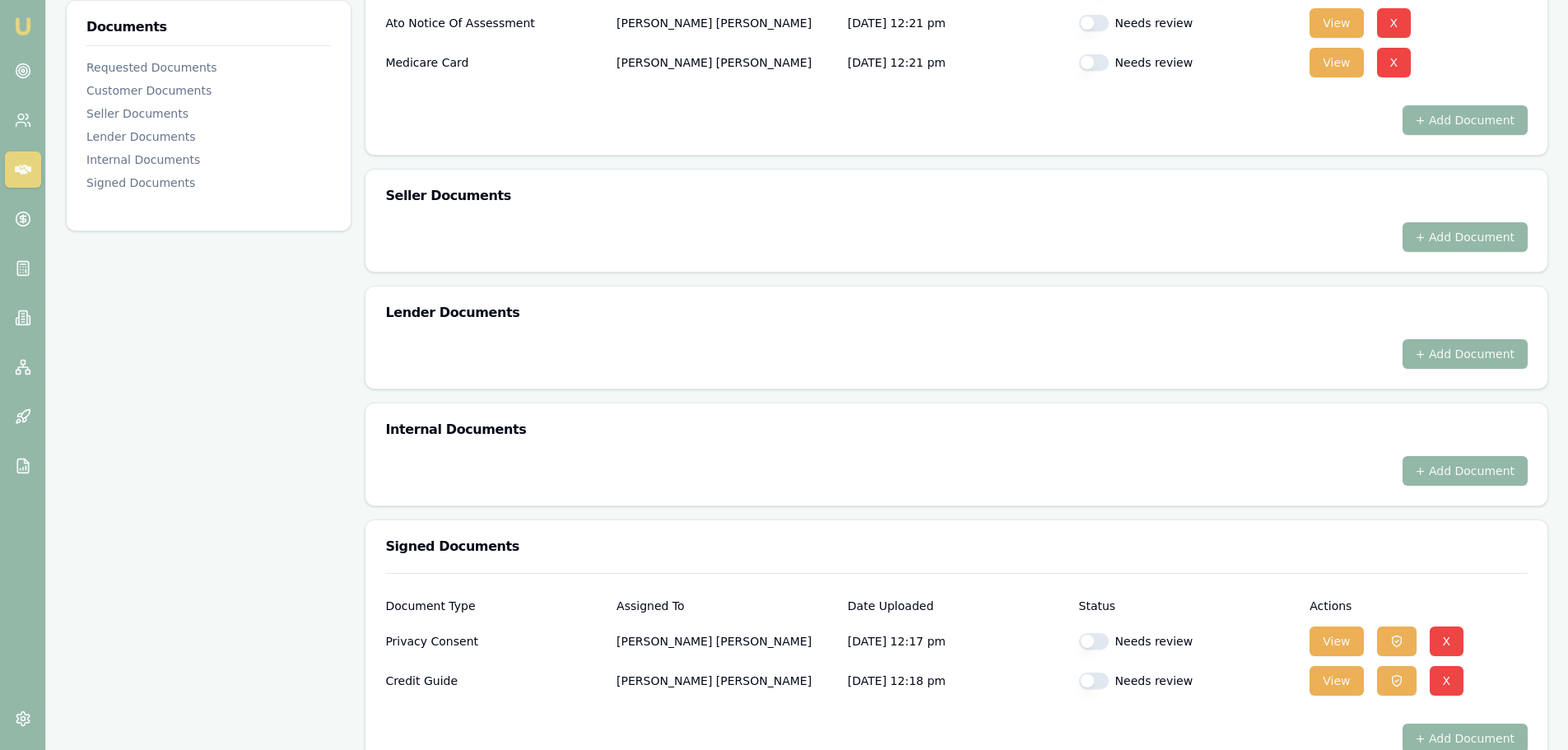
scroll to position [652, 0]
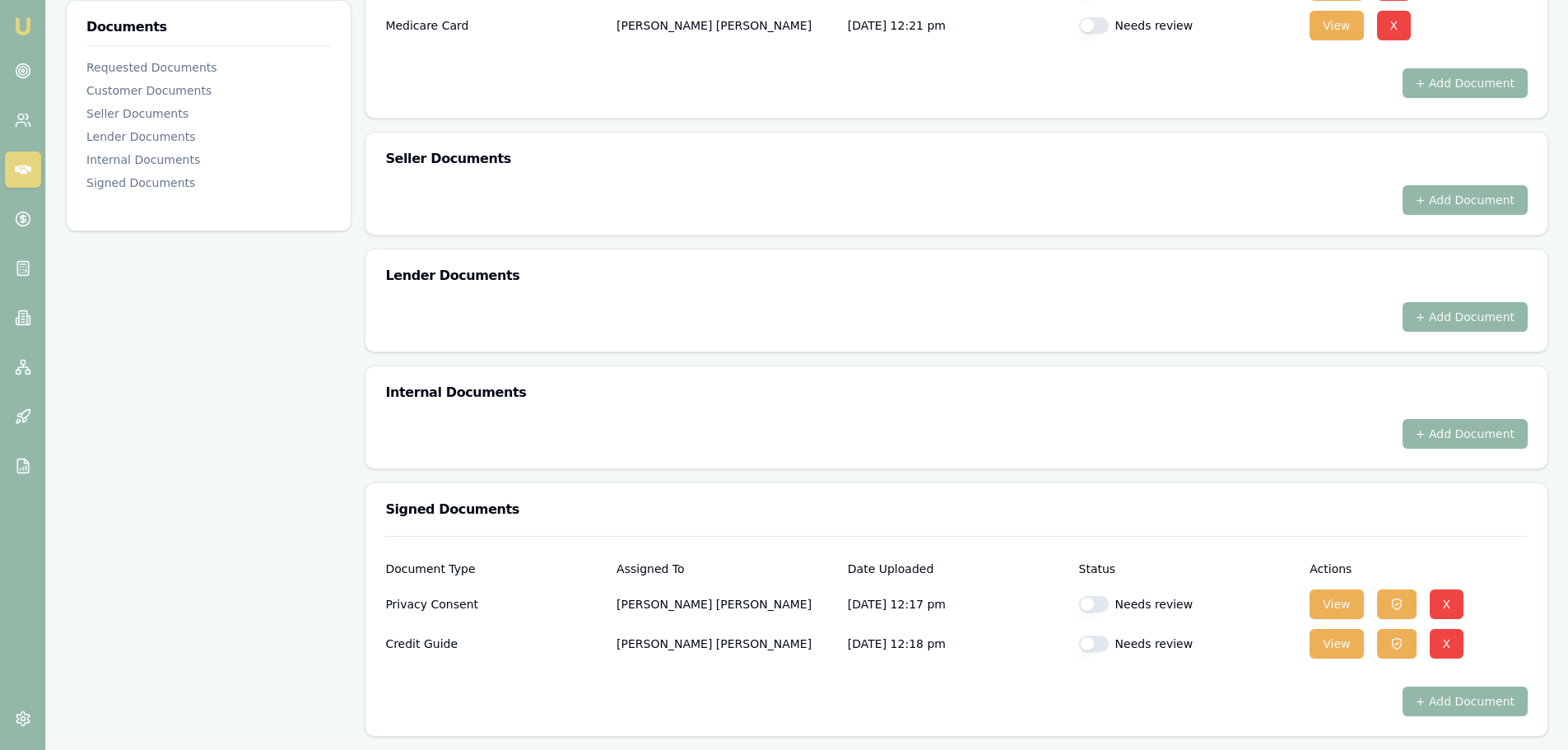
click at [1100, 601] on button "button" at bounding box center [1094, 603] width 30 height 16
checkbox input "true"
click at [1092, 642] on button "button" at bounding box center [1094, 643] width 30 height 16
checkbox input "true"
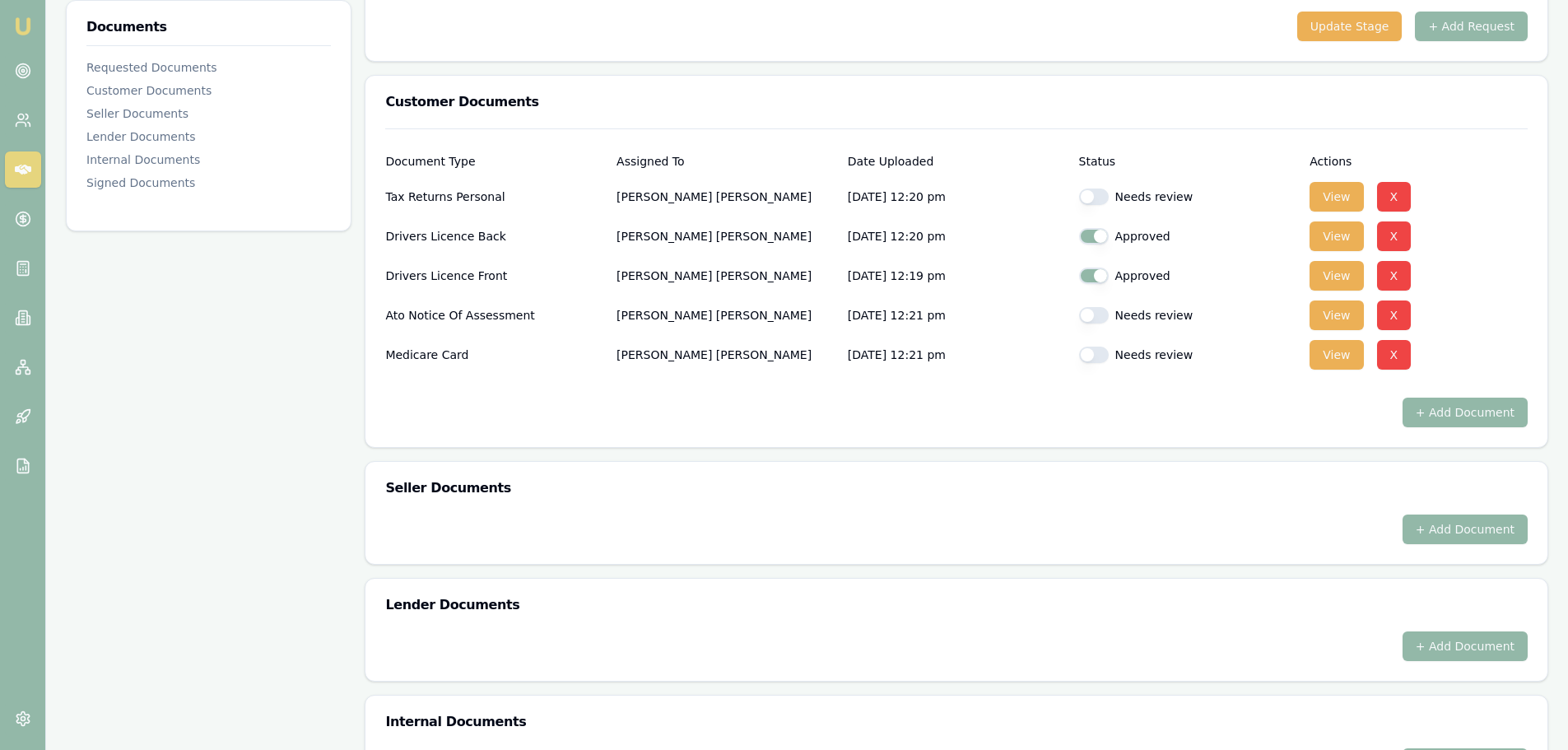
scroll to position [0, 0]
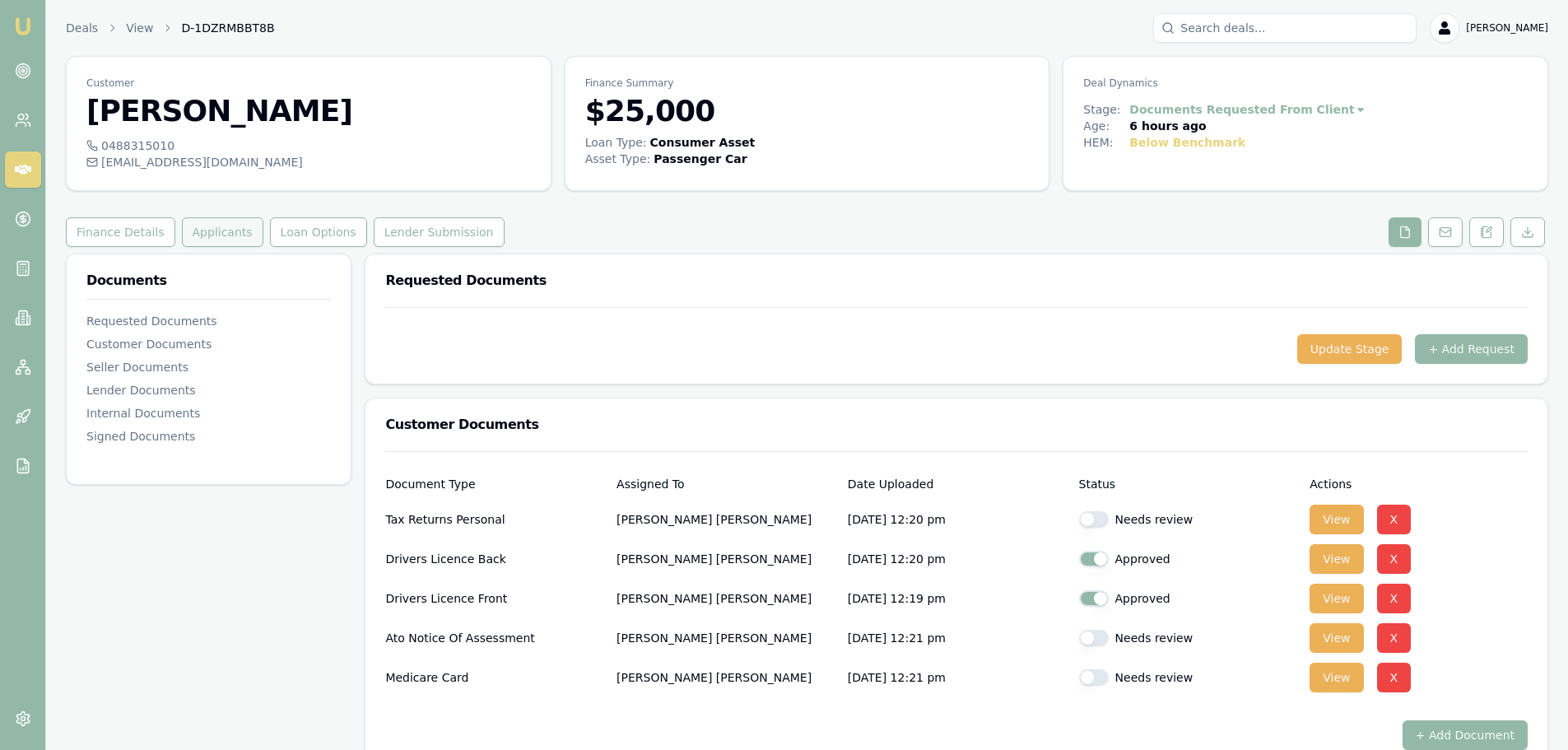
click at [205, 235] on button "Applicants" at bounding box center [222, 232] width 81 height 30
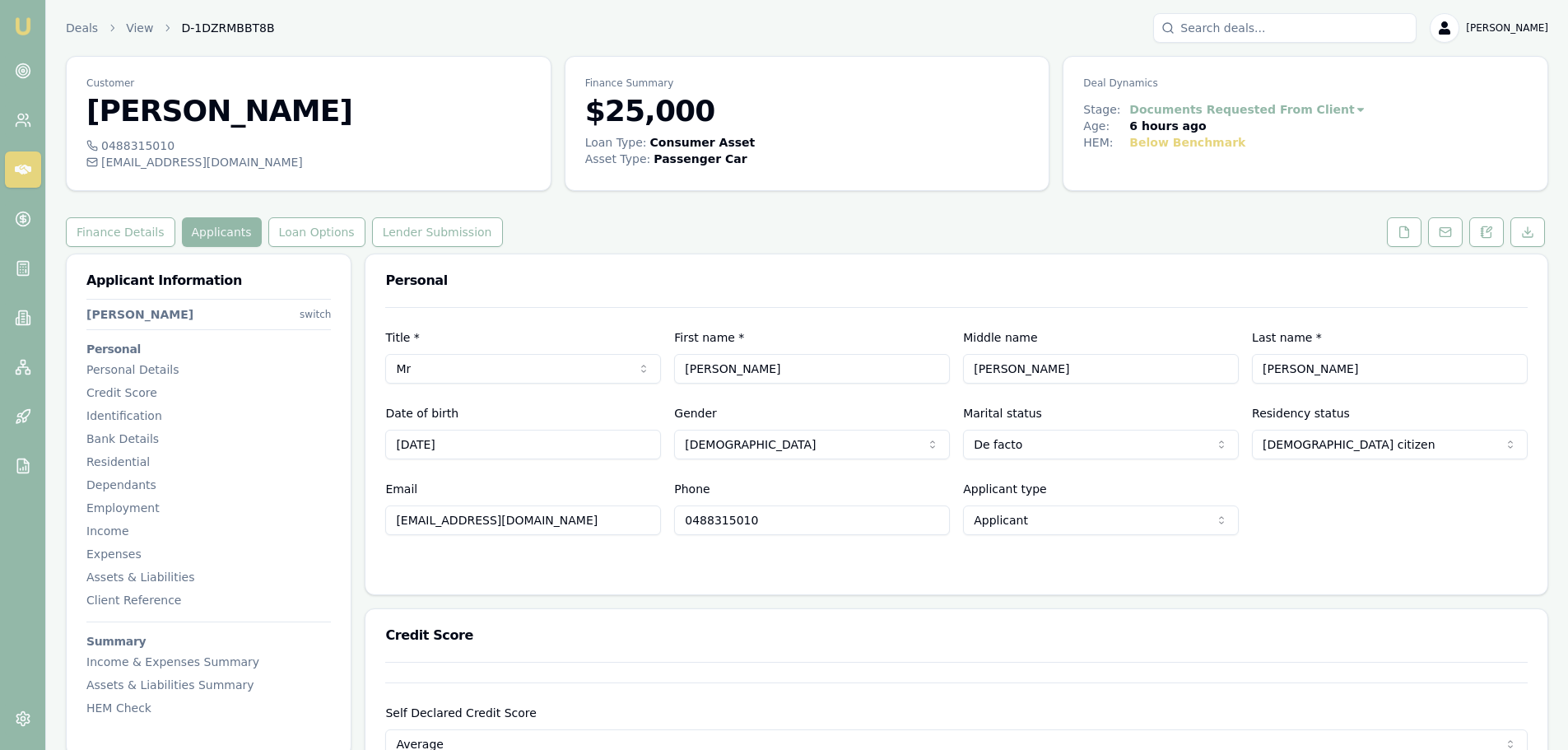
click at [1307, 501] on div "Email [EMAIL_ADDRESS][DOMAIN_NAME] Phone [PHONE_NUMBER] Applicant type Applican…" at bounding box center [956, 507] width 1143 height 56
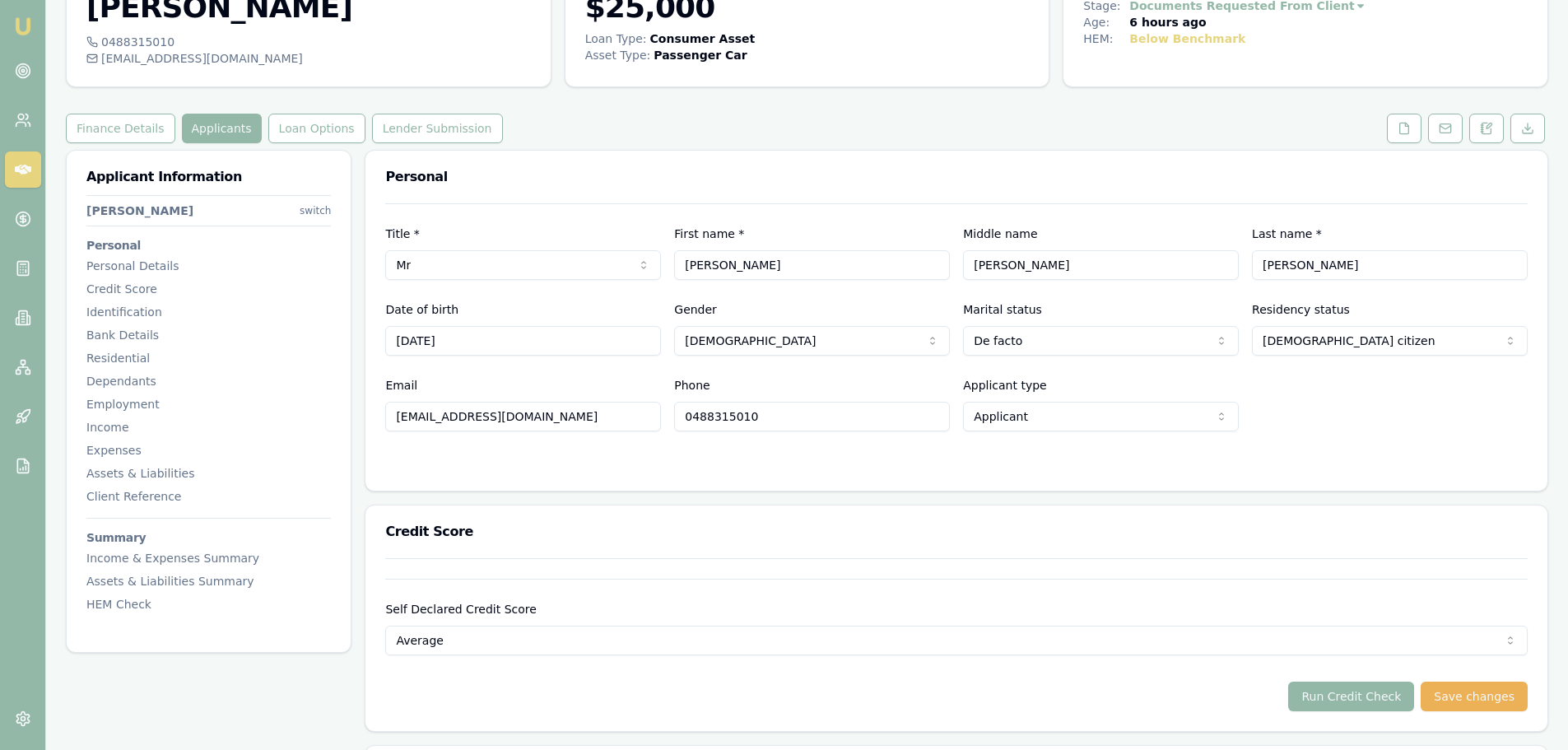
scroll to position [247, 0]
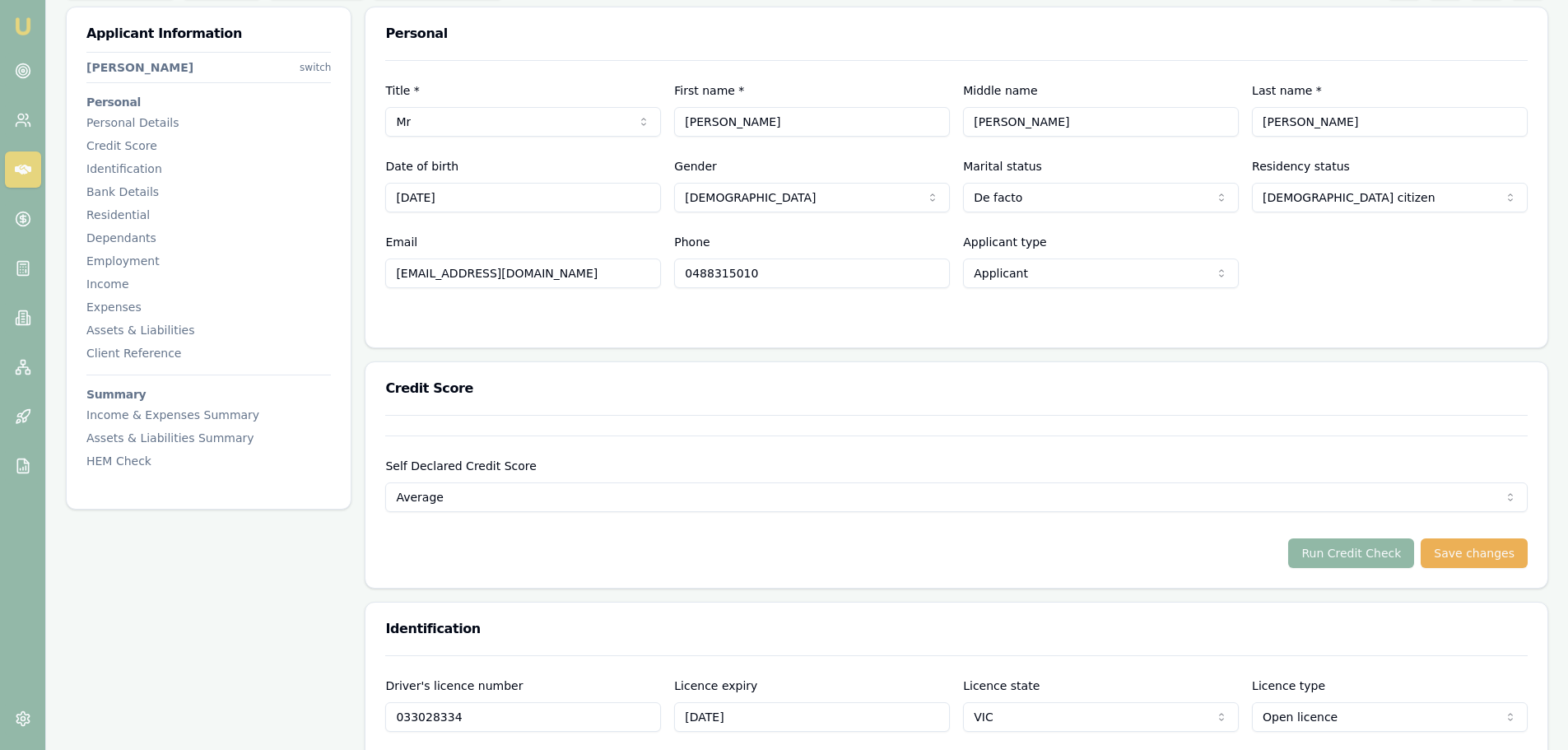
click at [1359, 553] on button "Run Credit Check" at bounding box center [1351, 553] width 125 height 30
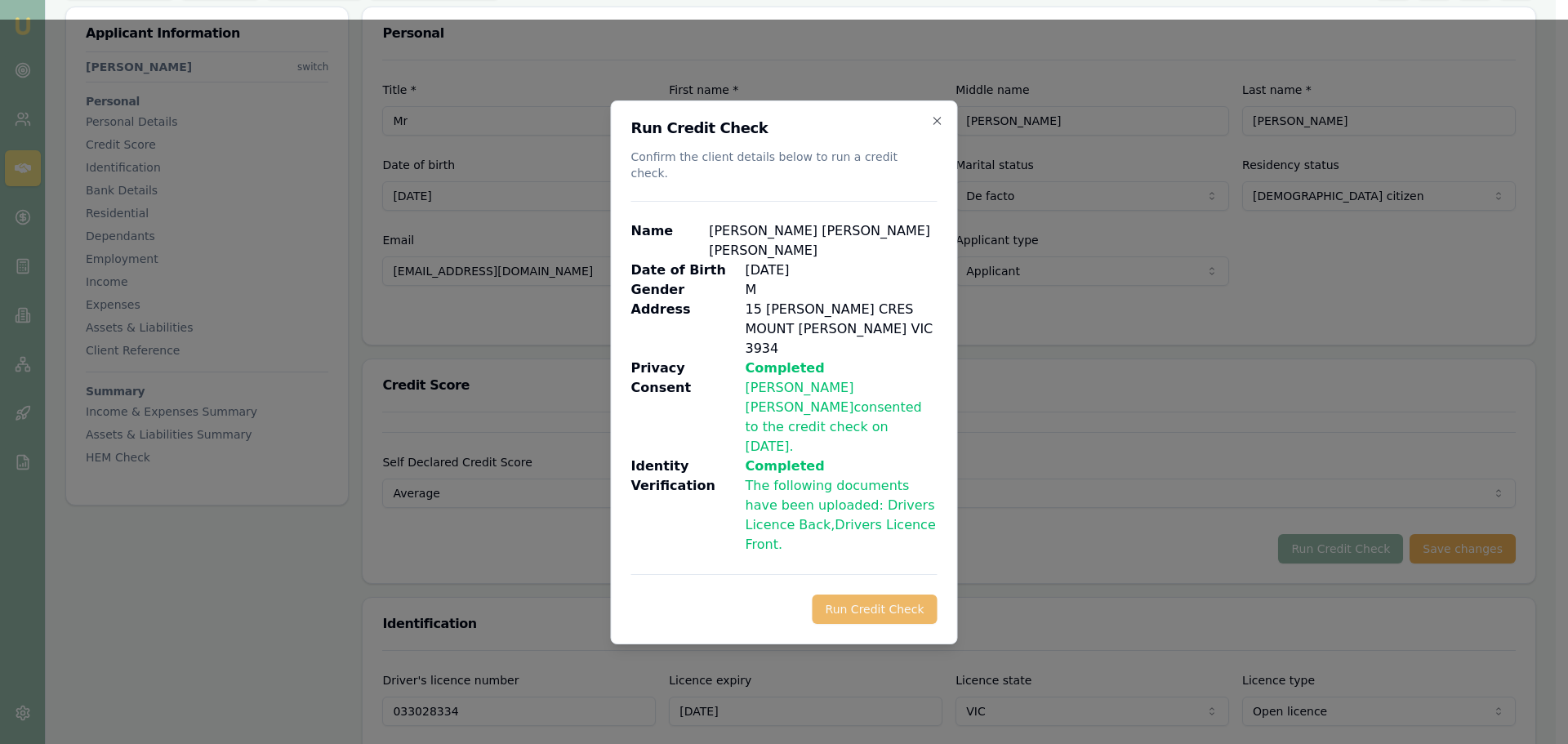
click at [919, 595] on button "Run Credit Check" at bounding box center [874, 609] width 124 height 29
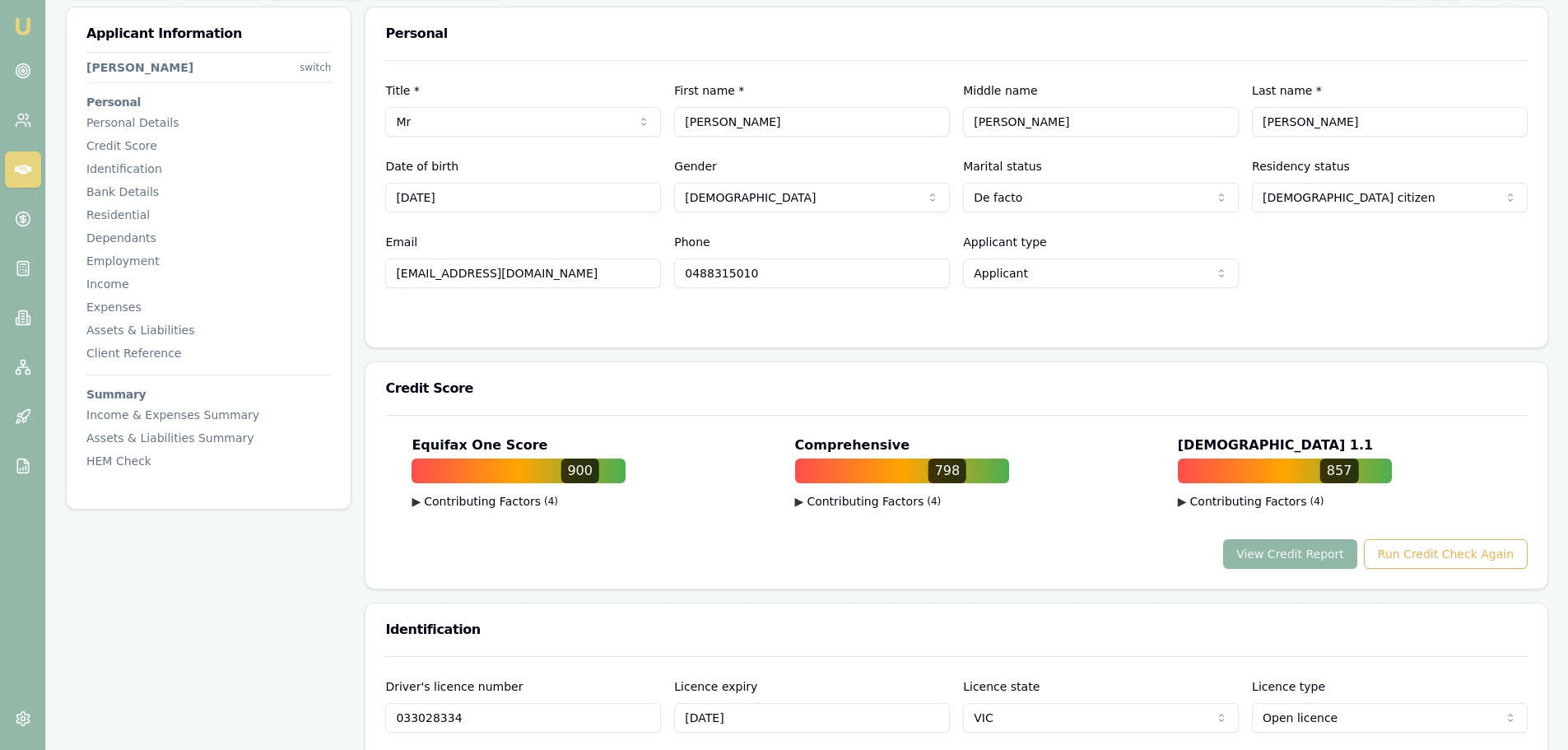
click at [1306, 556] on button "View Credit Report" at bounding box center [1290, 554] width 134 height 30
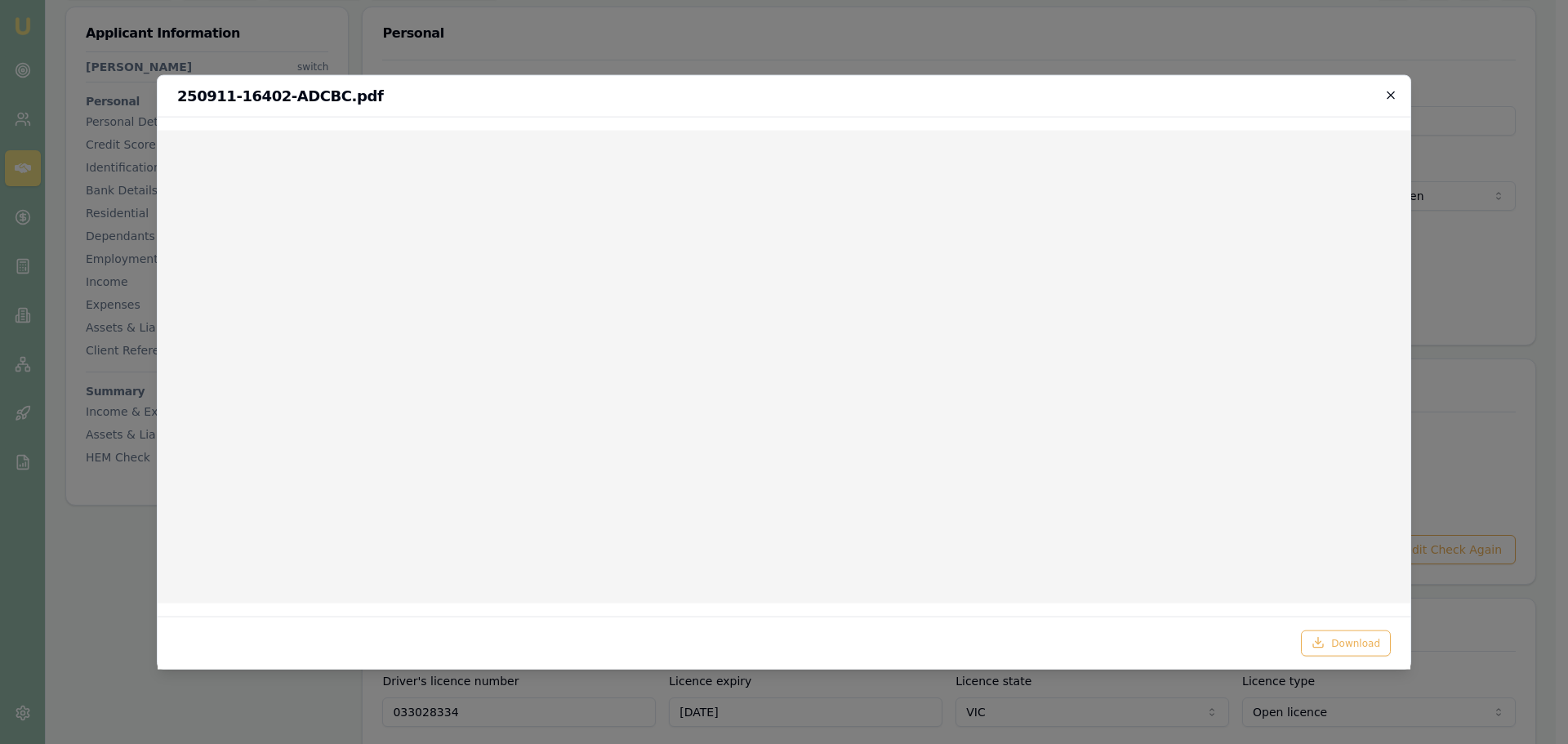
click at [1388, 93] on icon "button" at bounding box center [1391, 95] width 13 height 13
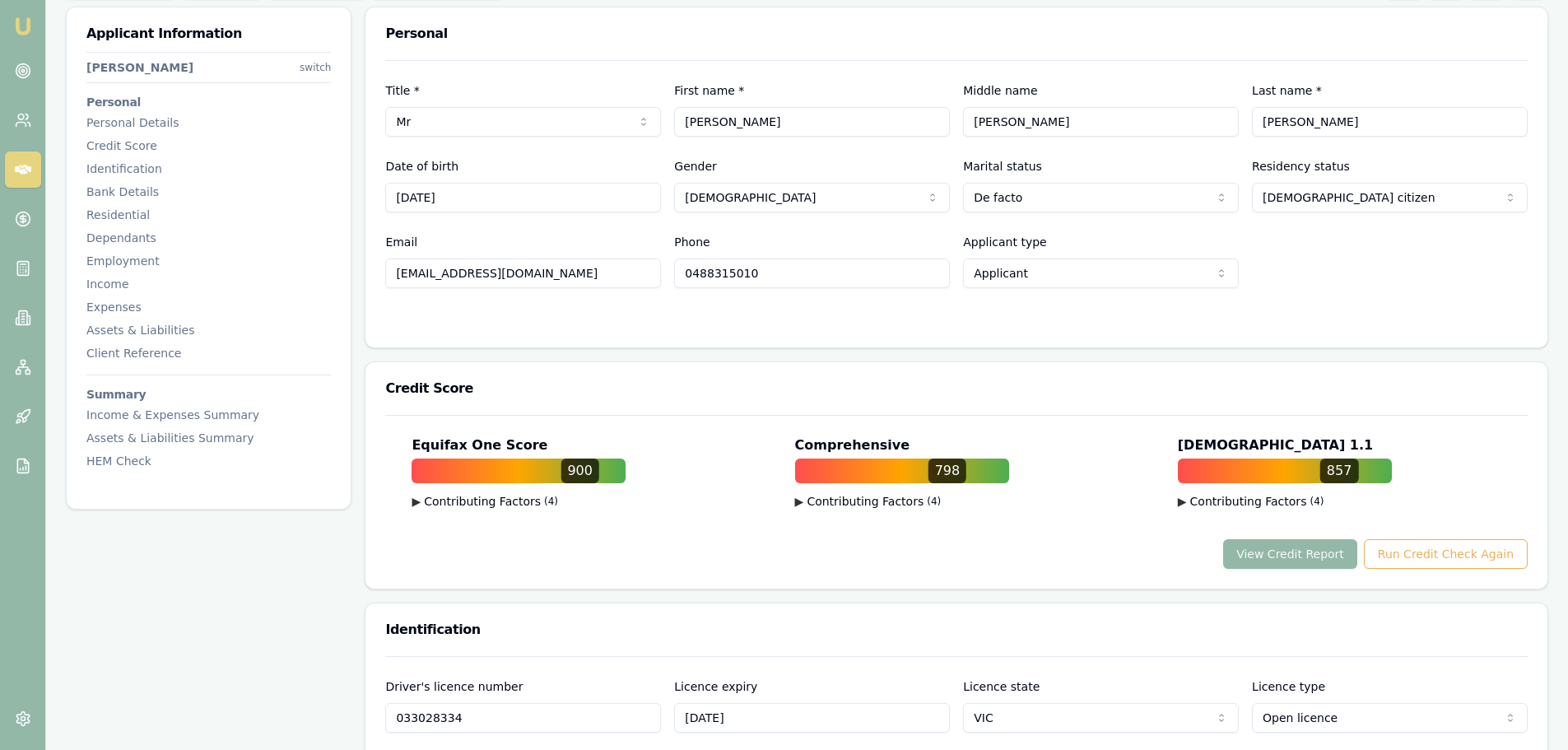
scroll to position [0, 0]
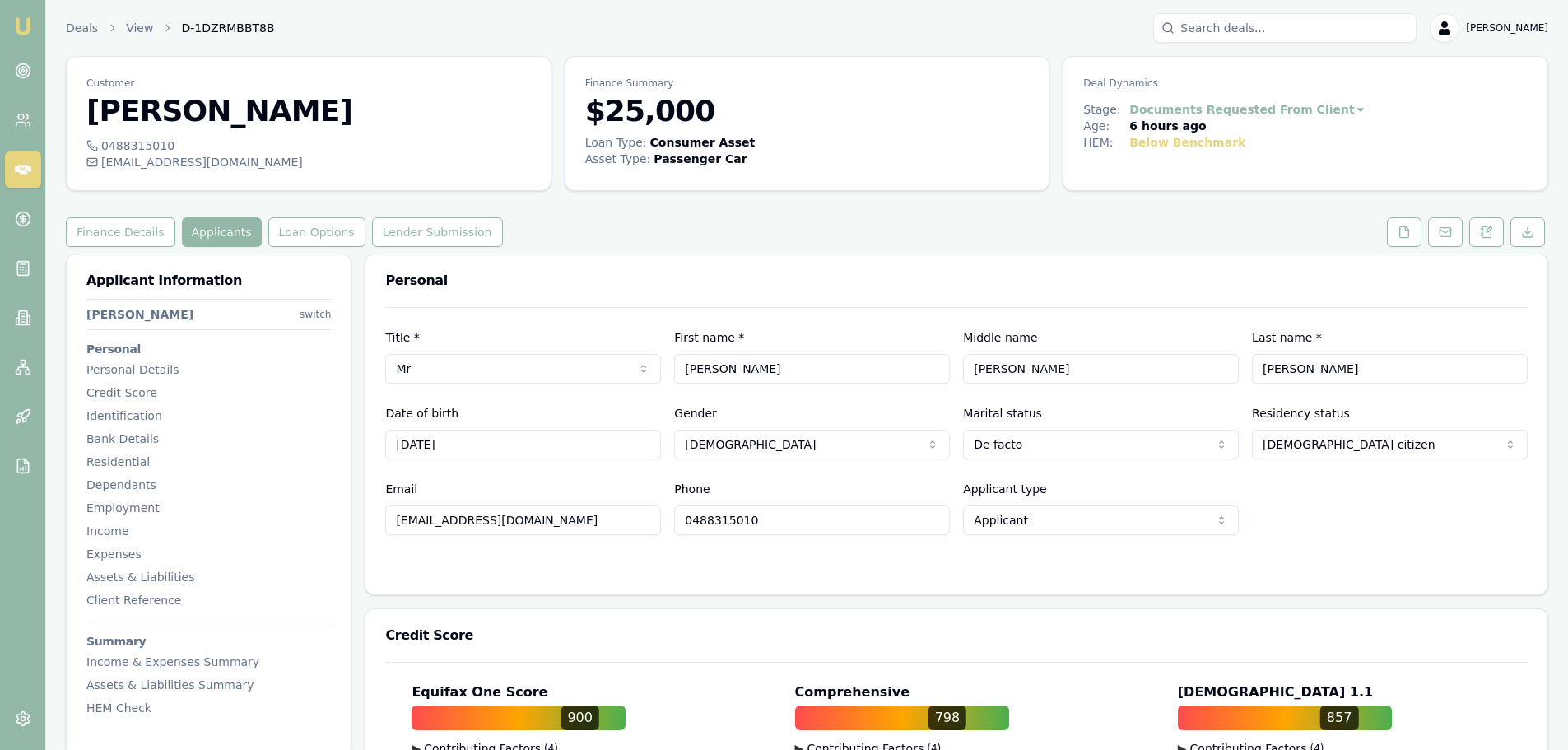
click at [638, 225] on div "Finance Details Applicants Loan Options Lender Submission" at bounding box center [807, 232] width 1483 height 30
click at [137, 243] on button "Finance Details" at bounding box center [121, 232] width 109 height 30
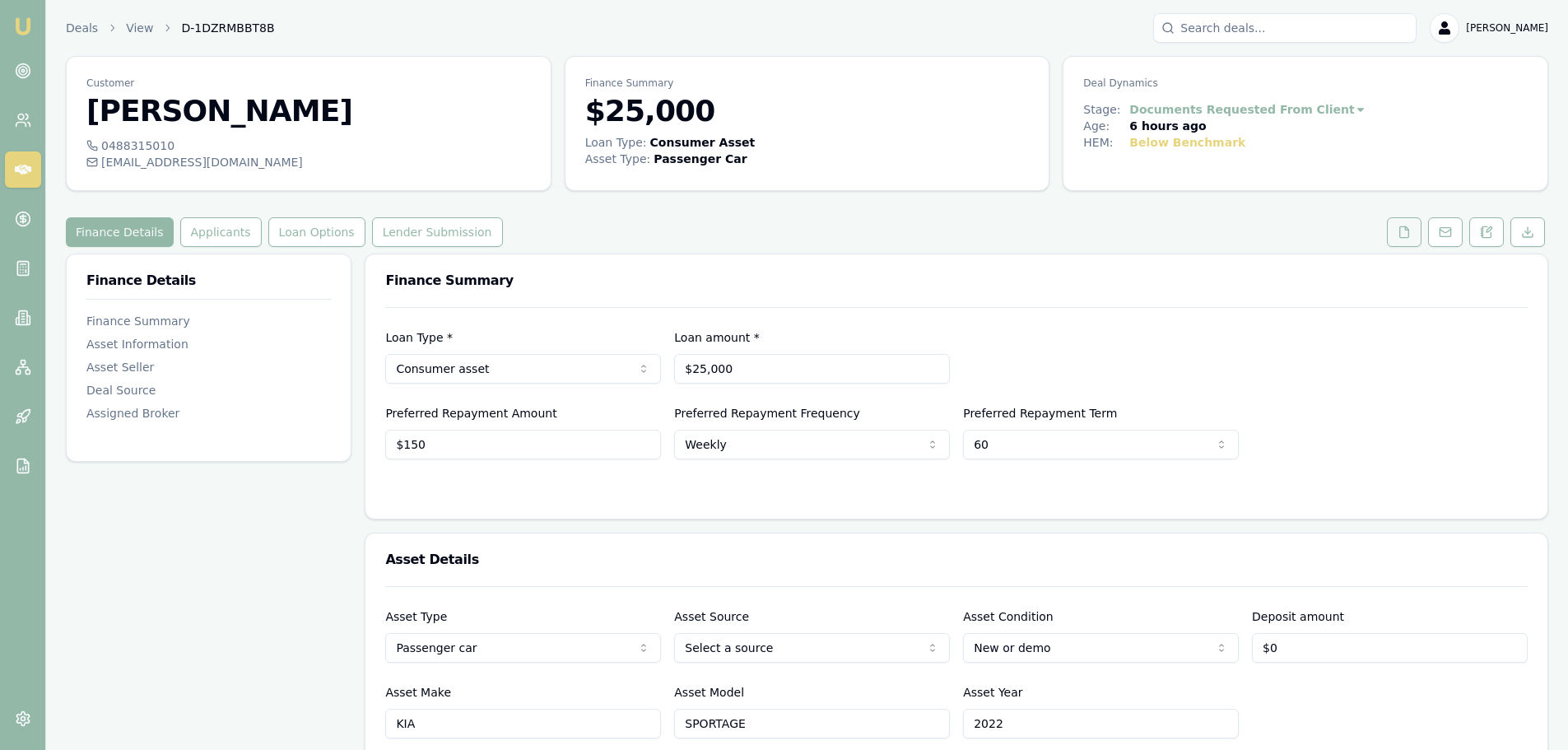
click at [1402, 234] on icon at bounding box center [1404, 232] width 13 height 13
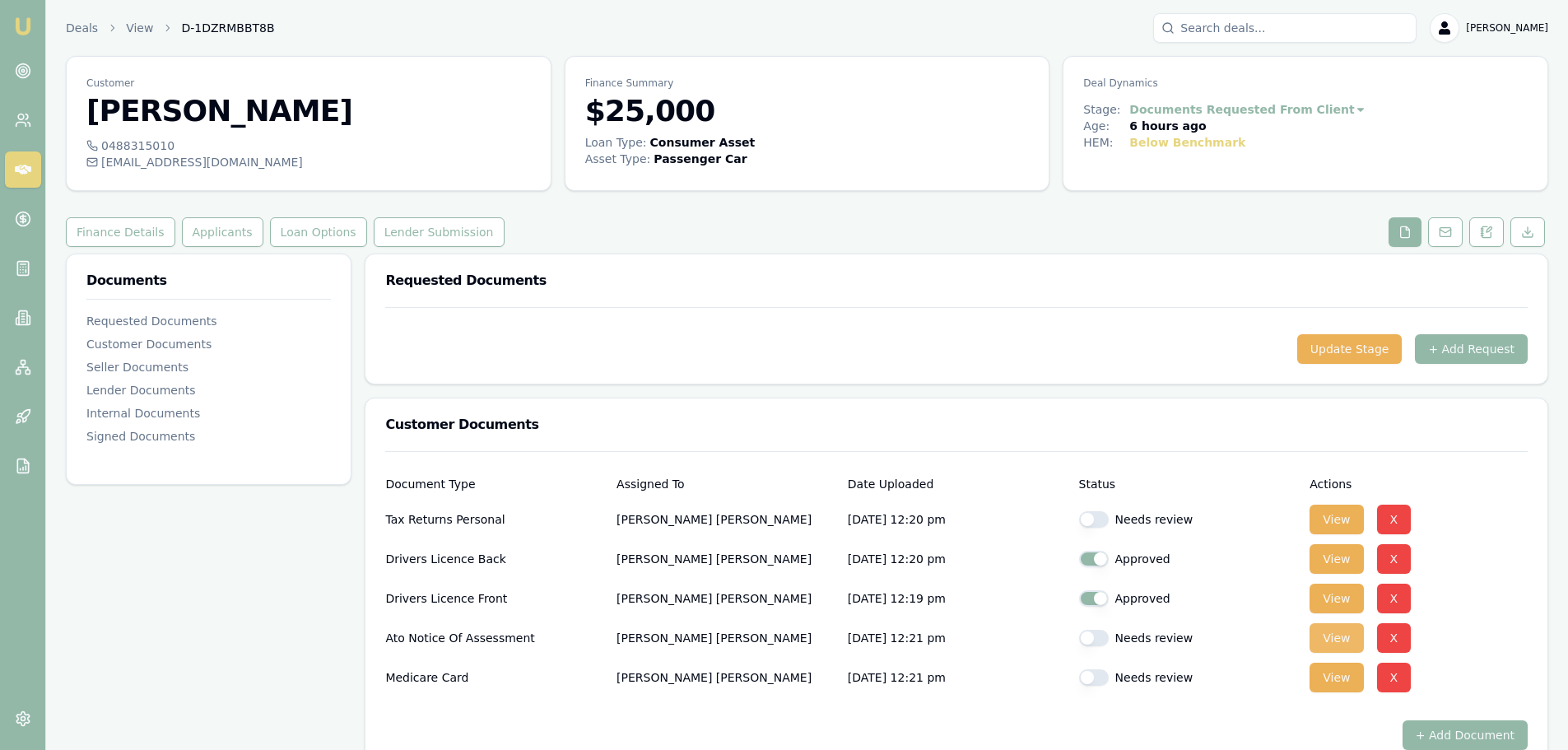
click at [1335, 633] on button "View" at bounding box center [1336, 638] width 54 height 30
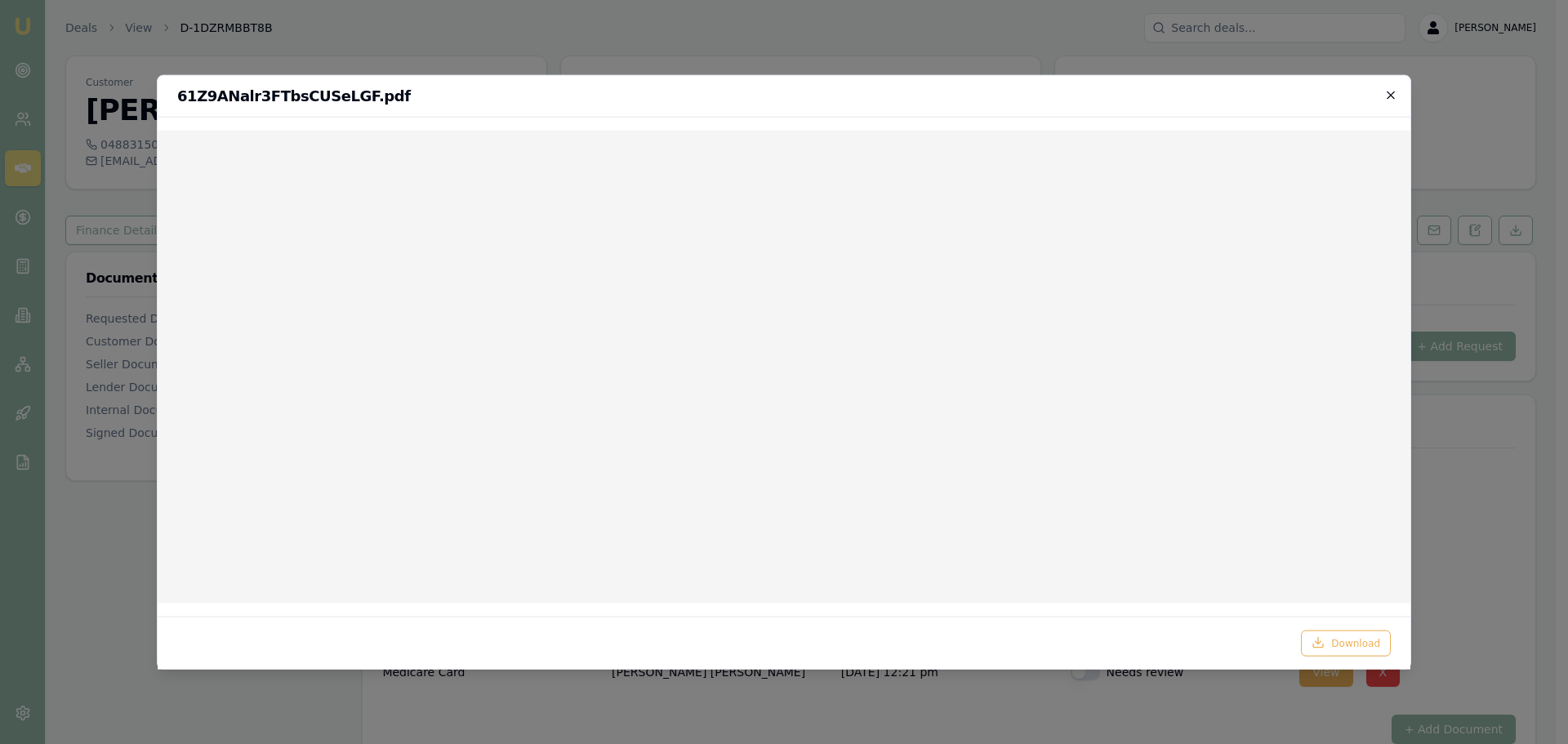
click at [1390, 95] on icon "button" at bounding box center [1391, 95] width 13 height 13
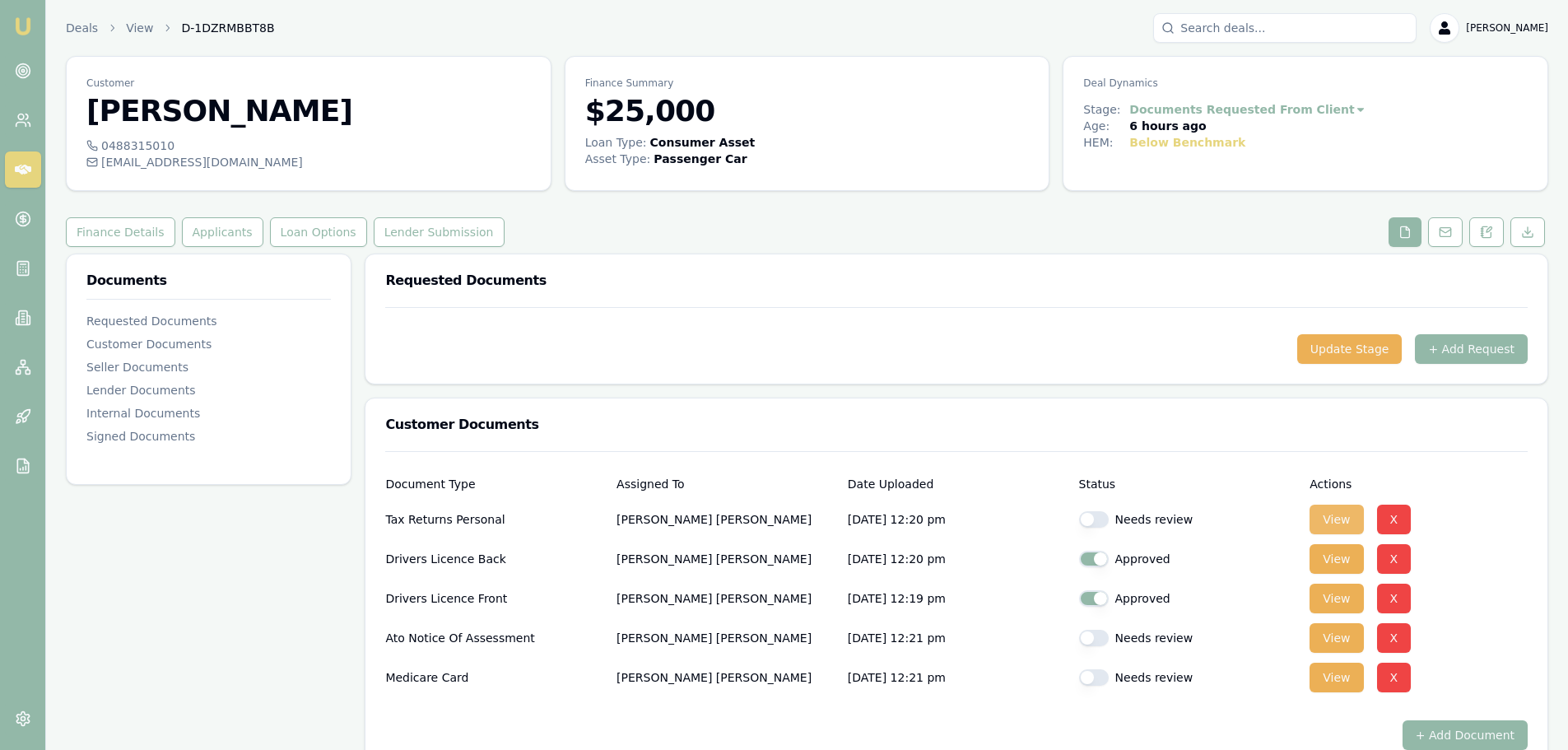
click at [1329, 509] on button "View" at bounding box center [1336, 519] width 54 height 30
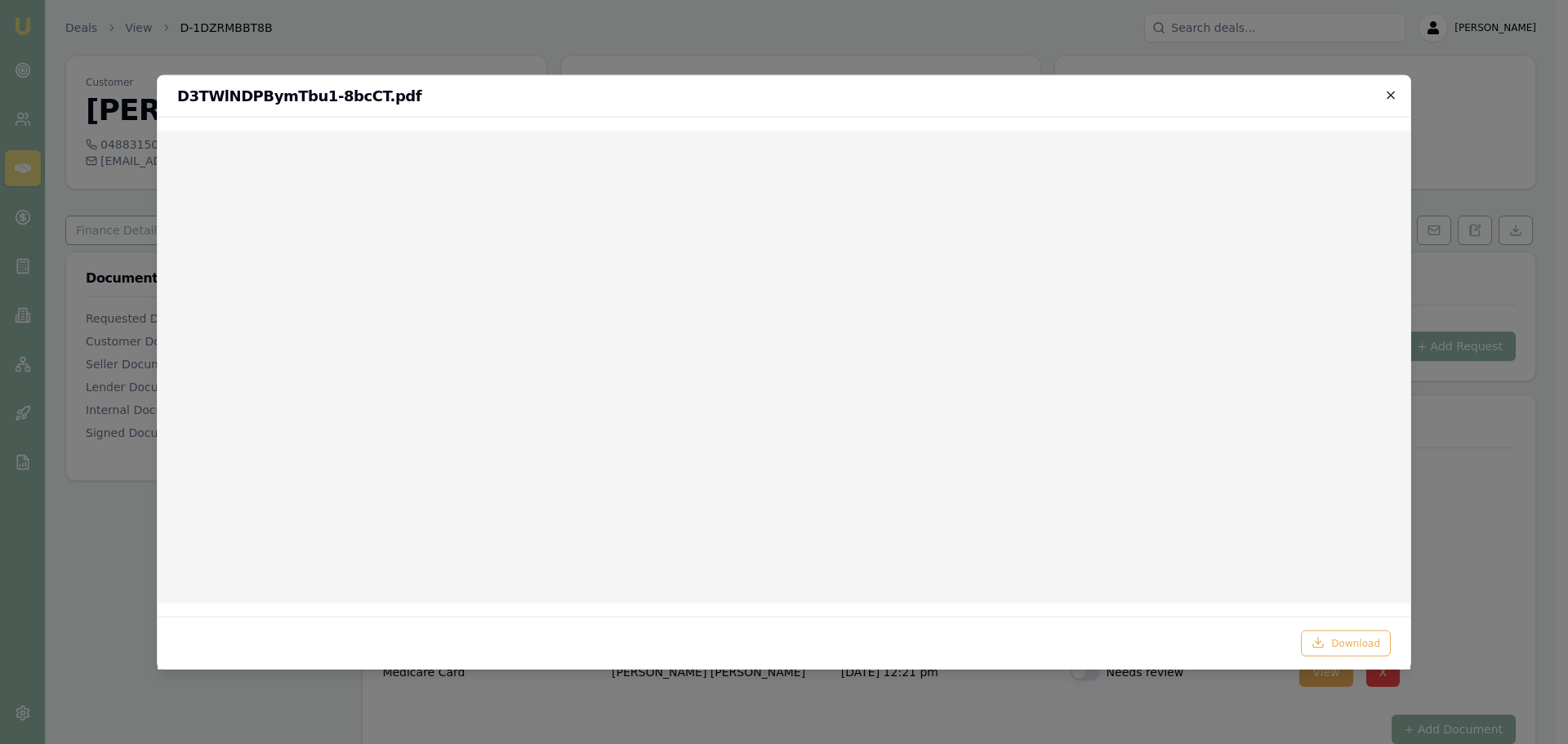
click at [1393, 96] on icon "button" at bounding box center [1391, 95] width 13 height 13
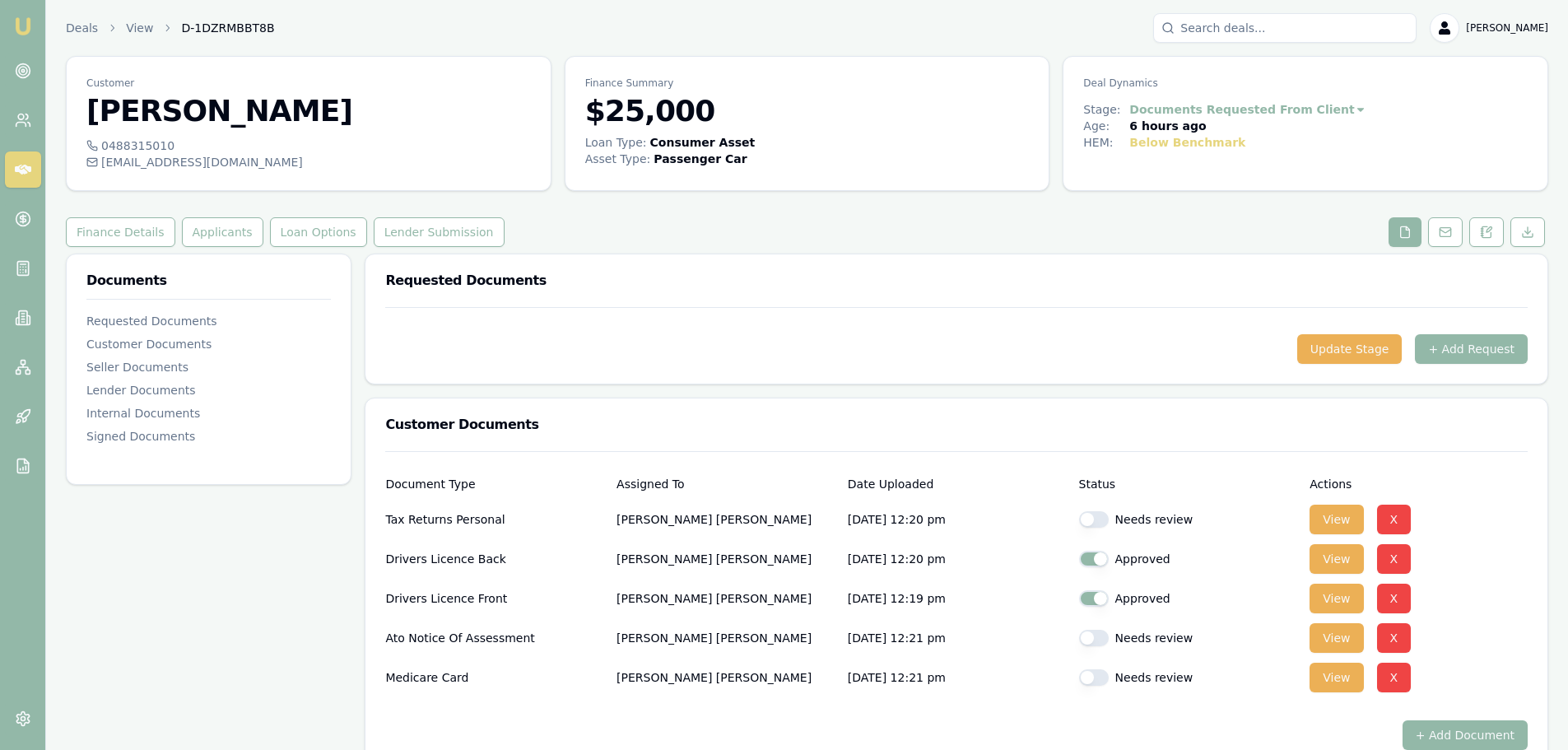
click at [1081, 256] on div "Requested Documents" at bounding box center [957, 281] width 1182 height 53
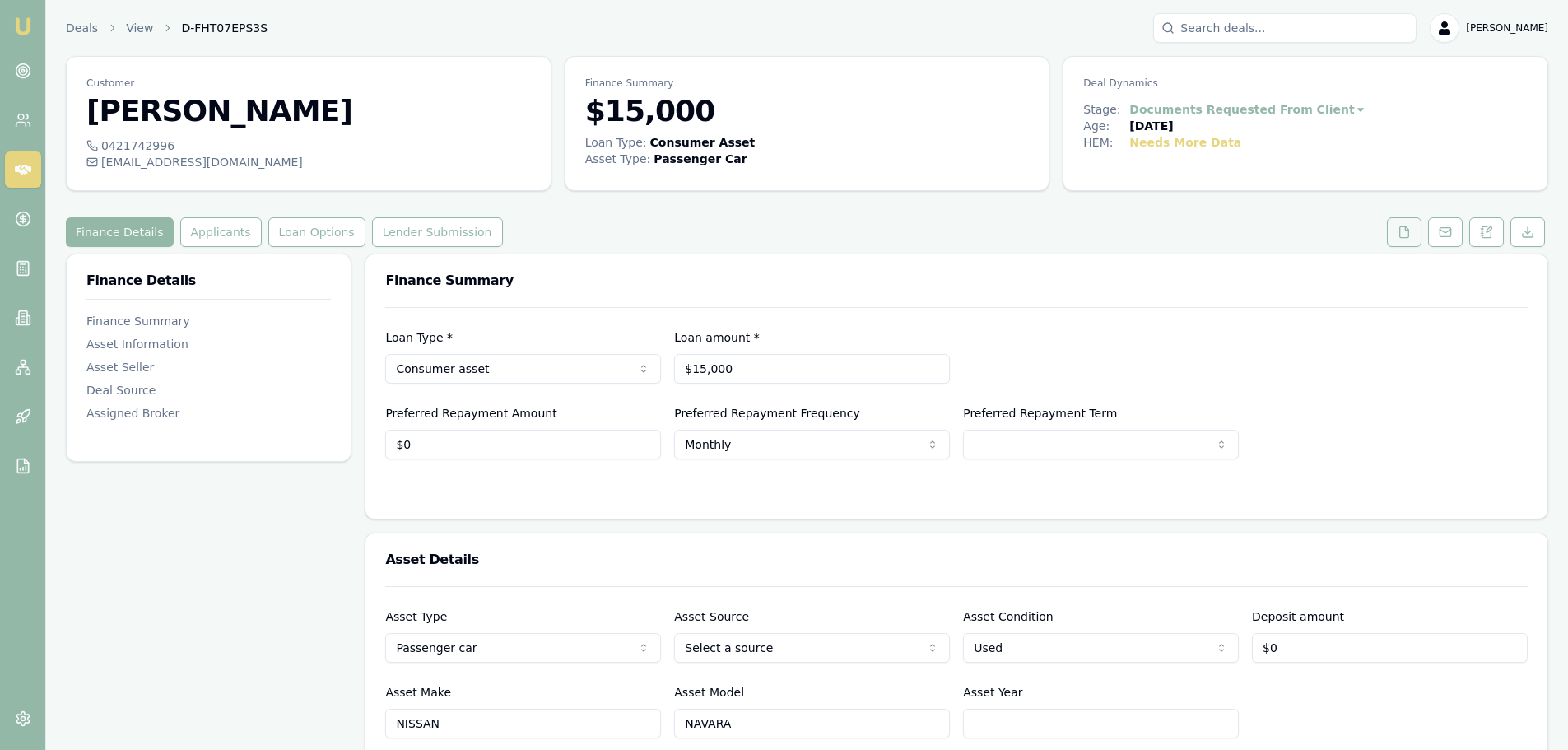
click at [1397, 236] on button at bounding box center [1404, 232] width 34 height 30
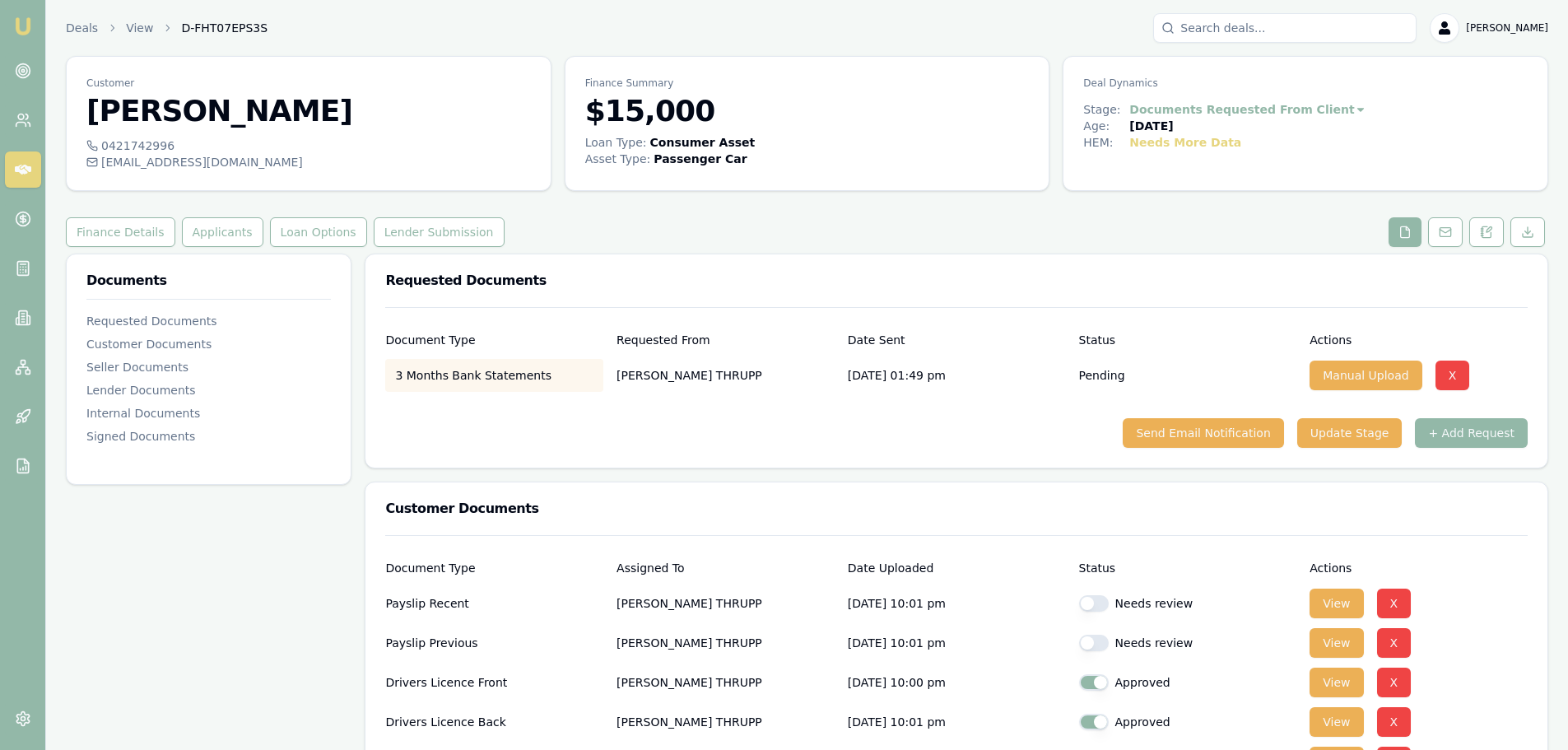
click at [1339, 604] on button "View" at bounding box center [1336, 602] width 54 height 30
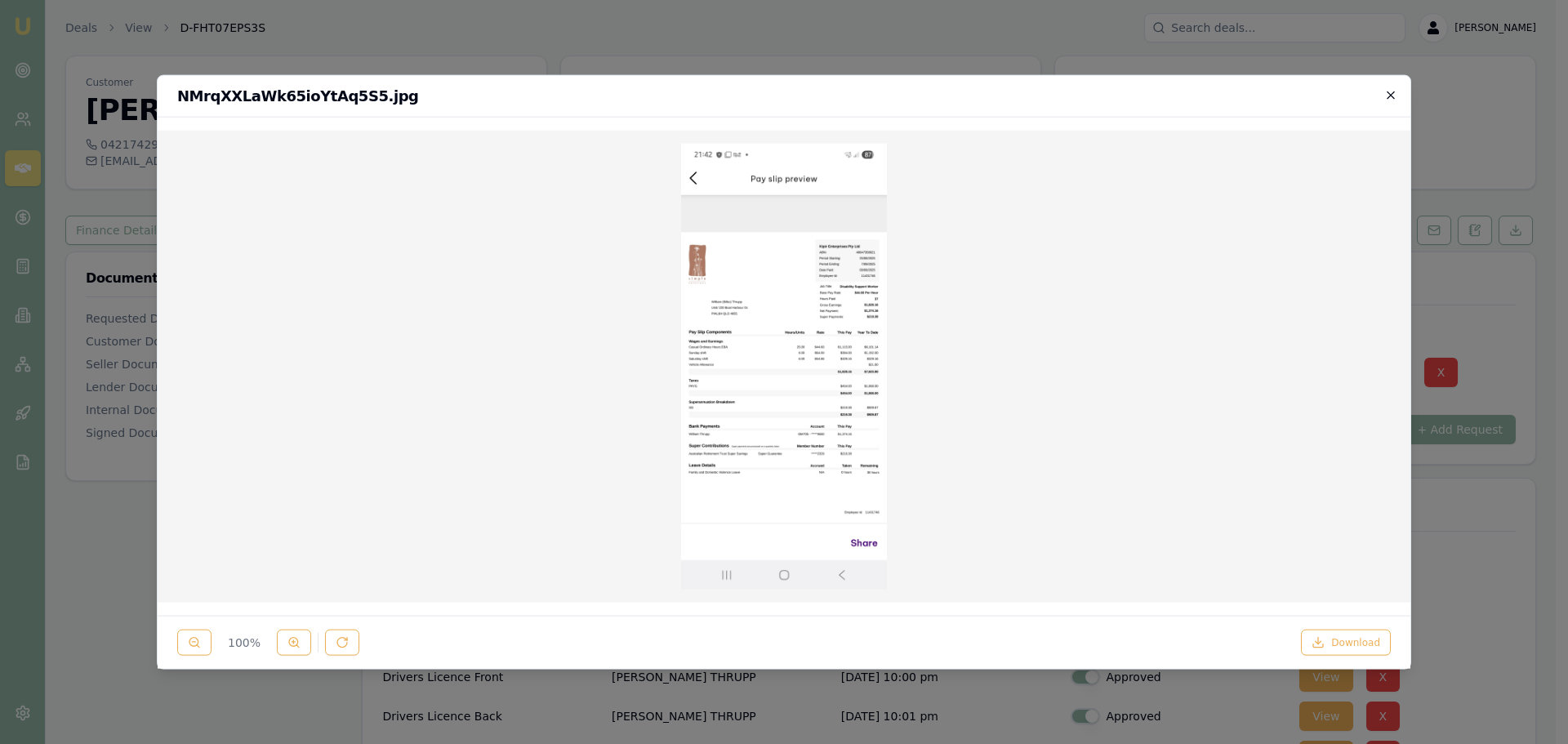
click at [1389, 94] on icon "button" at bounding box center [1391, 95] width 13 height 13
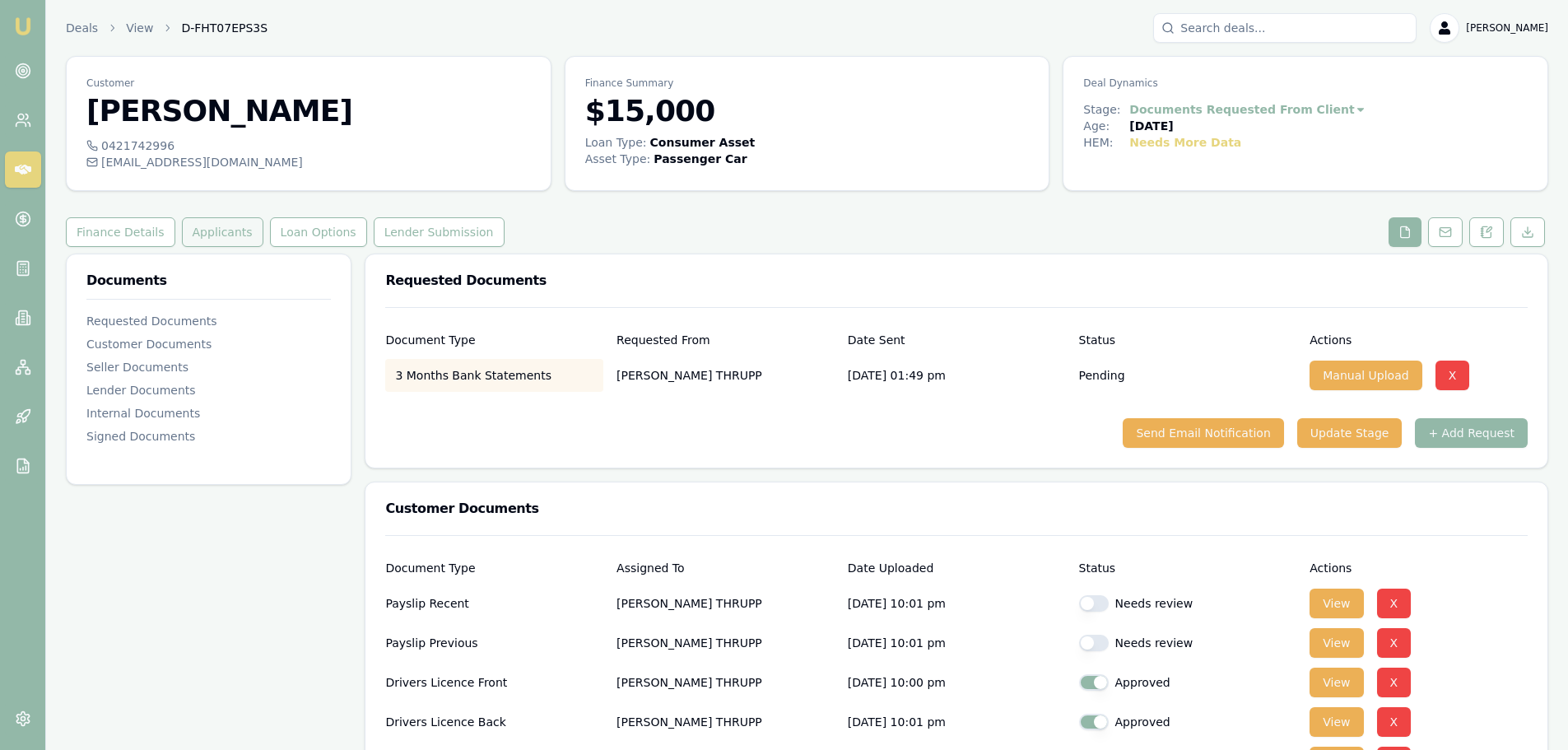
click at [207, 229] on button "Applicants" at bounding box center [222, 232] width 81 height 30
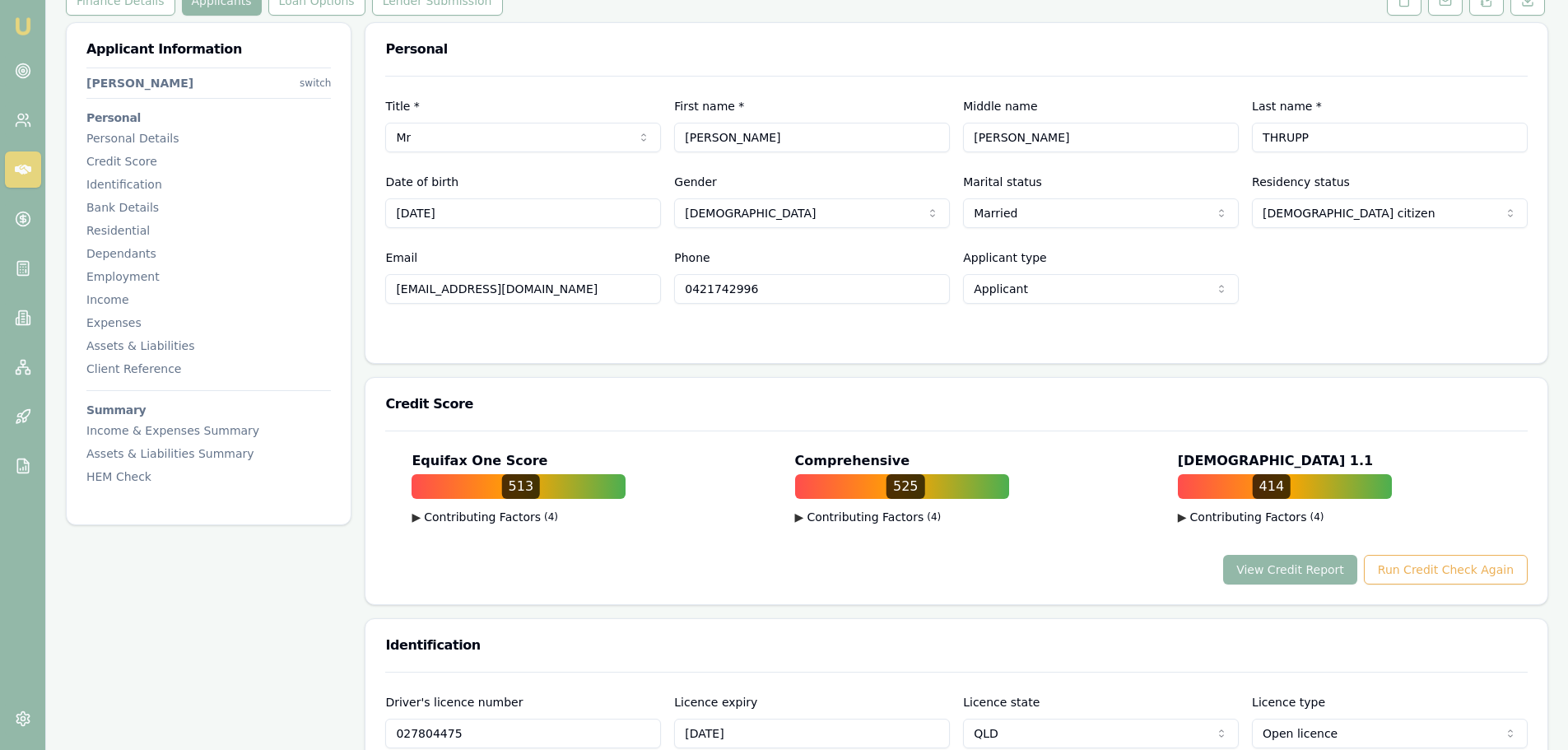
scroll to position [247, 0]
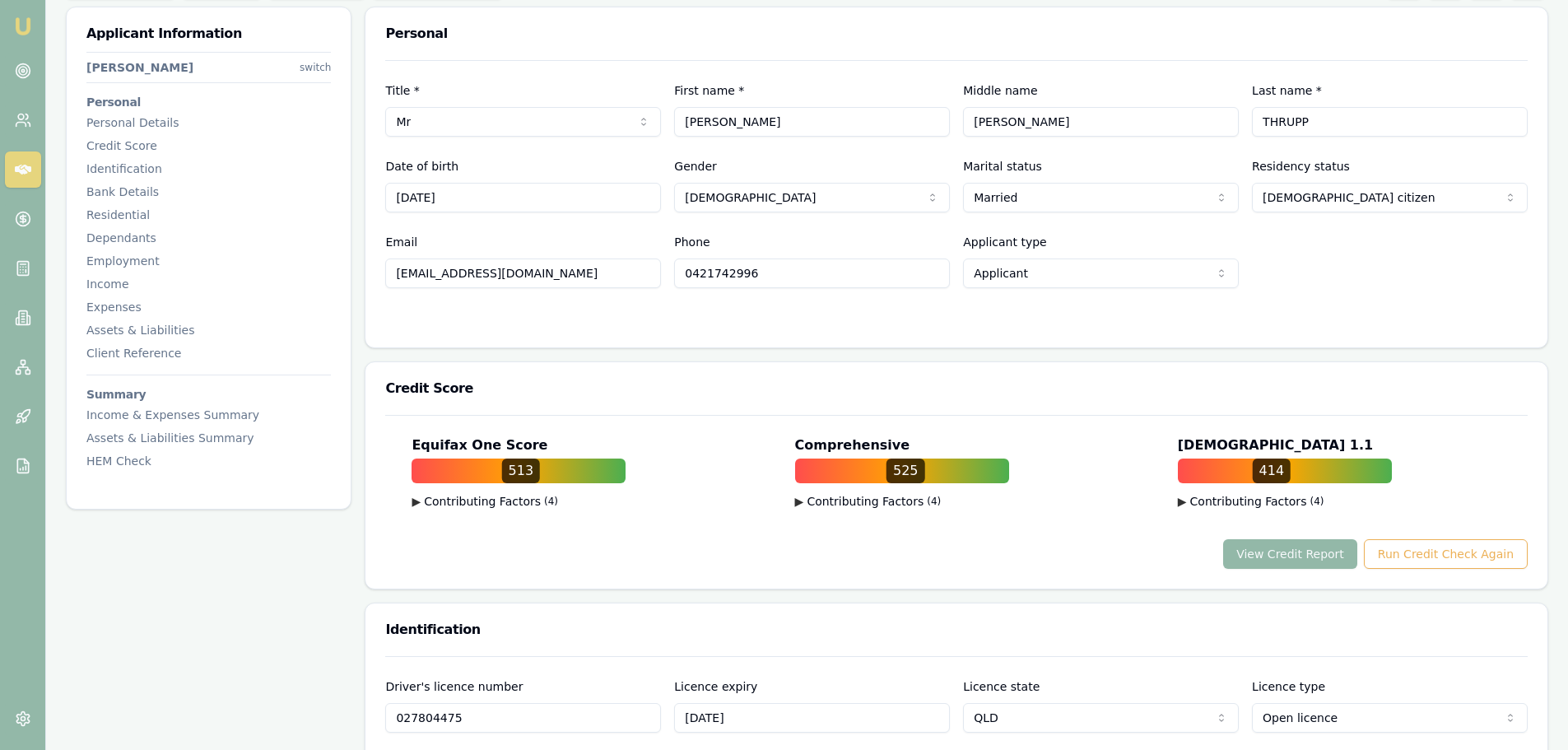
click at [657, 332] on div "Title * Mr Mr Mrs Miss Ms Dr Prof First name * [PERSON_NAME] name [PERSON_NAME]…" at bounding box center [957, 204] width 1182 height 287
click at [1343, 547] on button "View Credit Report" at bounding box center [1290, 554] width 134 height 30
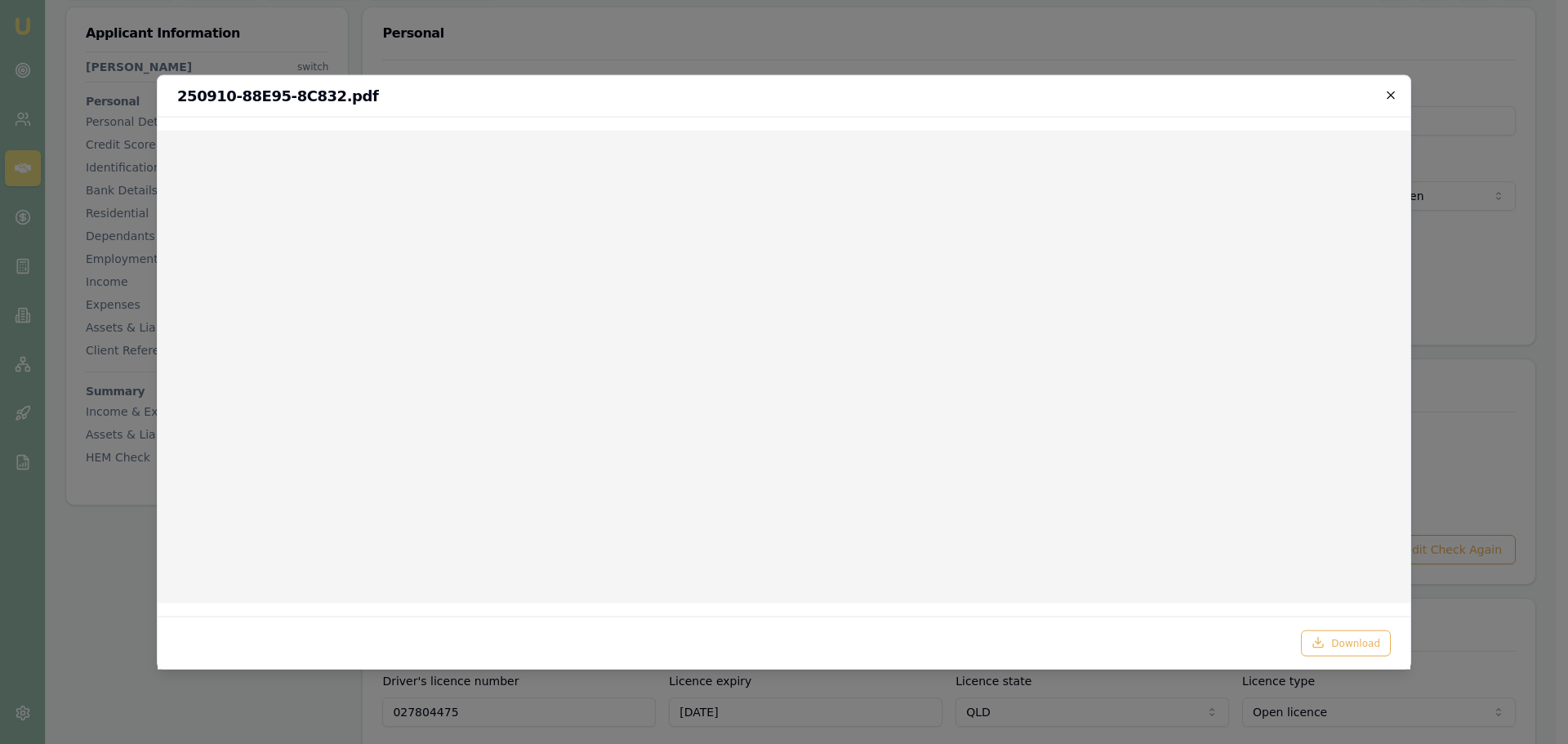
click at [1394, 90] on icon "button" at bounding box center [1391, 95] width 13 height 13
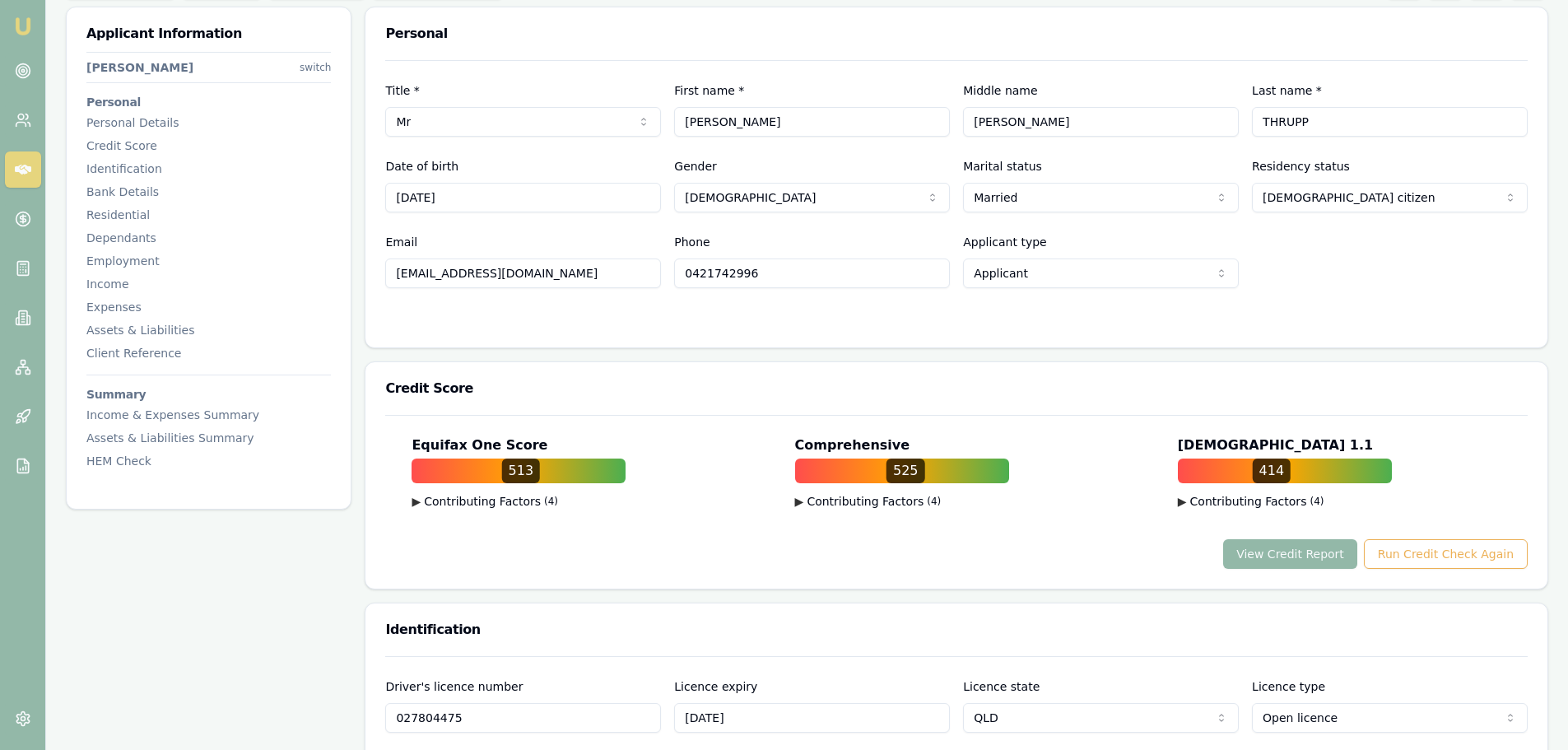
click at [1343, 273] on div "Email [EMAIL_ADDRESS][DOMAIN_NAME] Phone [PHONE_NUMBER] Applicant type Applican…" at bounding box center [956, 260] width 1143 height 56
click at [1026, 393] on h3 "Credit Score" at bounding box center [956, 389] width 1143 height 13
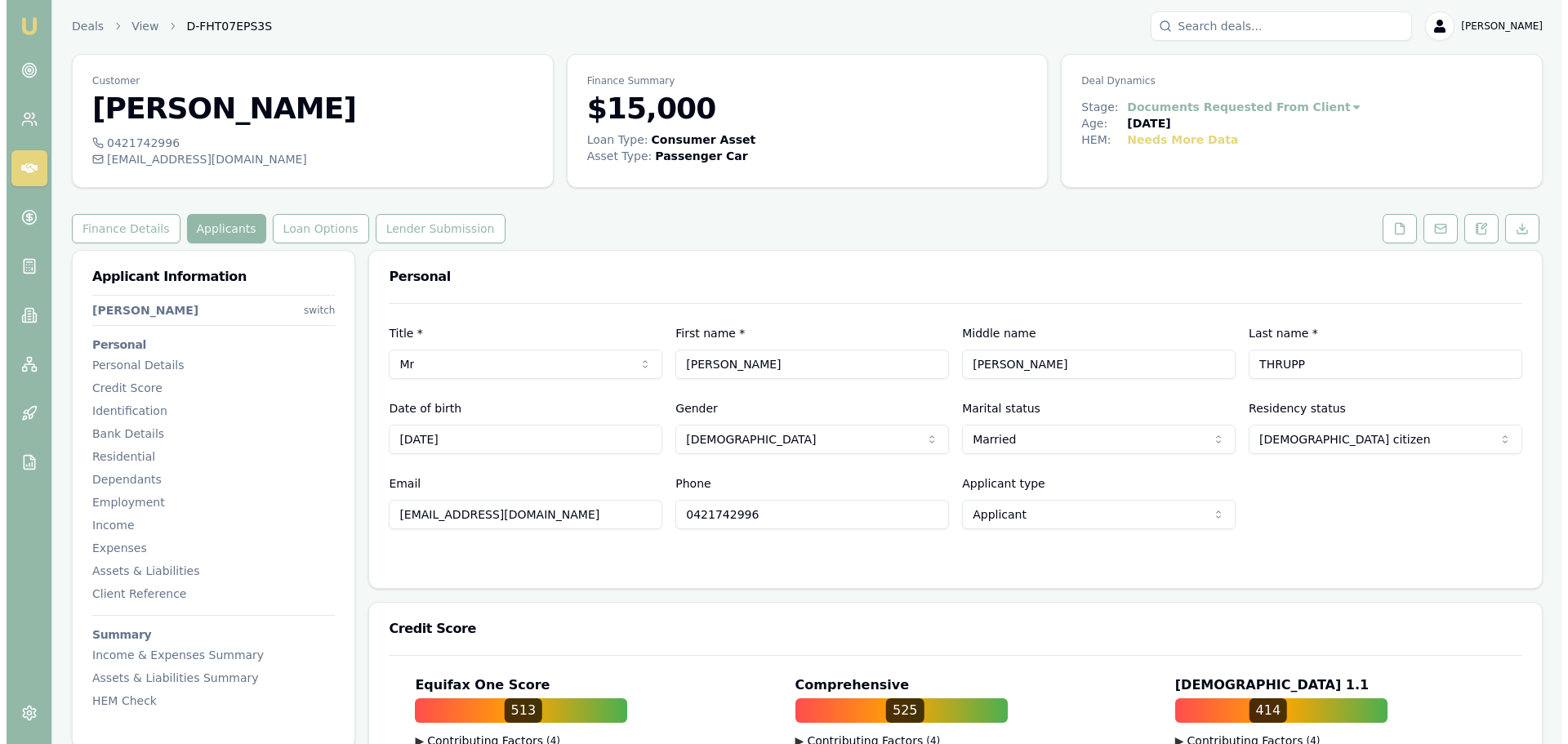
scroll to position [0, 0]
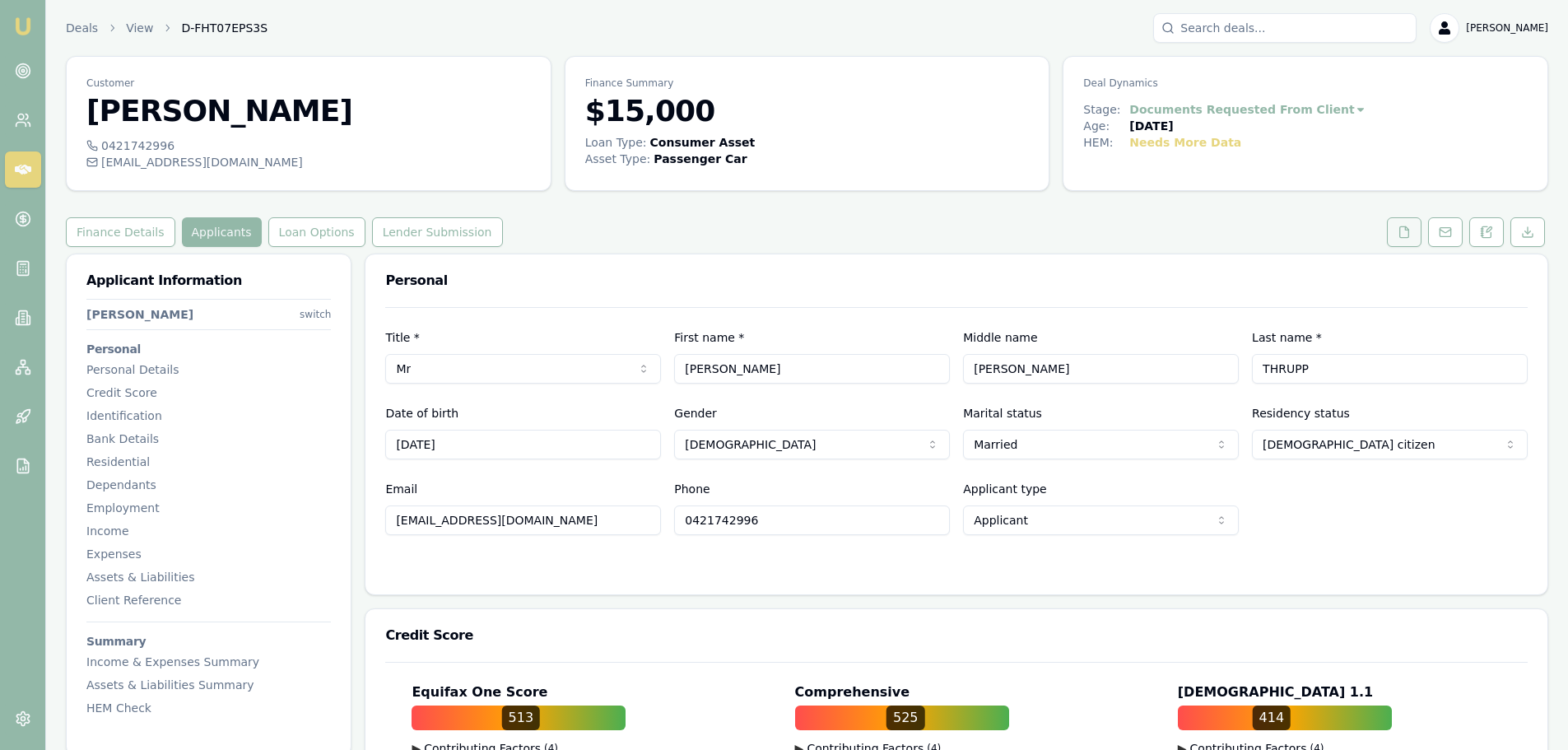
click at [1409, 234] on icon at bounding box center [1404, 231] width 9 height 11
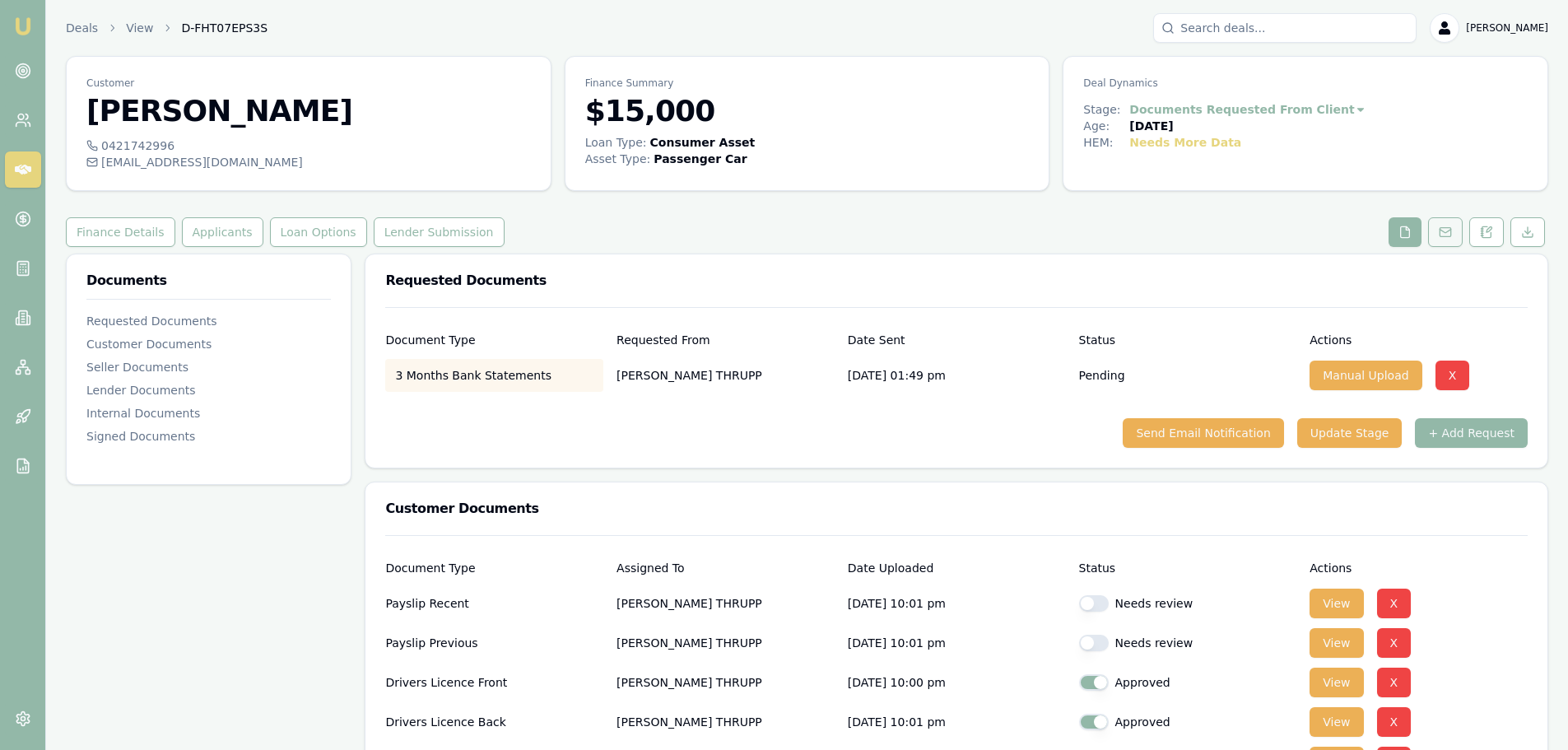
click at [1443, 230] on icon at bounding box center [1445, 232] width 13 height 13
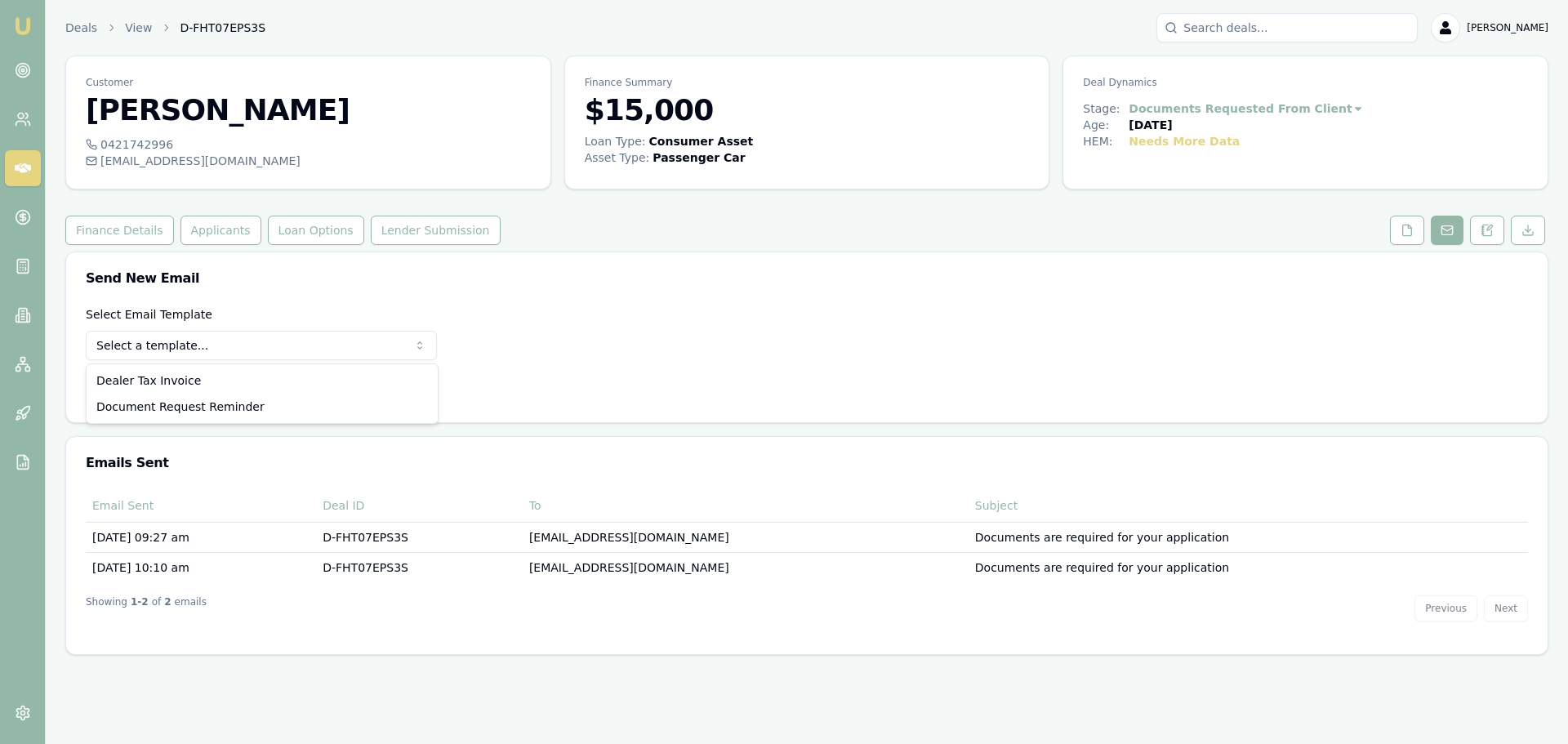
click at [175, 357] on body "Emu Broker Deals View D-FHT07EPS3S [PERSON_NAME] Shield Toggle Menu Customer [P…" at bounding box center [784, 372] width 1568 height 744
select select "document-request-reminder"
click at [165, 386] on button "Use Email Template" at bounding box center [155, 388] width 139 height 29
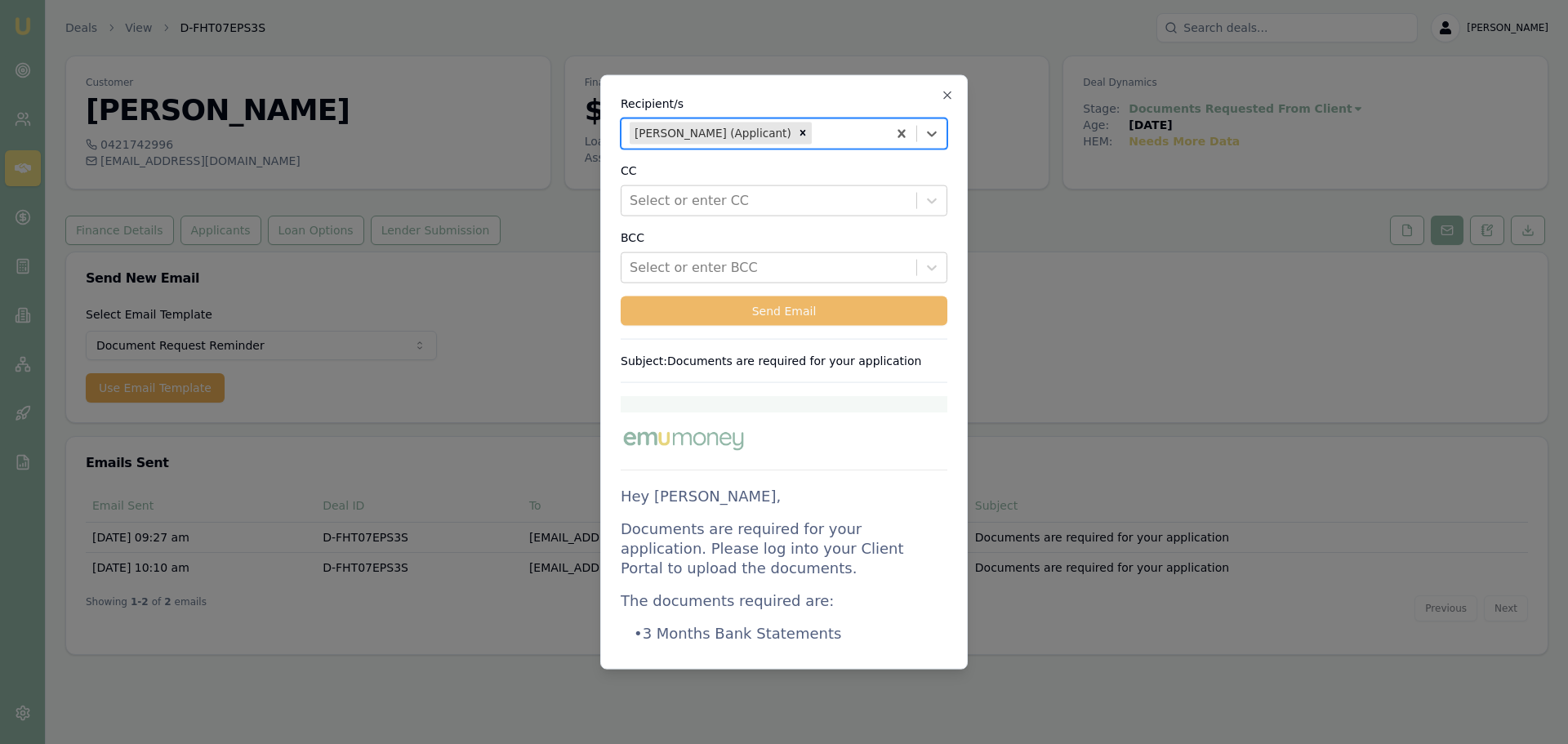
click at [791, 305] on button "Send Email" at bounding box center [784, 310] width 327 height 29
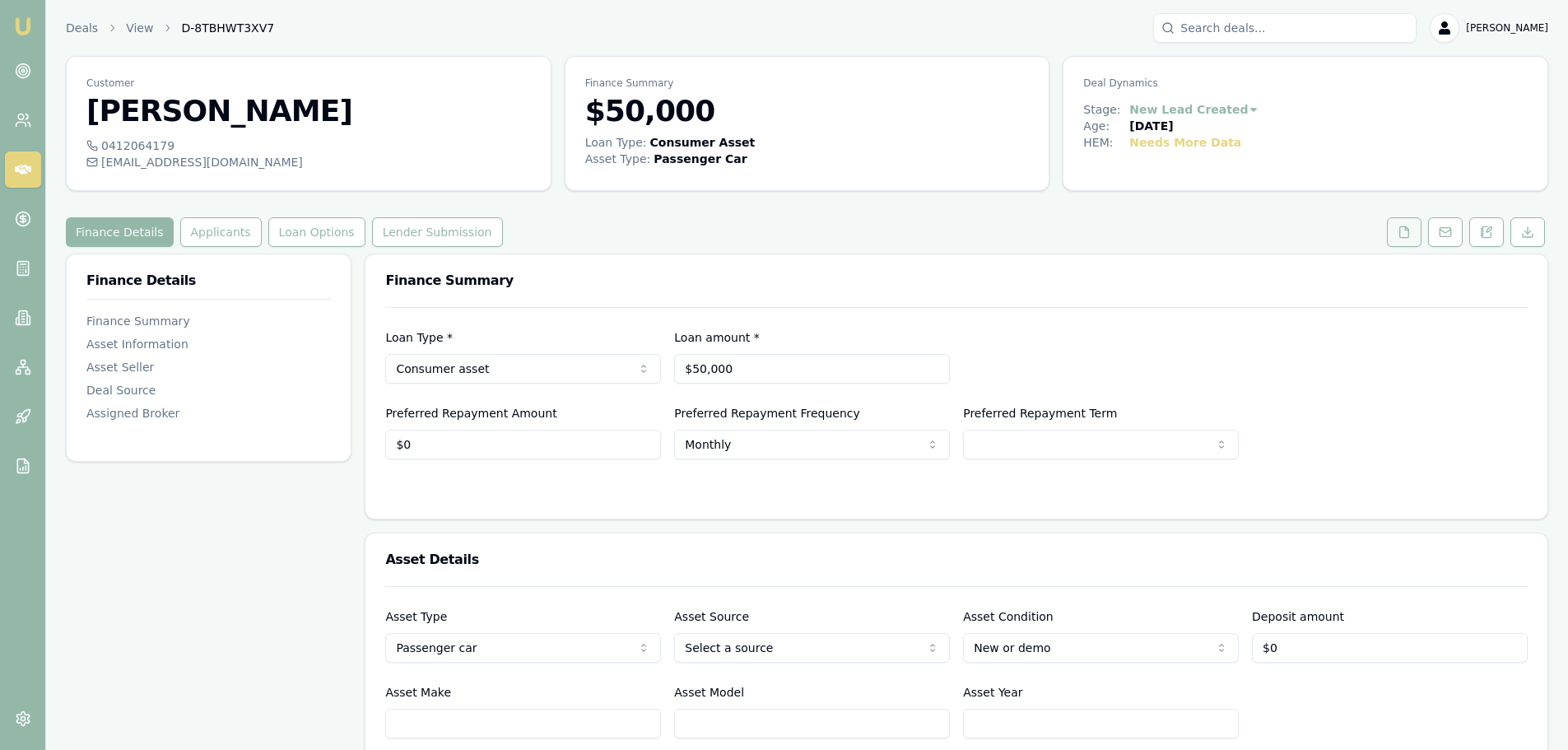
click at [1398, 242] on button at bounding box center [1404, 232] width 34 height 30
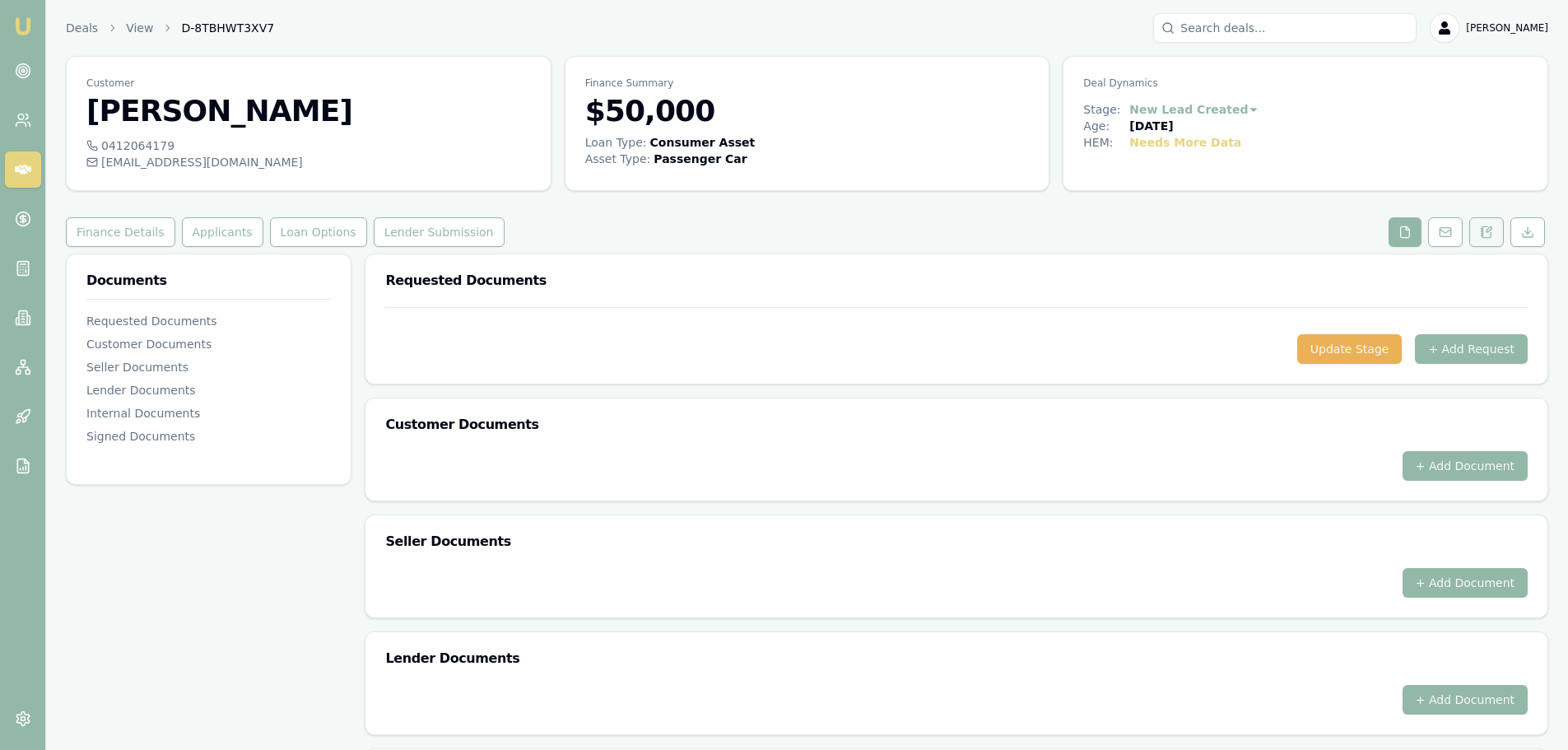
click at [1472, 237] on button at bounding box center [1487, 232] width 34 height 30
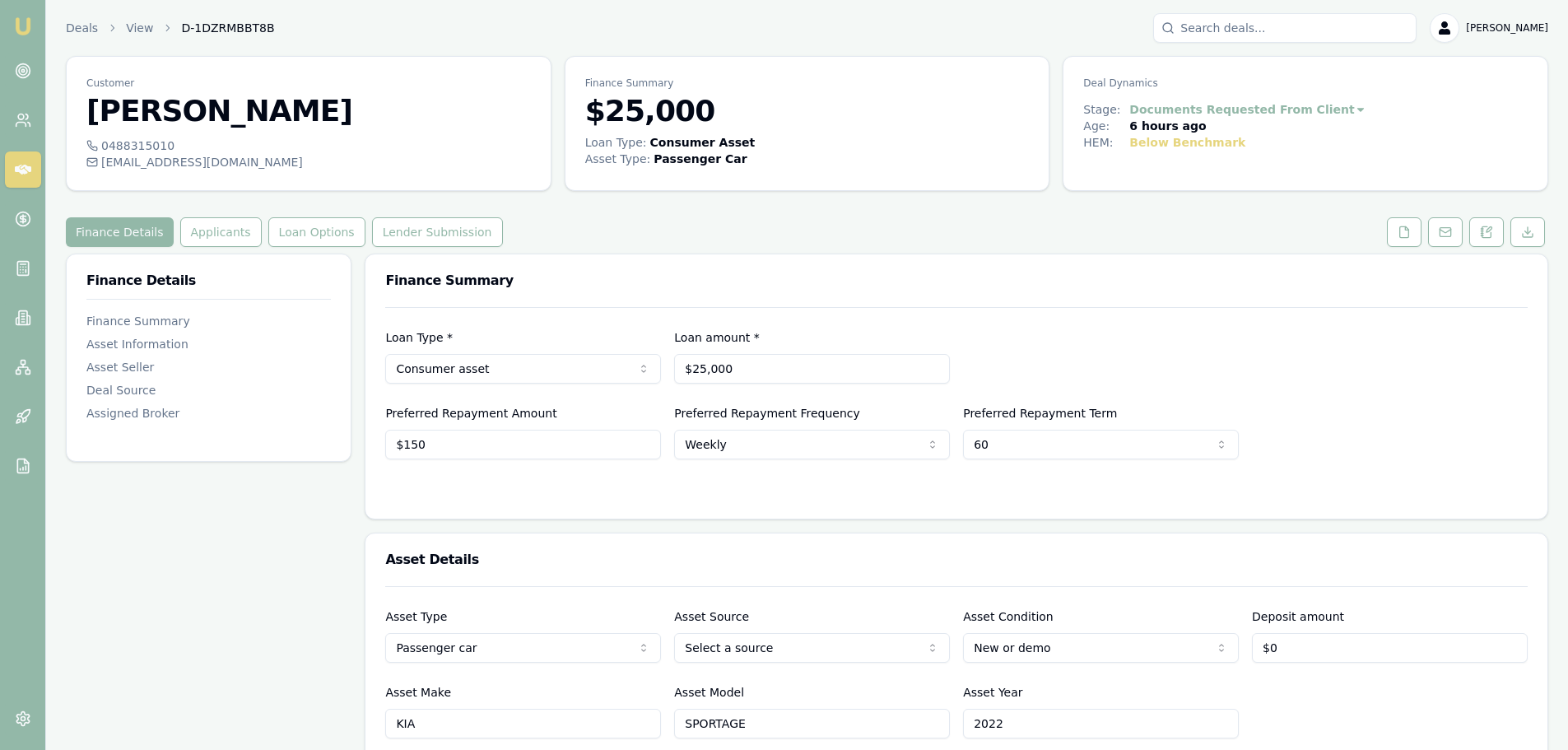
scroll to position [82, 0]
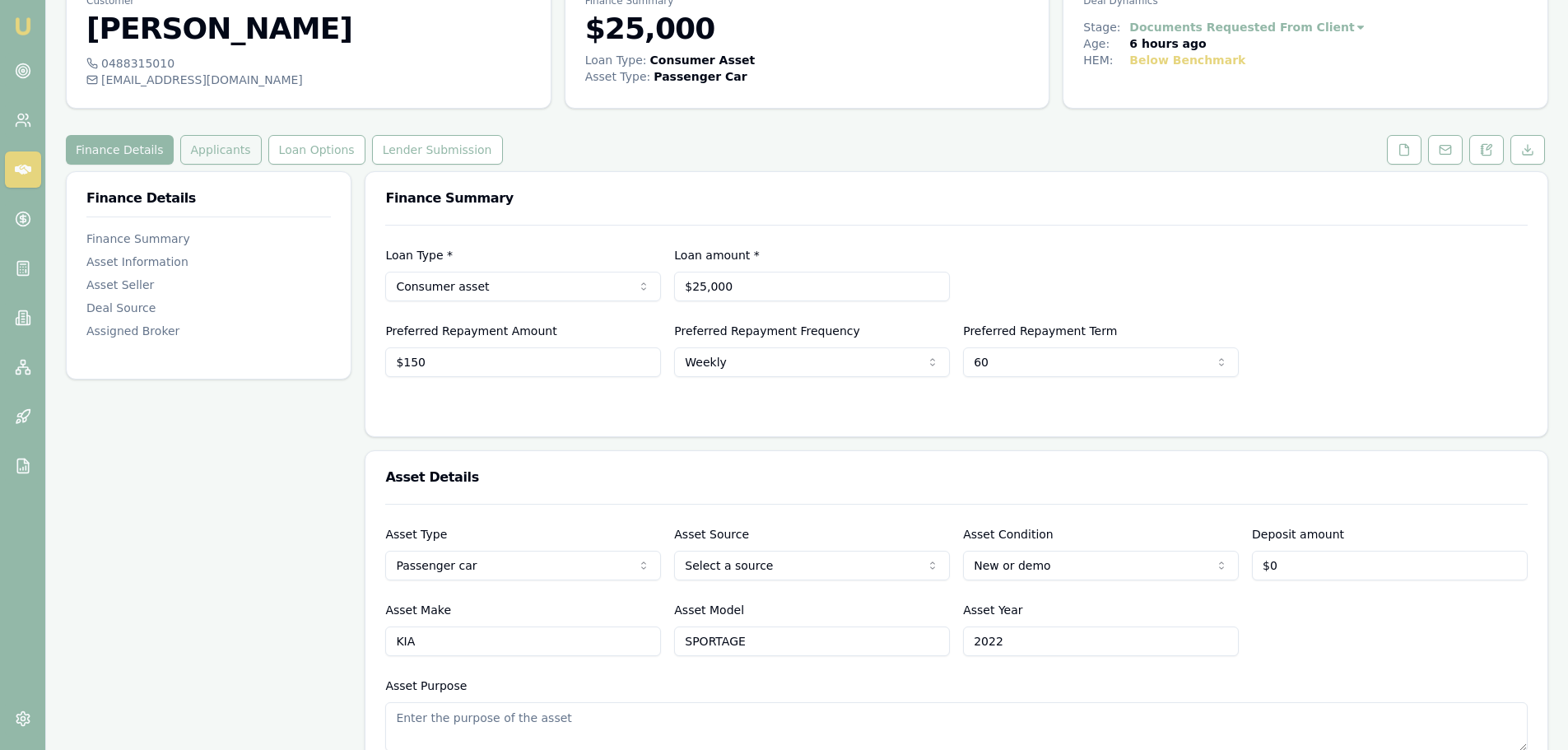
click at [205, 149] on button "Applicants" at bounding box center [220, 149] width 81 height 30
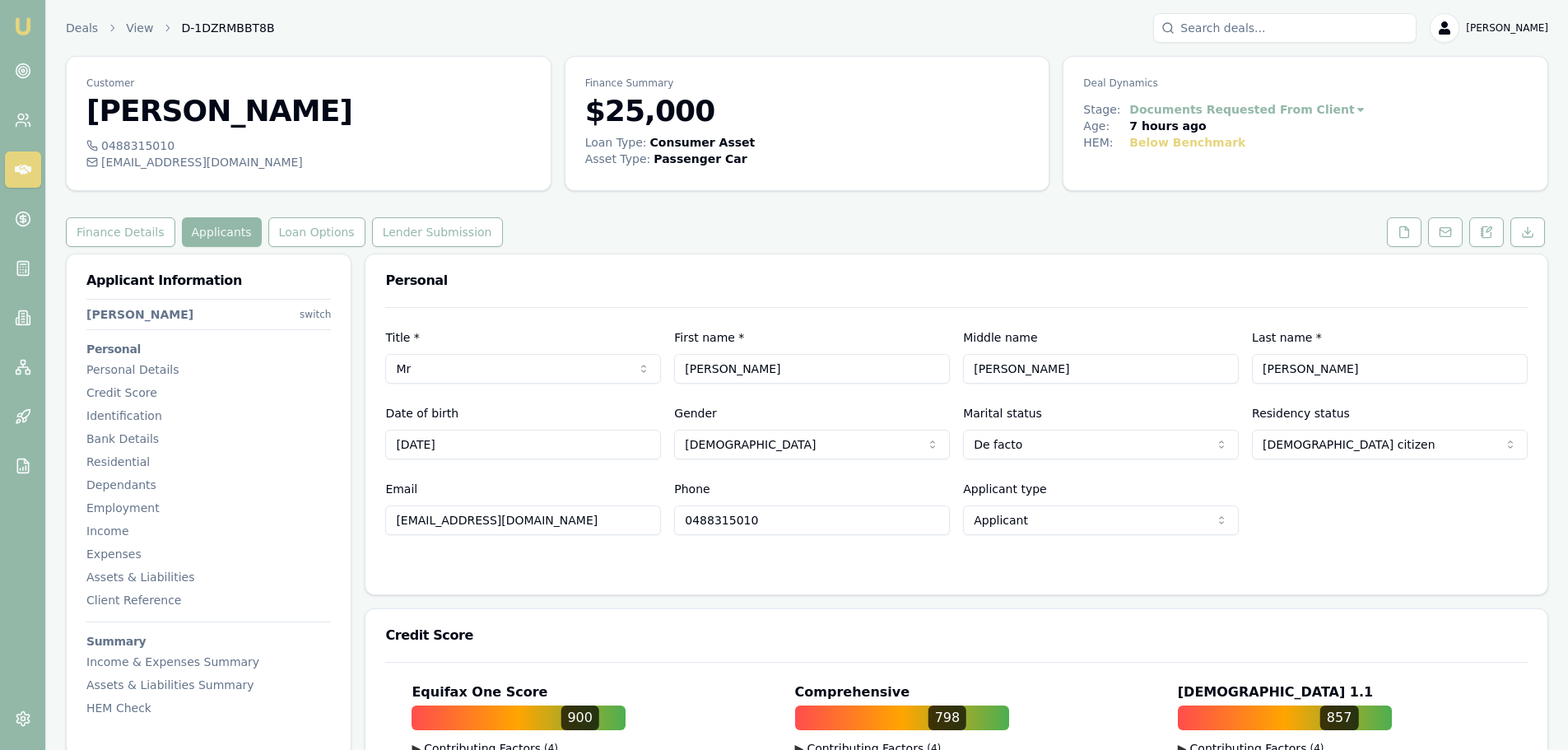
click at [910, 225] on div "Finance Details Applicants Loan Options Lender Submission" at bounding box center [807, 232] width 1483 height 30
click at [115, 239] on button "Finance Details" at bounding box center [121, 232] width 109 height 30
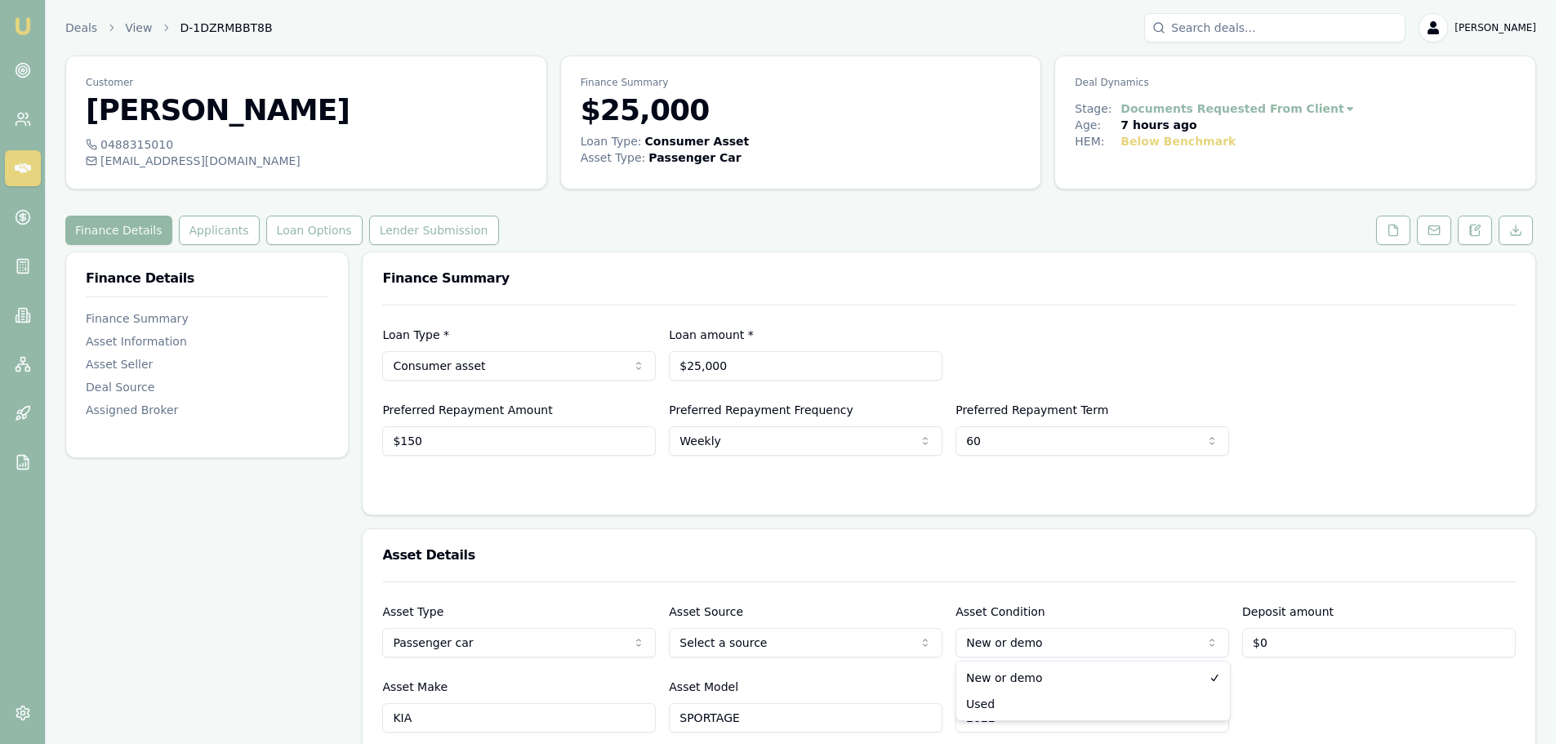
click at [1070, 641] on html "Emu Broker Deals View D-1DZRMBBT8B Erin Shield Toggle Menu Customer Jeffrey Dic…" at bounding box center [784, 372] width 1568 height 744
select select "USED"
click at [184, 221] on button "Applicants" at bounding box center [219, 230] width 81 height 29
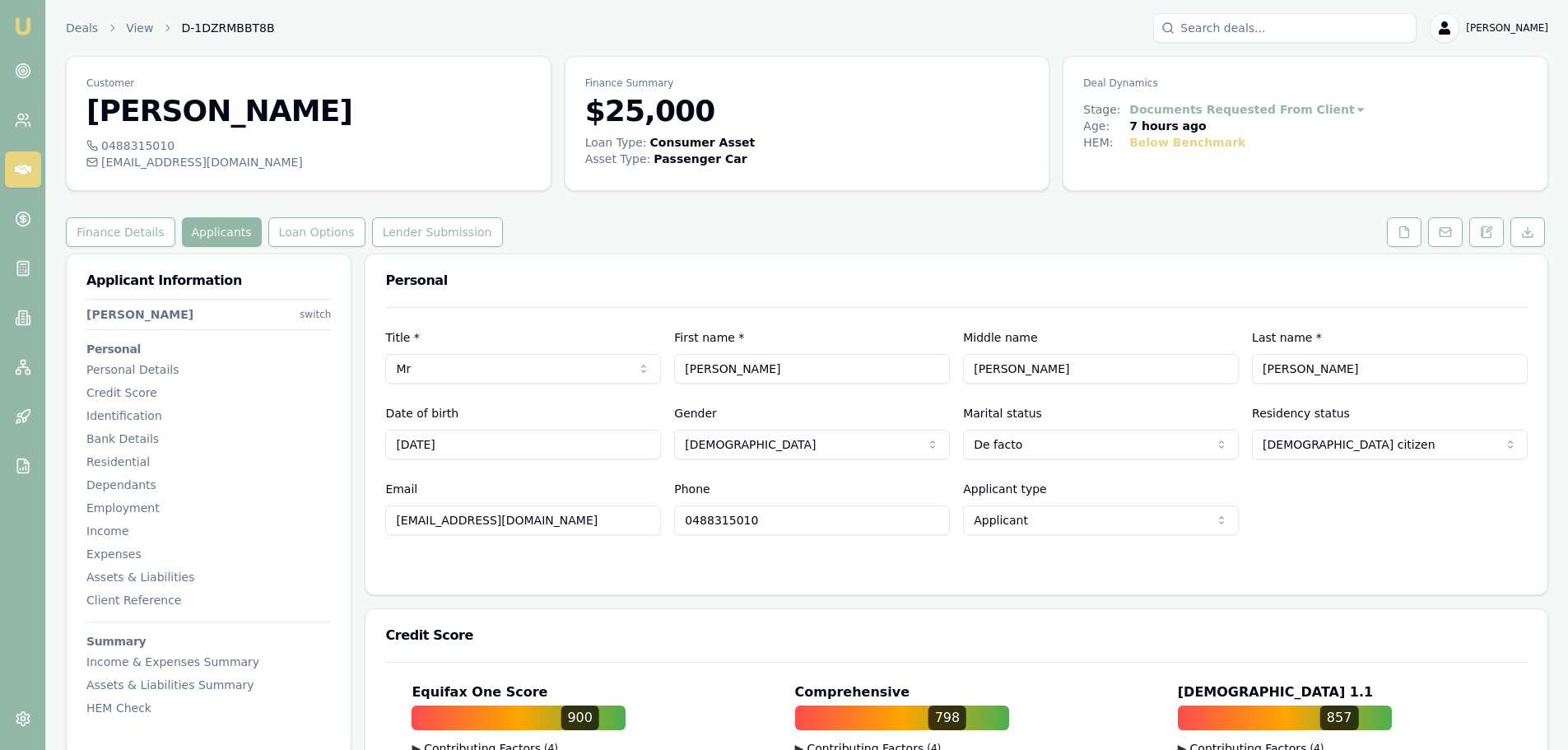
click at [693, 226] on div "Finance Details Applicants Loan Options Lender Submission" at bounding box center [807, 232] width 1483 height 30
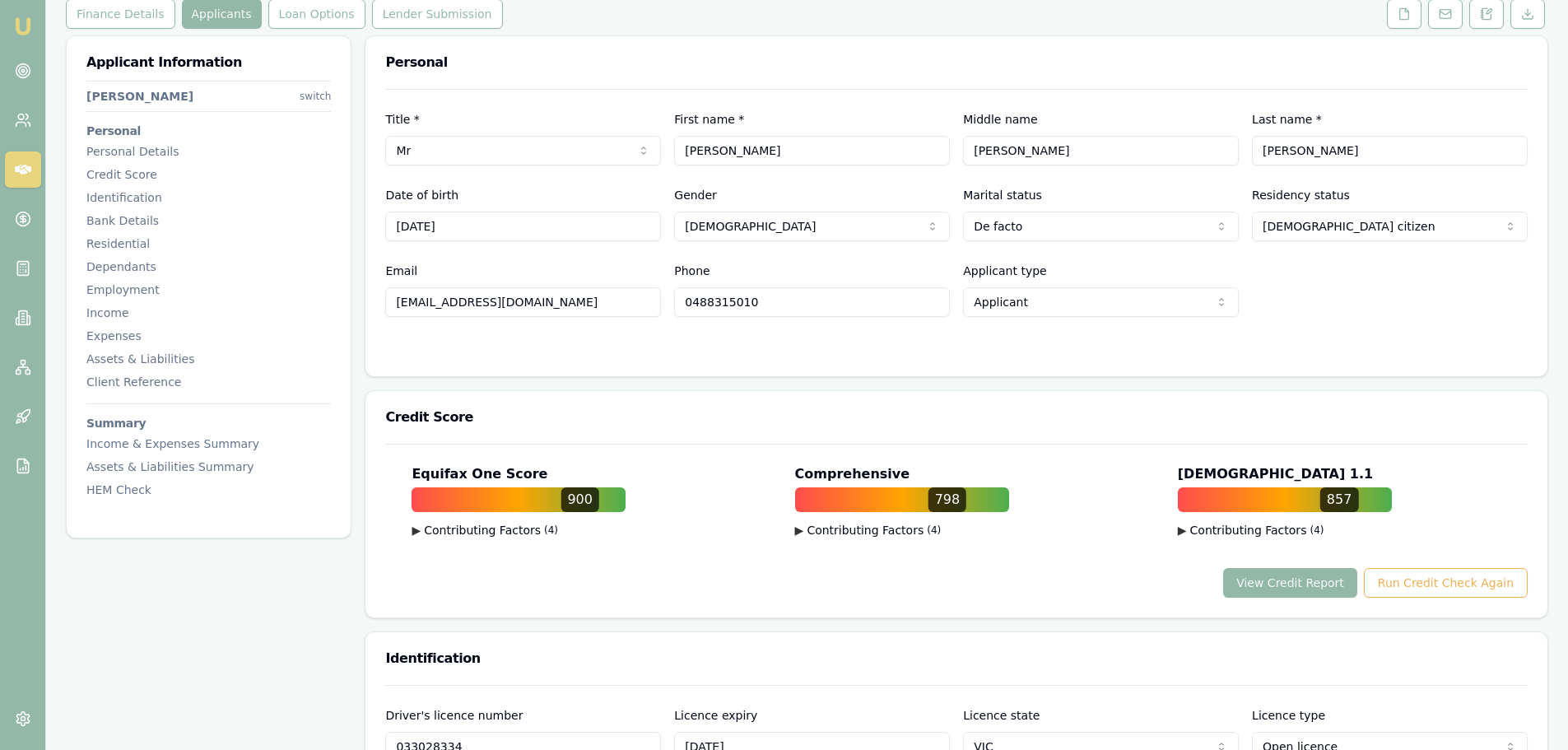
scroll to position [247, 0]
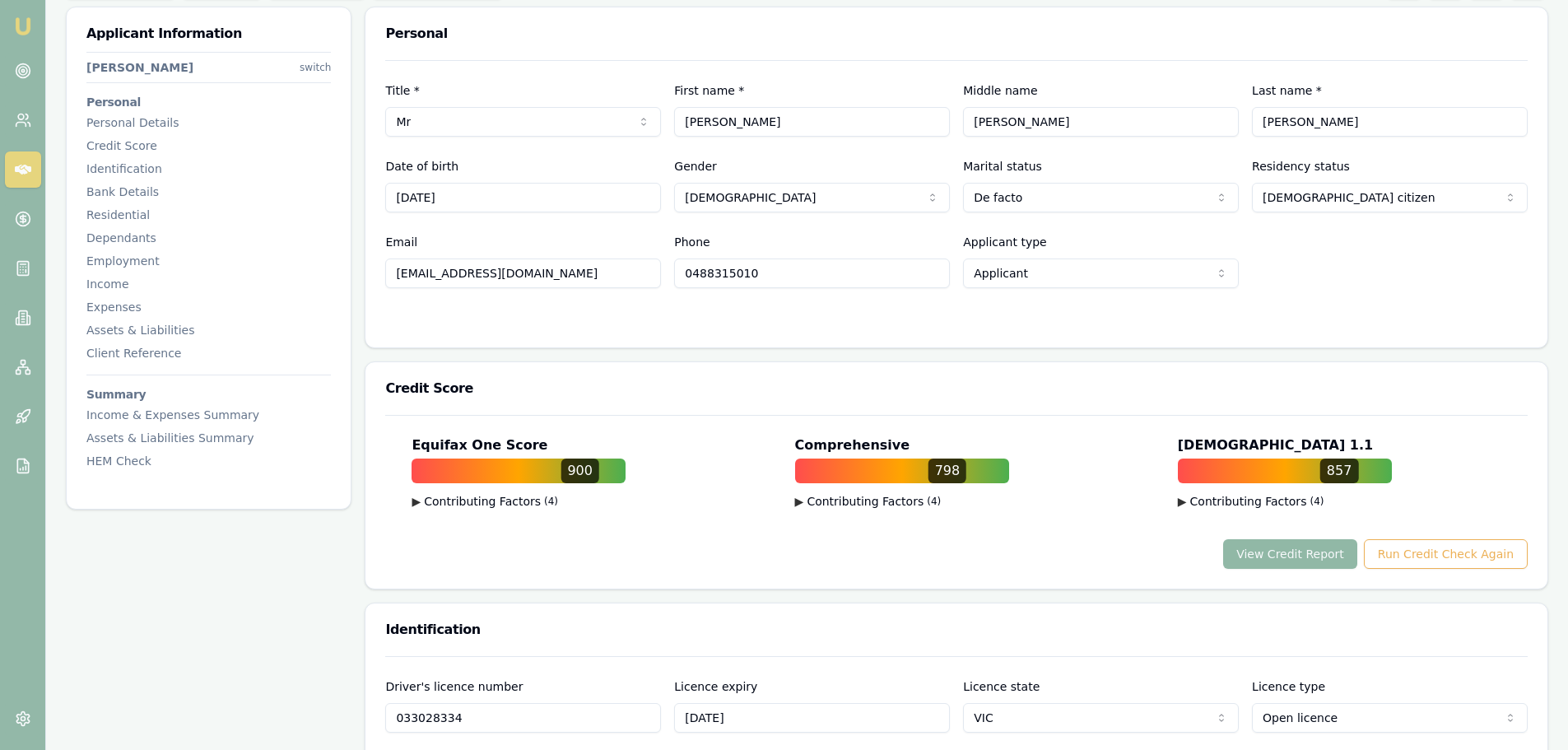
click at [1327, 560] on button "View Credit Report" at bounding box center [1290, 554] width 134 height 30
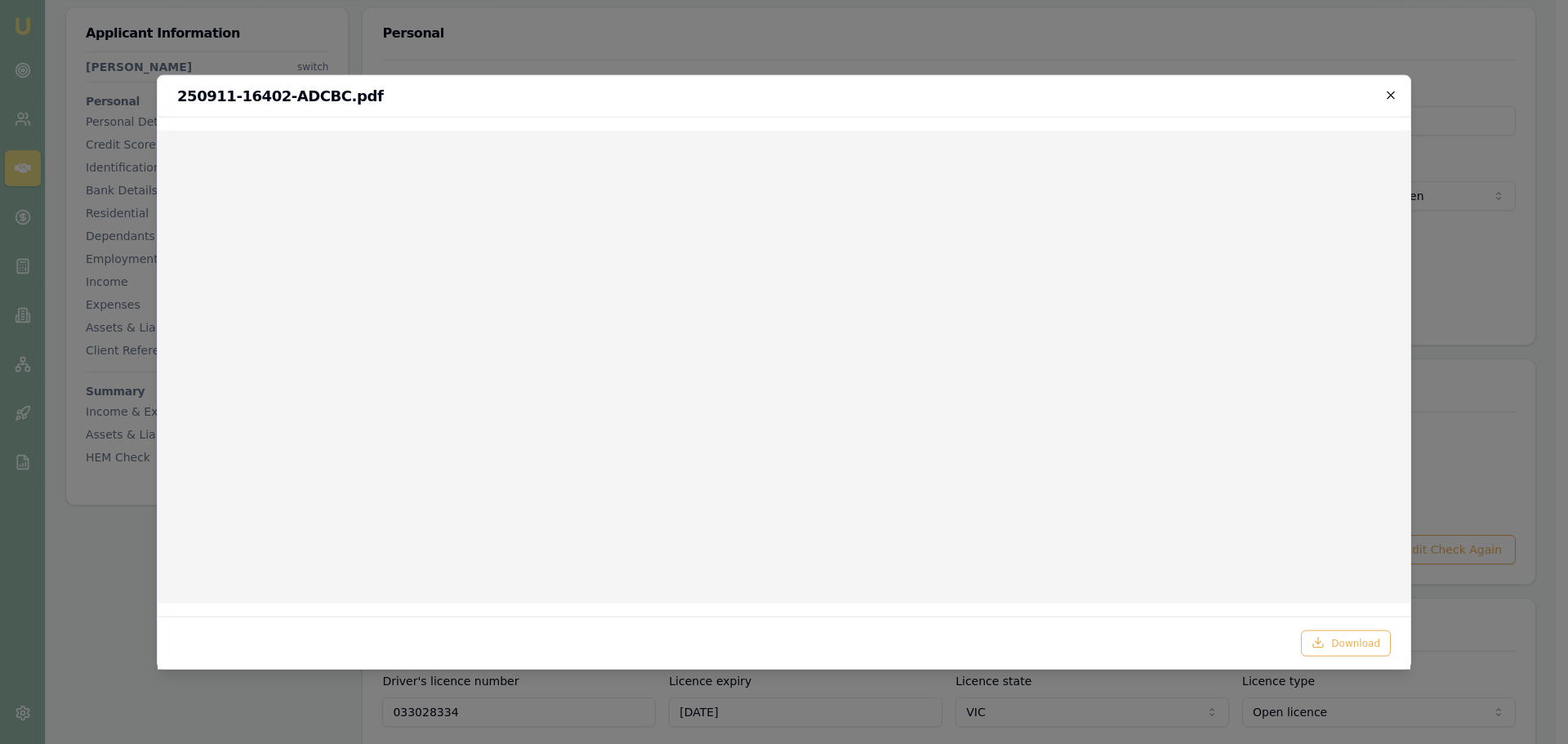
click at [1395, 95] on icon "button" at bounding box center [1391, 95] width 13 height 13
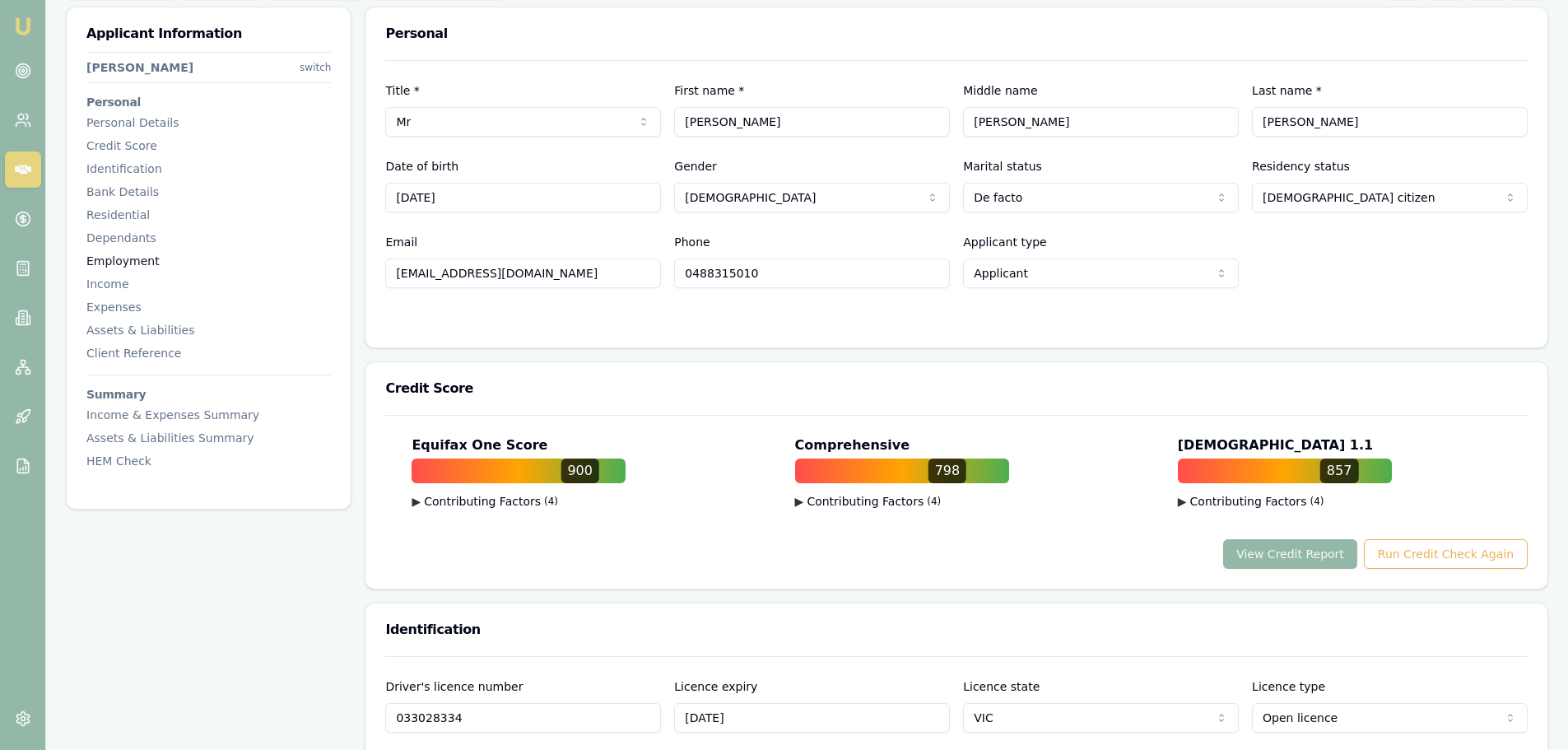
click at [142, 260] on div "Employment" at bounding box center [208, 261] width 244 height 16
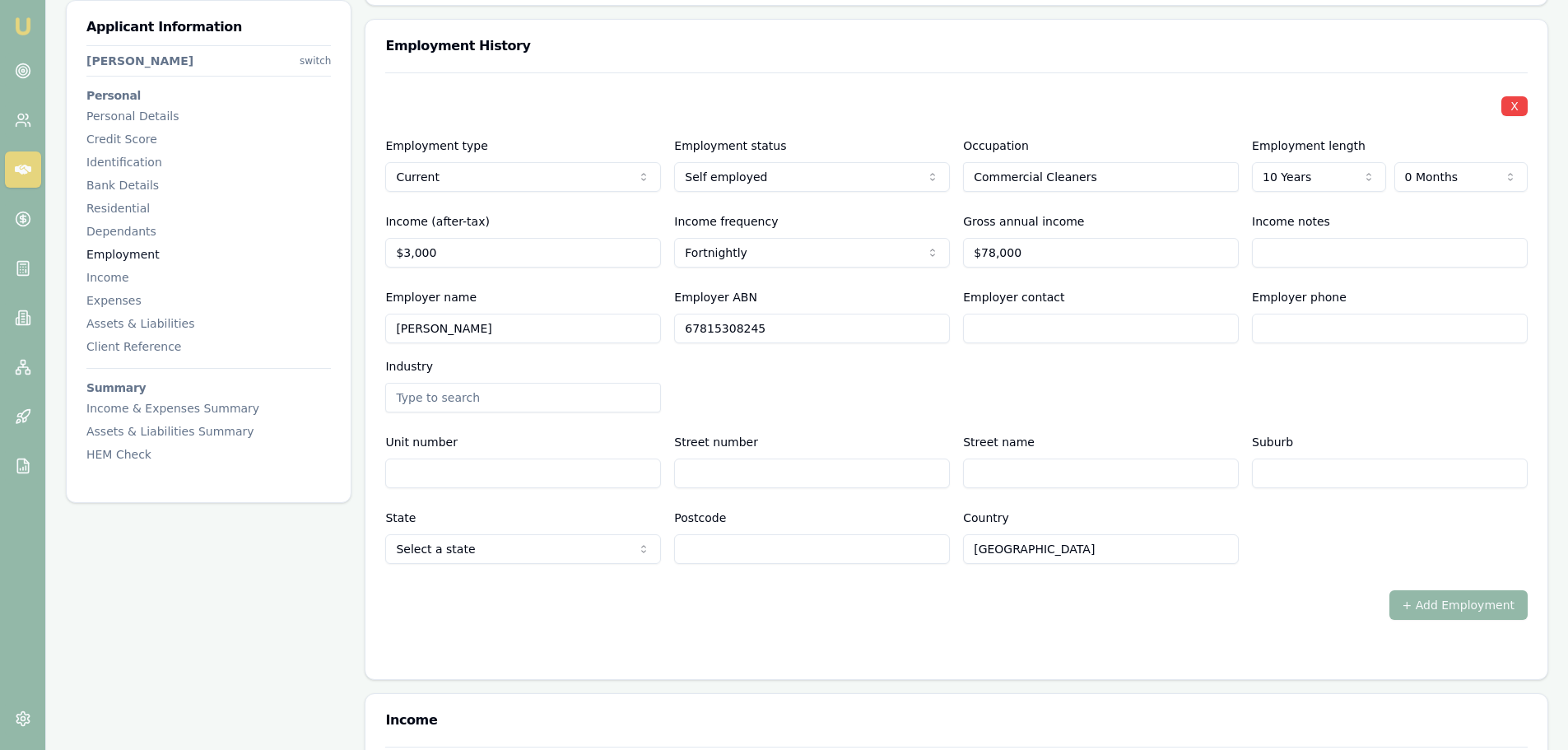
scroll to position [2211, 0]
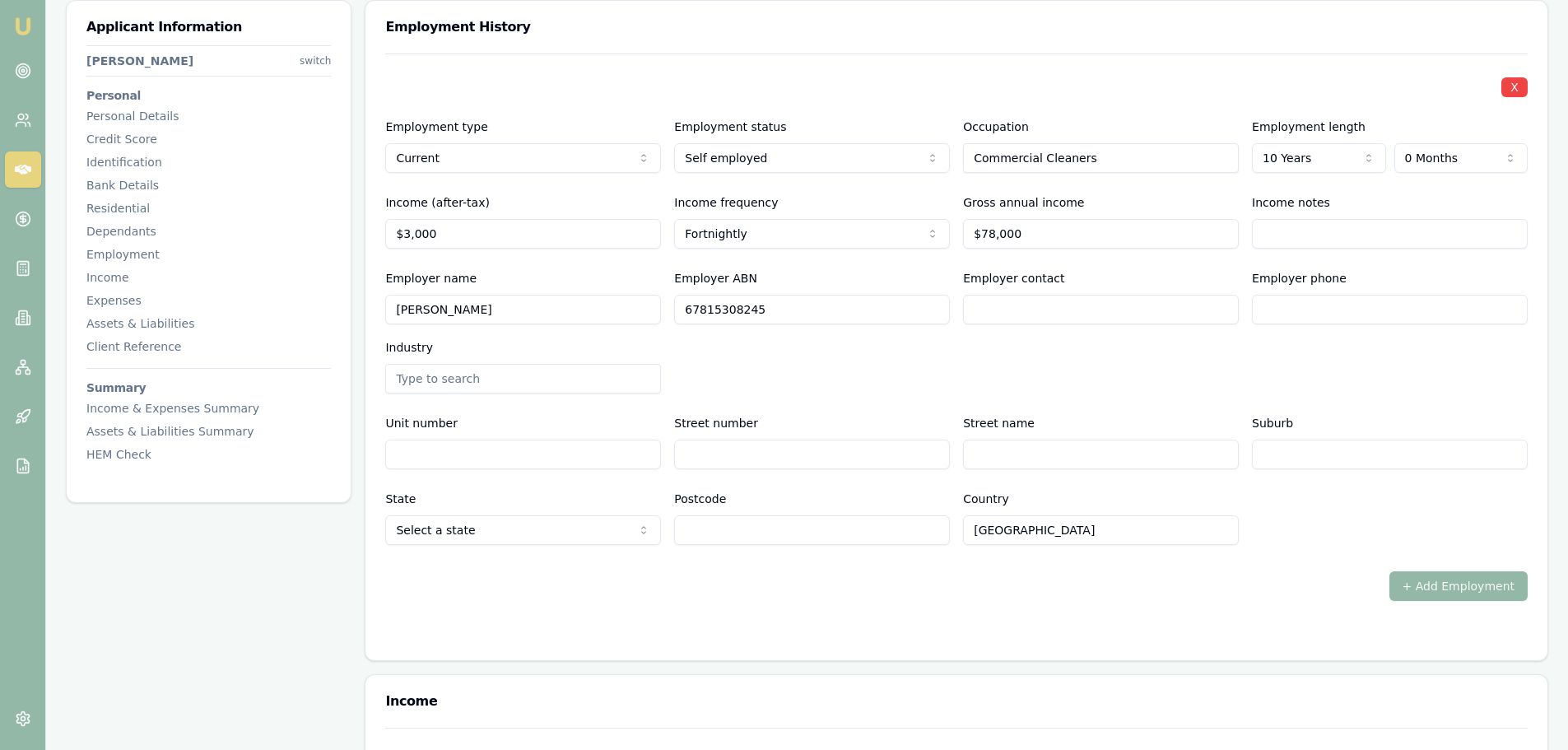
drag, startPoint x: 761, startPoint y: 318, endPoint x: 625, endPoint y: 319, distance: 136.0
click at [574, 318] on div "Employer name DICKASON, JEFFREY ROBERT Employer ABN 67815308245 Employer contac…" at bounding box center [956, 330] width 1143 height 125
